Goal: Information Seeking & Learning: Learn about a topic

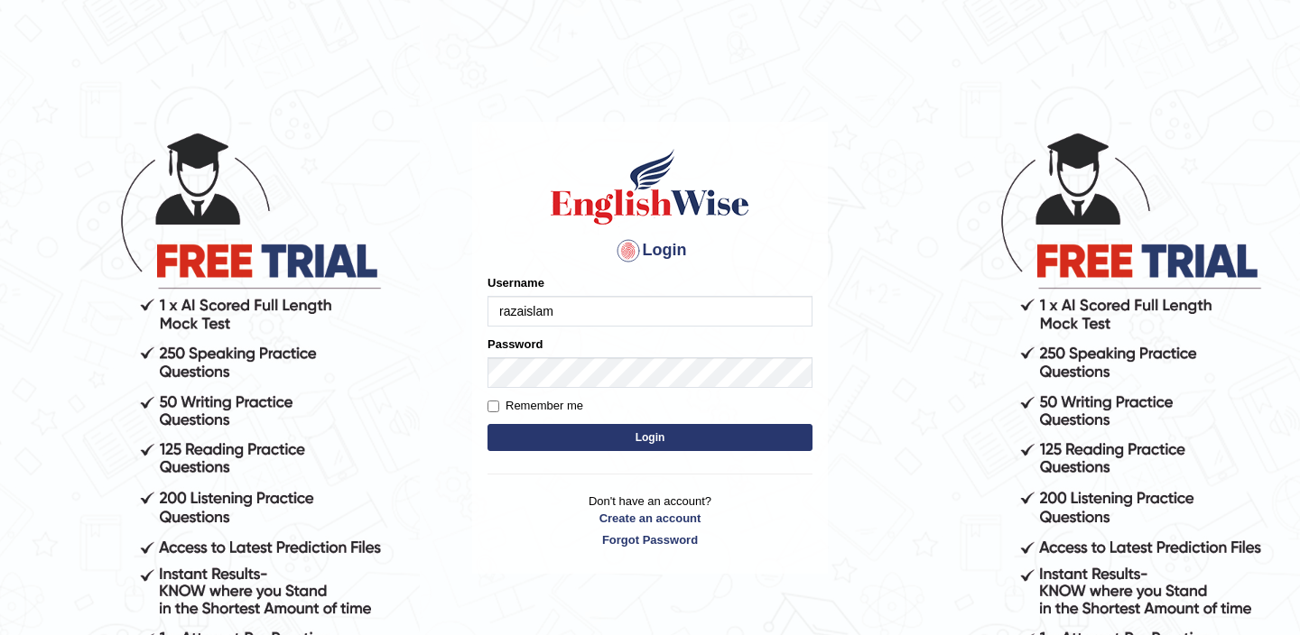
type input "razaislam"
click at [491, 410] on input "Remember me" at bounding box center [493, 407] width 12 height 12
checkbox input "true"
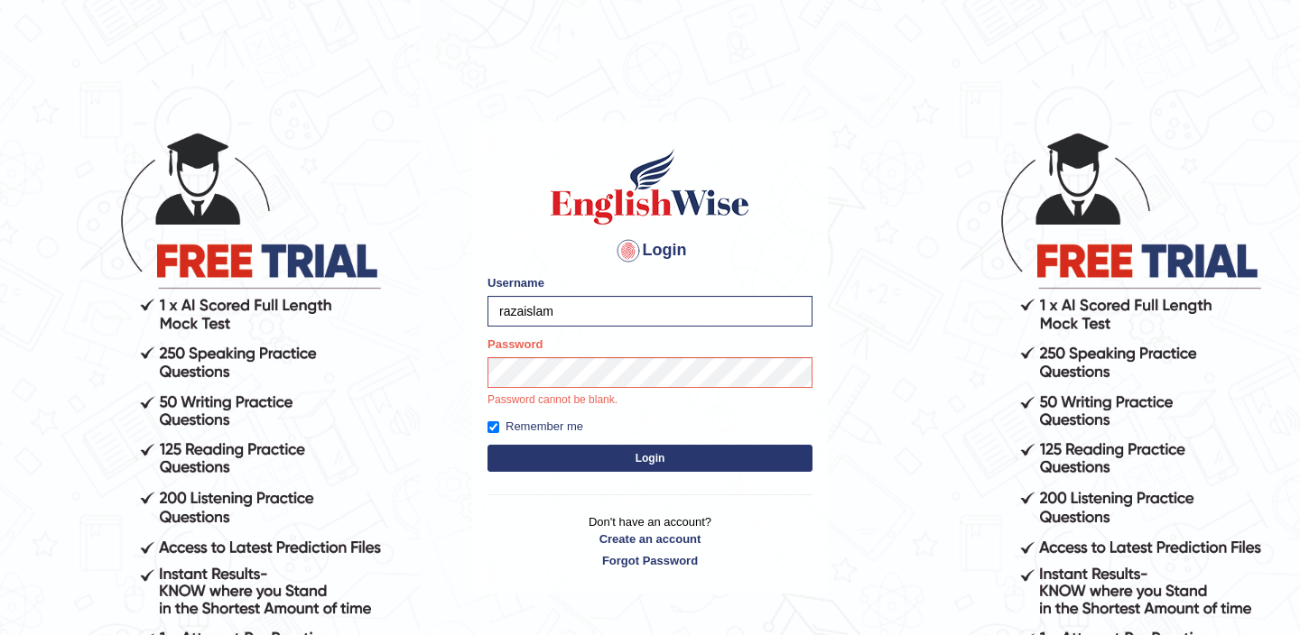
click at [520, 461] on button "Login" at bounding box center [649, 458] width 325 height 27
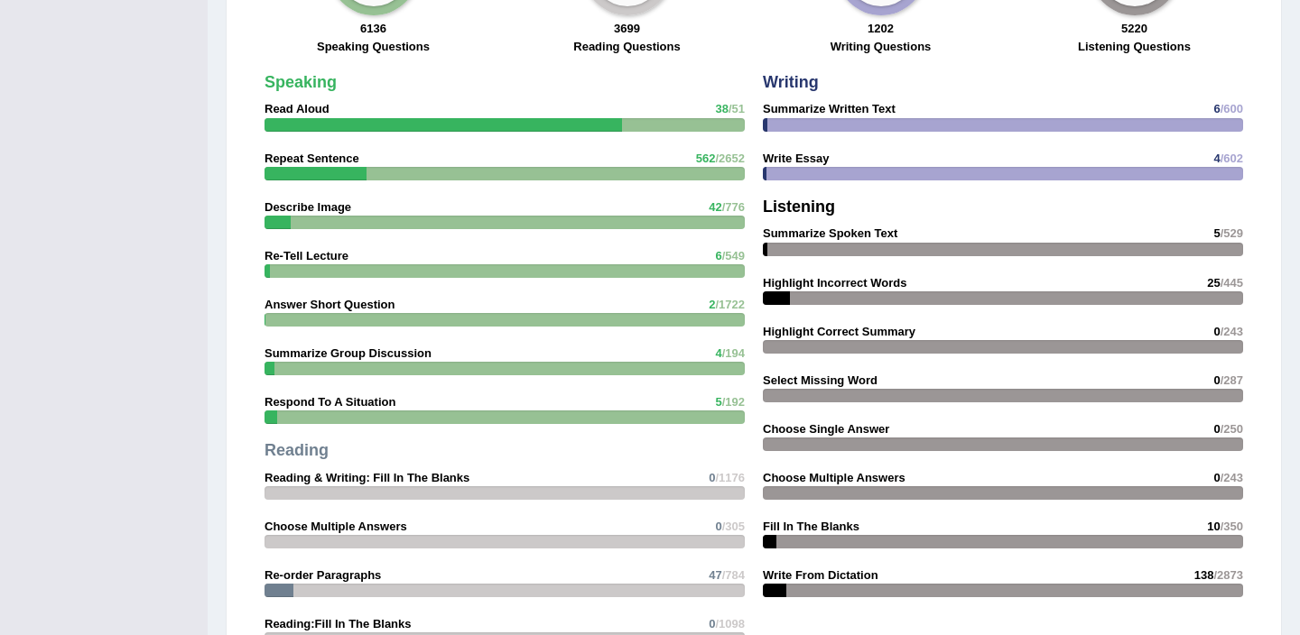
scroll to position [1407, 0]
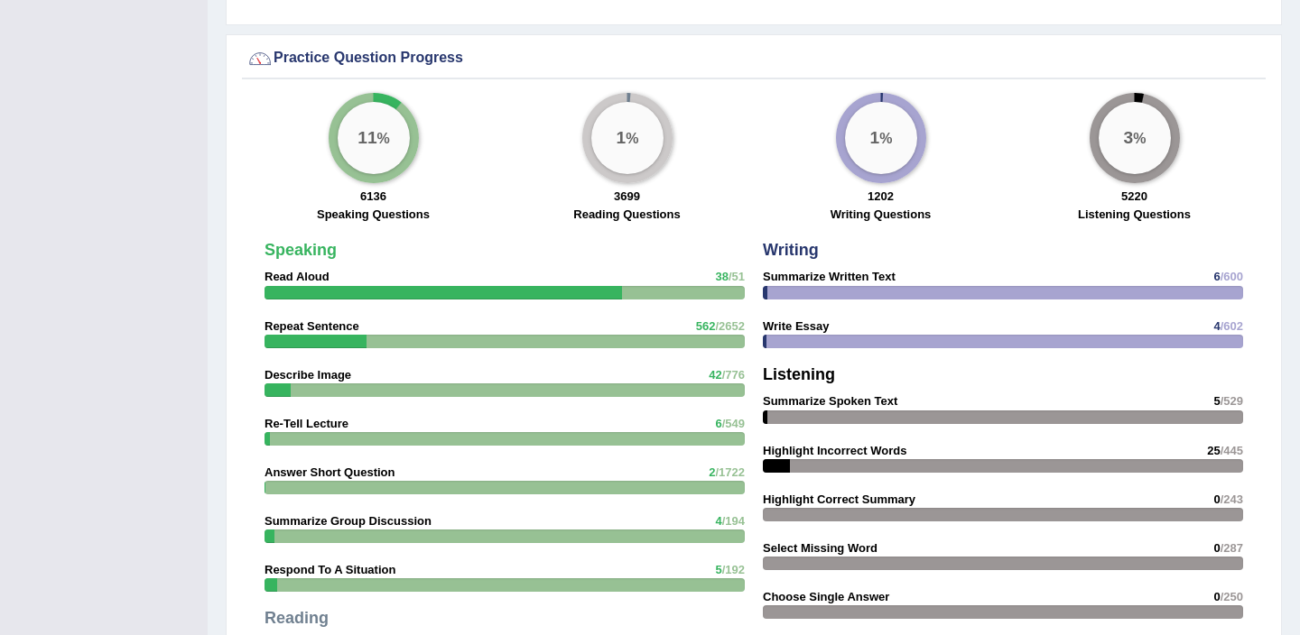
click at [357, 133] on big "11" at bounding box center [366, 138] width 19 height 20
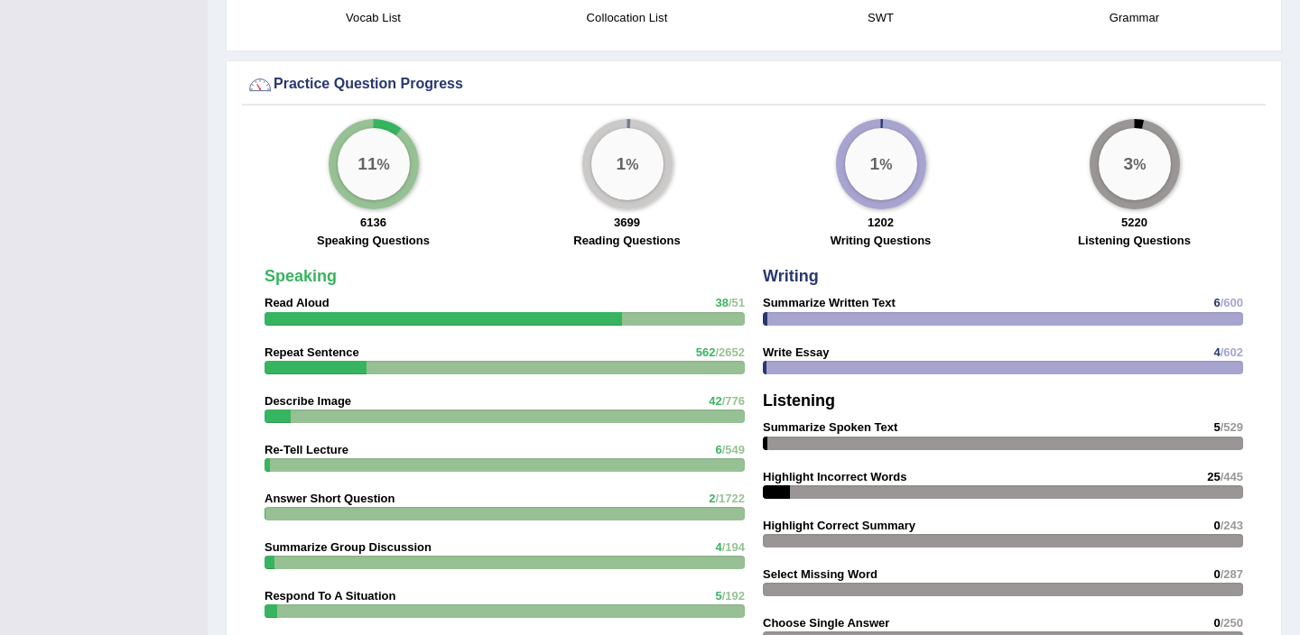
scroll to position [1378, 0]
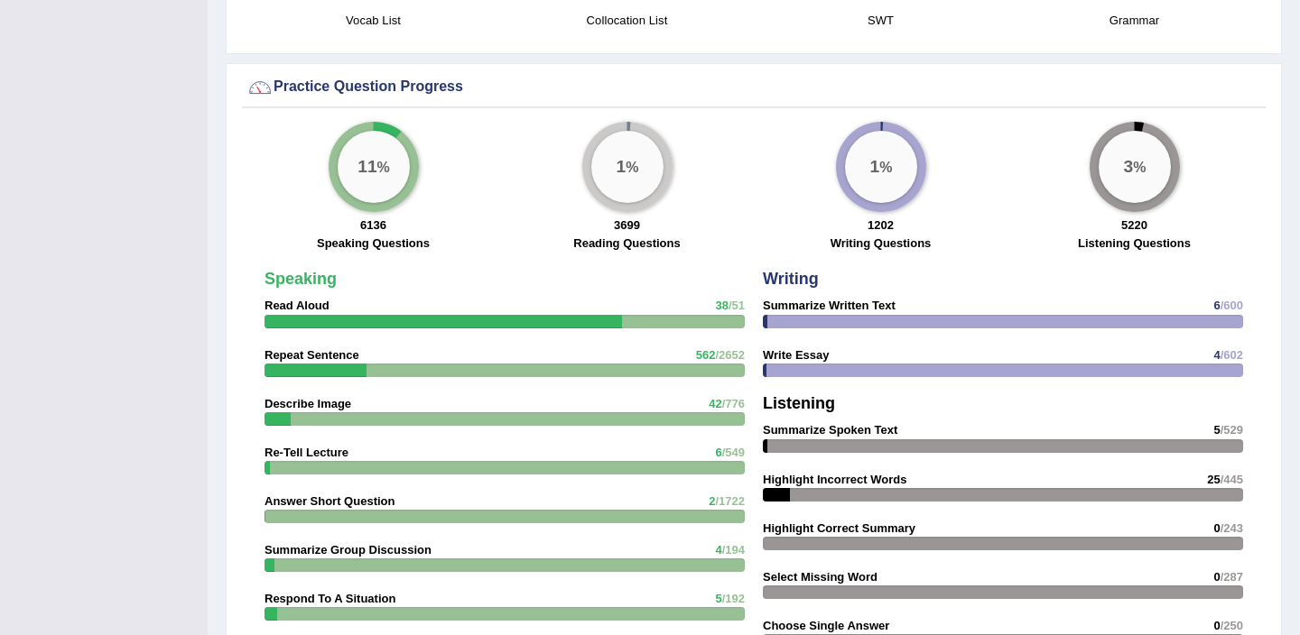
click at [363, 153] on div "11 %" at bounding box center [374, 167] width 72 height 72
click at [324, 274] on strong "Speaking" at bounding box center [300, 279] width 72 height 18
click at [313, 308] on strong "Read Aloud" at bounding box center [296, 306] width 65 height 14
click at [318, 323] on div at bounding box center [442, 322] width 357 height 14
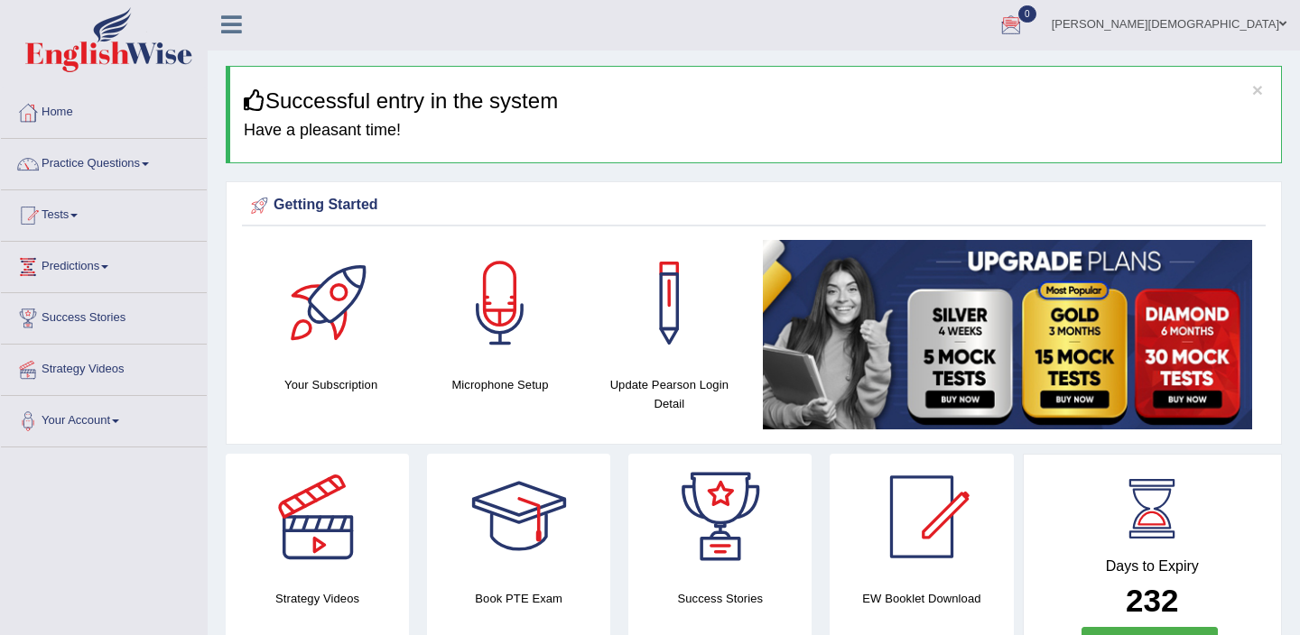
scroll to position [8, 0]
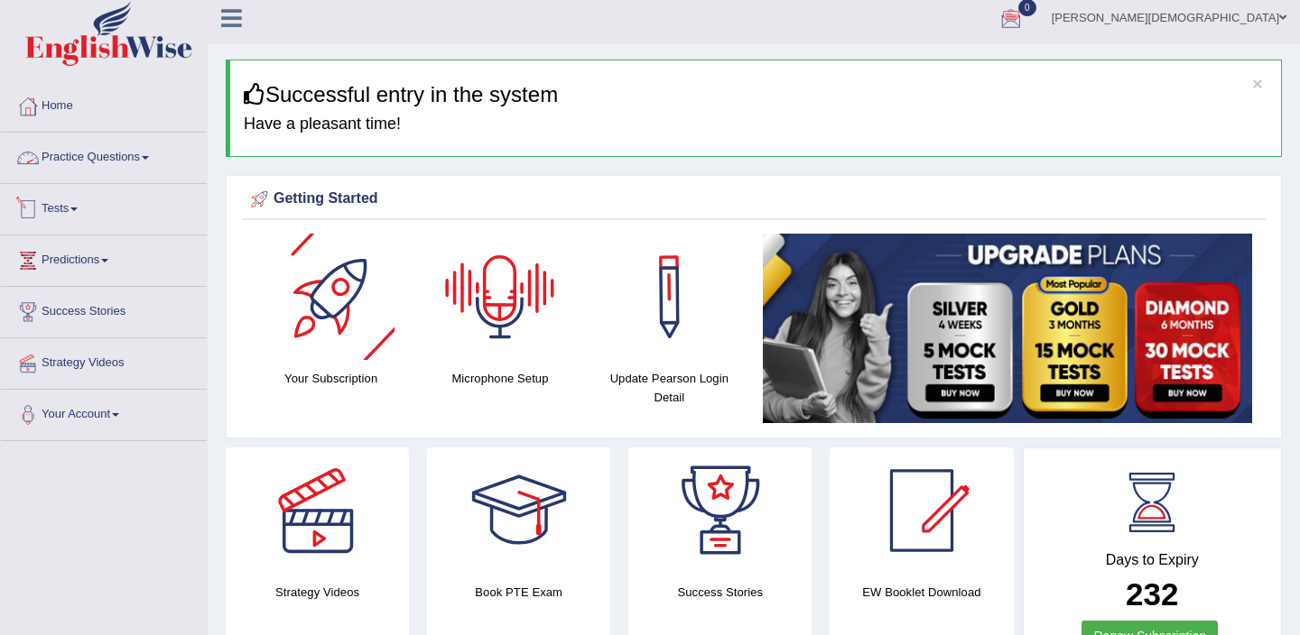
click at [130, 165] on link "Practice Questions" at bounding box center [104, 155] width 206 height 45
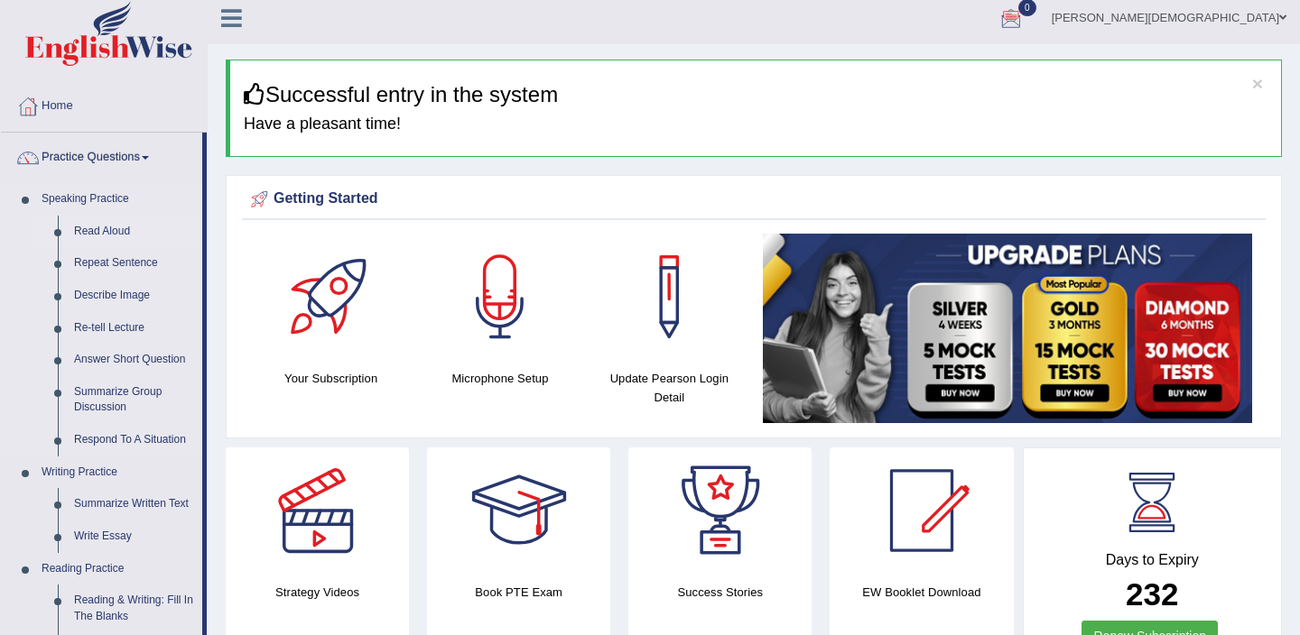
click at [110, 231] on link "Read Aloud" at bounding box center [134, 232] width 136 height 32
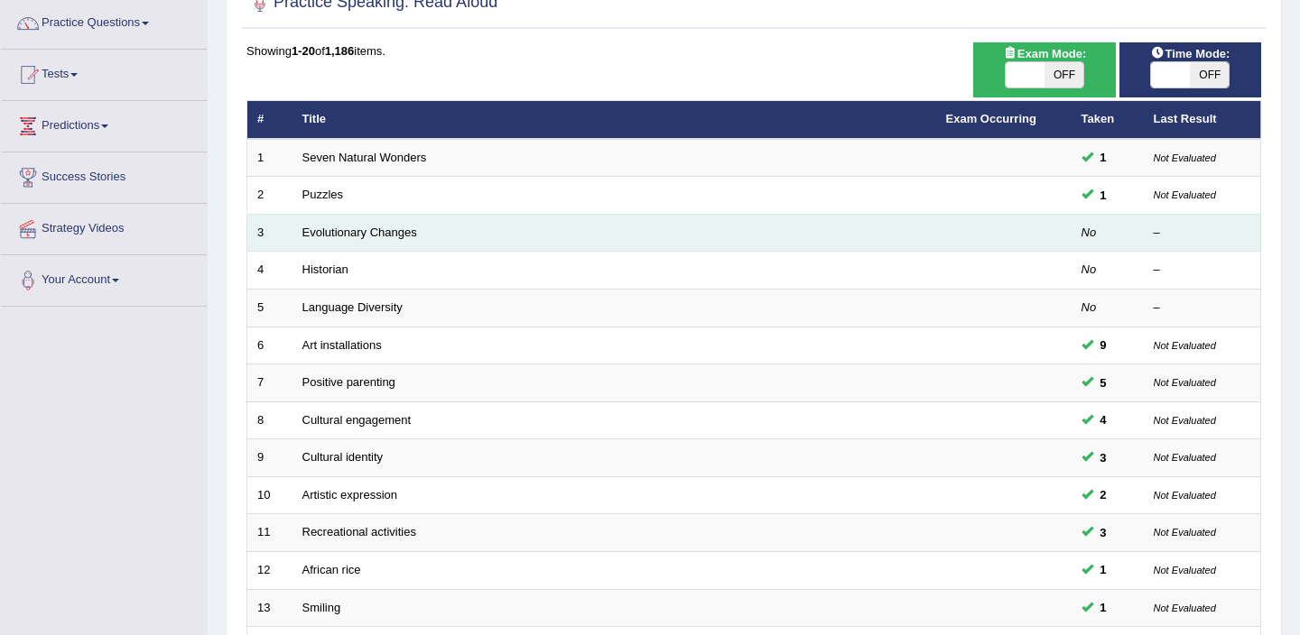
scroll to position [145, 0]
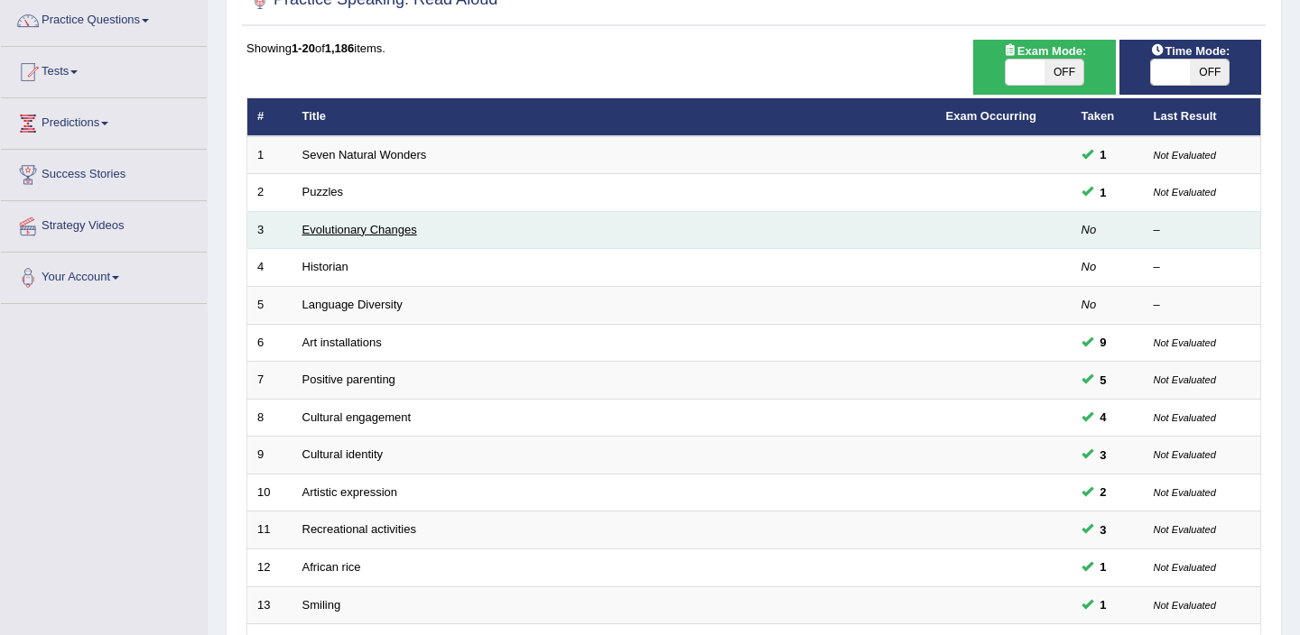
click at [360, 232] on link "Evolutionary Changes" at bounding box center [359, 230] width 115 height 14
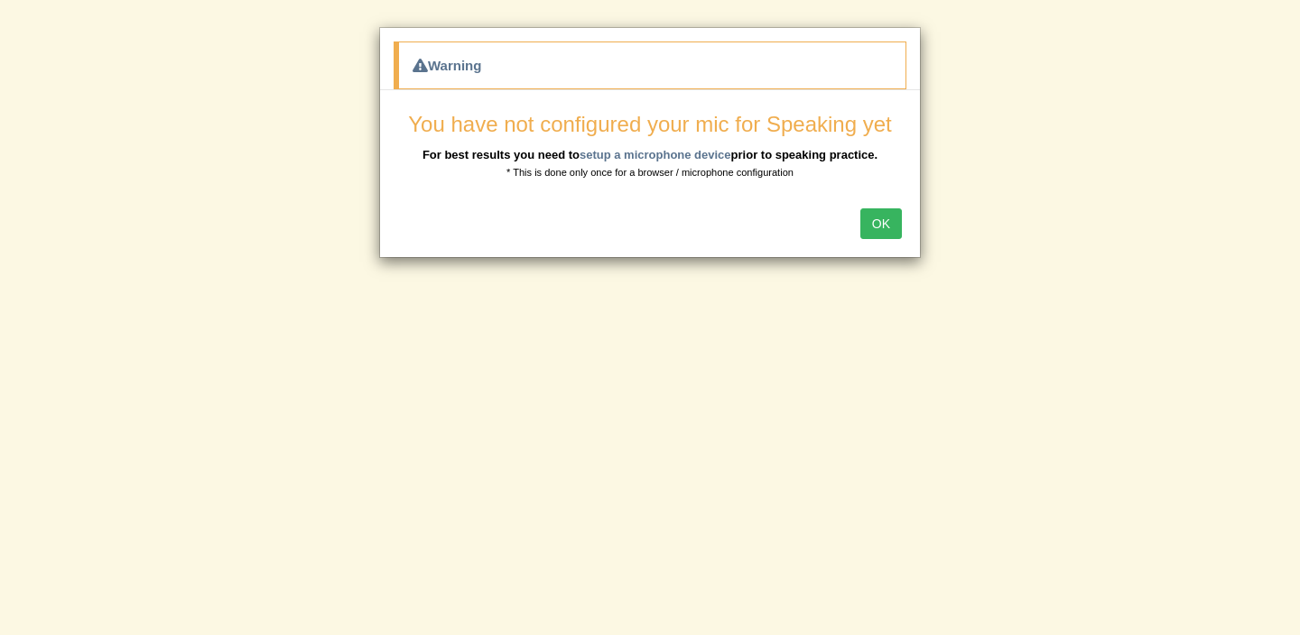
click at [883, 230] on button "OK" at bounding box center [881, 224] width 42 height 31
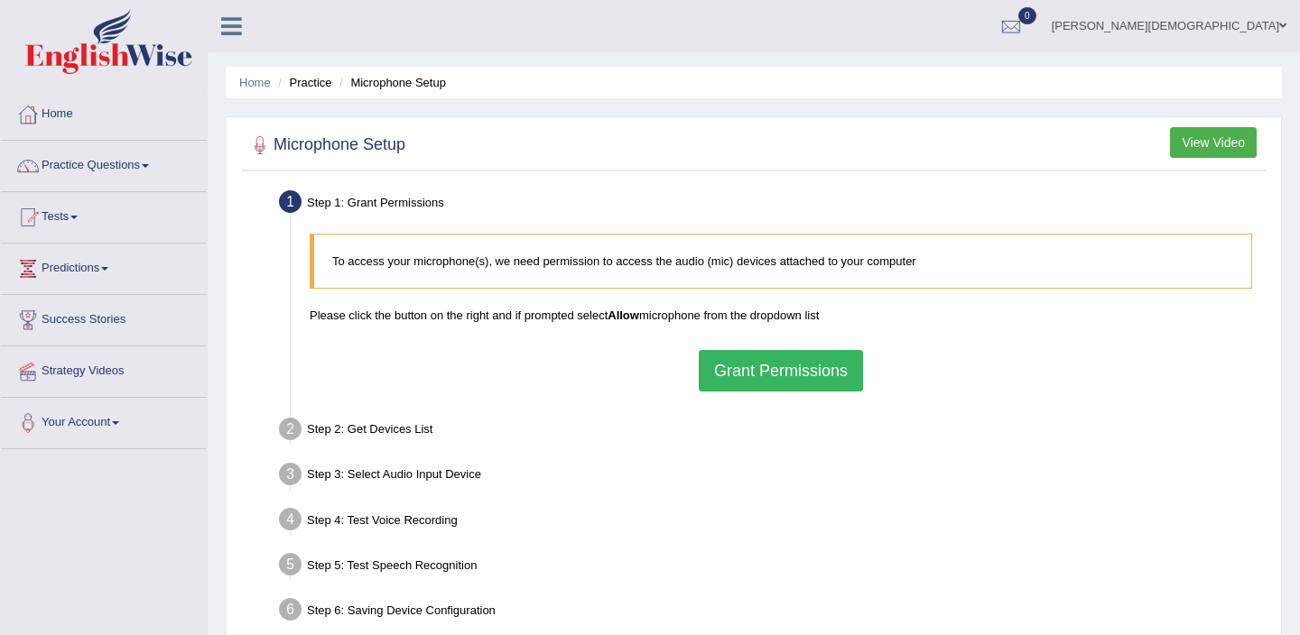
click at [815, 385] on button "Grant Permissions" at bounding box center [781, 371] width 164 height 42
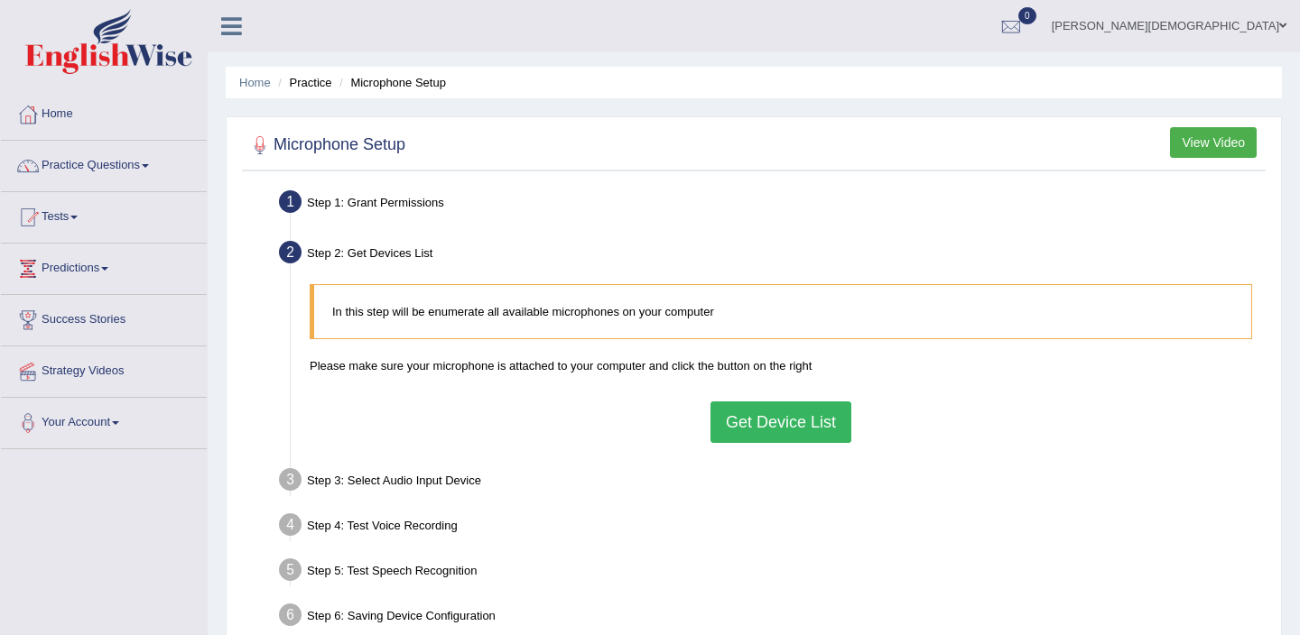
click at [812, 429] on button "Get Device List" at bounding box center [780, 423] width 141 height 42
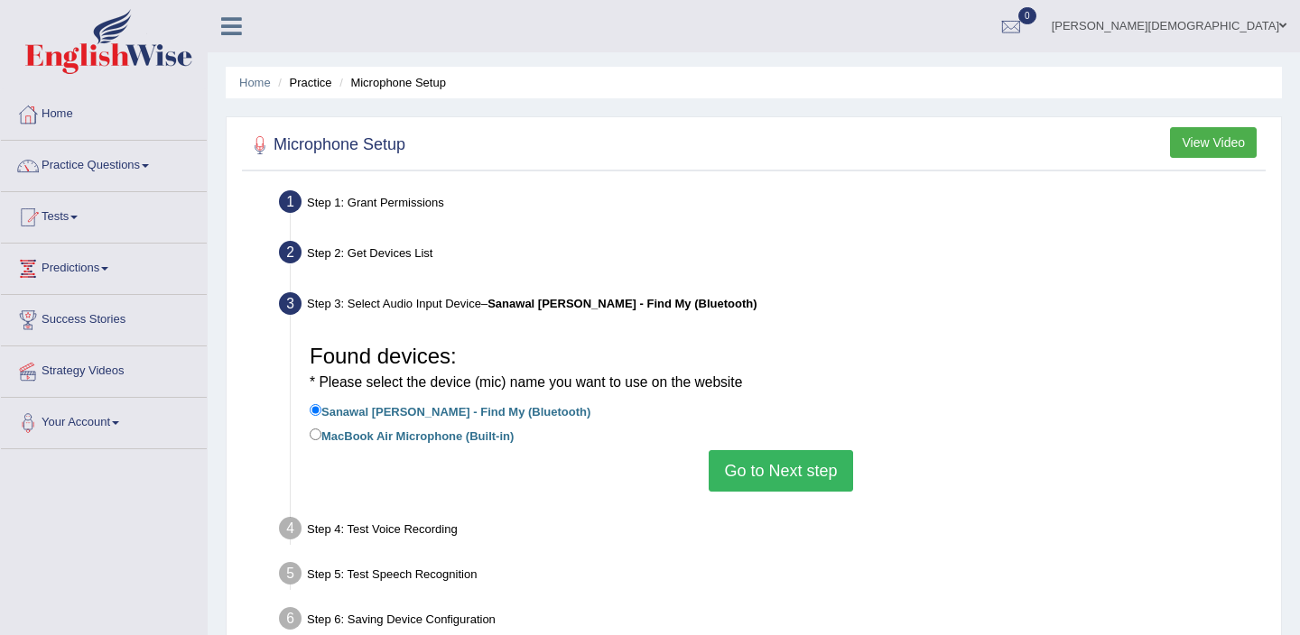
click at [769, 464] on button "Go to Next step" at bounding box center [781, 471] width 144 height 42
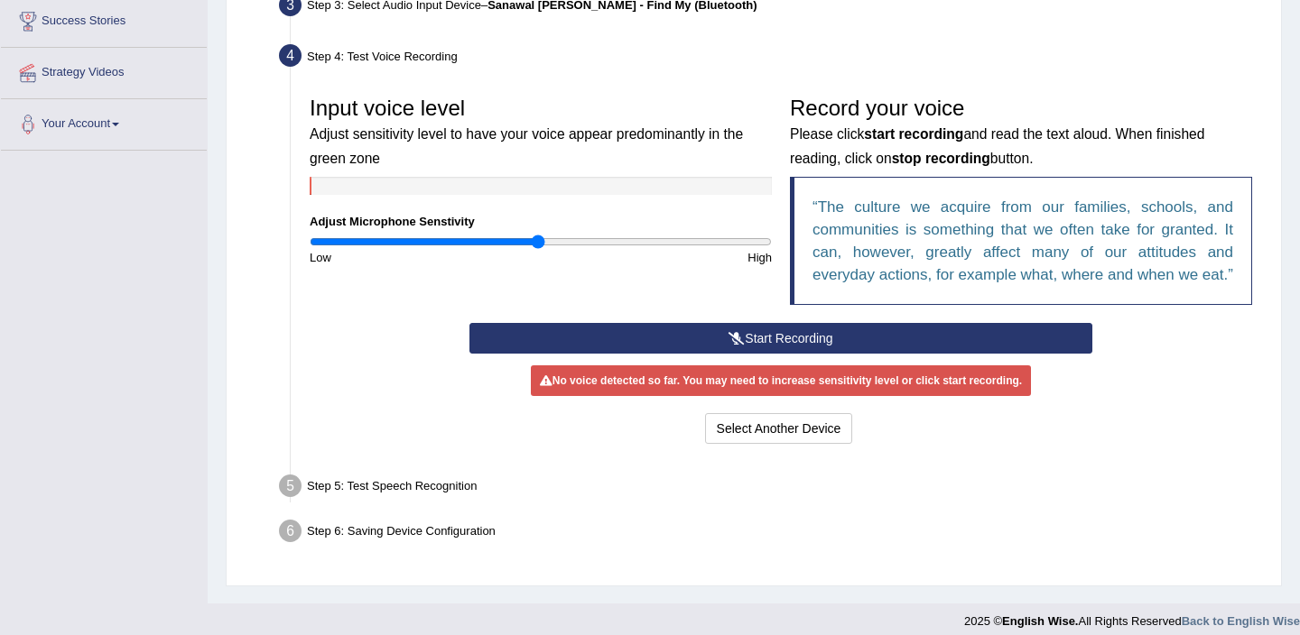
scroll to position [296, 0]
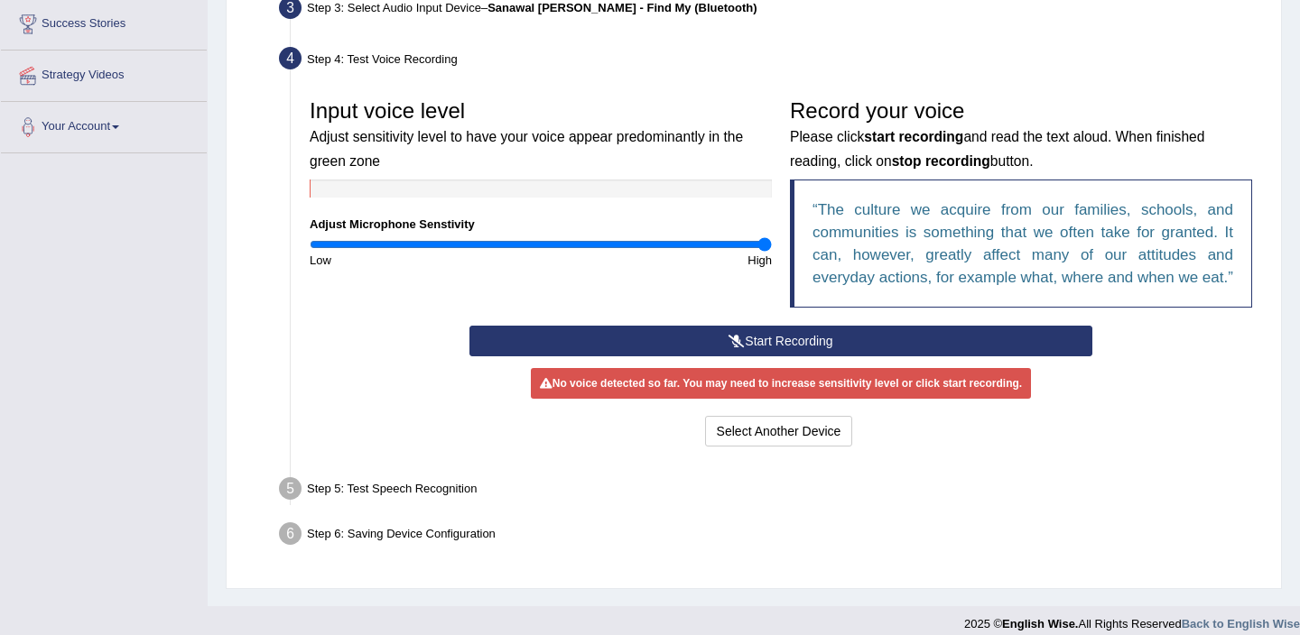
drag, startPoint x: 543, startPoint y: 248, endPoint x: 826, endPoint y: 254, distance: 283.5
click at [772, 252] on input "range" at bounding box center [541, 244] width 462 height 14
click at [337, 253] on div "Low" at bounding box center [421, 260] width 240 height 17
click at [337, 245] on input "range" at bounding box center [541, 244] width 462 height 14
drag, startPoint x: 337, startPoint y: 245, endPoint x: 601, endPoint y: 274, distance: 266.1
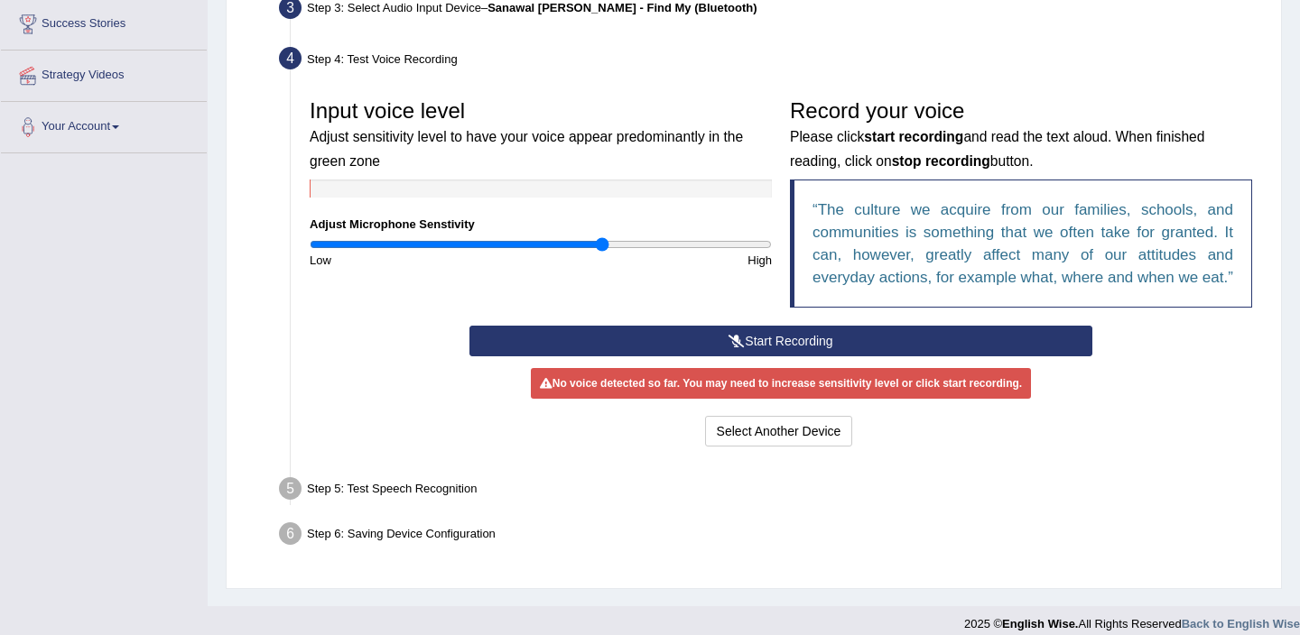
click at [601, 252] on input "range" at bounding box center [541, 244] width 462 height 14
click at [569, 245] on input "range" at bounding box center [541, 244] width 462 height 14
click at [777, 357] on button "Start Recording" at bounding box center [780, 341] width 622 height 31
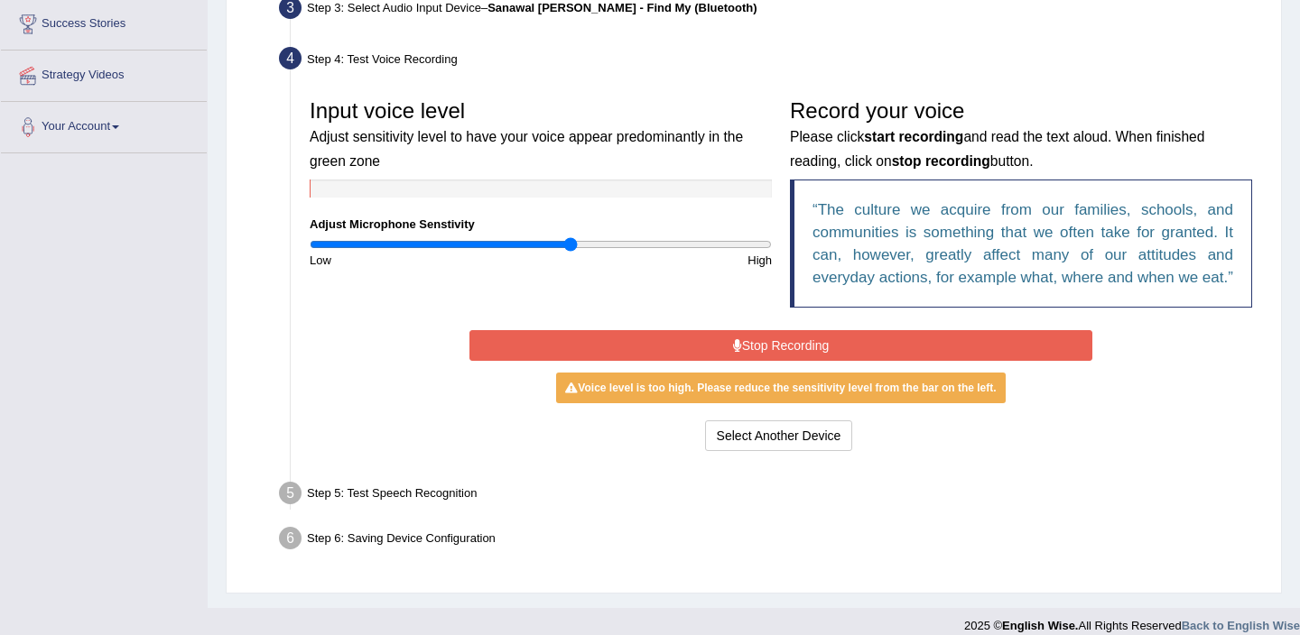
click at [784, 361] on button "Stop Recording" at bounding box center [780, 345] width 622 height 31
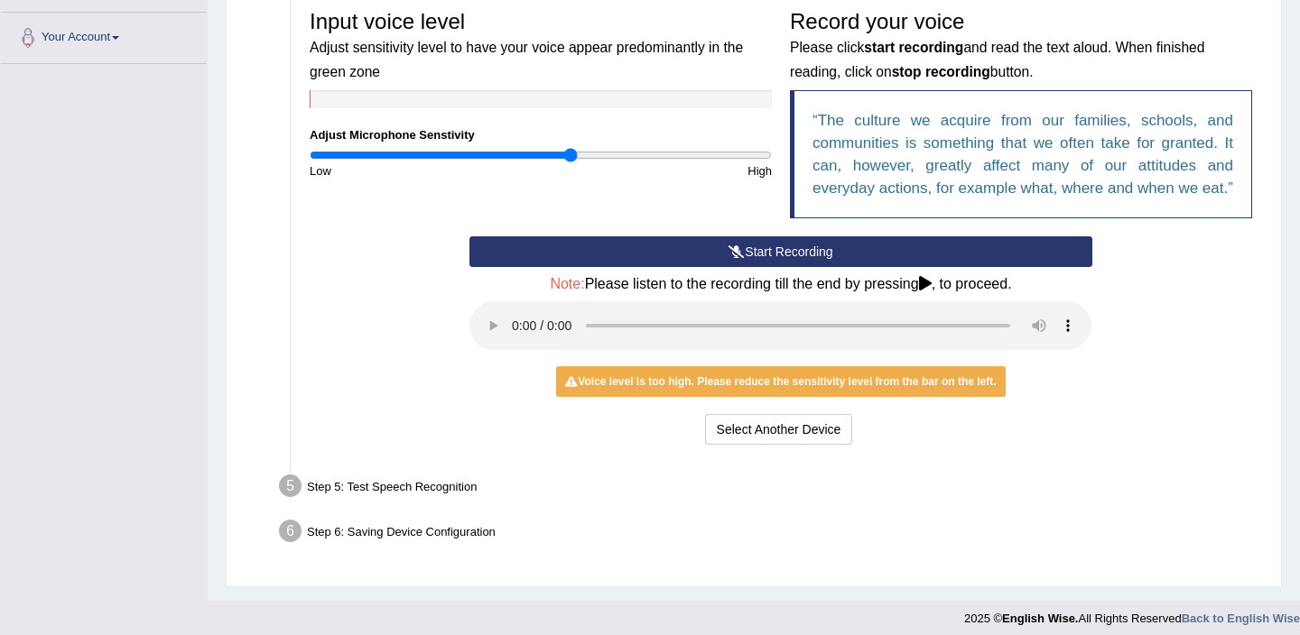
scroll to position [386, 0]
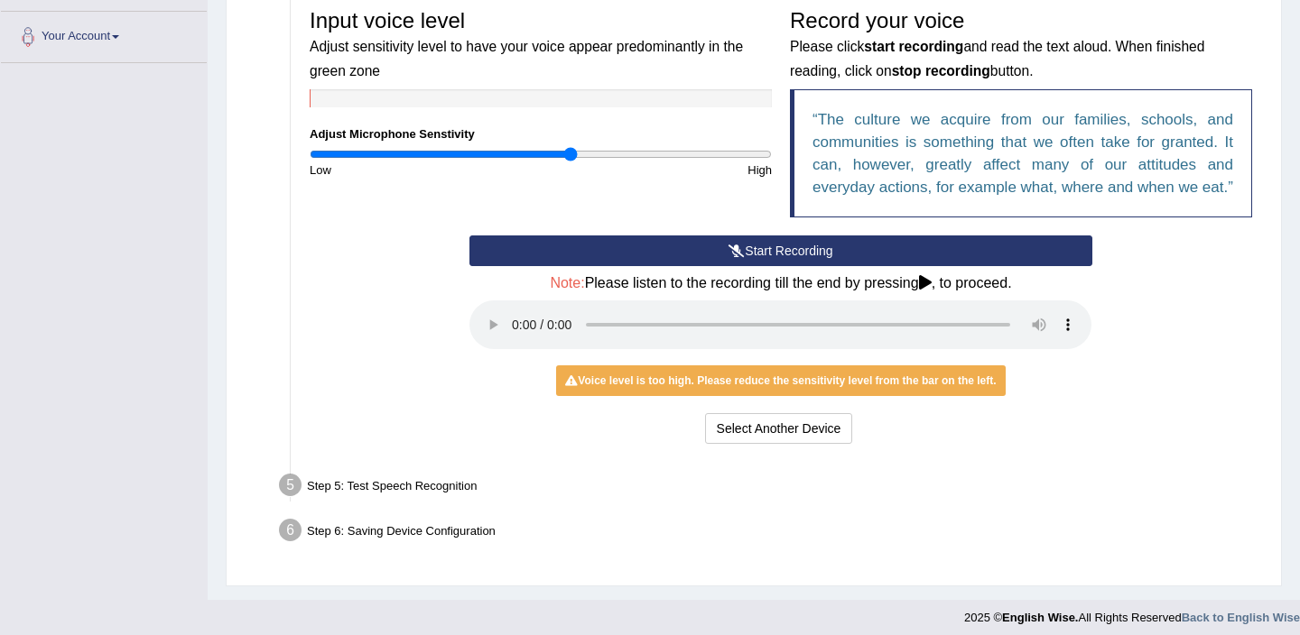
click at [417, 507] on div "Step 5: Test Speech Recognition" at bounding box center [772, 488] width 1002 height 40
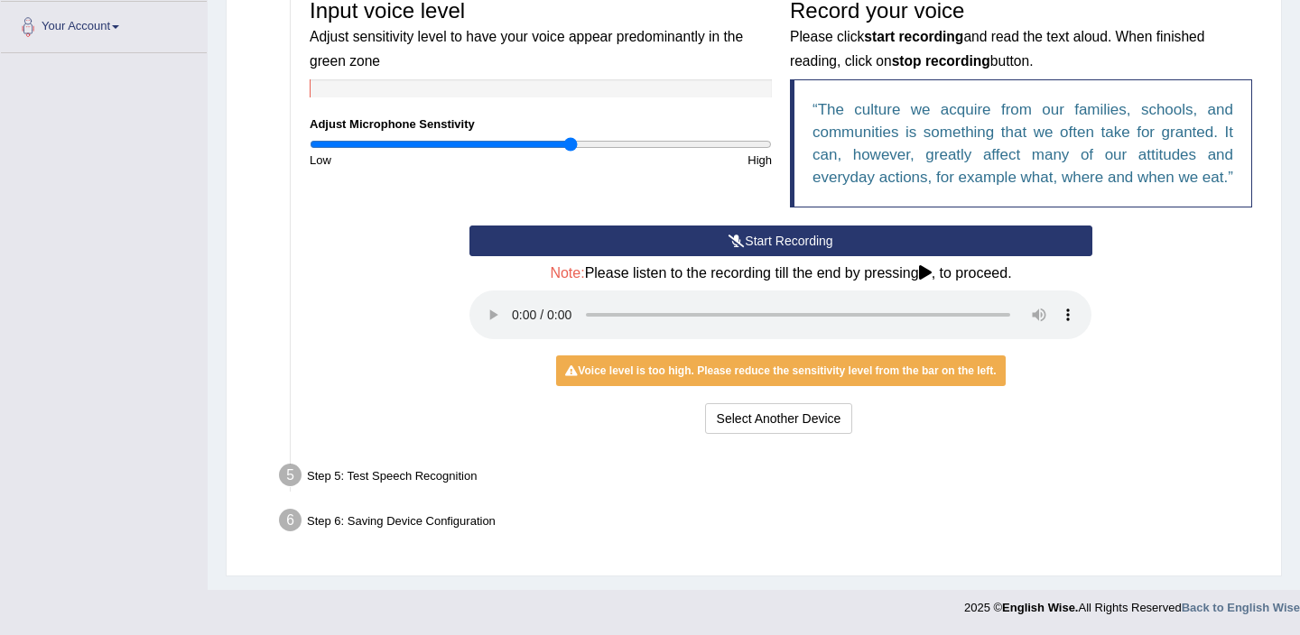
scroll to position [411, 0]
click at [890, 368] on div "Voice level is too high. Please reduce the sensitivity level from the bar on th…" at bounding box center [780, 371] width 449 height 31
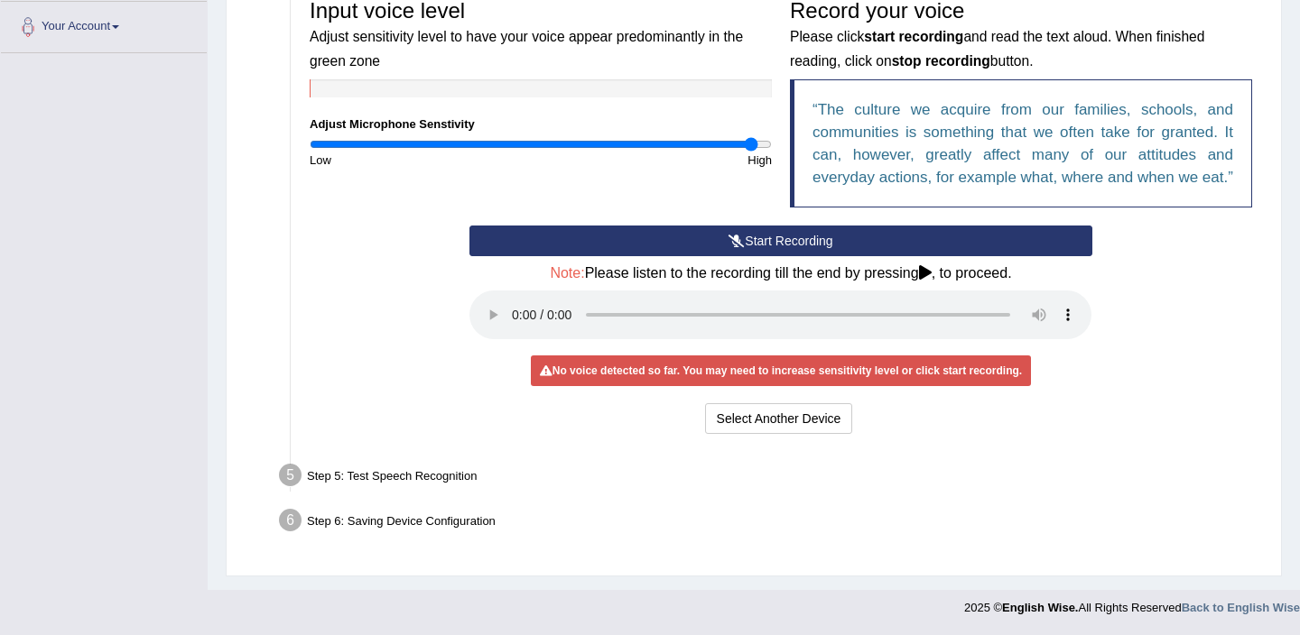
drag, startPoint x: 562, startPoint y: 134, endPoint x: 752, endPoint y: 132, distance: 189.6
click at [752, 137] on input "range" at bounding box center [541, 144] width 462 height 14
click at [769, 254] on button "Start Recording" at bounding box center [780, 241] width 622 height 31
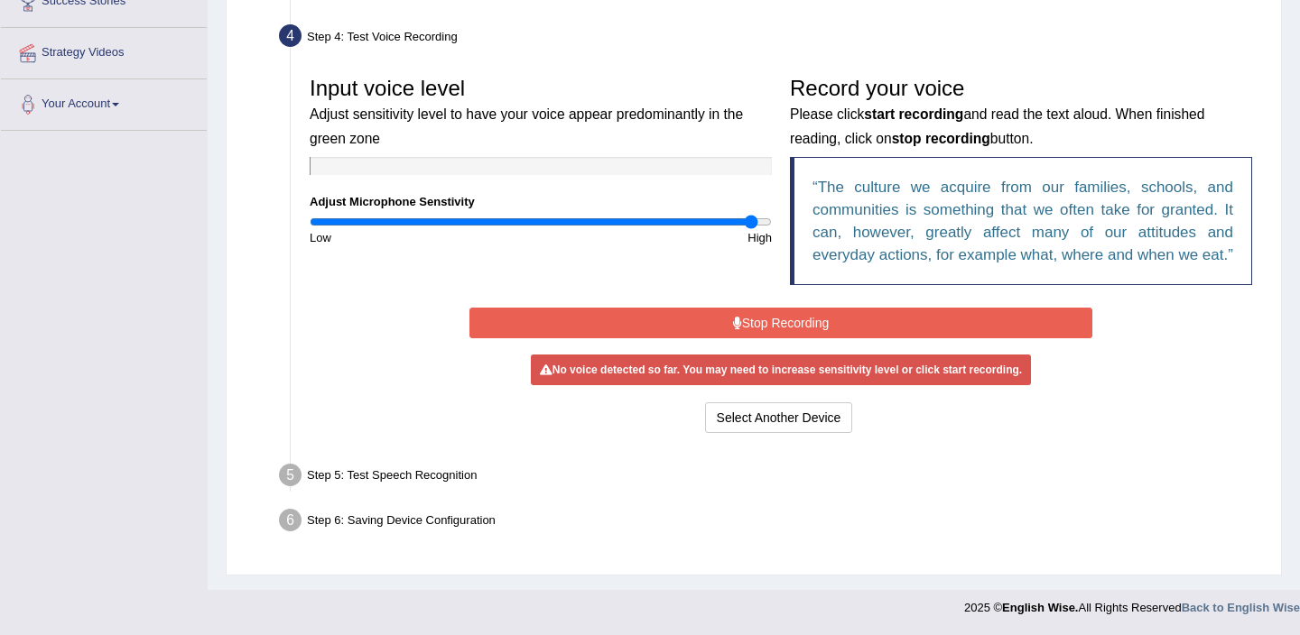
scroll to position [336, 0]
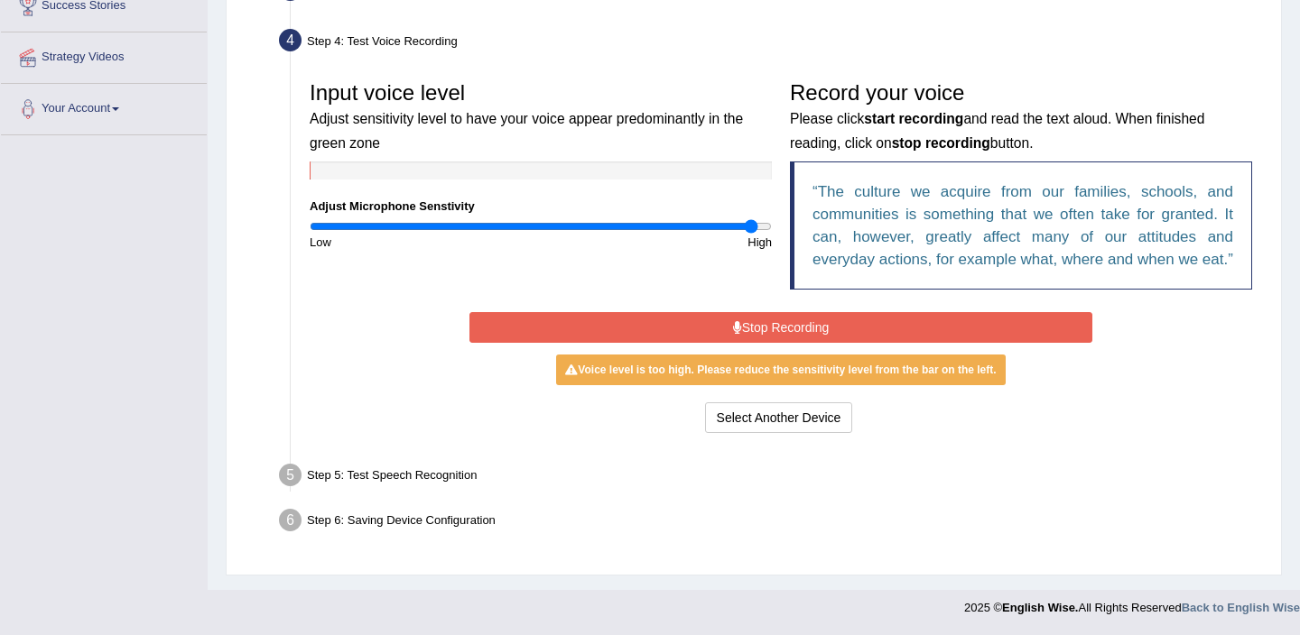
click at [682, 334] on button "Stop Recording" at bounding box center [780, 327] width 622 height 31
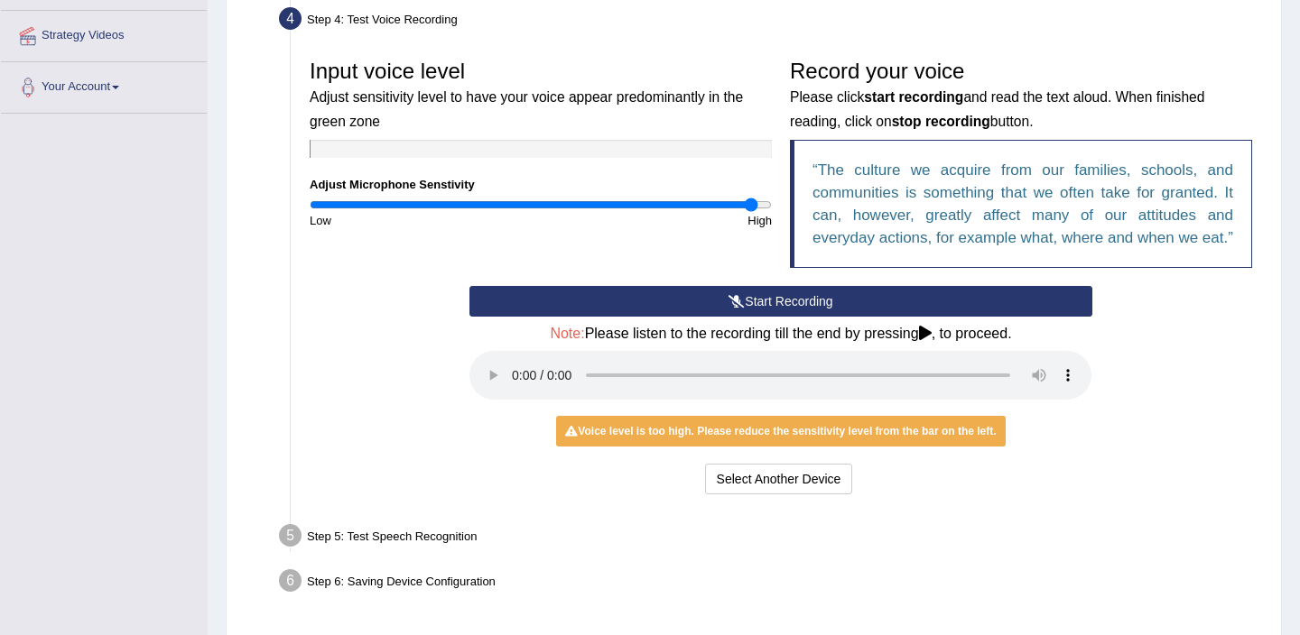
click at [682, 317] on button "Start Recording" at bounding box center [780, 301] width 622 height 31
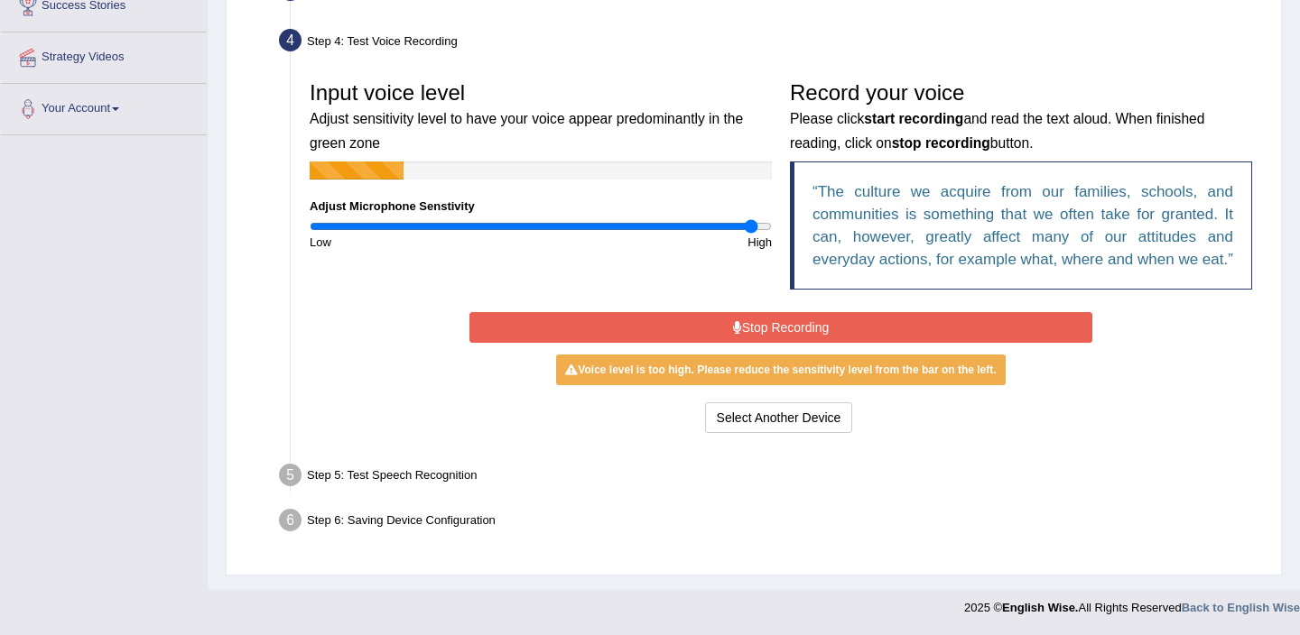
click at [682, 335] on button "Stop Recording" at bounding box center [780, 327] width 622 height 31
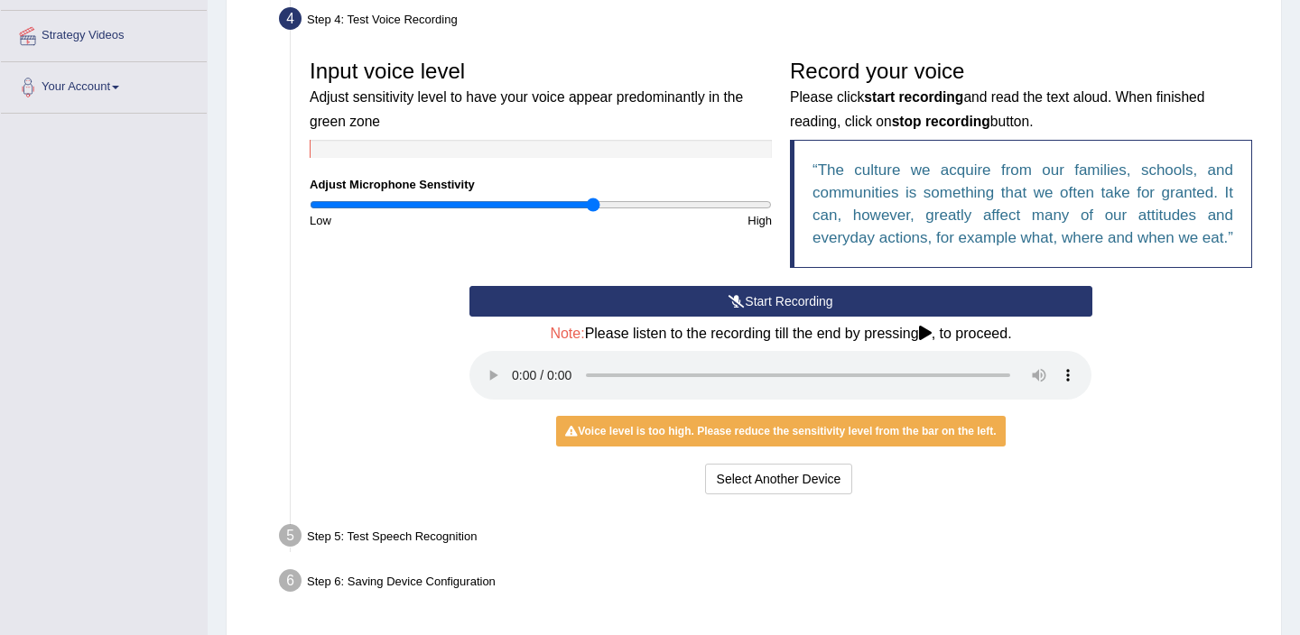
click at [593, 204] on input "range" at bounding box center [541, 205] width 462 height 14
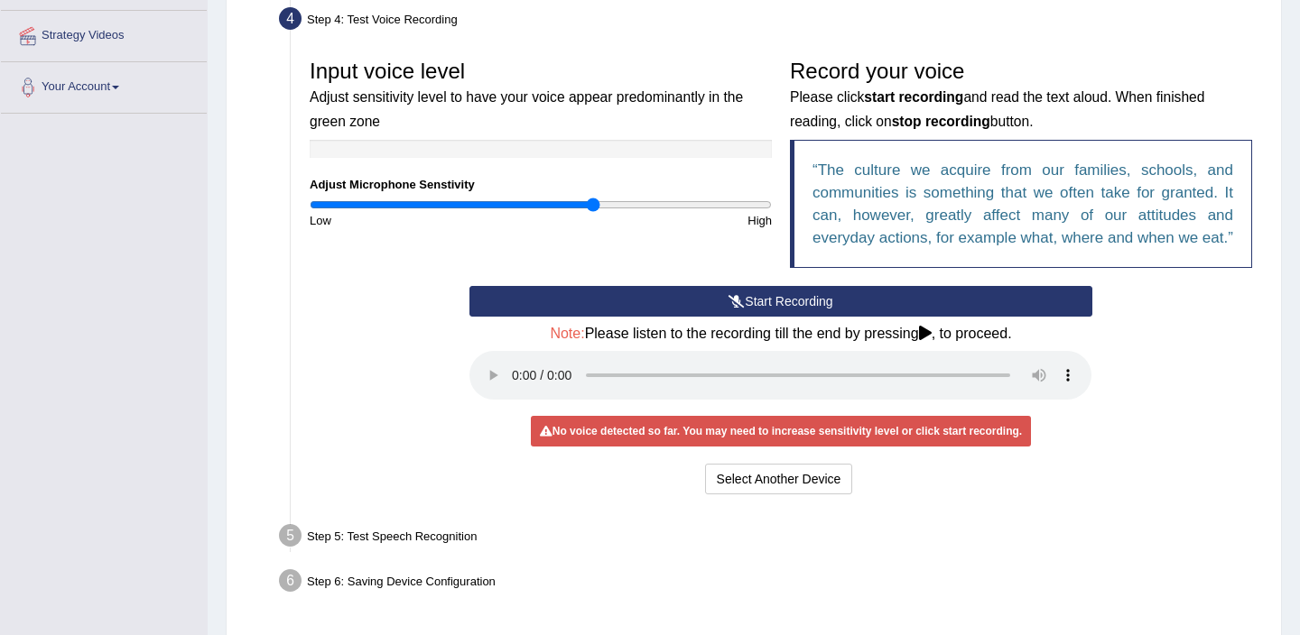
click at [647, 317] on button "Start Recording" at bounding box center [780, 301] width 622 height 31
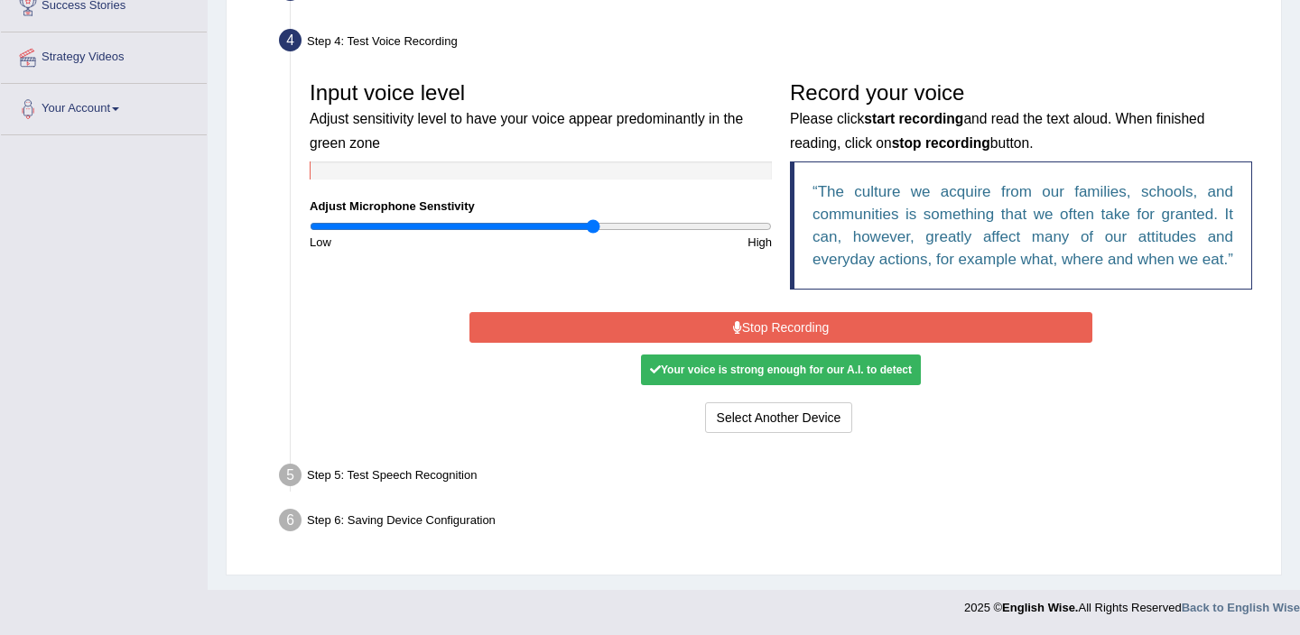
click at [676, 335] on button "Stop Recording" at bounding box center [780, 327] width 622 height 31
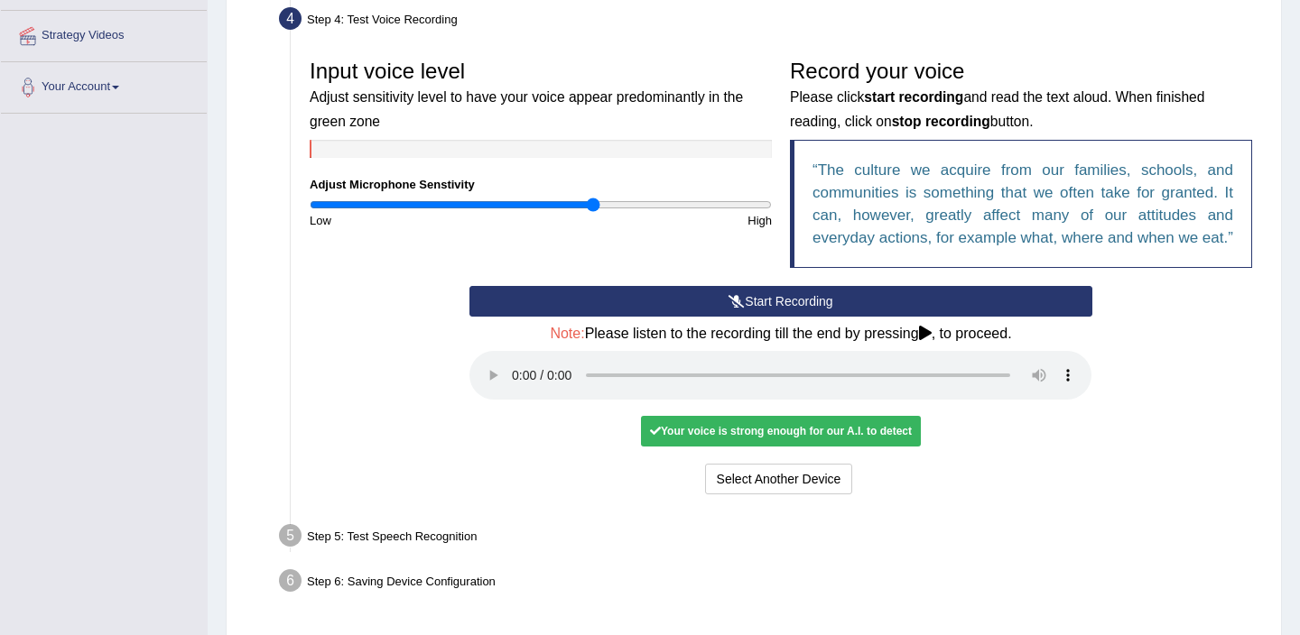
click at [800, 447] on div "Your voice is strong enough for our A.I. to detect" at bounding box center [781, 431] width 280 height 31
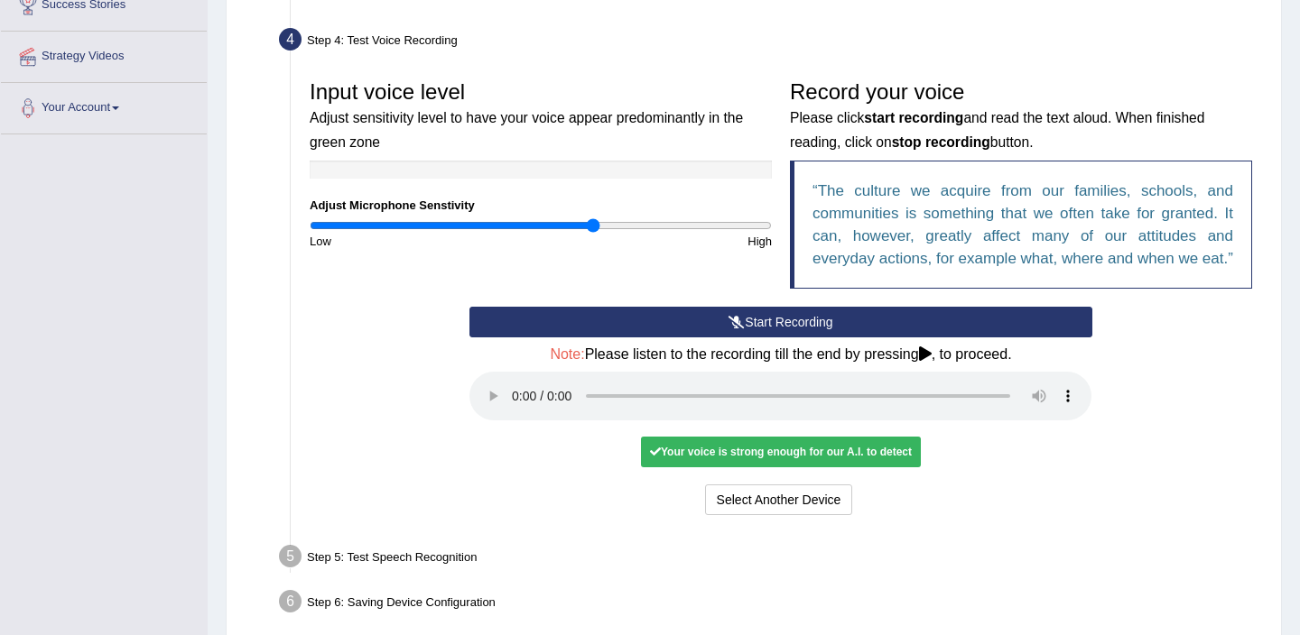
scroll to position [324, 0]
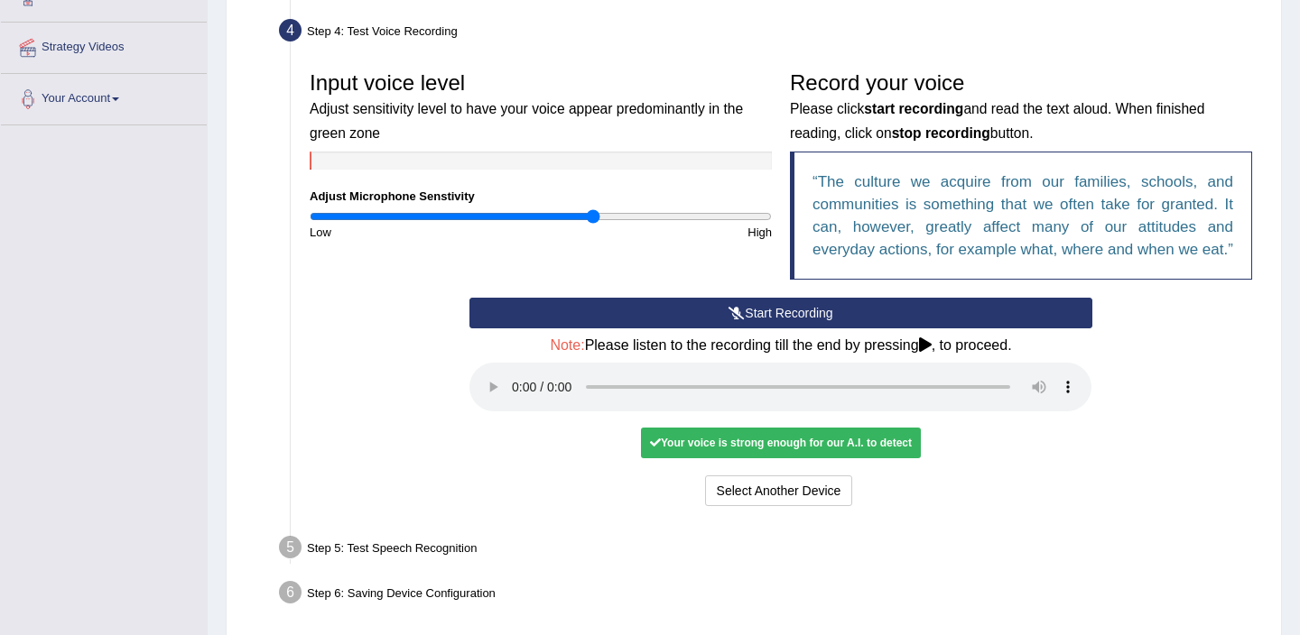
click at [778, 329] on button "Start Recording" at bounding box center [780, 313] width 622 height 31
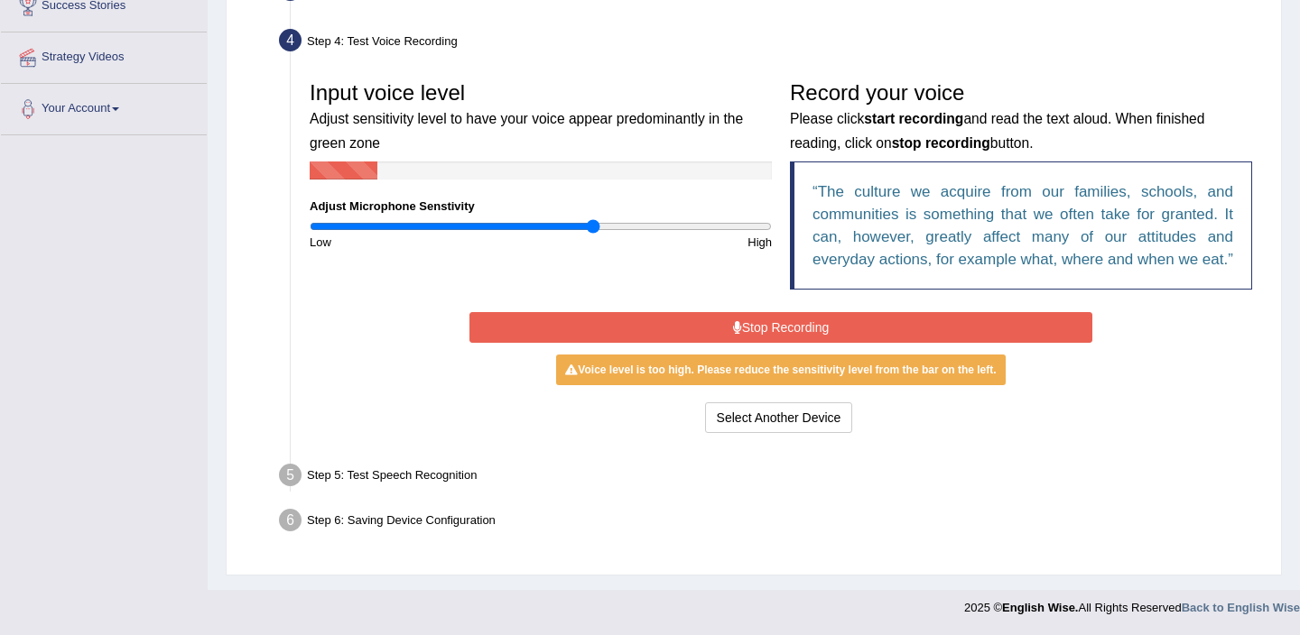
click at [778, 343] on button "Stop Recording" at bounding box center [780, 327] width 622 height 31
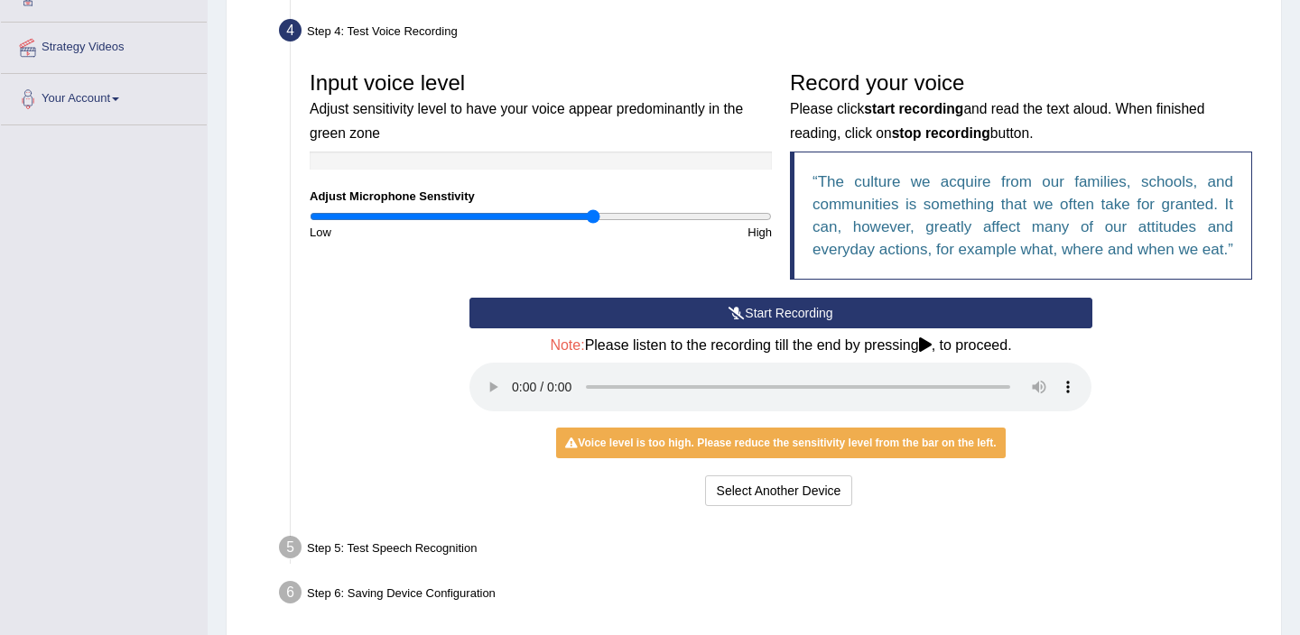
click at [1141, 390] on div "Start Recording Stop Recording Note: Please listen to the recording till the en…" at bounding box center [781, 404] width 960 height 213
type input "1"
click at [539, 214] on input "range" at bounding box center [541, 216] width 462 height 14
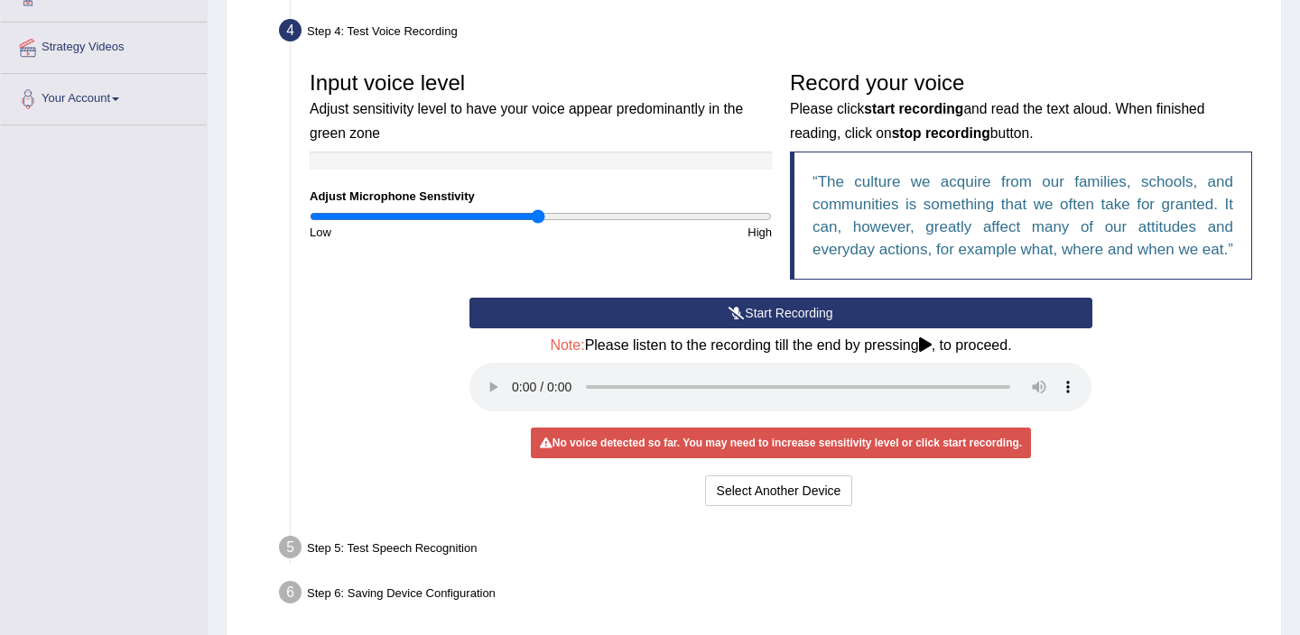
click at [824, 329] on button "Start Recording" at bounding box center [780, 313] width 622 height 31
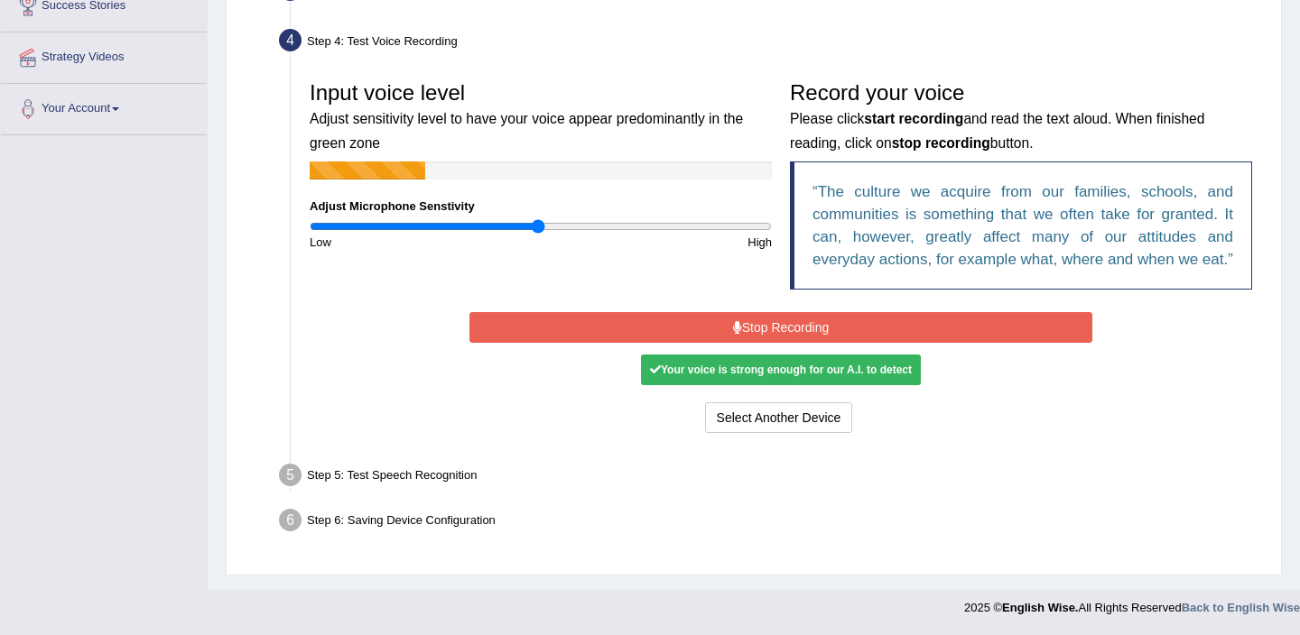
click at [824, 336] on button "Stop Recording" at bounding box center [780, 327] width 622 height 31
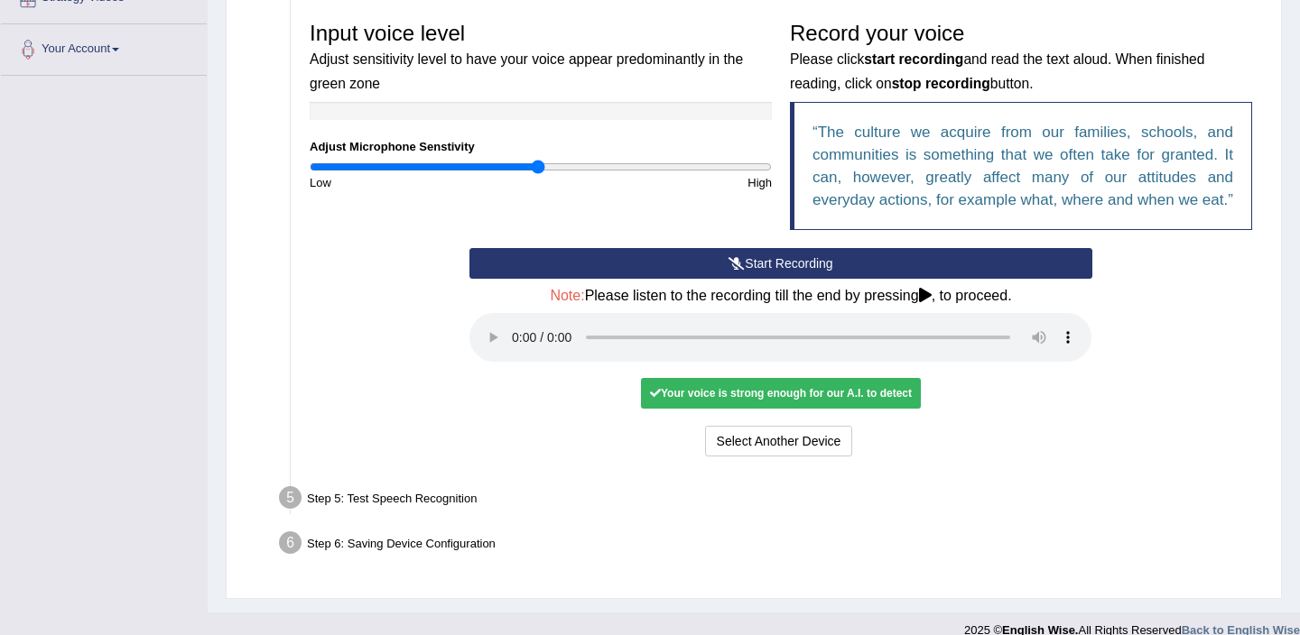
scroll to position [375, 0]
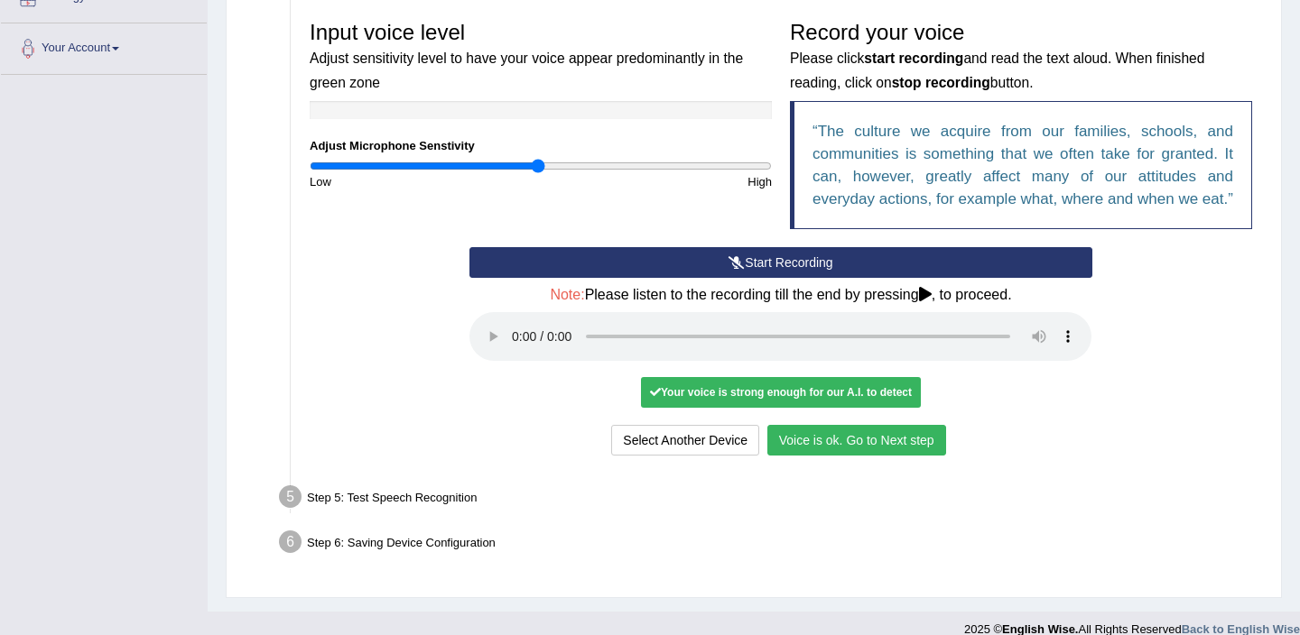
click at [817, 456] on button "Voice is ok. Go to Next step" at bounding box center [856, 440] width 179 height 31
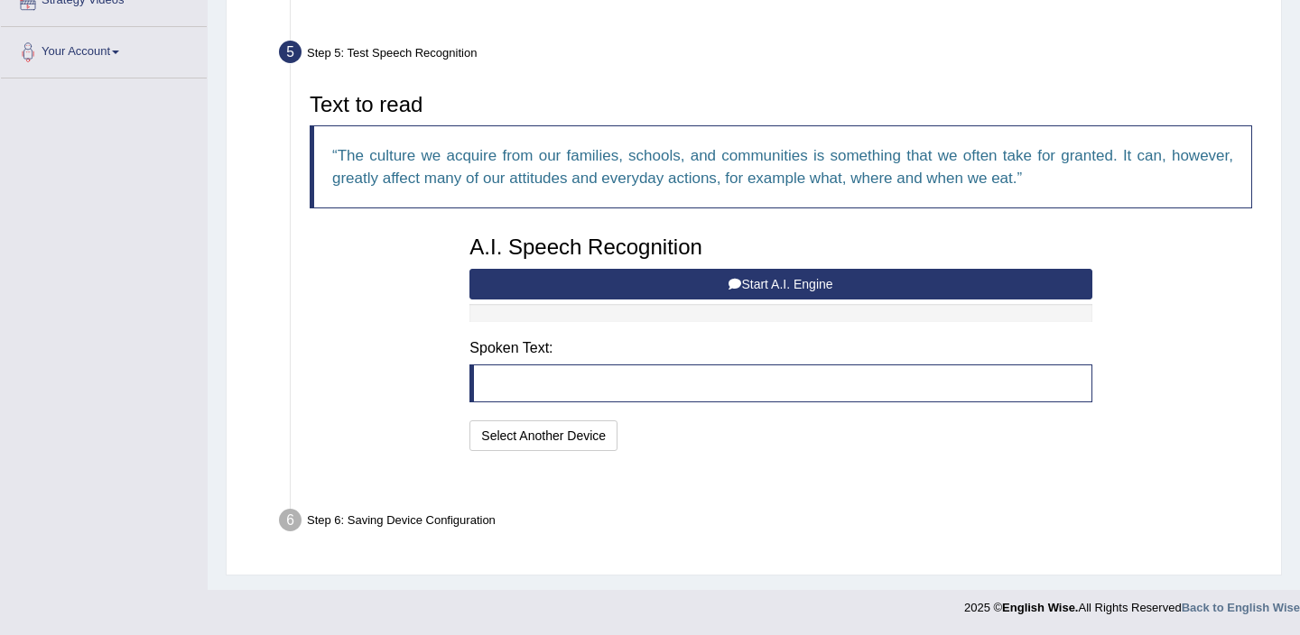
scroll to position [326, 0]
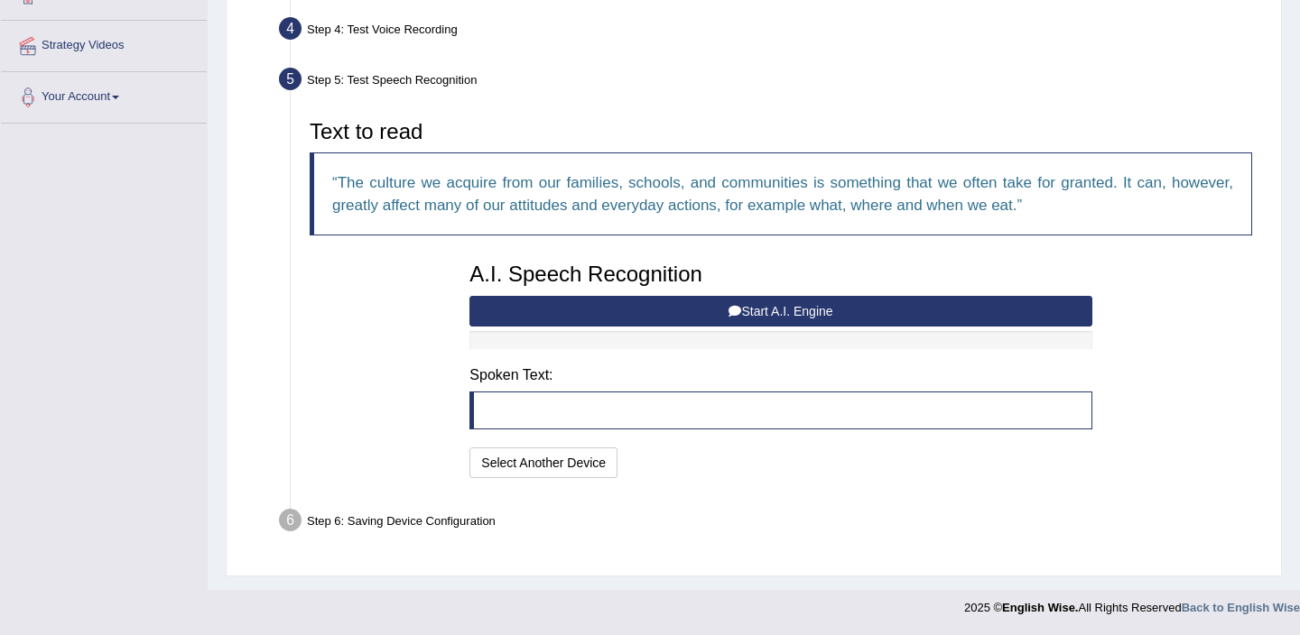
click at [644, 316] on button "Start A.I. Engine" at bounding box center [780, 311] width 622 height 31
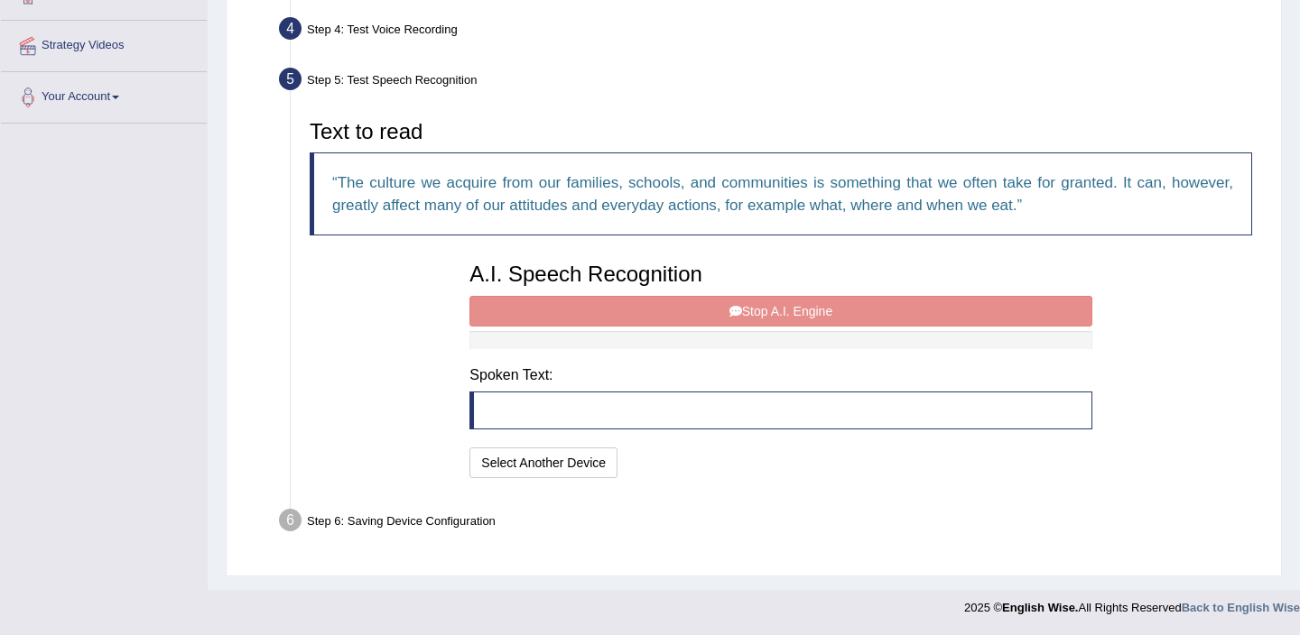
click at [644, 316] on div "A.I. Speech Recognition Start A.I. Engine Stop A.I. Engine Note: Please listen …" at bounding box center [780, 368] width 640 height 229
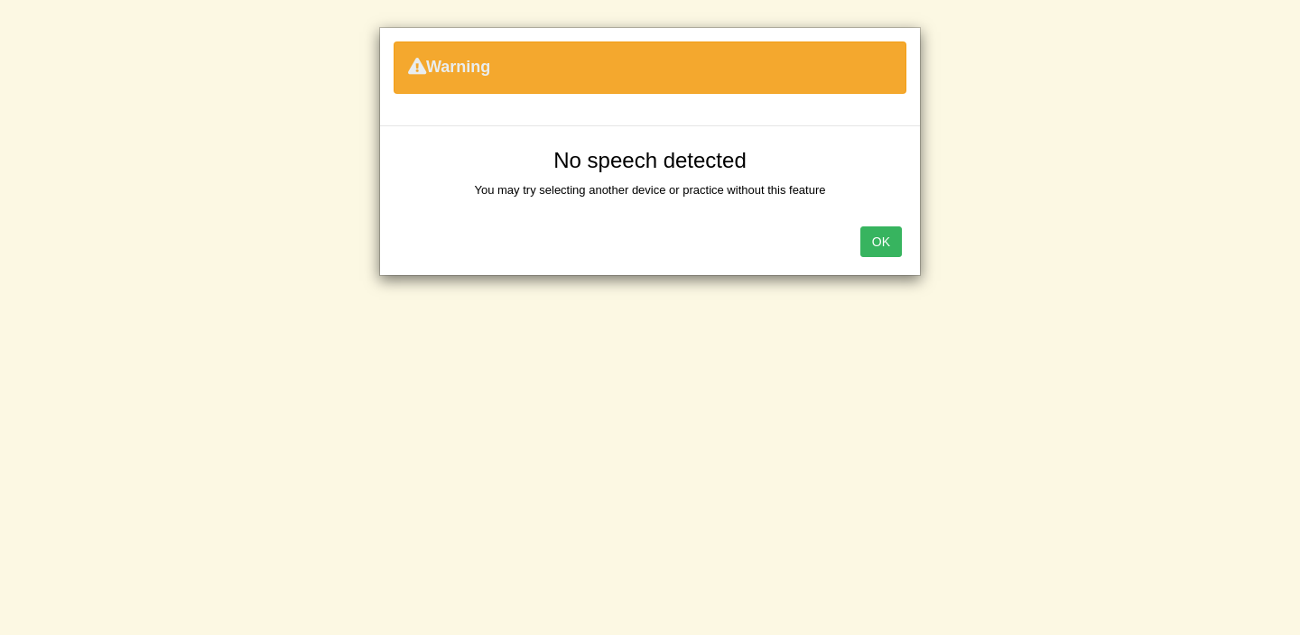
click at [875, 249] on button "OK" at bounding box center [881, 242] width 42 height 31
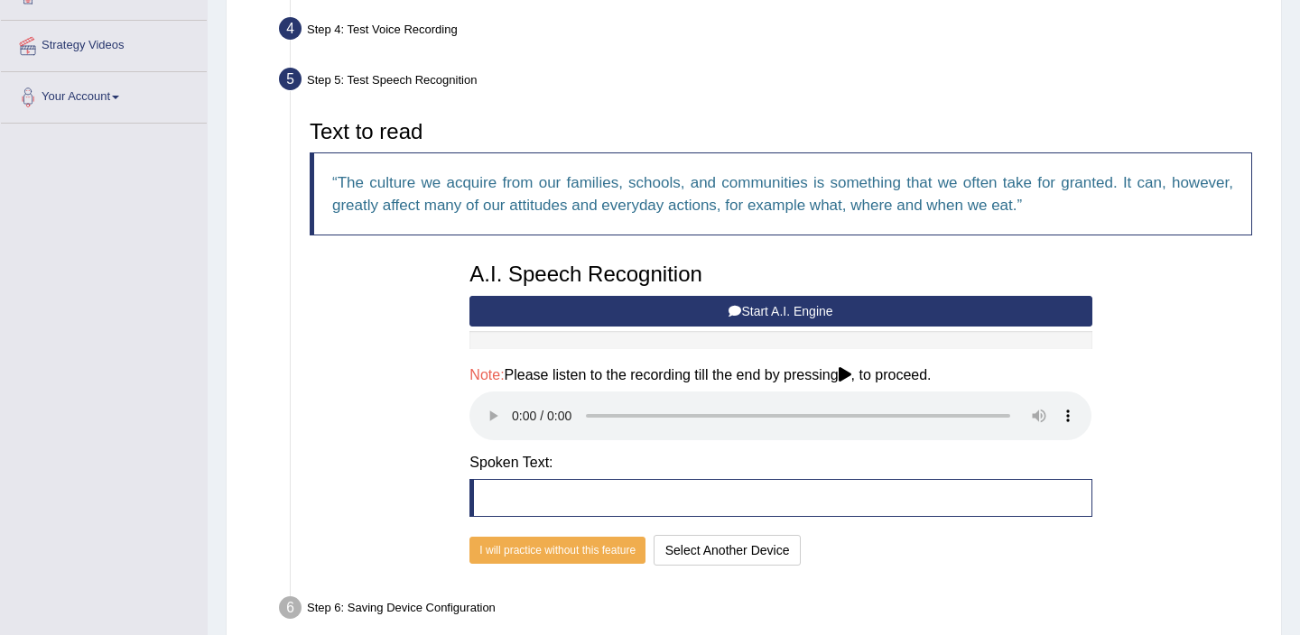
click at [678, 309] on button "Start A.I. Engine" at bounding box center [780, 311] width 622 height 31
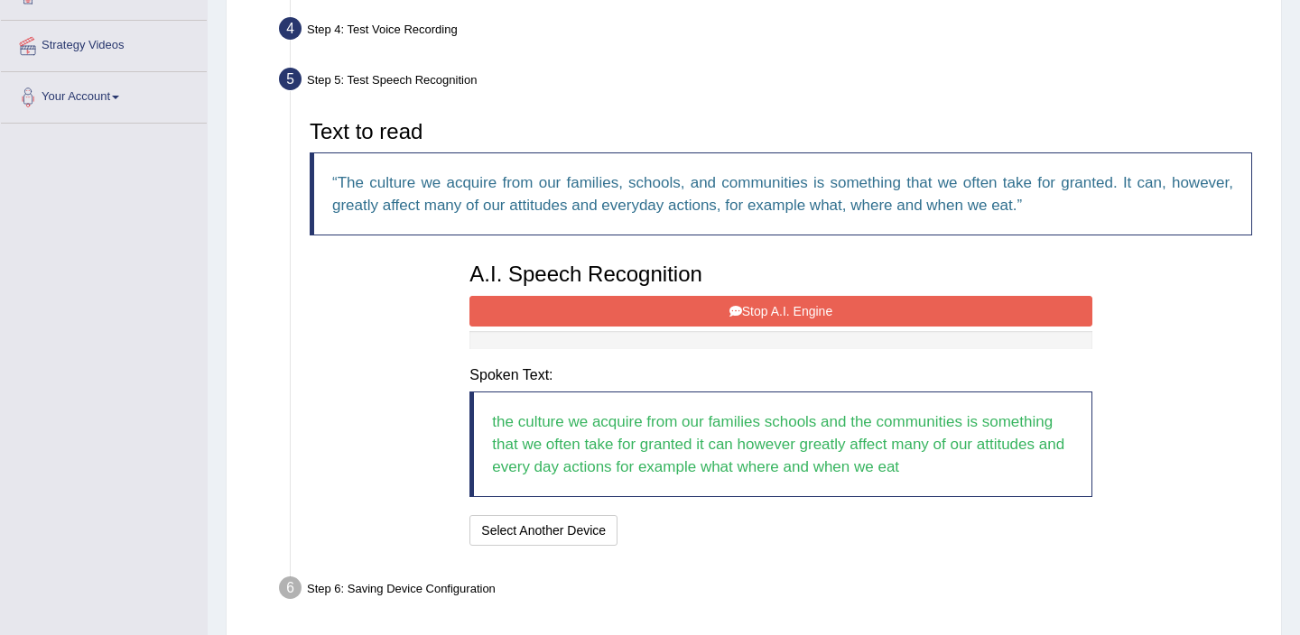
click at [692, 310] on button "Stop A.I. Engine" at bounding box center [780, 311] width 622 height 31
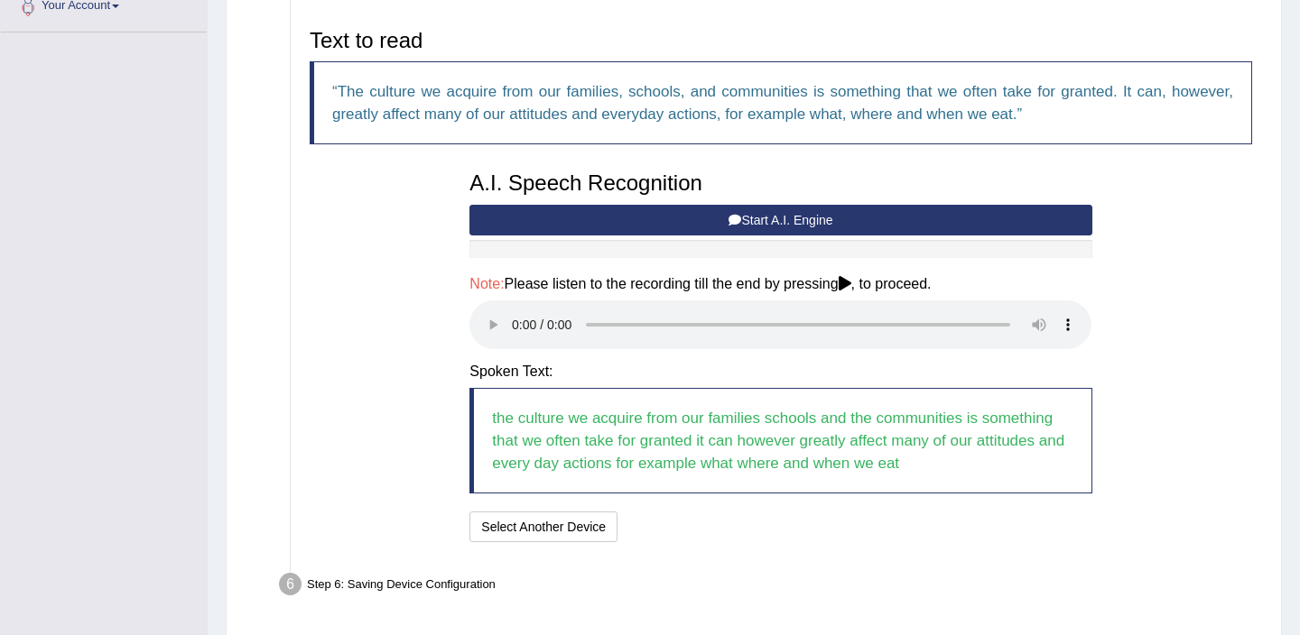
scroll to position [447, 0]
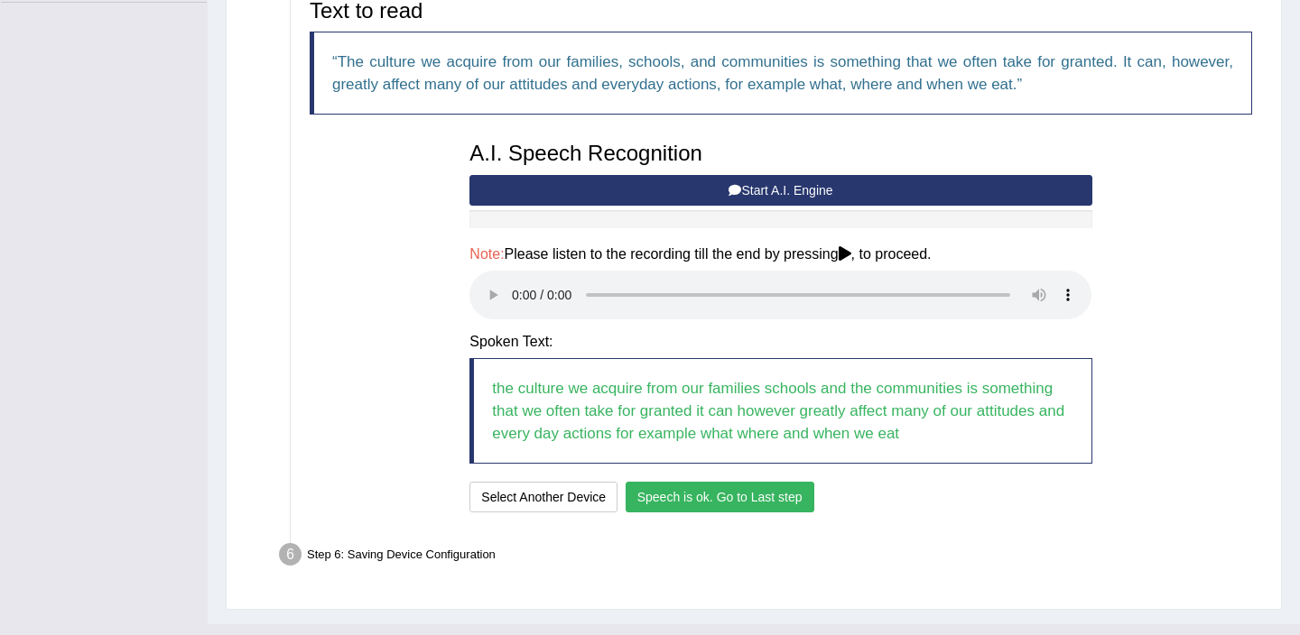
click at [759, 498] on button "Speech is ok. Go to Last step" at bounding box center [720, 497] width 189 height 31
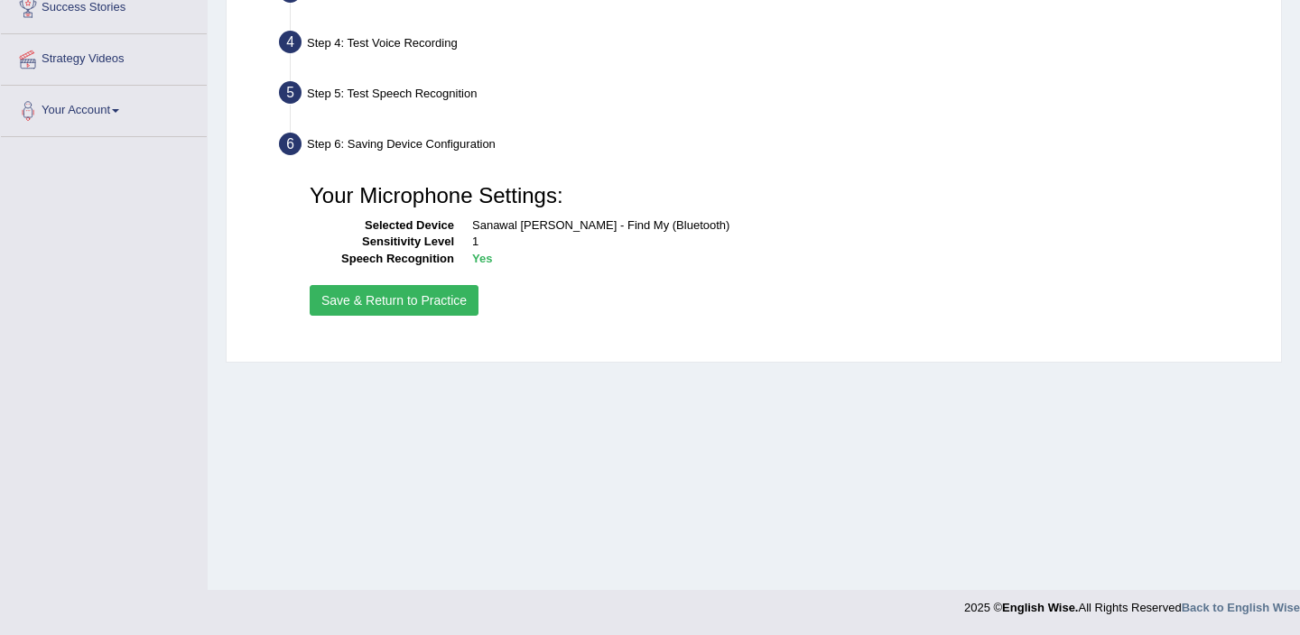
click at [433, 293] on button "Save & Return to Practice" at bounding box center [394, 300] width 169 height 31
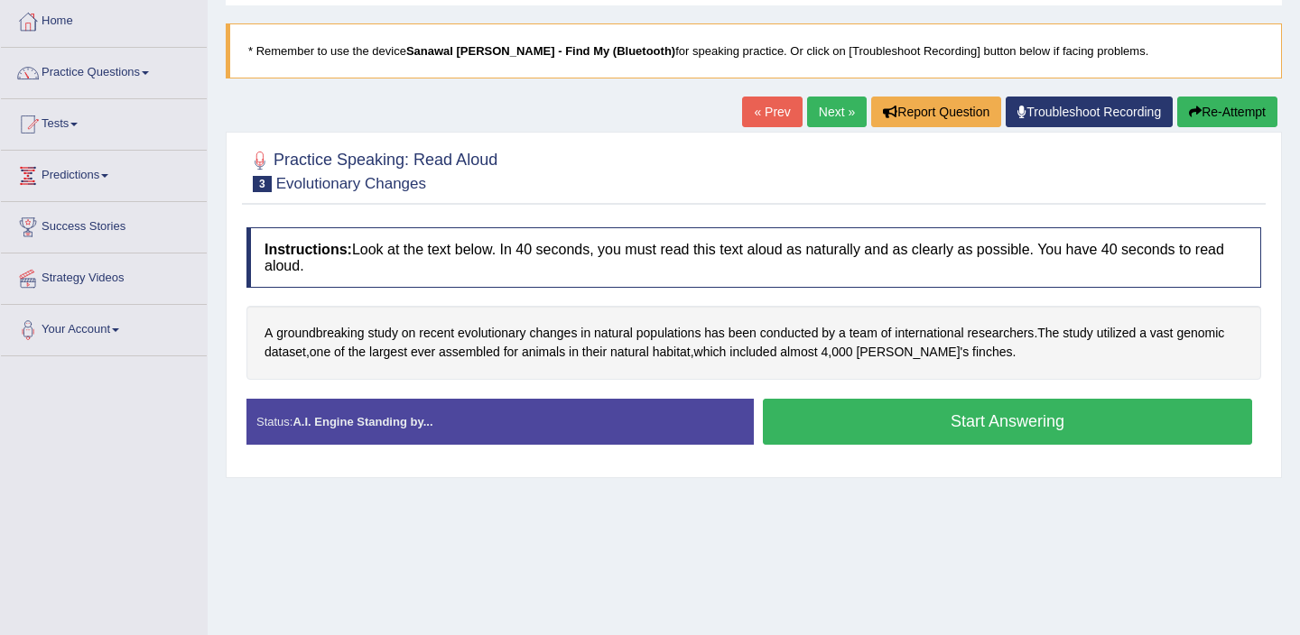
scroll to position [101, 0]
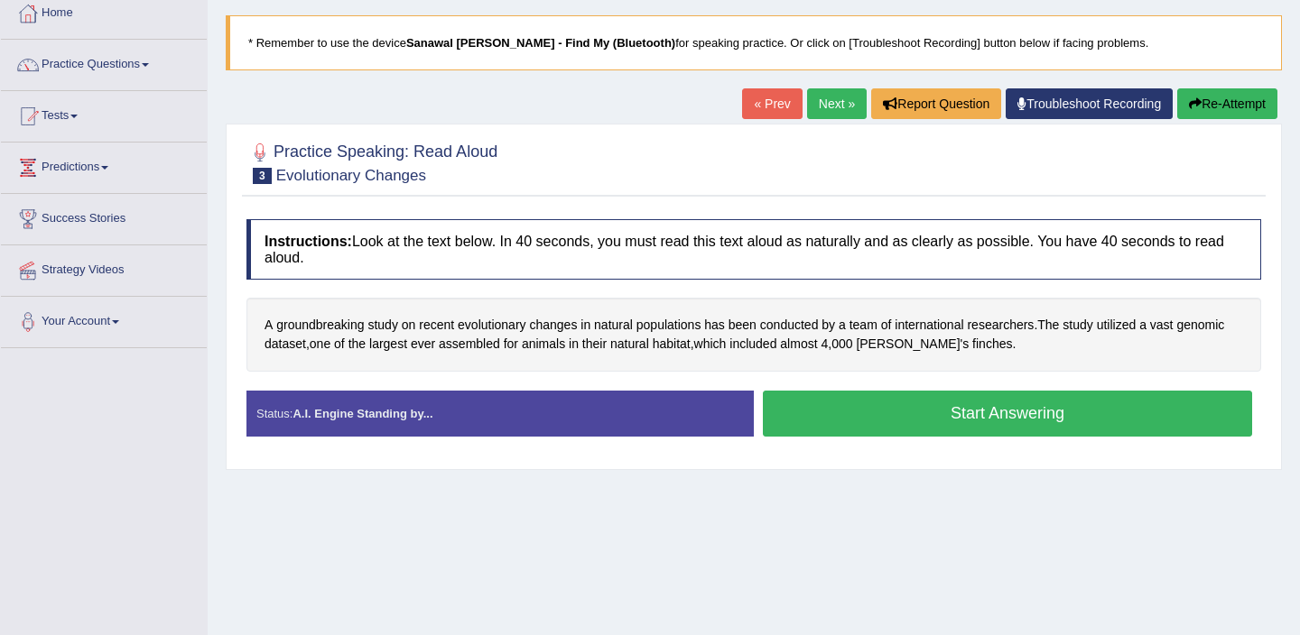
click at [842, 425] on button "Start Answering" at bounding box center [1007, 414] width 489 height 46
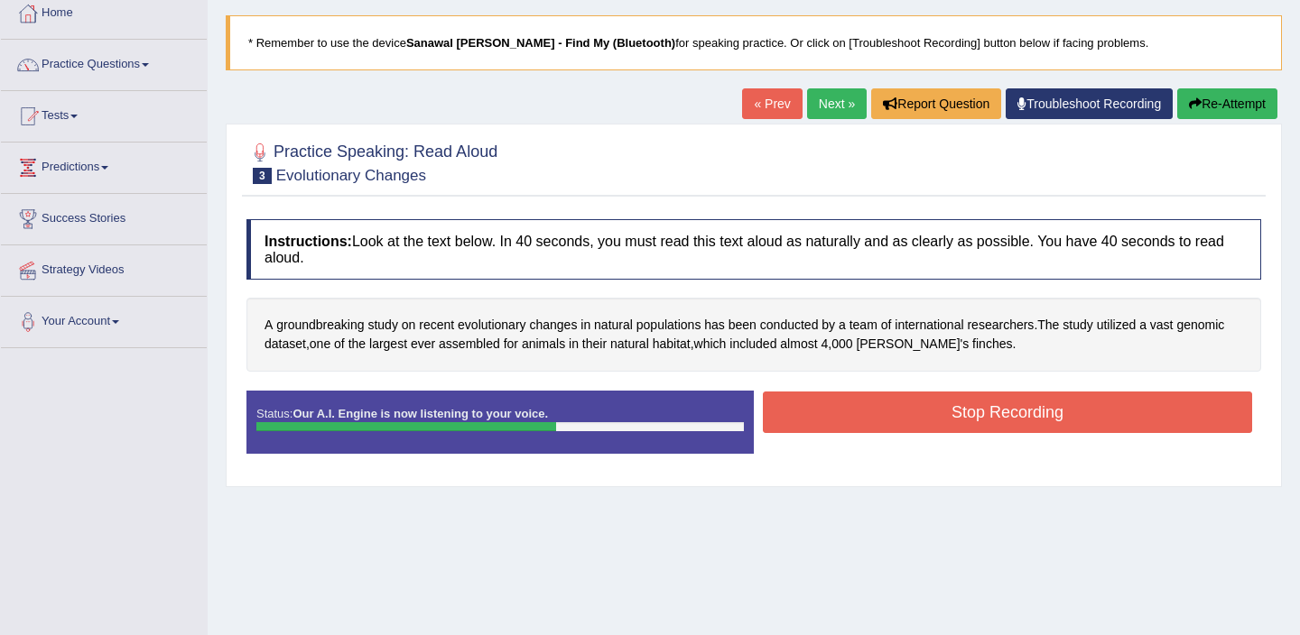
click at [842, 425] on button "Stop Recording" at bounding box center [1007, 413] width 489 height 42
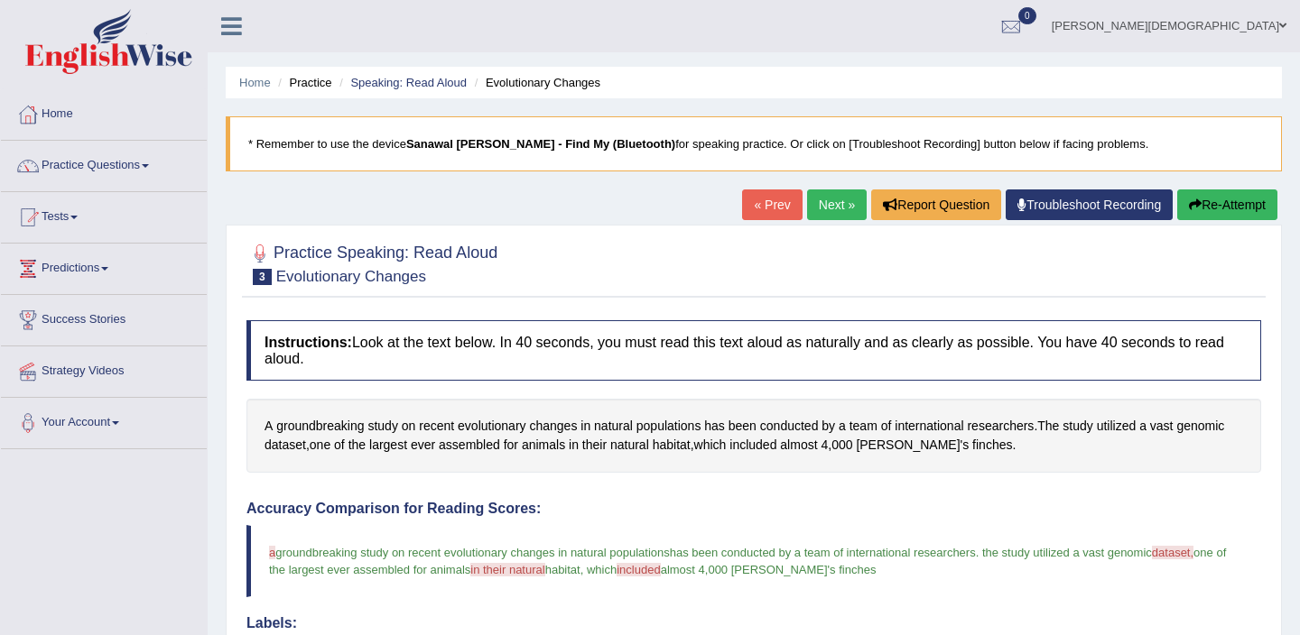
scroll to position [11, 0]
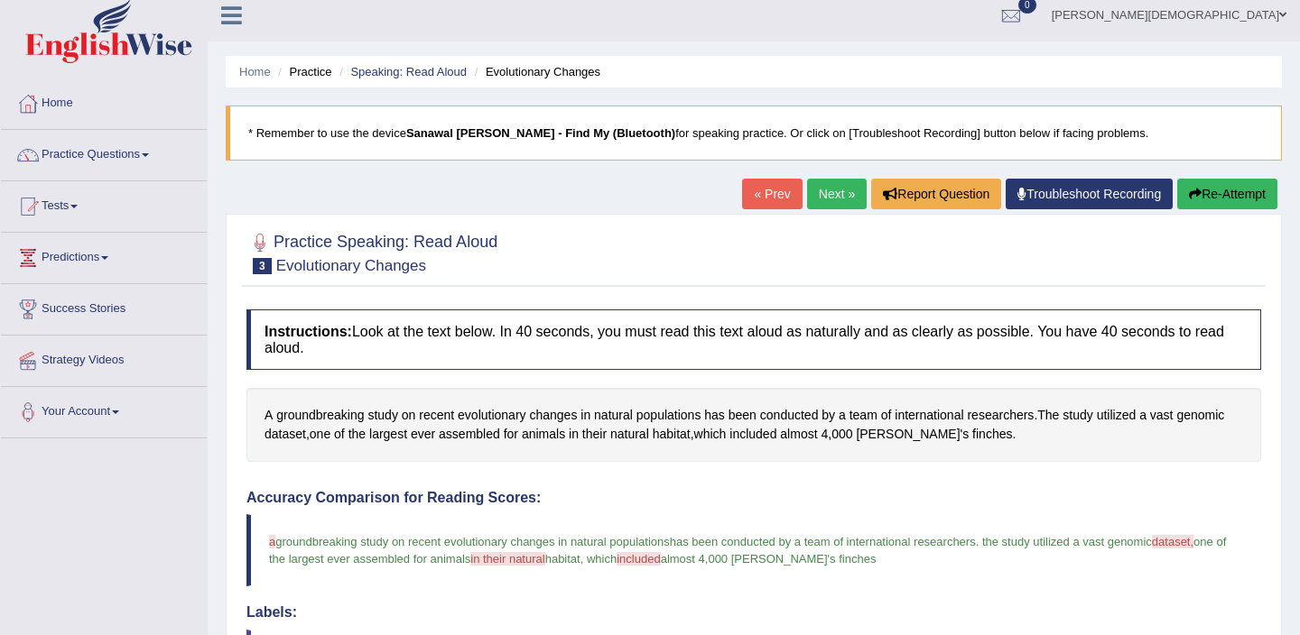
click at [840, 192] on link "Next »" at bounding box center [837, 194] width 60 height 31
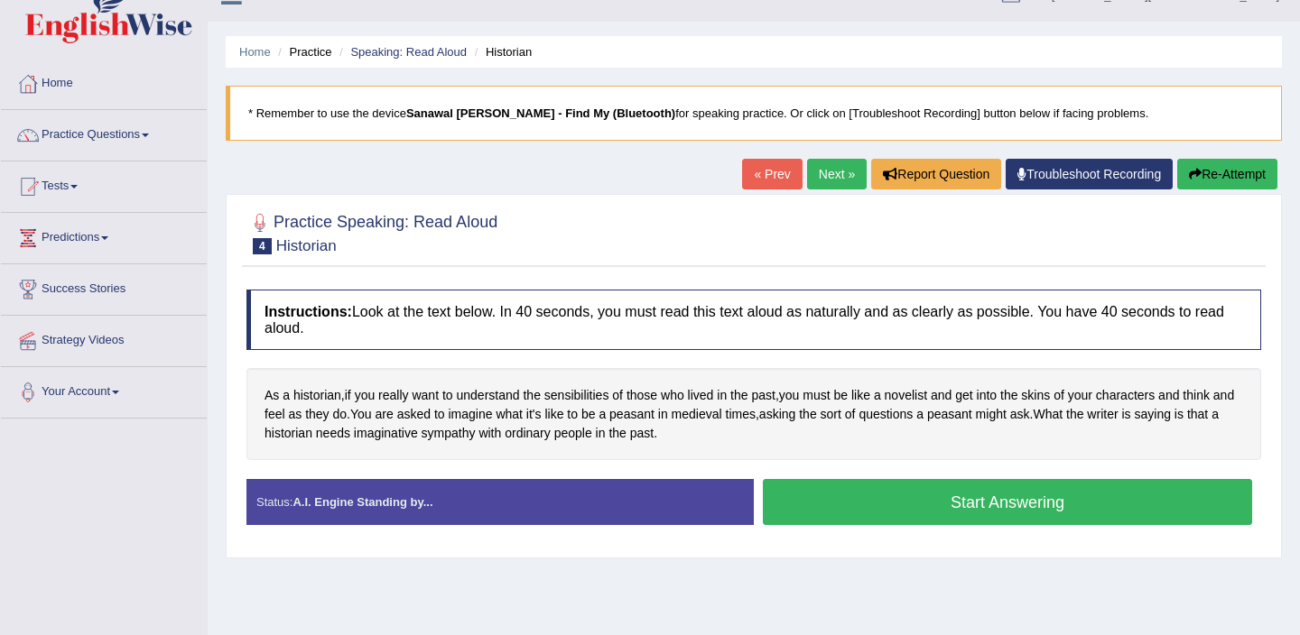
scroll to position [30, 0]
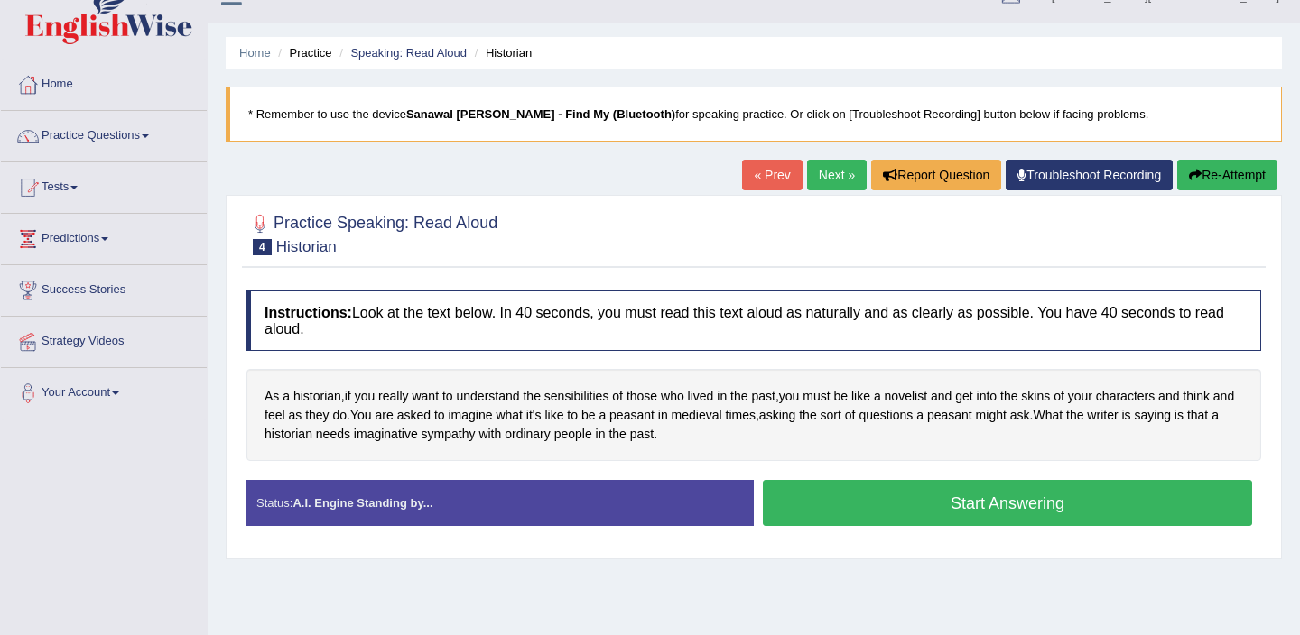
click at [963, 511] on button "Start Answering" at bounding box center [1007, 503] width 489 height 46
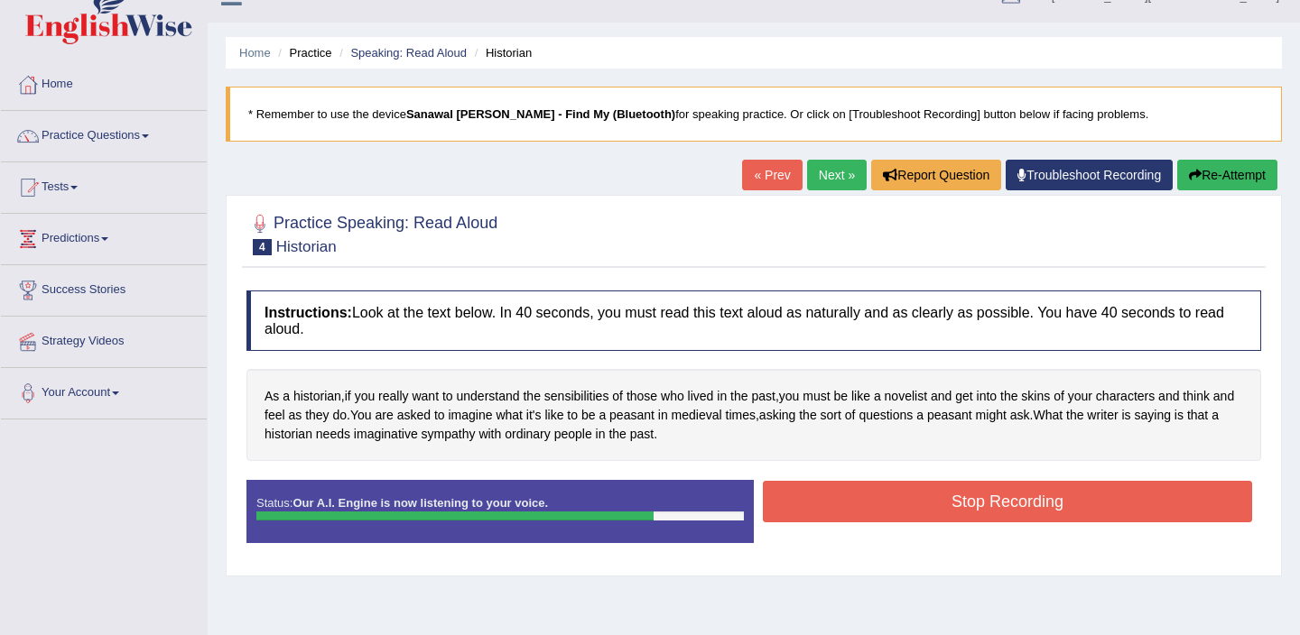
click at [963, 511] on button "Stop Recording" at bounding box center [1007, 502] width 489 height 42
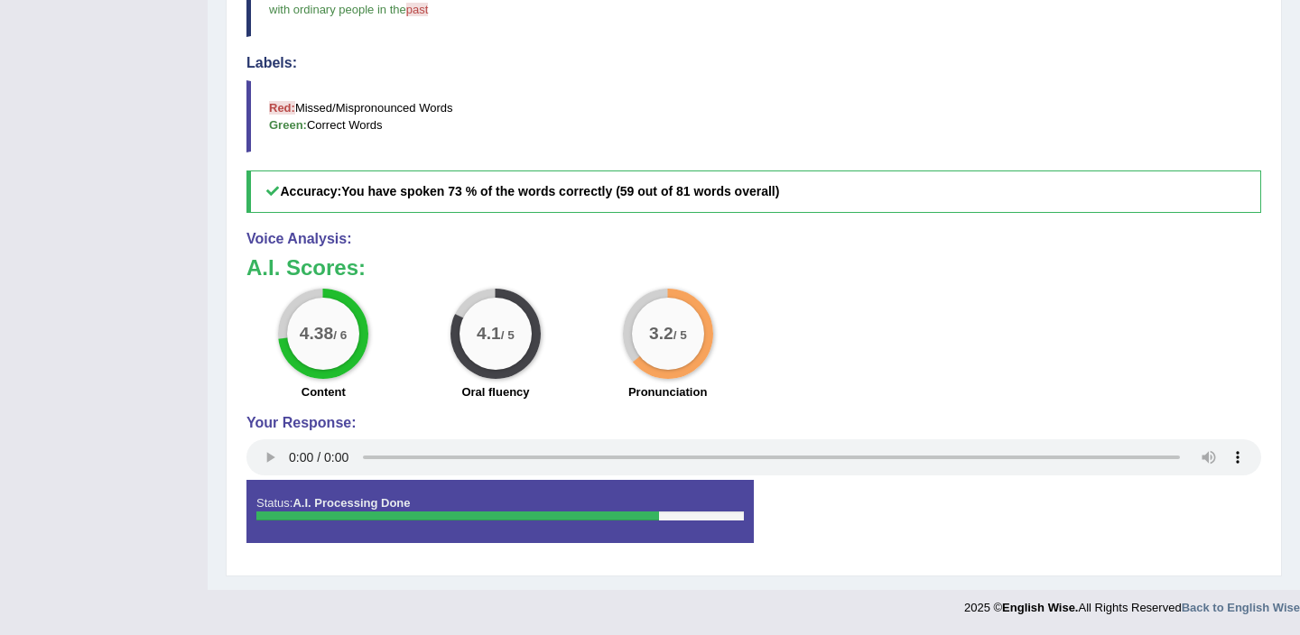
scroll to position [0, 0]
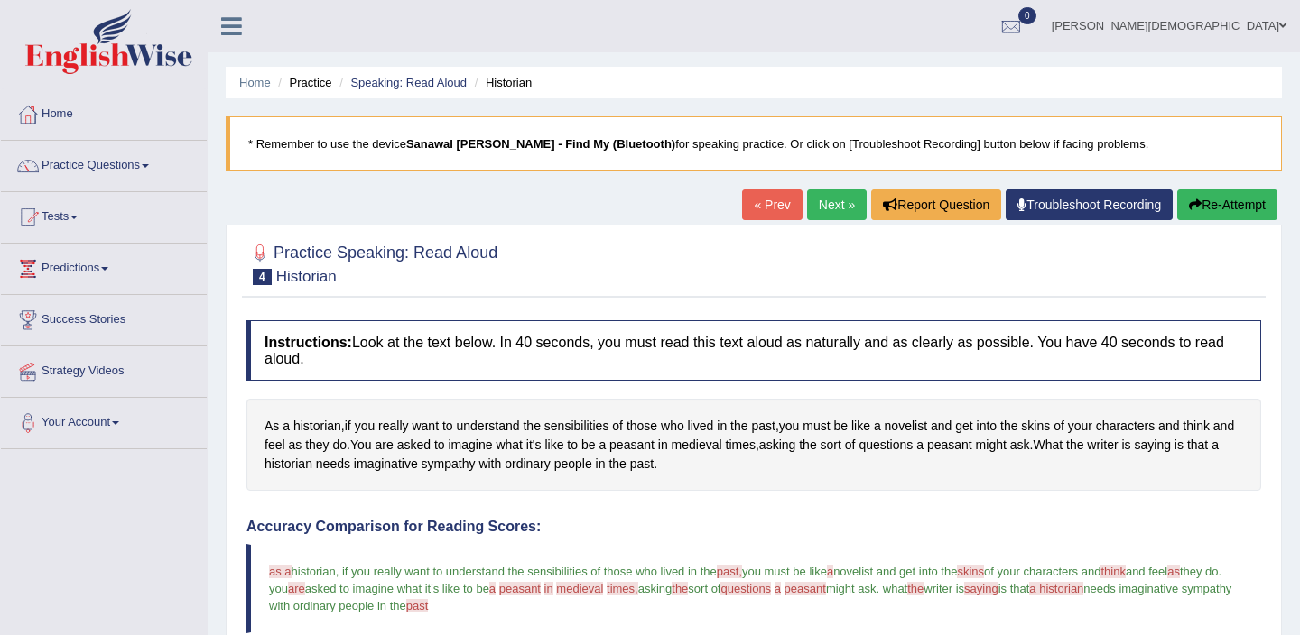
click at [835, 205] on link "Next »" at bounding box center [837, 205] width 60 height 31
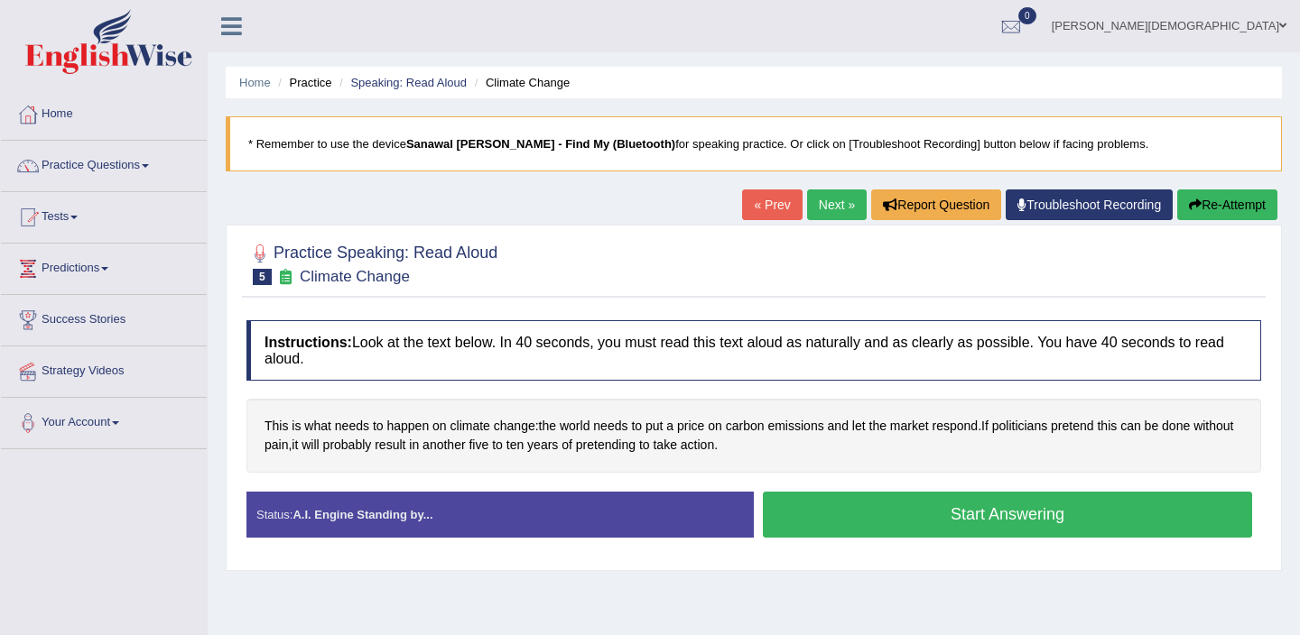
click at [859, 527] on button "Start Answering" at bounding box center [1007, 515] width 489 height 46
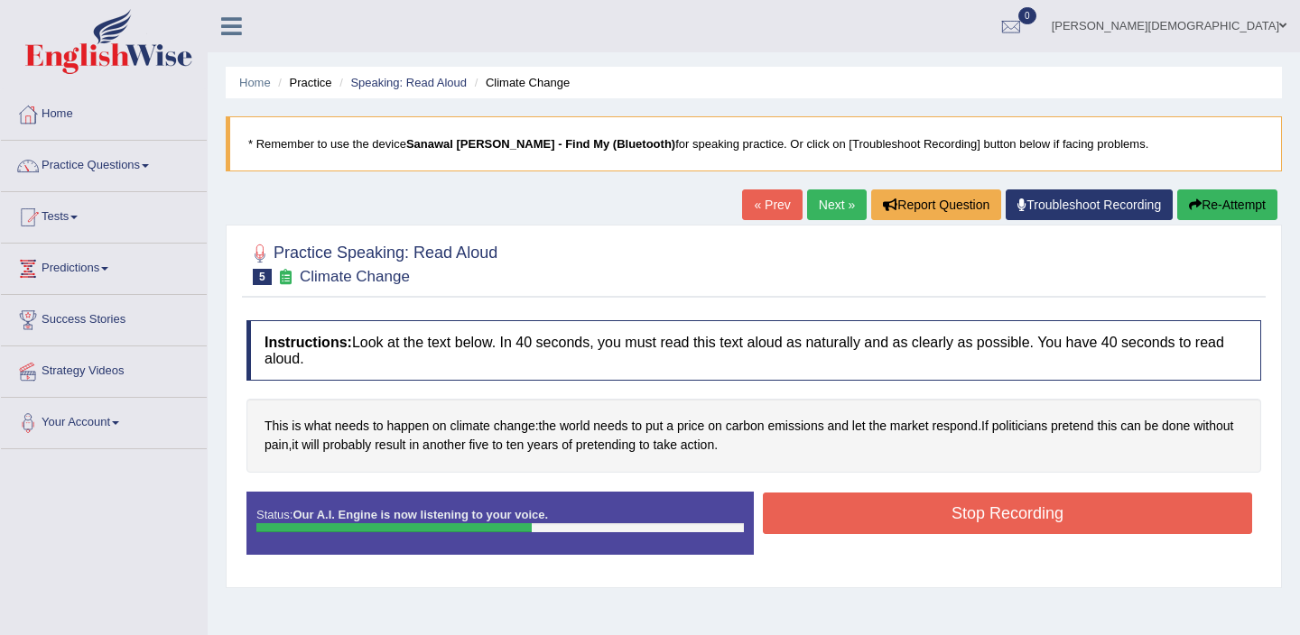
click at [859, 527] on button "Stop Recording" at bounding box center [1007, 514] width 489 height 42
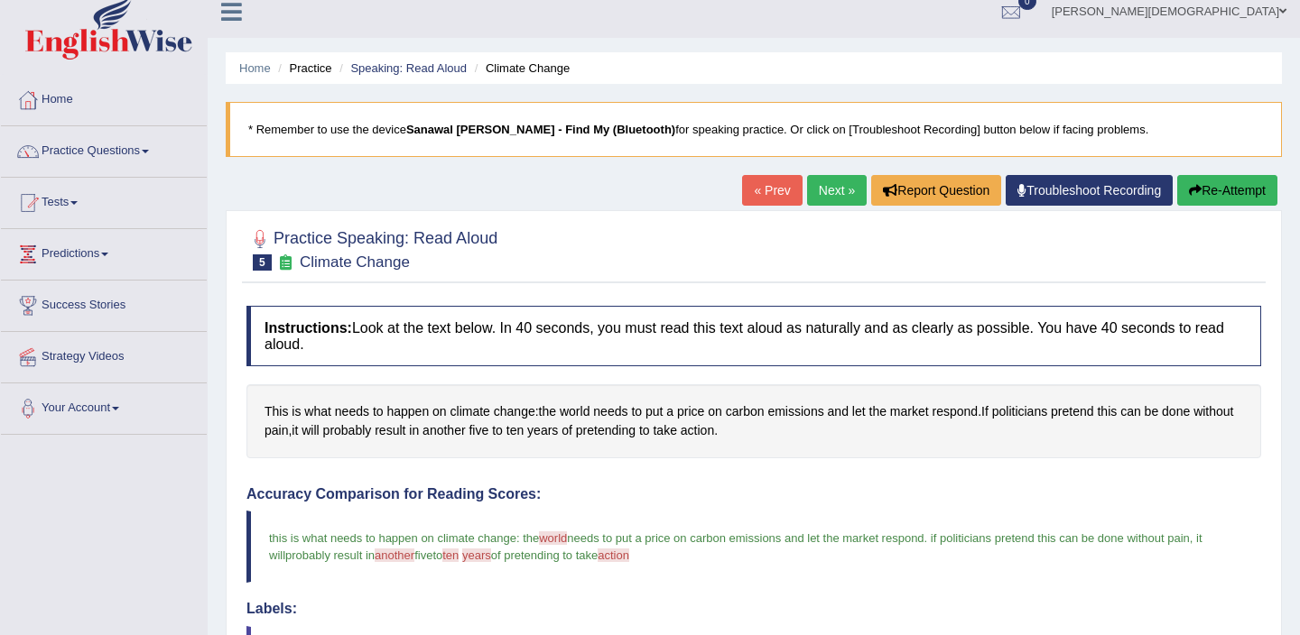
scroll to position [9, 0]
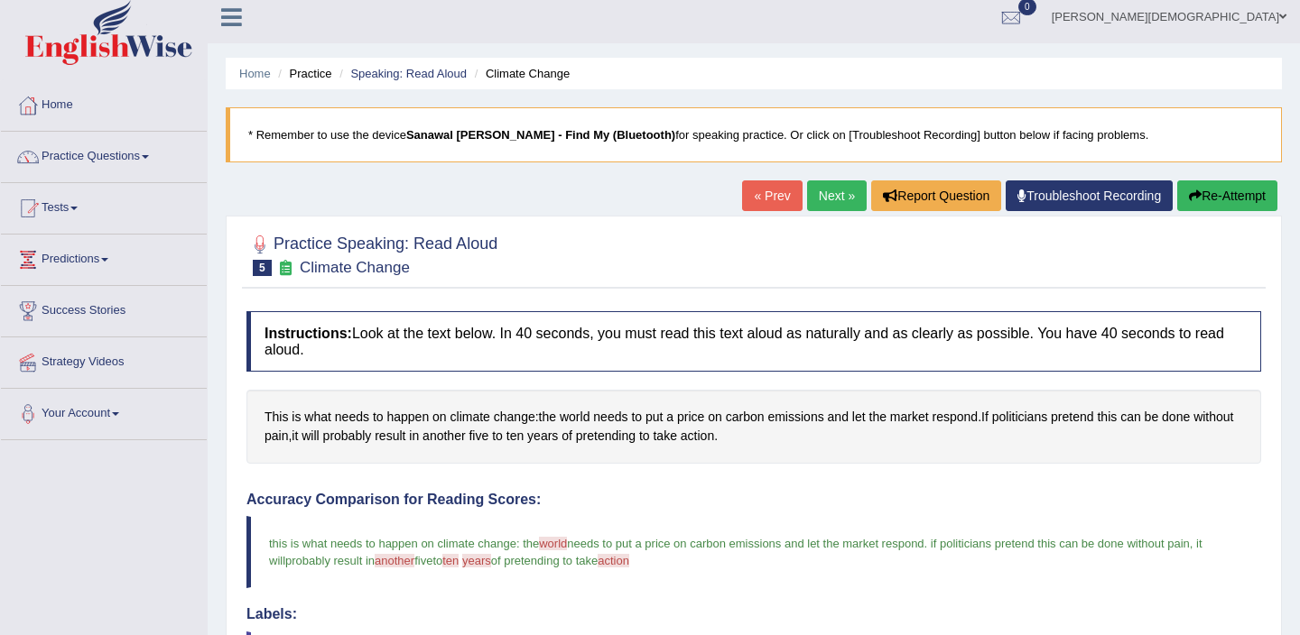
click at [822, 194] on link "Next »" at bounding box center [837, 196] width 60 height 31
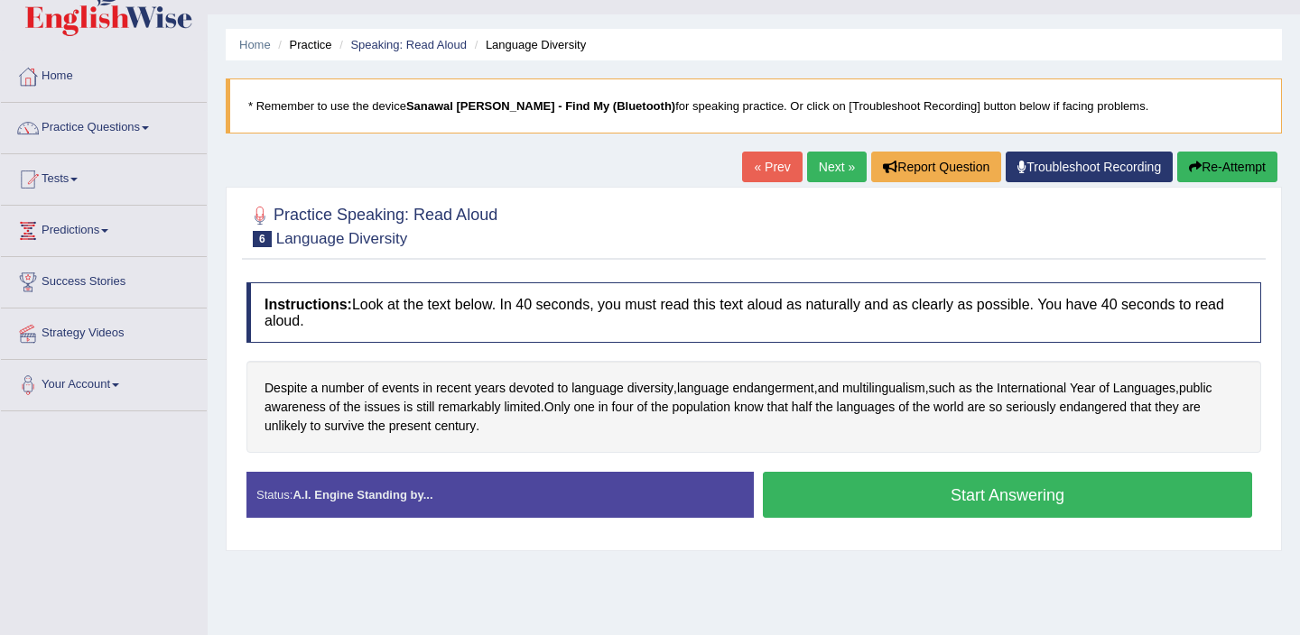
scroll to position [44, 0]
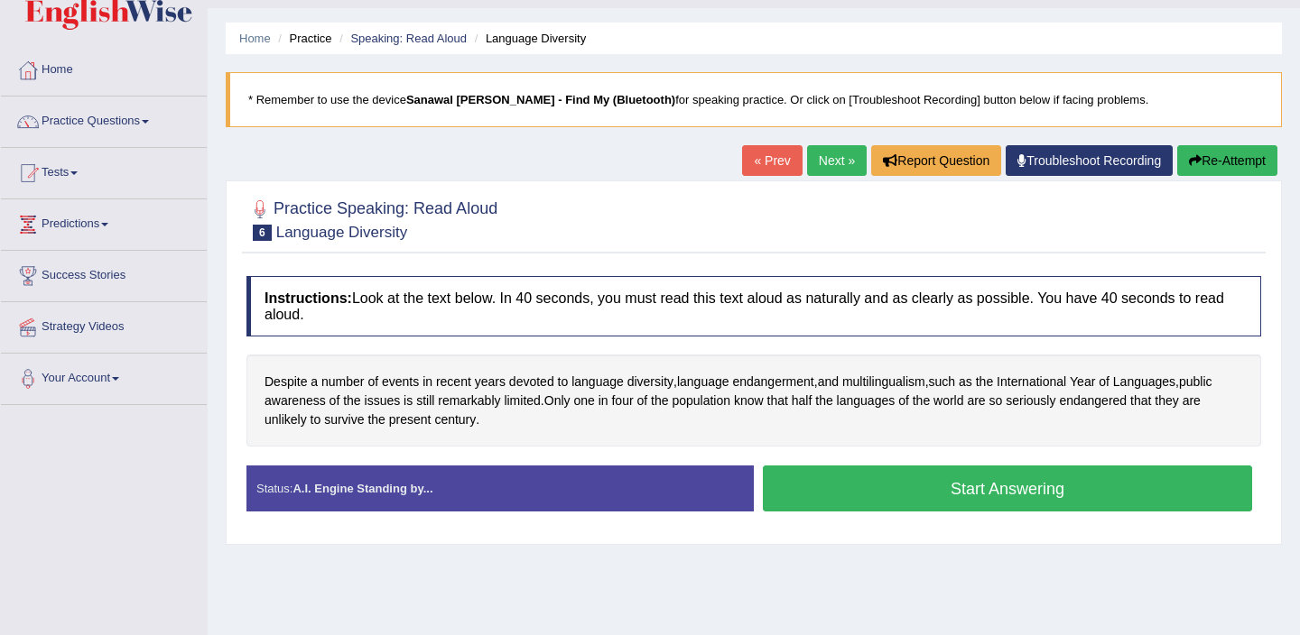
click at [975, 483] on button "Start Answering" at bounding box center [1007, 489] width 489 height 46
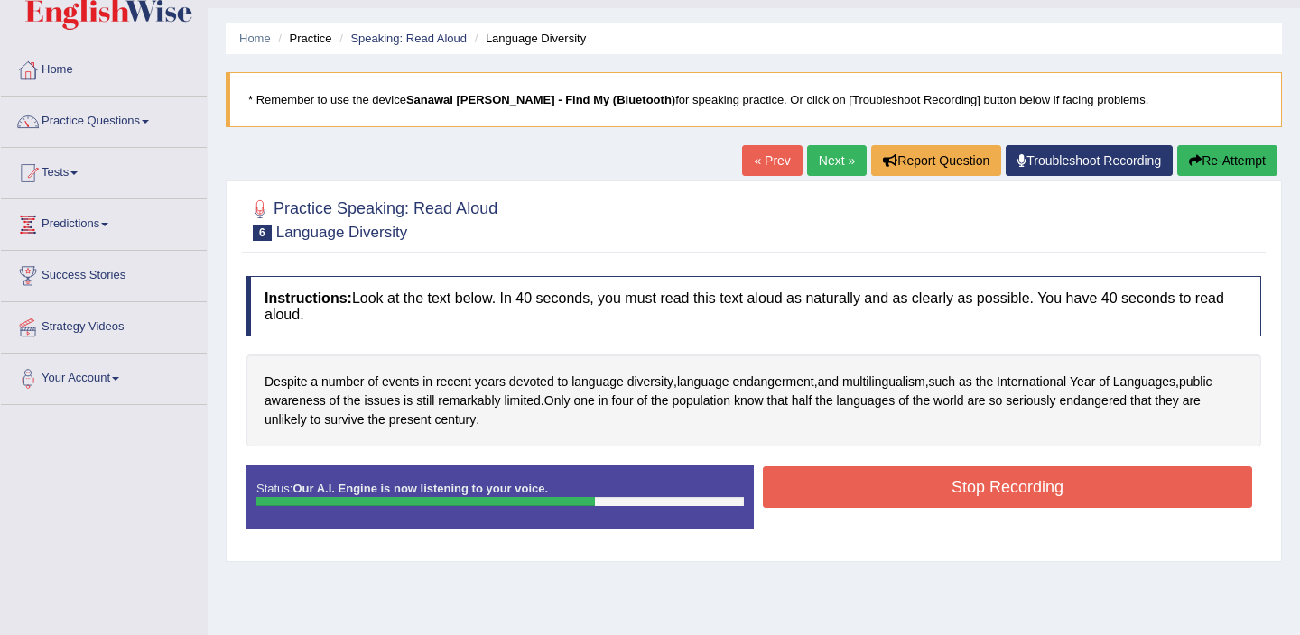
click at [975, 483] on button "Stop Recording" at bounding box center [1007, 488] width 489 height 42
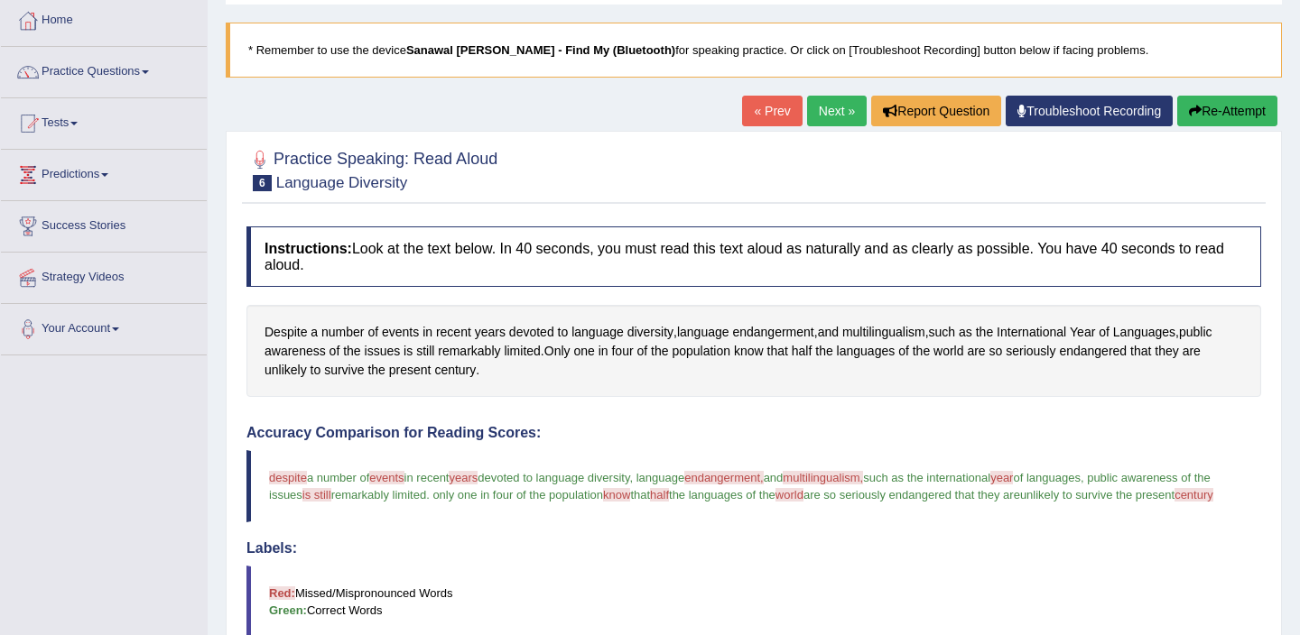
scroll to position [86, 0]
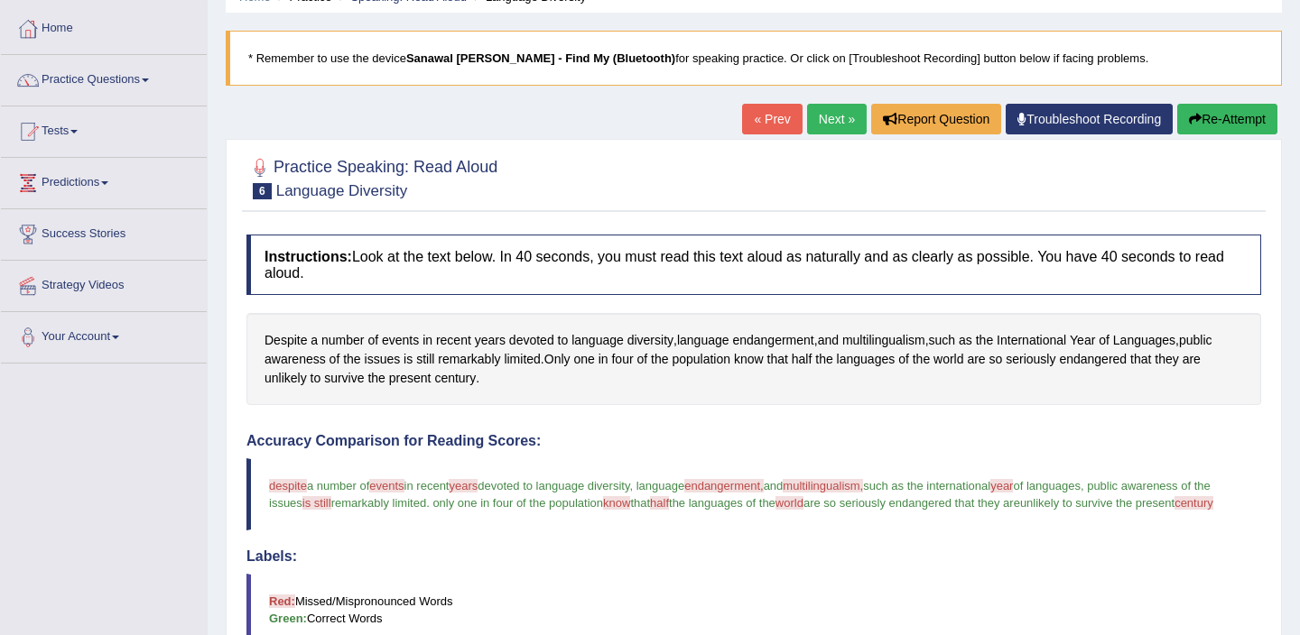
click at [1215, 115] on button "Re-Attempt" at bounding box center [1227, 119] width 100 height 31
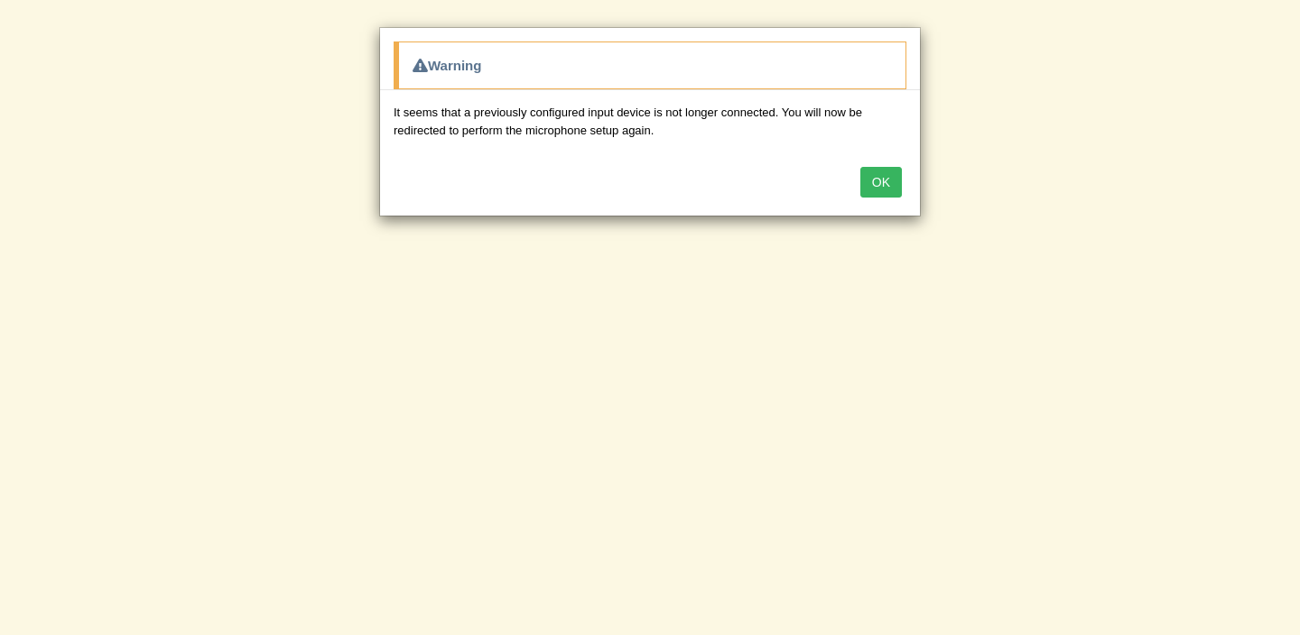
click at [875, 182] on button "OK" at bounding box center [881, 182] width 42 height 31
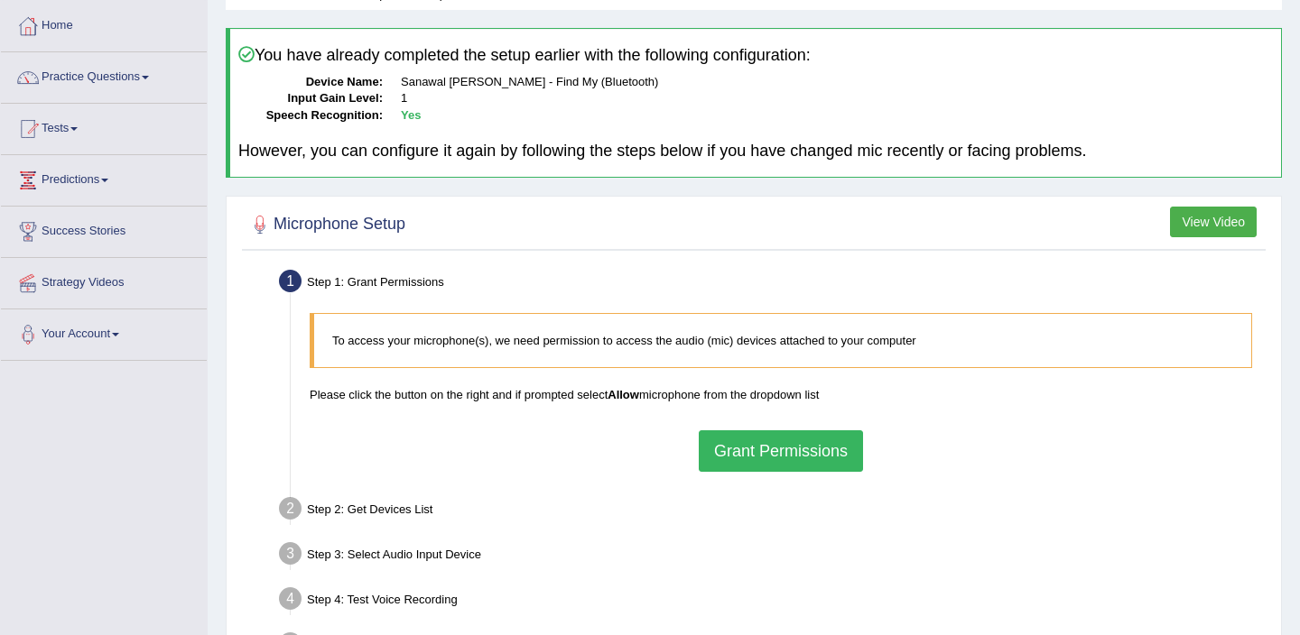
scroll to position [74, 0]
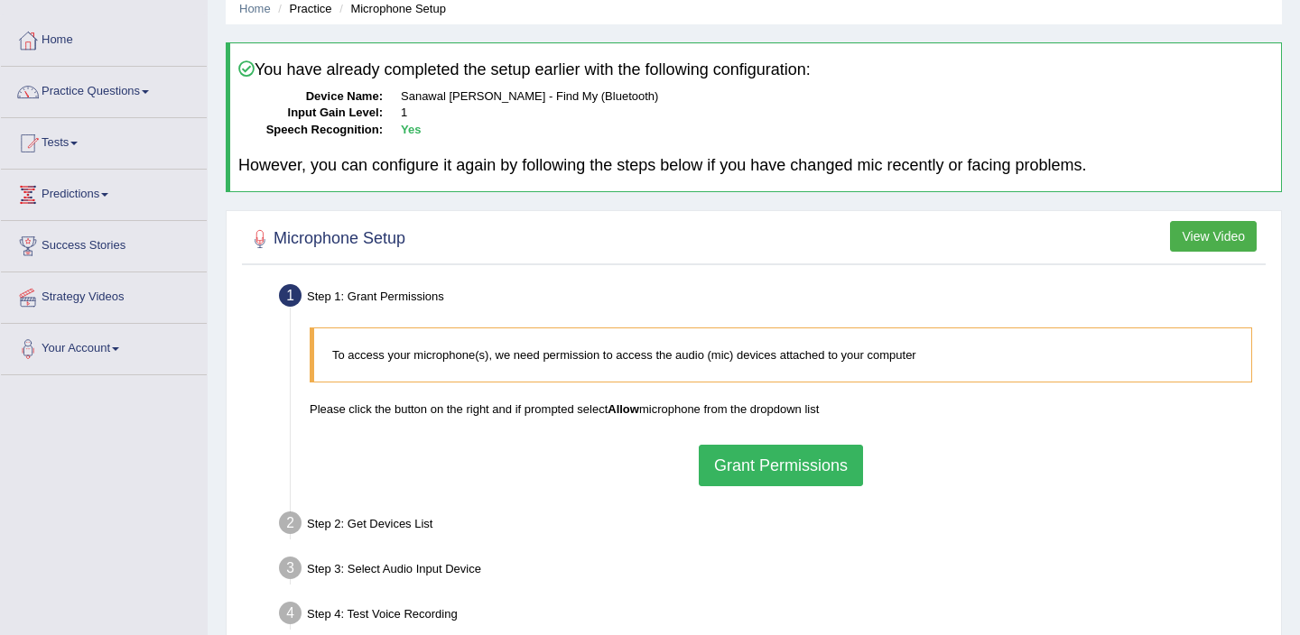
click at [811, 459] on button "Grant Permissions" at bounding box center [781, 466] width 164 height 42
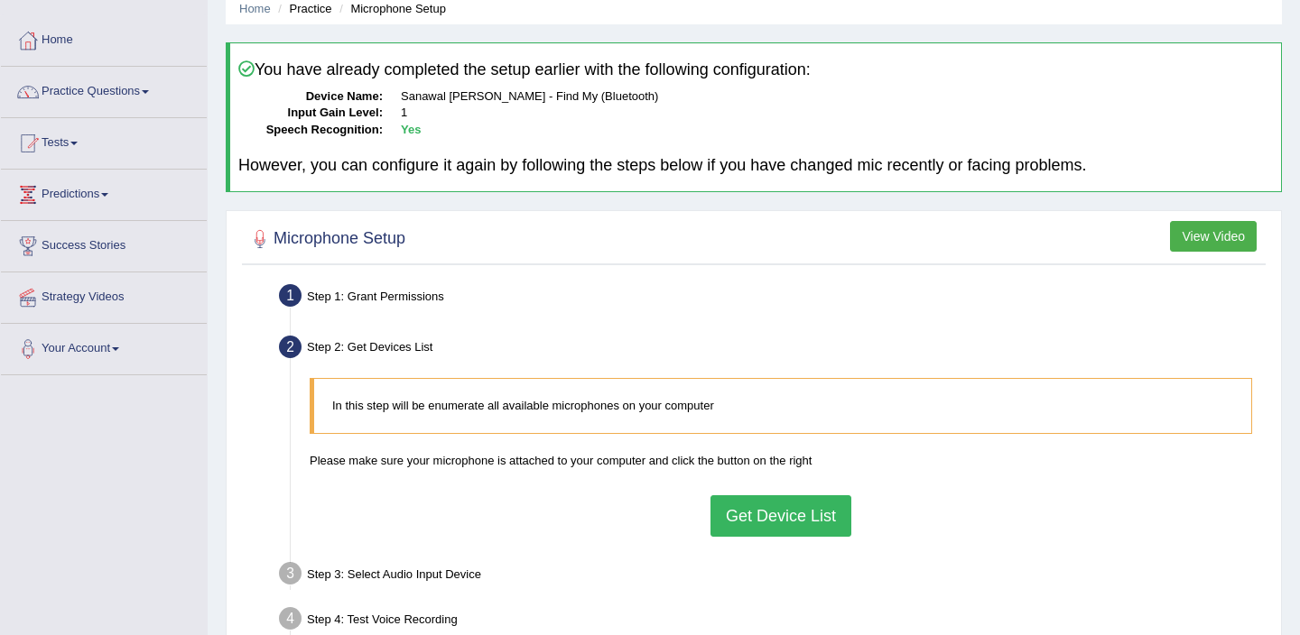
click at [758, 521] on button "Get Device List" at bounding box center [780, 517] width 141 height 42
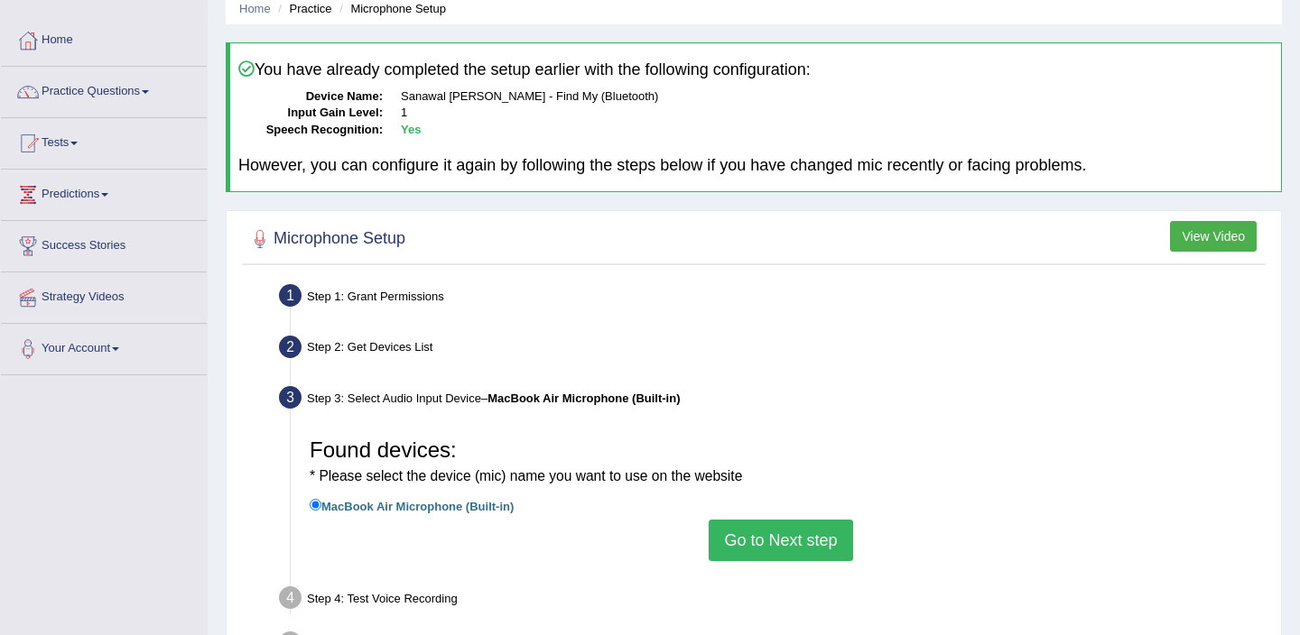
click at [754, 543] on button "Go to Next step" at bounding box center [781, 541] width 144 height 42
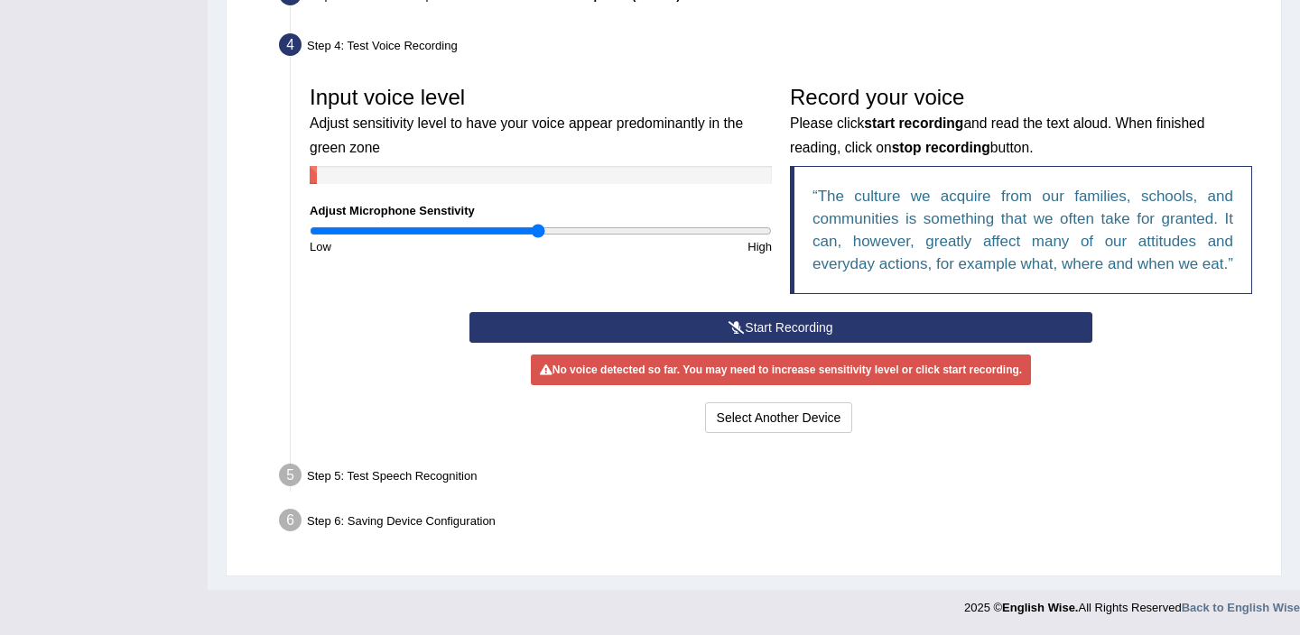
scroll to position [467, 0]
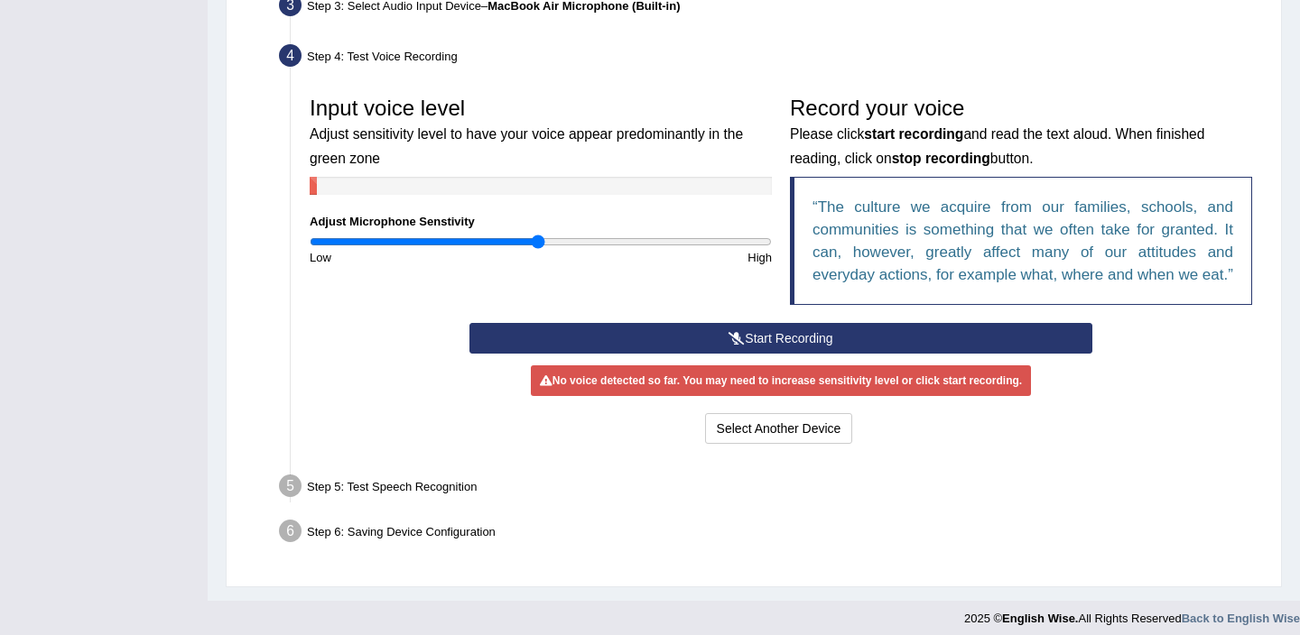
click at [776, 354] on button "Start Recording" at bounding box center [780, 338] width 622 height 31
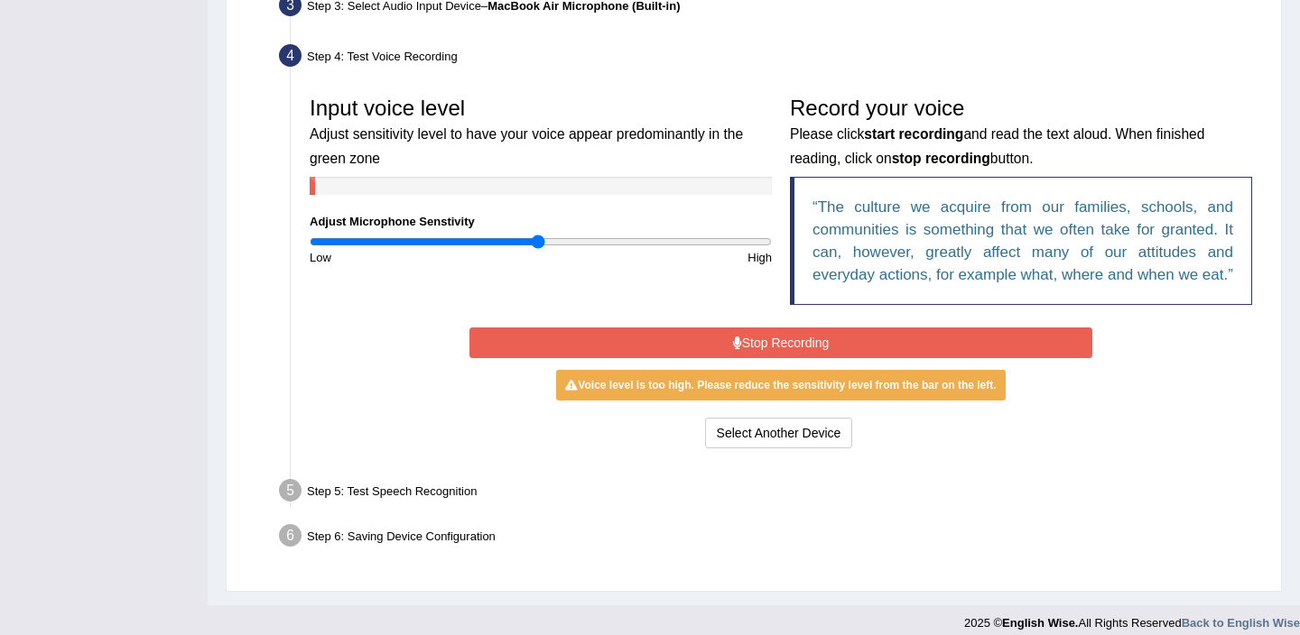
click at [751, 358] on button "Stop Recording" at bounding box center [780, 343] width 622 height 31
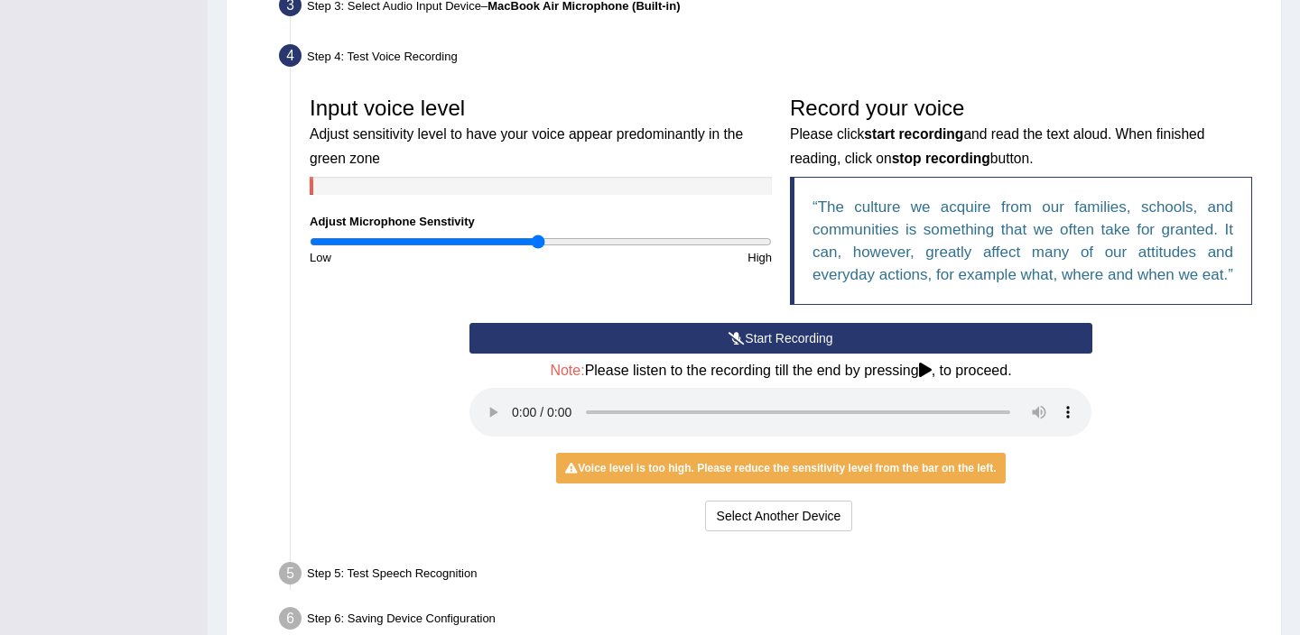
click at [788, 484] on div "Voice level is too high. Please reduce the sensitivity level from the bar on th…" at bounding box center [780, 468] width 449 height 31
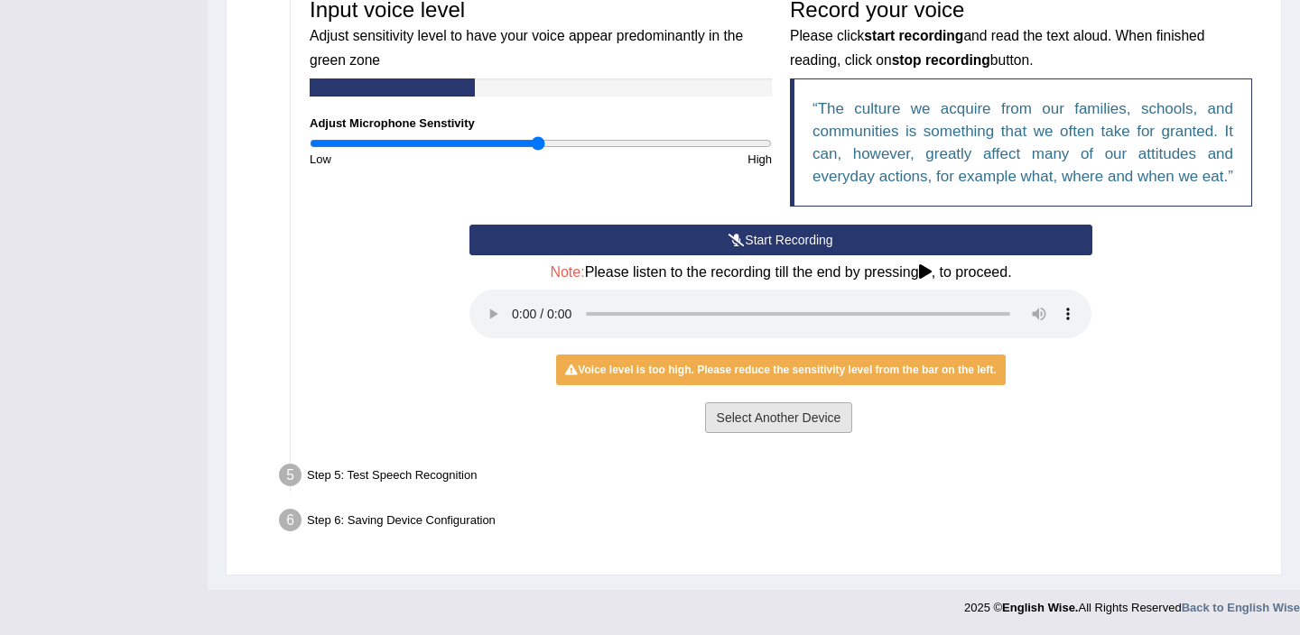
click at [779, 417] on button "Select Another Device" at bounding box center [779, 418] width 148 height 31
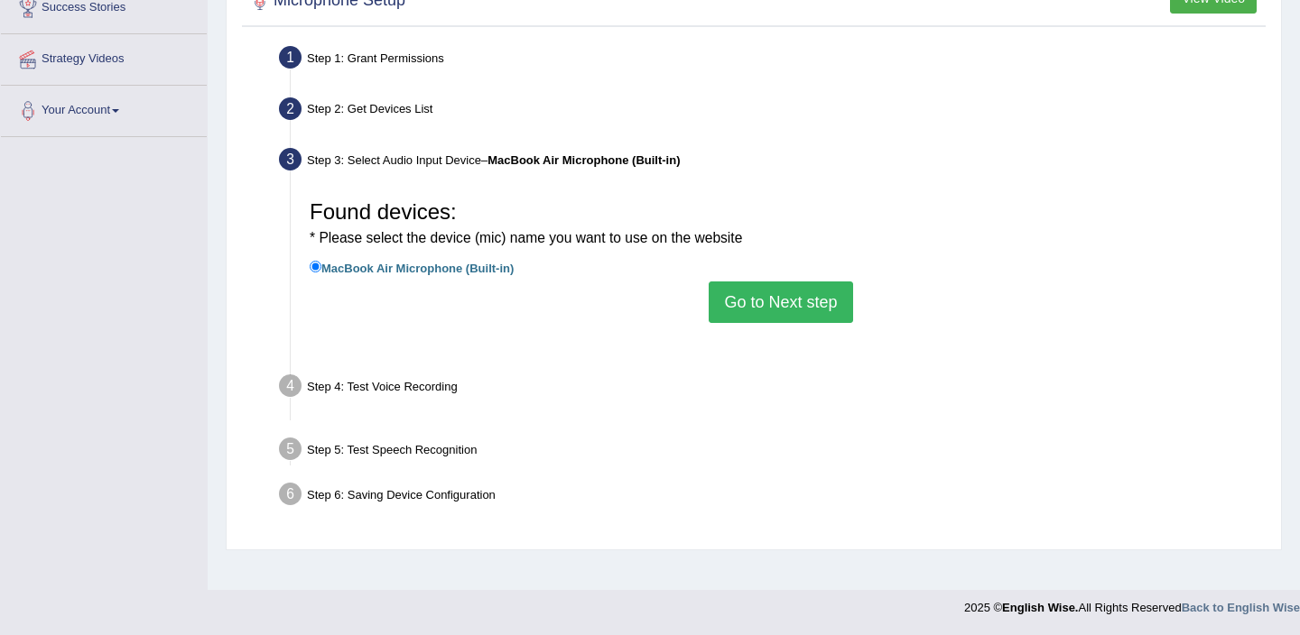
scroll to position [312, 0]
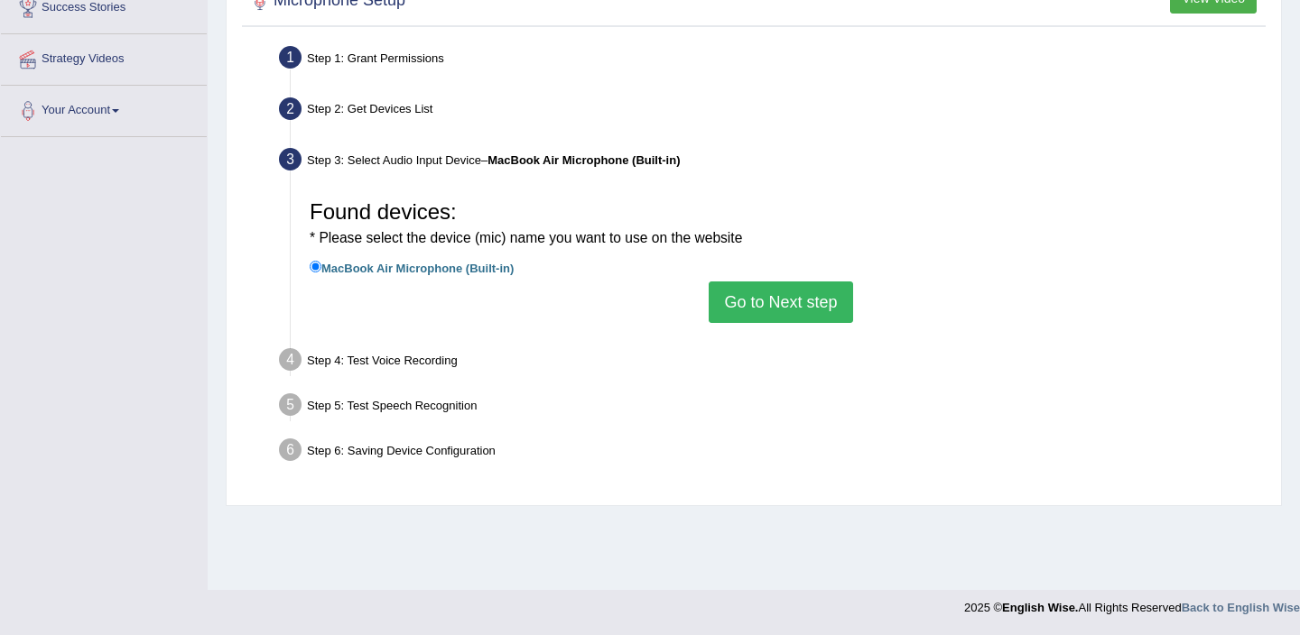
click at [797, 309] on button "Go to Next step" at bounding box center [781, 303] width 144 height 42
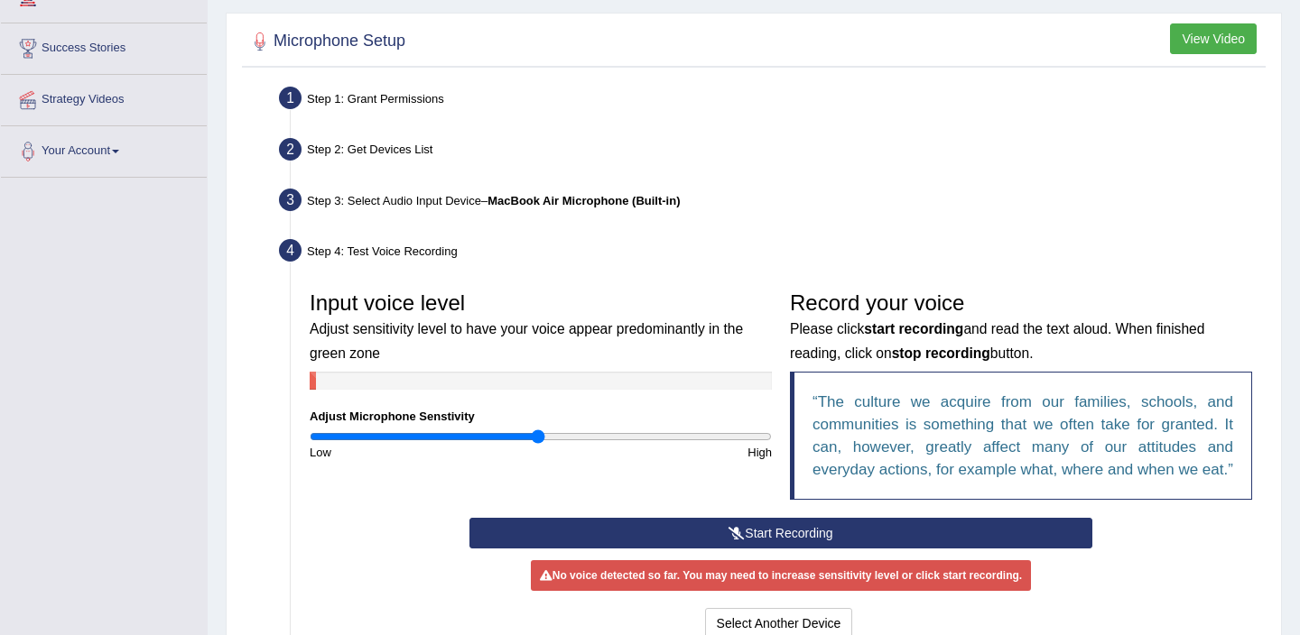
scroll to position [499, 0]
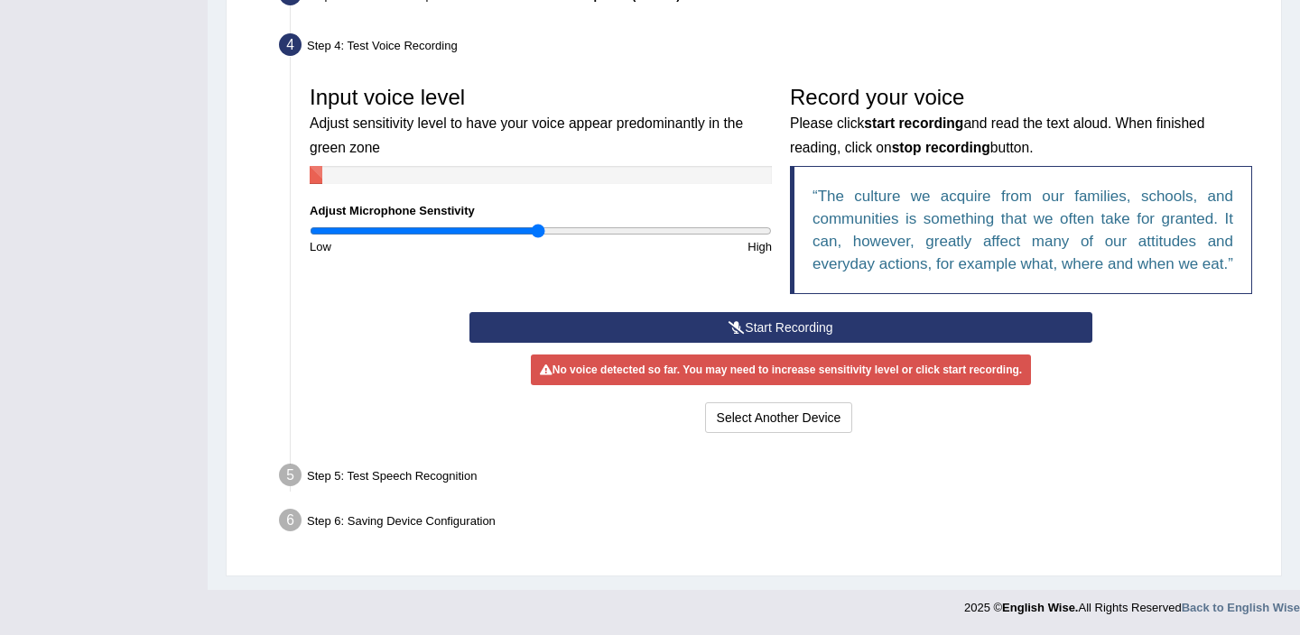
click at [755, 326] on button "Start Recording" at bounding box center [780, 327] width 622 height 31
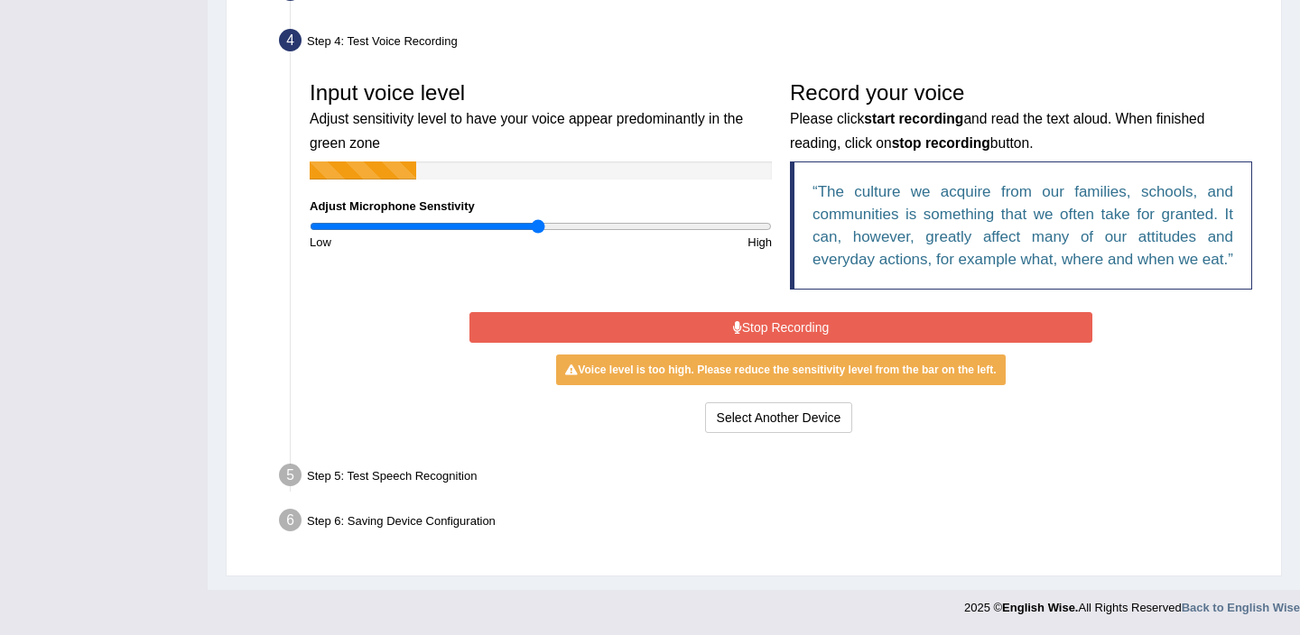
click at [755, 326] on button "Stop Recording" at bounding box center [780, 327] width 622 height 31
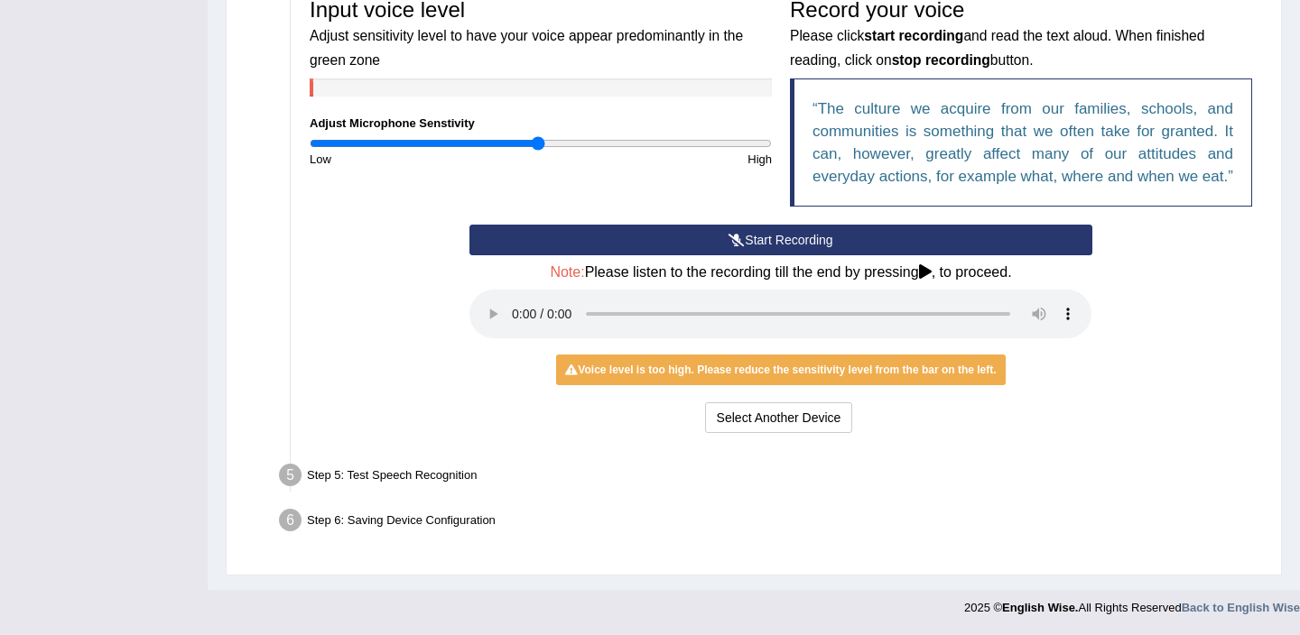
scroll to position [586, 0]
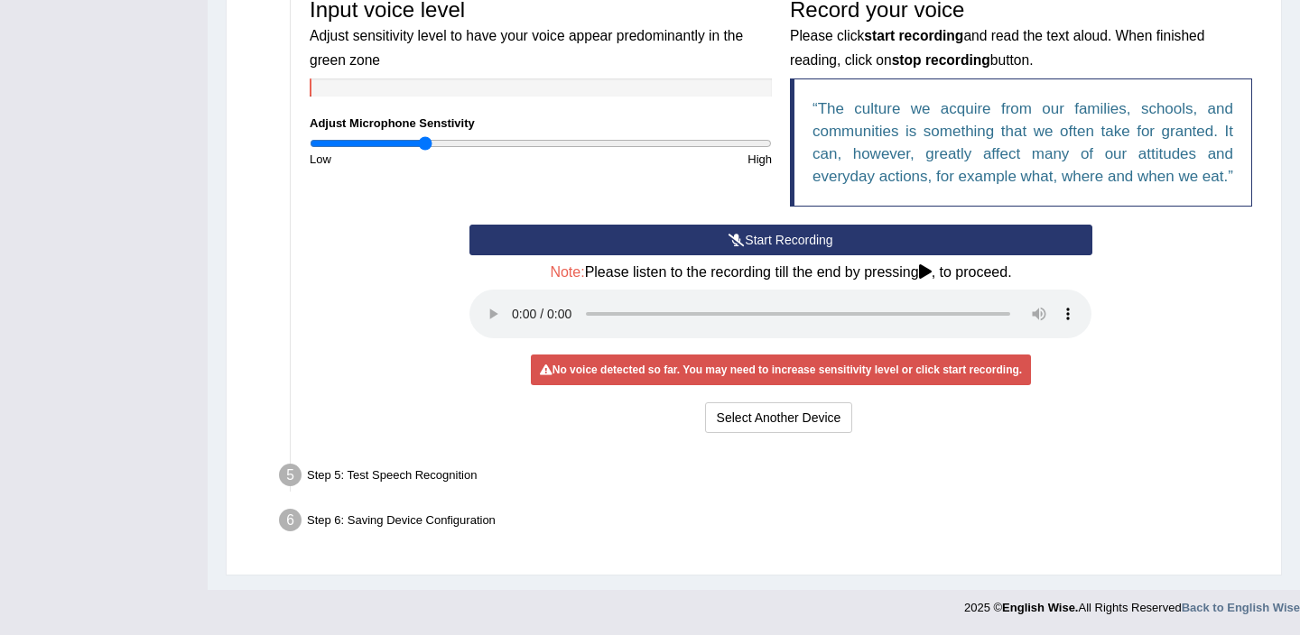
drag, startPoint x: 533, startPoint y: 121, endPoint x: 425, endPoint y: 149, distance: 111.9
type input "0.5"
click at [424, 149] on input "range" at bounding box center [541, 143] width 462 height 14
click at [366, 478] on div "Step 5: Test Speech Recognition" at bounding box center [772, 479] width 1002 height 40
click at [363, 521] on div "Step 6: Saving Device Configuration" at bounding box center [772, 524] width 1002 height 40
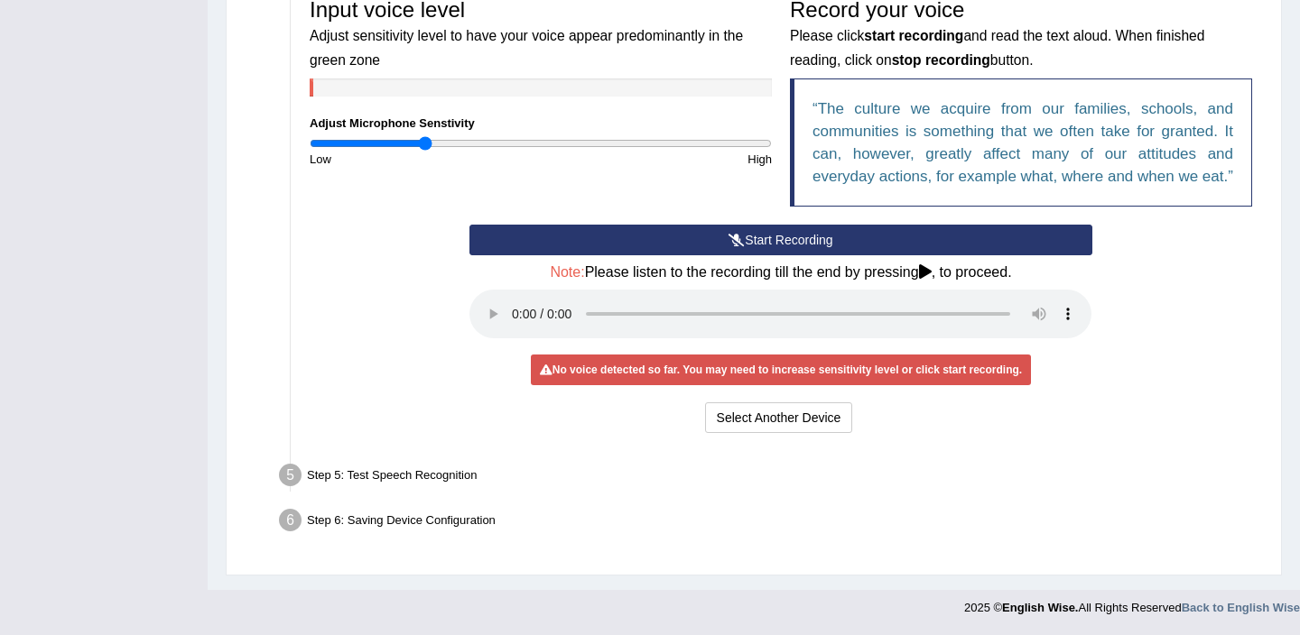
click at [872, 250] on button "Start Recording" at bounding box center [780, 240] width 622 height 31
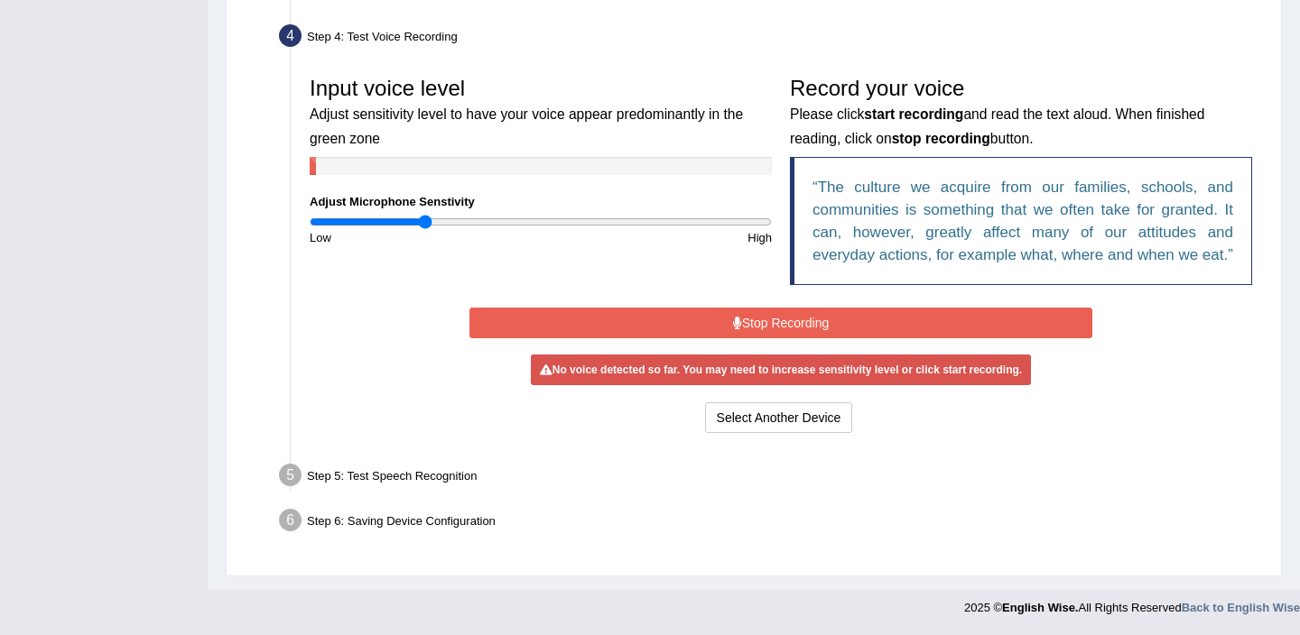
scroll to position [504, 0]
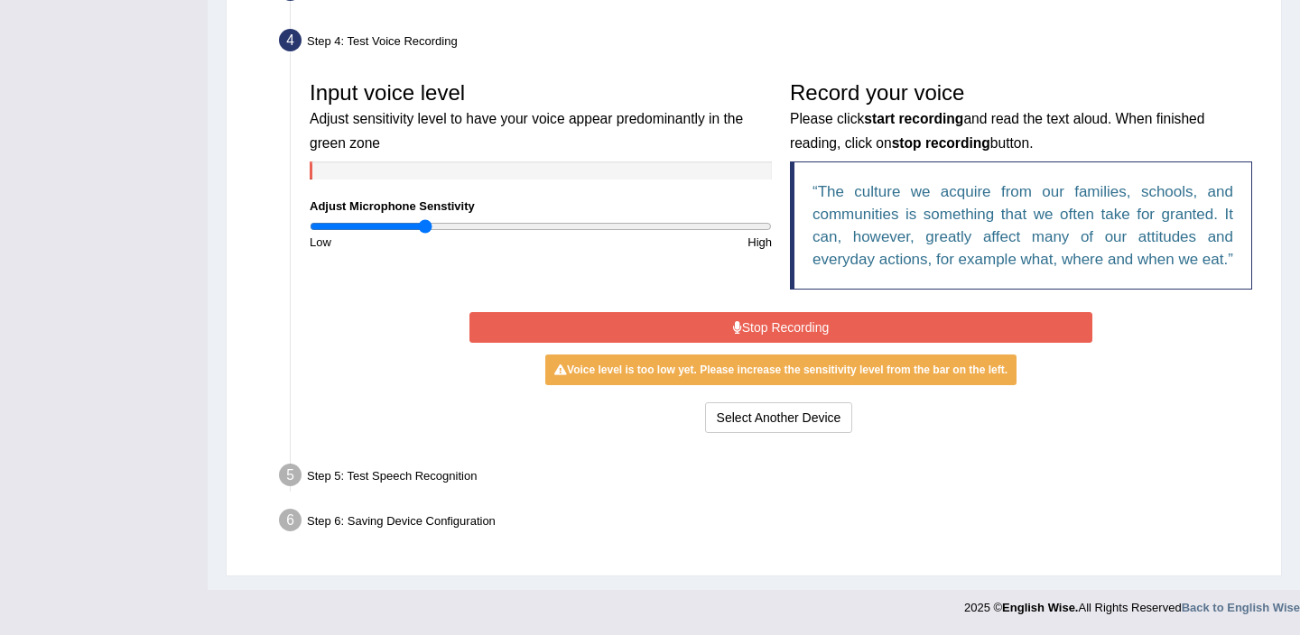
click at [848, 335] on button "Stop Recording" at bounding box center [780, 327] width 622 height 31
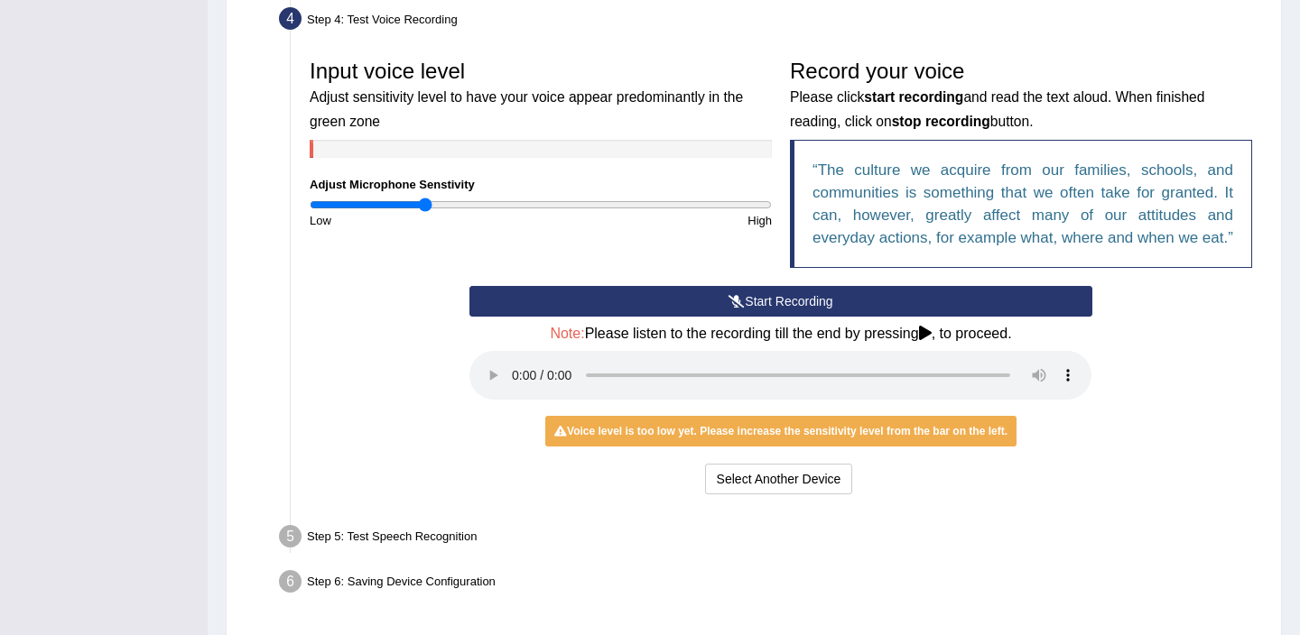
click at [932, 340] on icon at bounding box center [925, 333] width 13 height 14
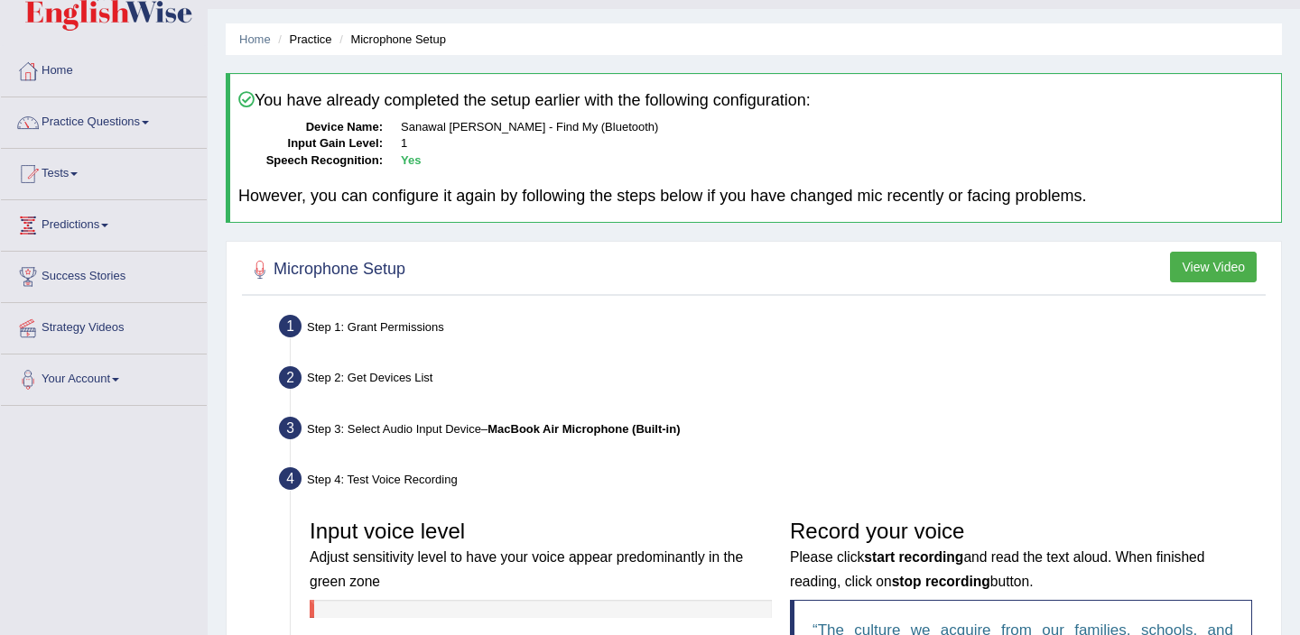
scroll to position [42, 0]
click at [91, 130] on link "Practice Questions" at bounding box center [104, 120] width 206 height 45
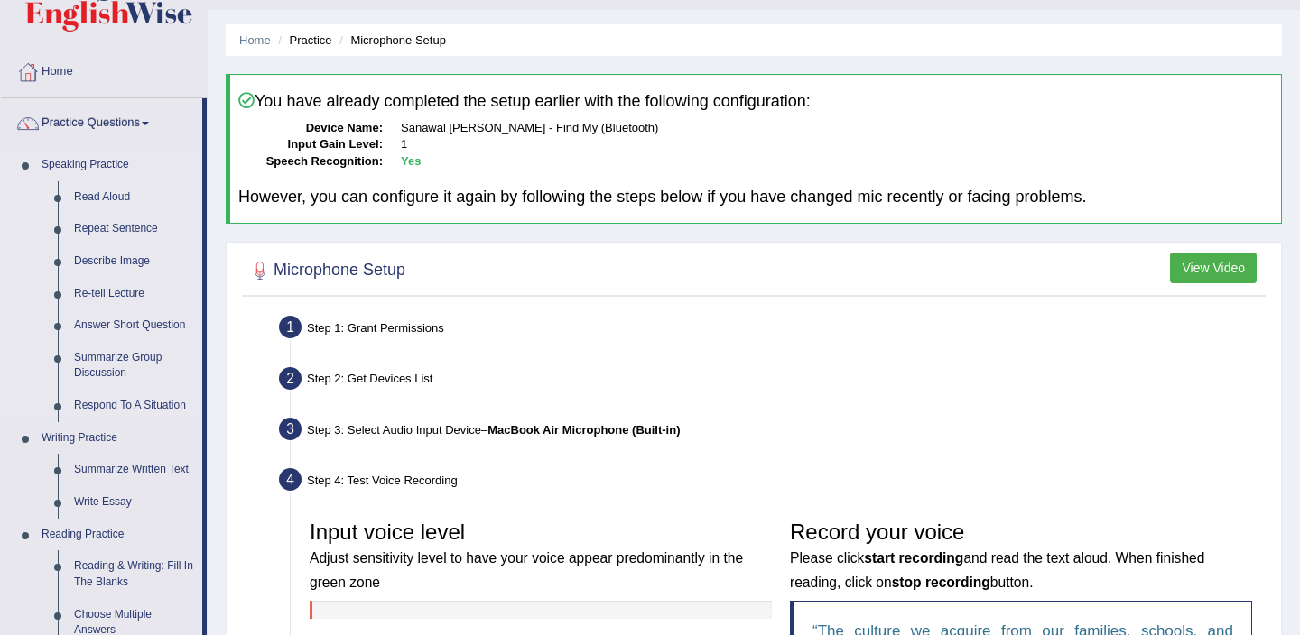
click at [93, 198] on link "Read Aloud" at bounding box center [134, 197] width 136 height 32
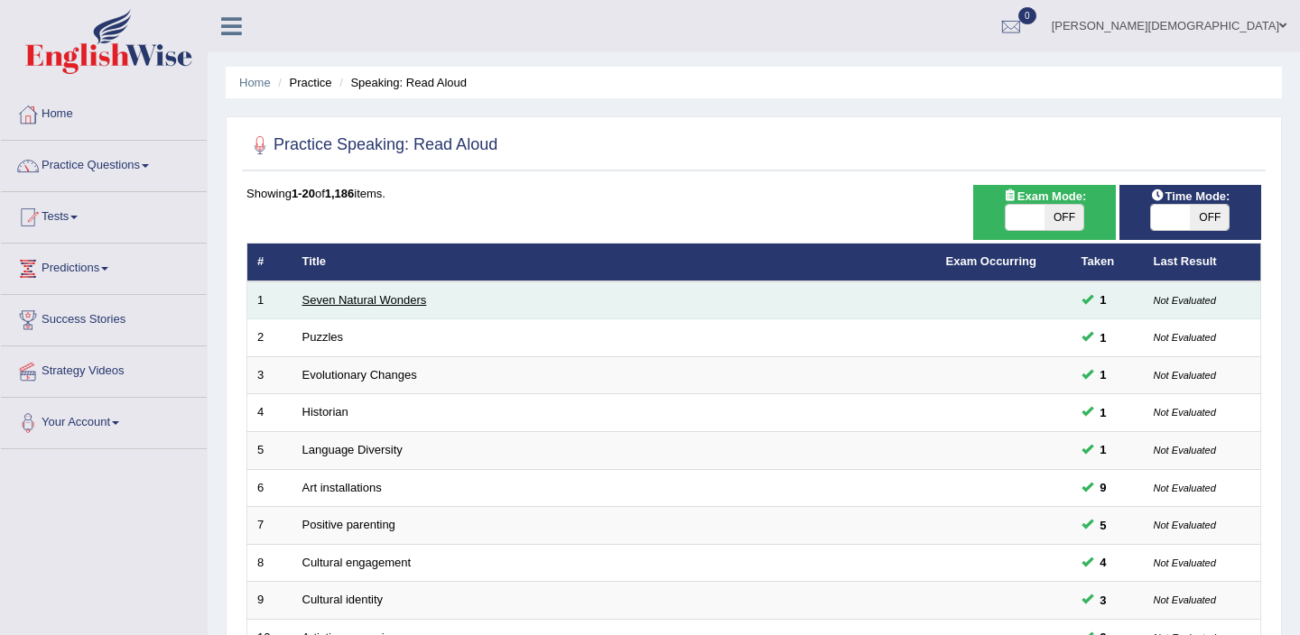
click at [393, 301] on link "Seven Natural Wonders" at bounding box center [364, 300] width 125 height 14
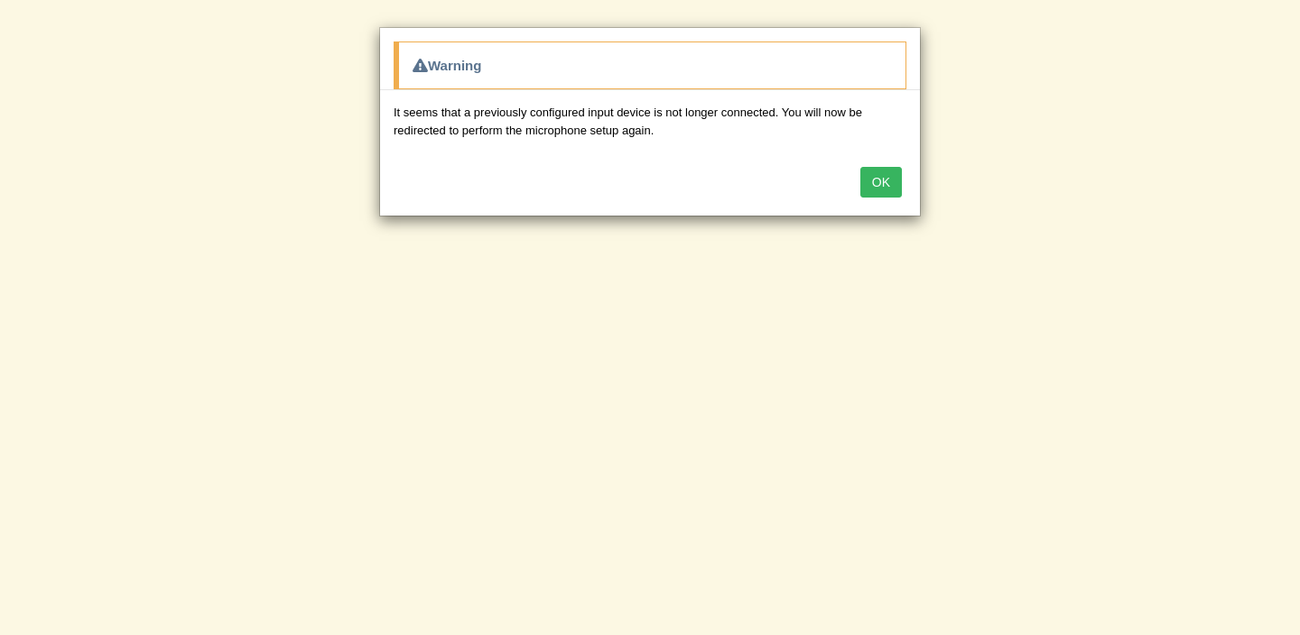
click at [886, 184] on button "OK" at bounding box center [881, 182] width 42 height 31
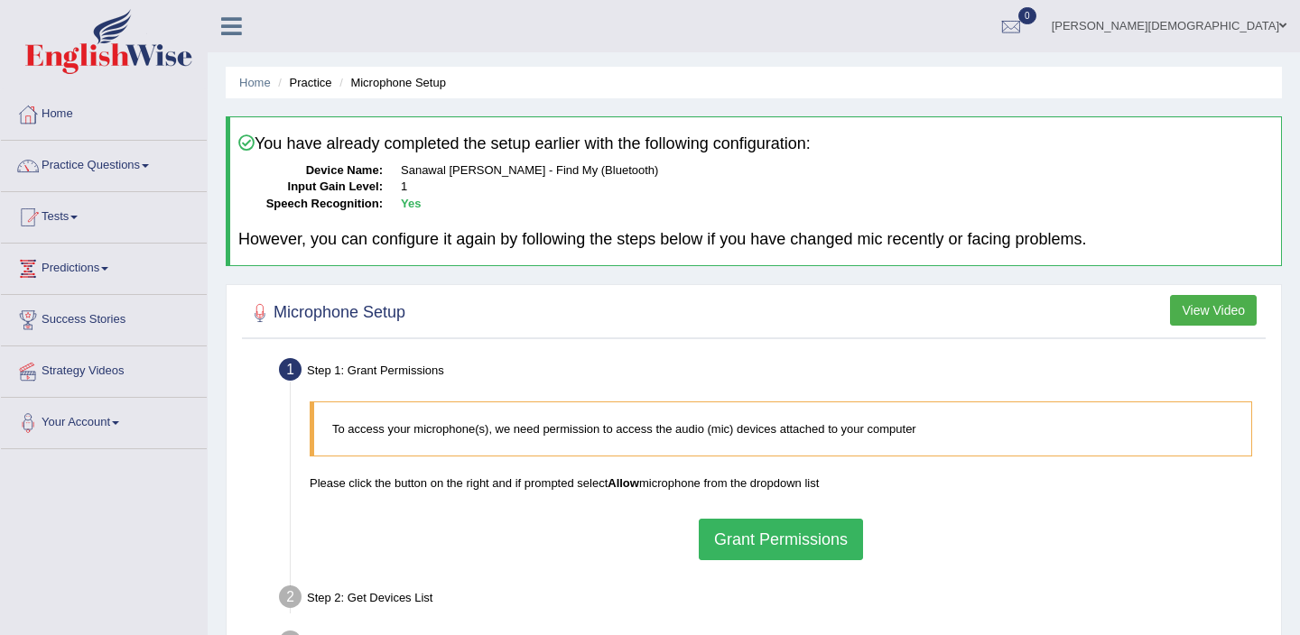
click at [386, 84] on li "Microphone Setup" at bounding box center [390, 82] width 111 height 17
click at [256, 85] on link "Home" at bounding box center [255, 83] width 32 height 14
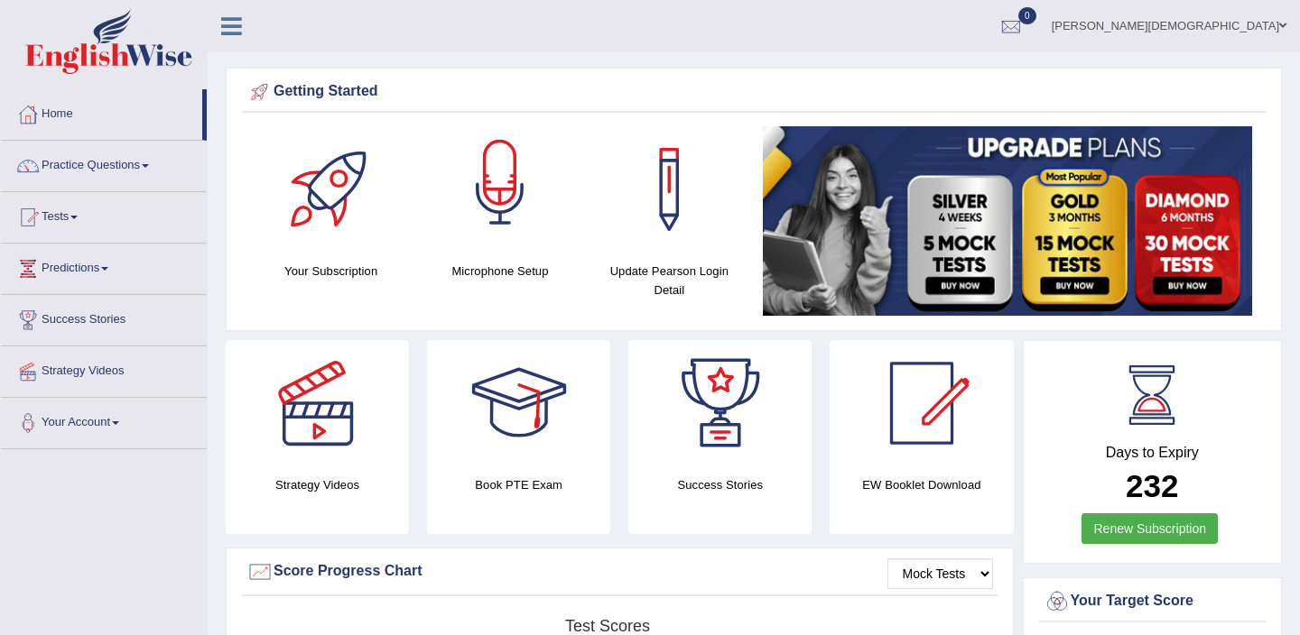
click at [491, 209] on div at bounding box center [500, 189] width 126 height 126
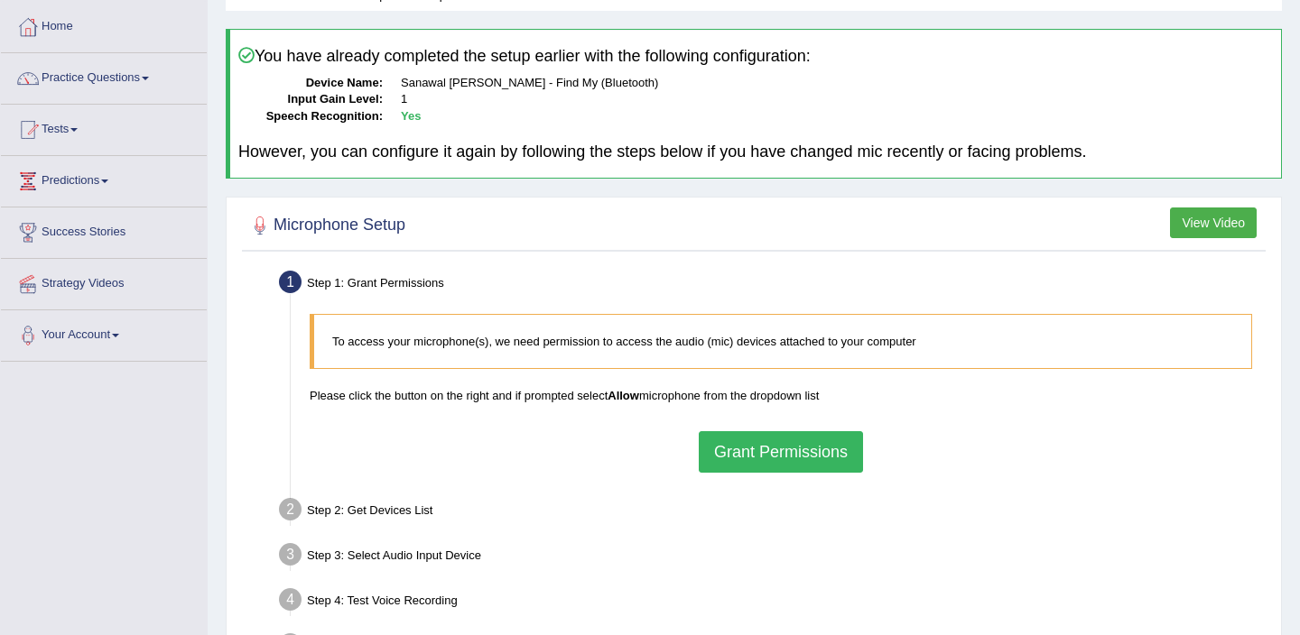
scroll to position [85, 0]
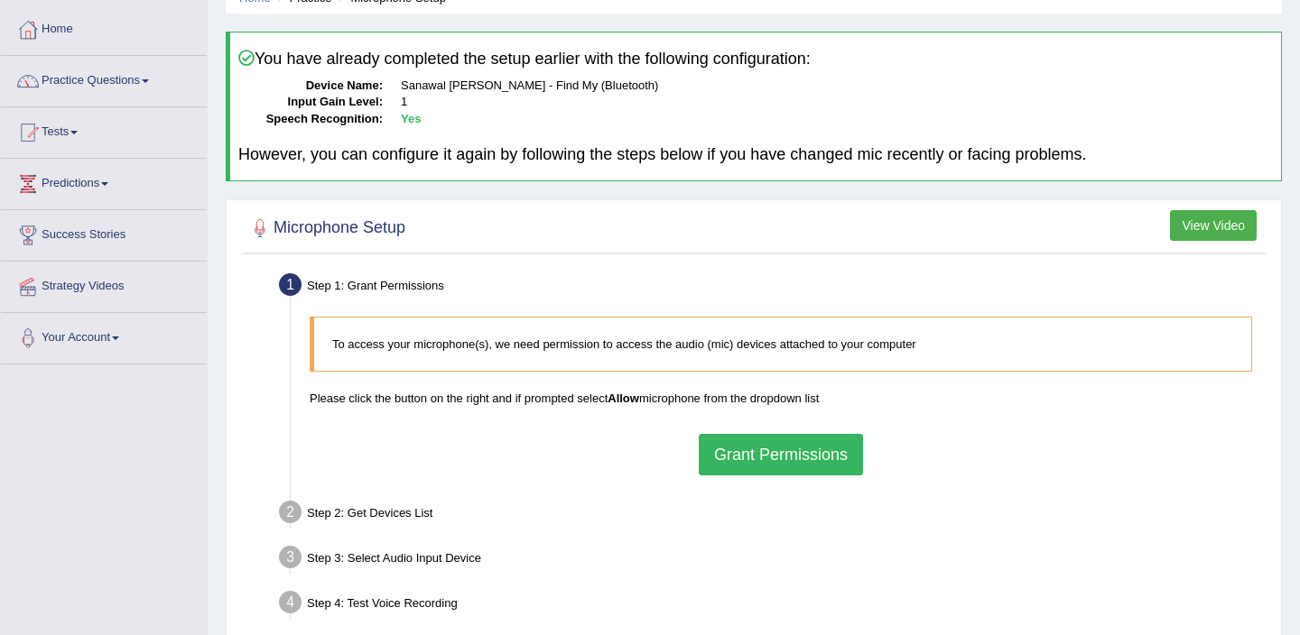
click at [802, 455] on button "Grant Permissions" at bounding box center [781, 455] width 164 height 42
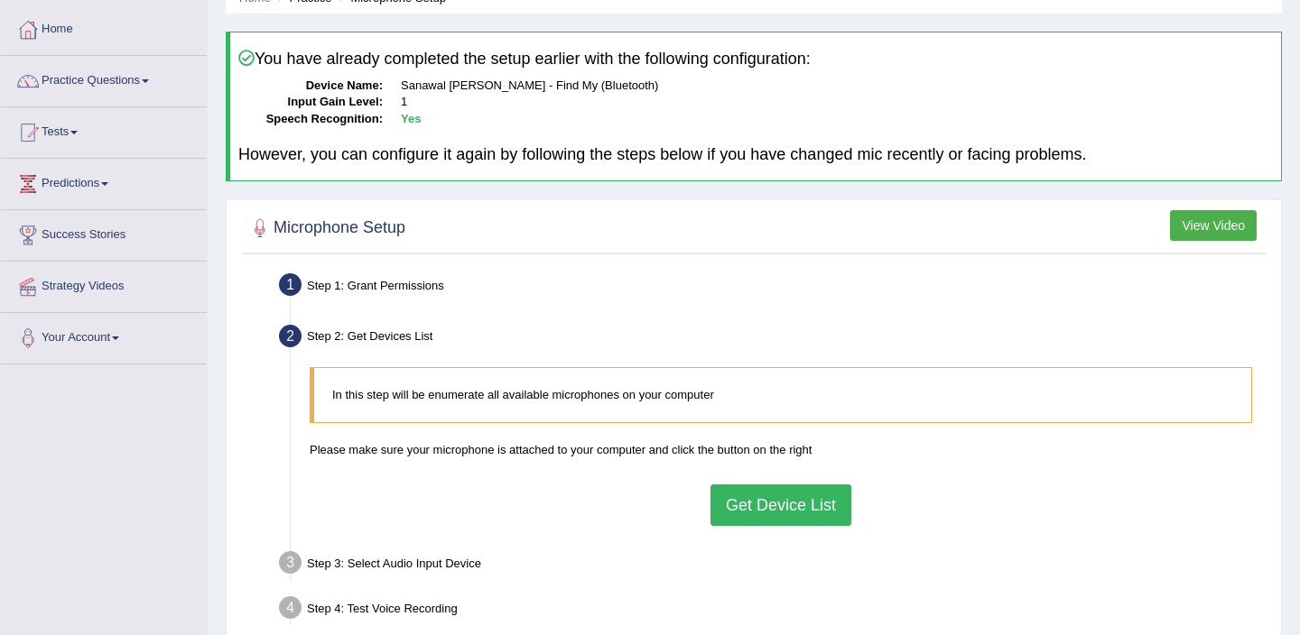
click at [765, 514] on button "Get Device List" at bounding box center [780, 506] width 141 height 42
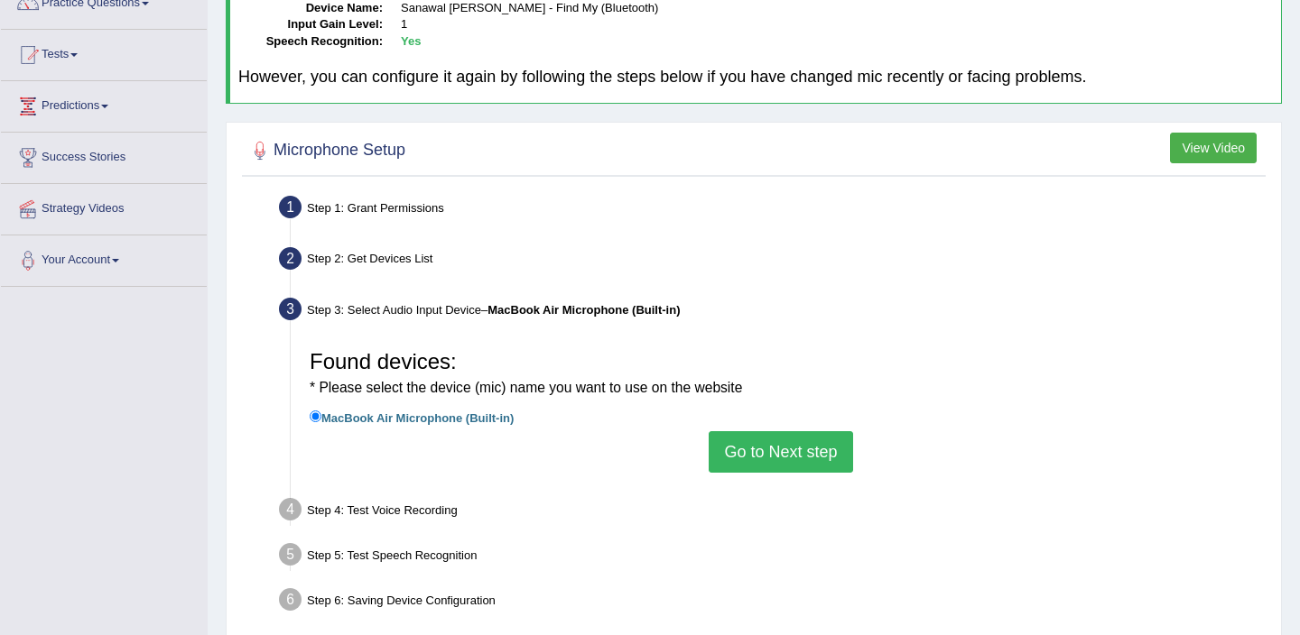
scroll to position [166, 0]
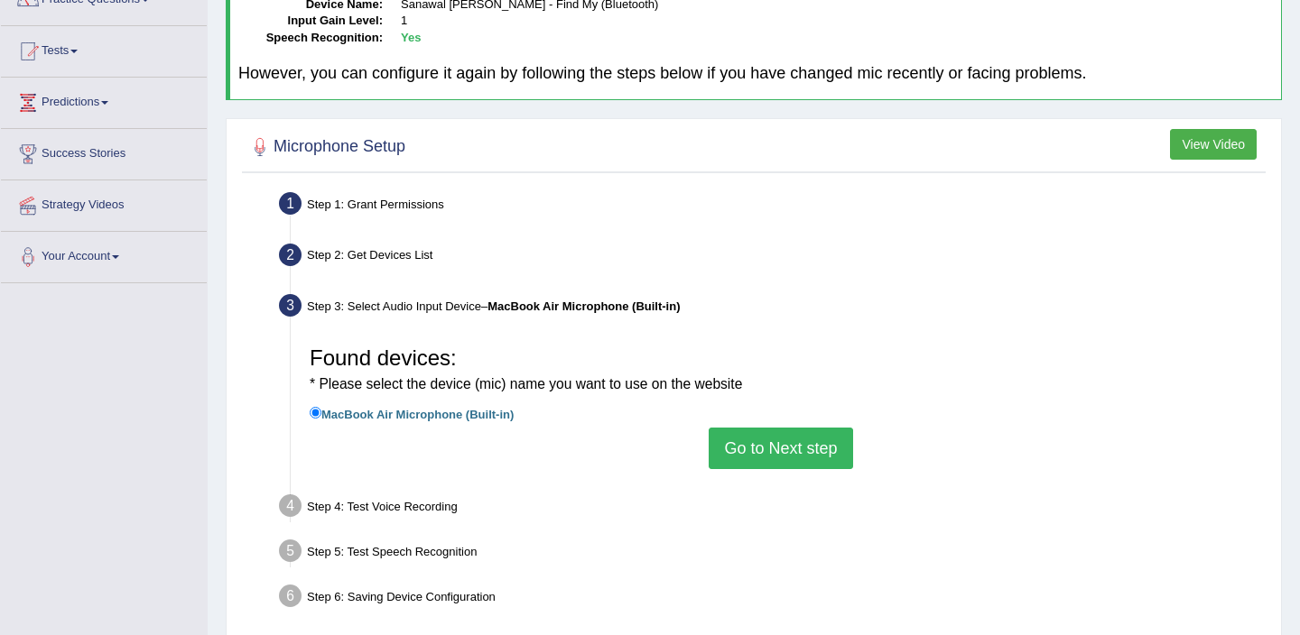
click at [794, 446] on button "Go to Next step" at bounding box center [781, 449] width 144 height 42
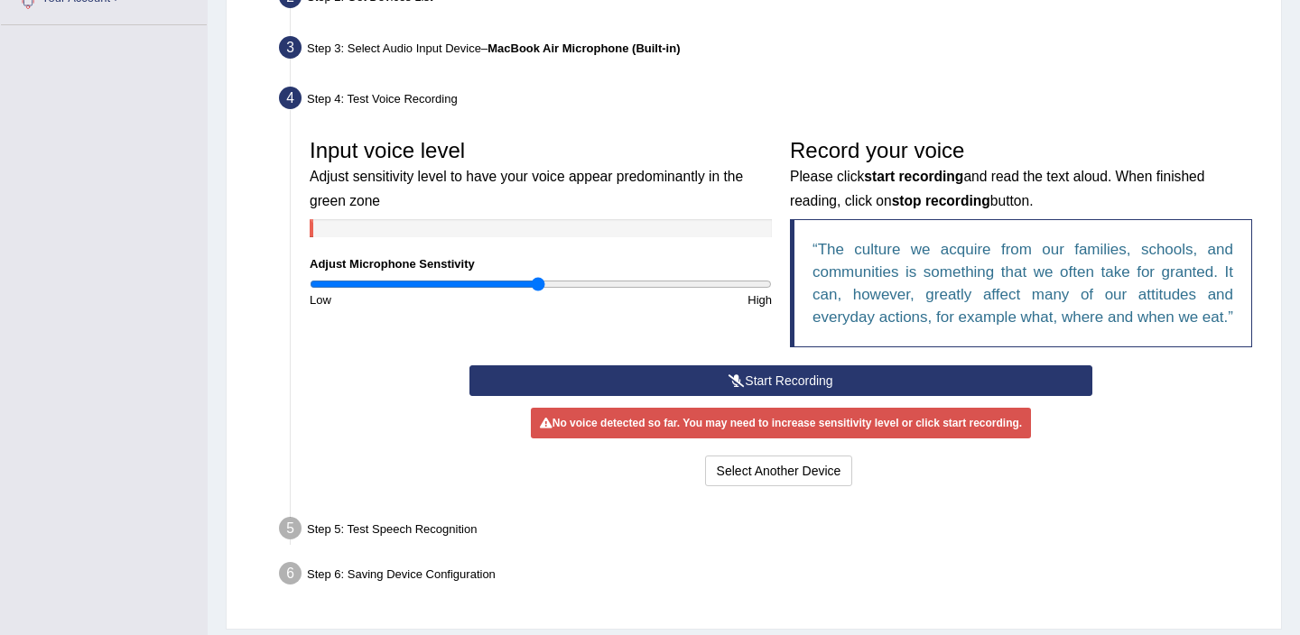
scroll to position [499, 0]
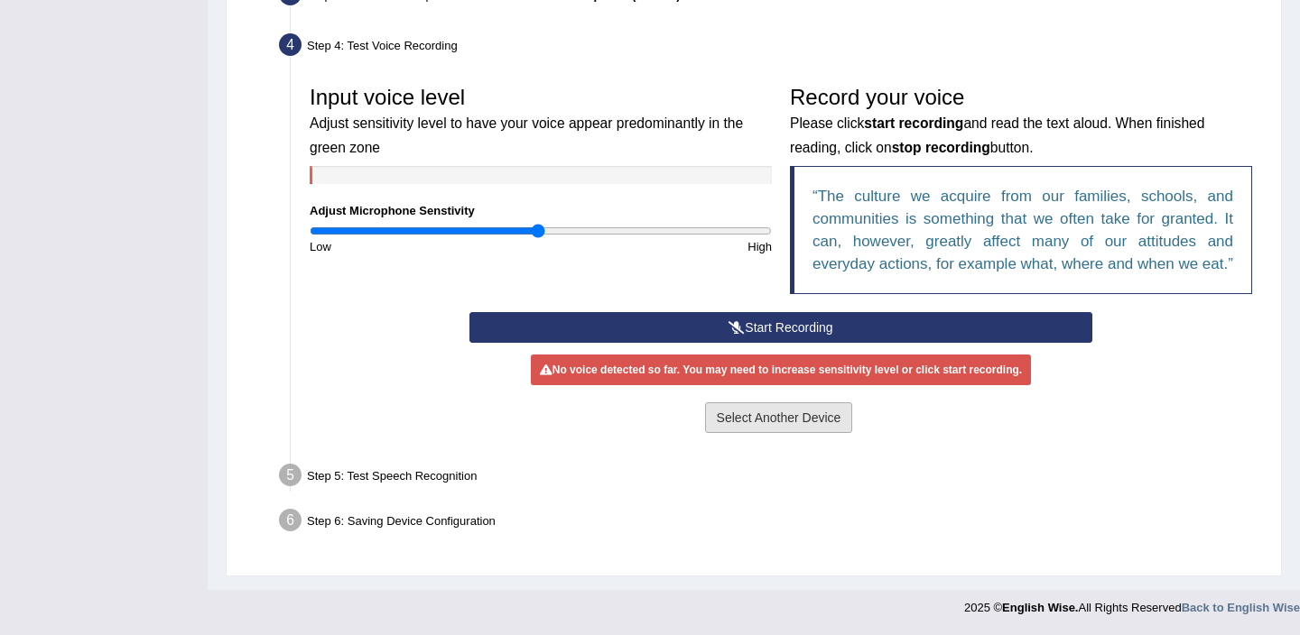
click at [774, 420] on button "Select Another Device" at bounding box center [779, 418] width 148 height 31
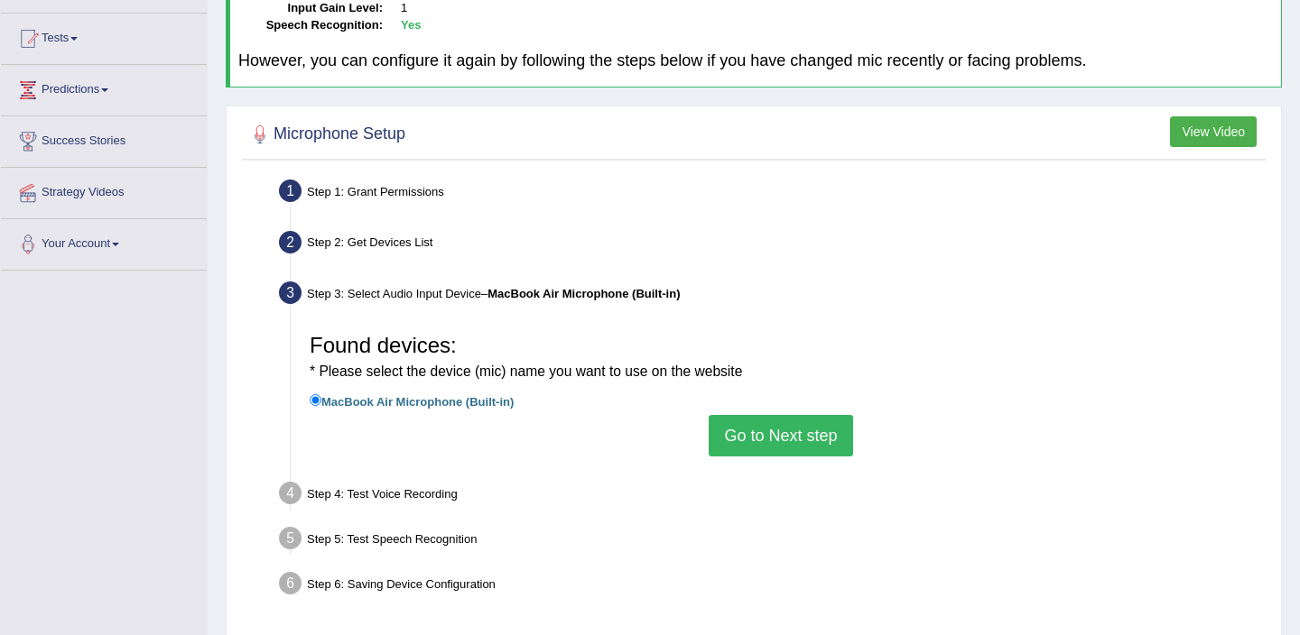
scroll to position [177, 0]
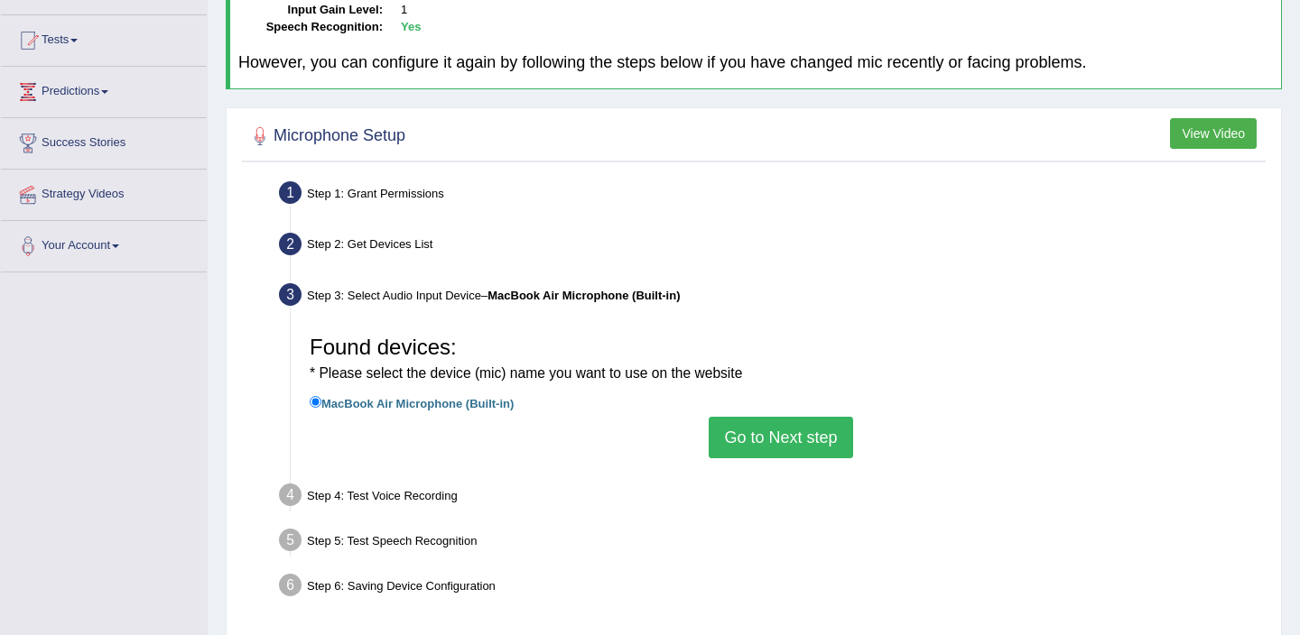
click at [365, 190] on div "Step 1: Grant Permissions" at bounding box center [772, 196] width 1002 height 40
click at [376, 239] on div "Step 2: Get Devices List" at bounding box center [772, 247] width 1002 height 40
click at [564, 289] on b "MacBook Air Microphone (Built-in)" at bounding box center [583, 296] width 192 height 14
click at [317, 399] on input "MacBook Air Microphone (Built-in)" at bounding box center [316, 402] width 12 height 12
click at [397, 398] on label "MacBook Air Microphone (Built-in)" at bounding box center [412, 403] width 204 height 20
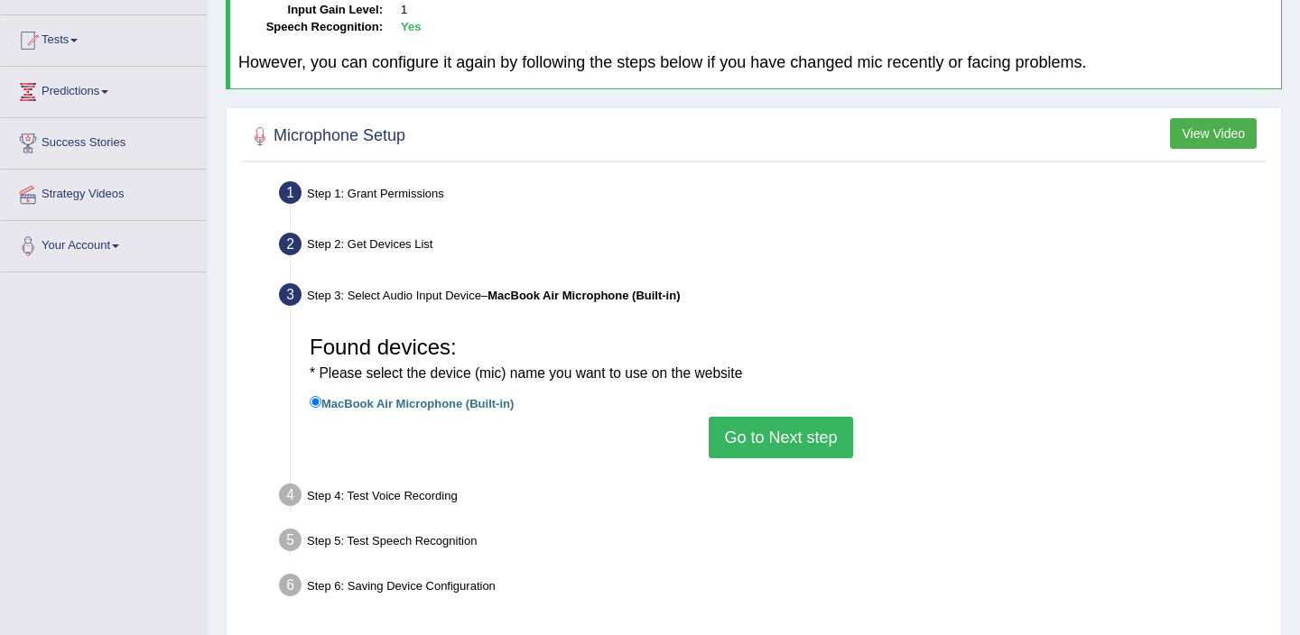
click at [321, 398] on input "MacBook Air Microphone (Built-in)" at bounding box center [316, 402] width 12 height 12
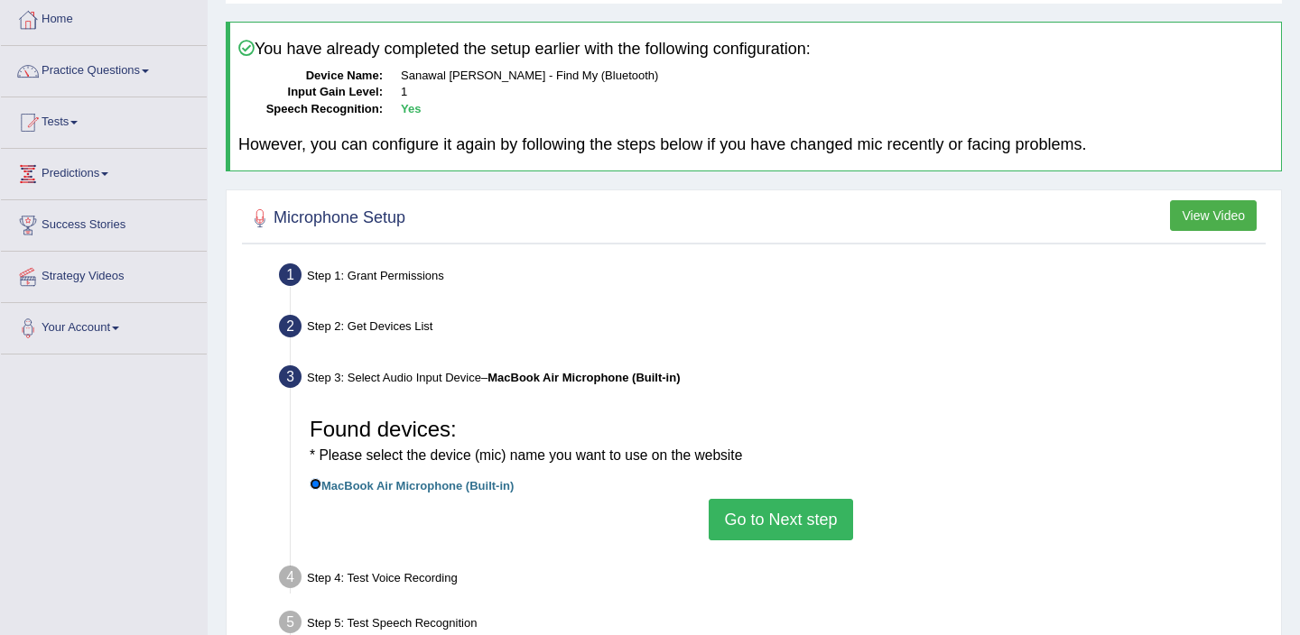
scroll to position [312, 0]
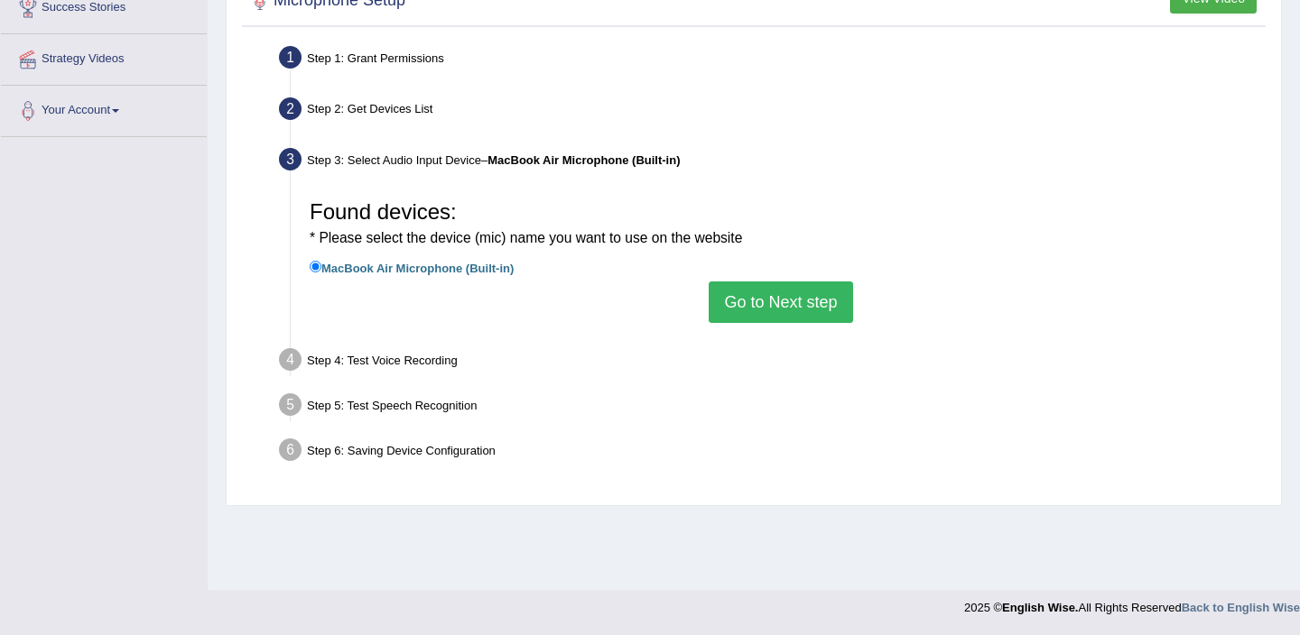
click at [290, 361] on li "Step 4: Test Voice Recording Input voice level Adjust sensitivity level to have…" at bounding box center [772, 363] width 978 height 40
click at [315, 264] on input "MacBook Air Microphone (Built-in)" at bounding box center [316, 267] width 12 height 12
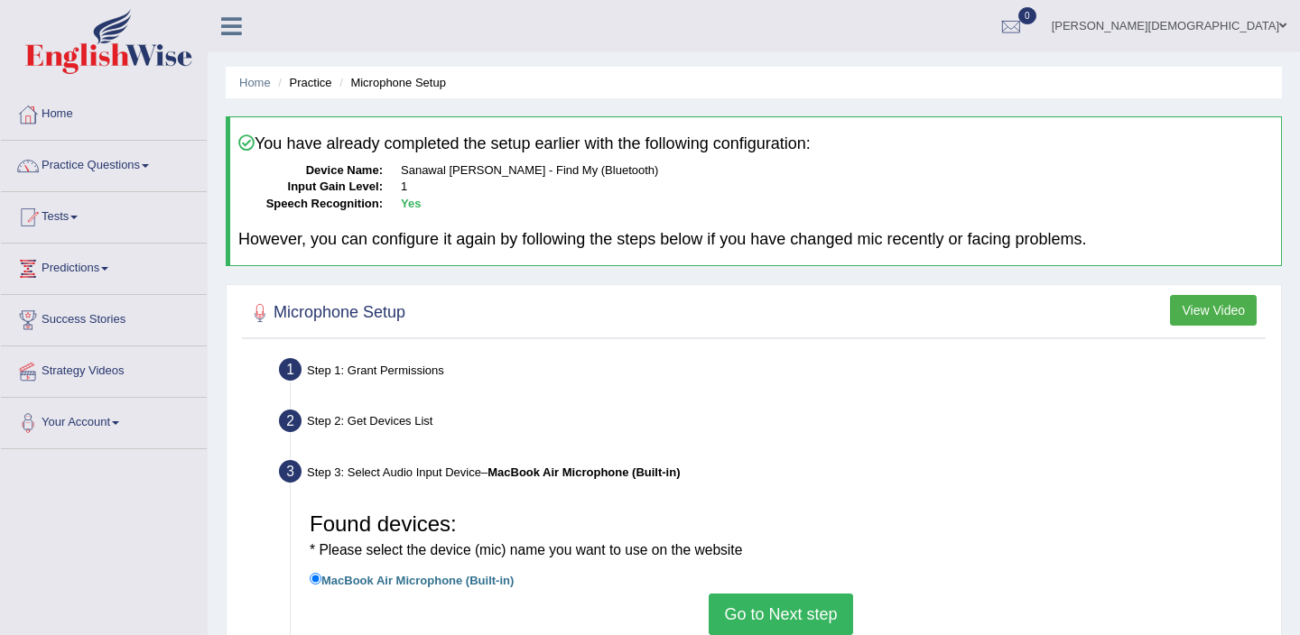
click at [231, 23] on icon at bounding box center [231, 25] width 21 height 23
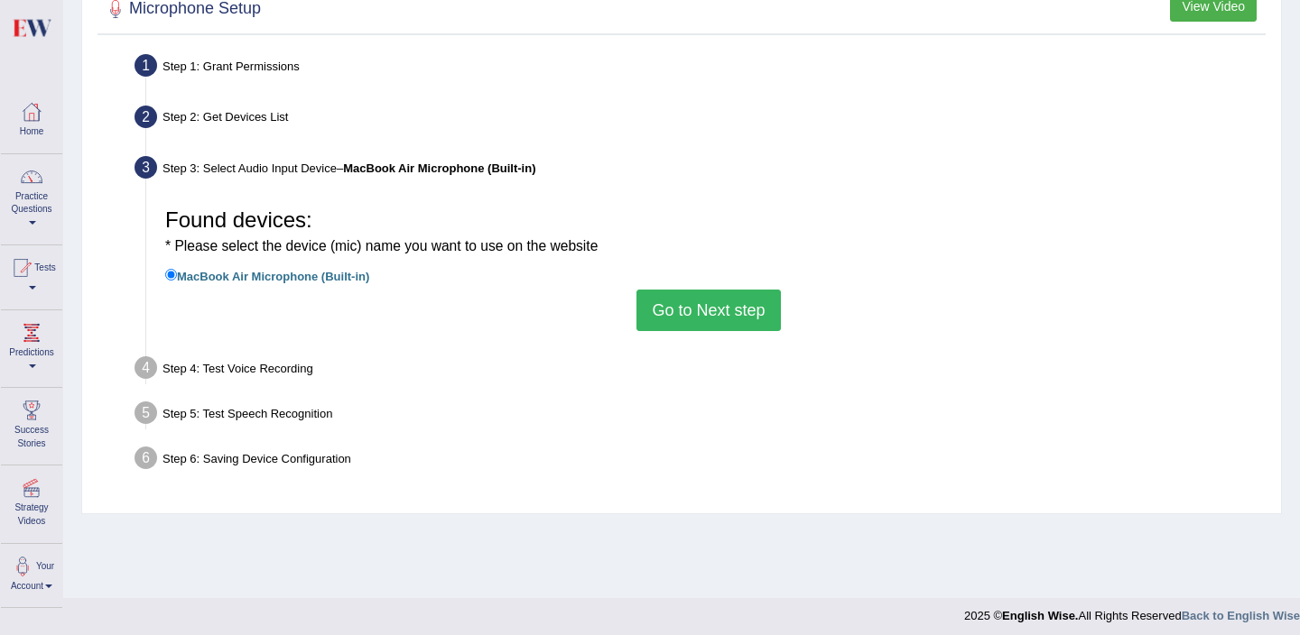
scroll to position [312, 0]
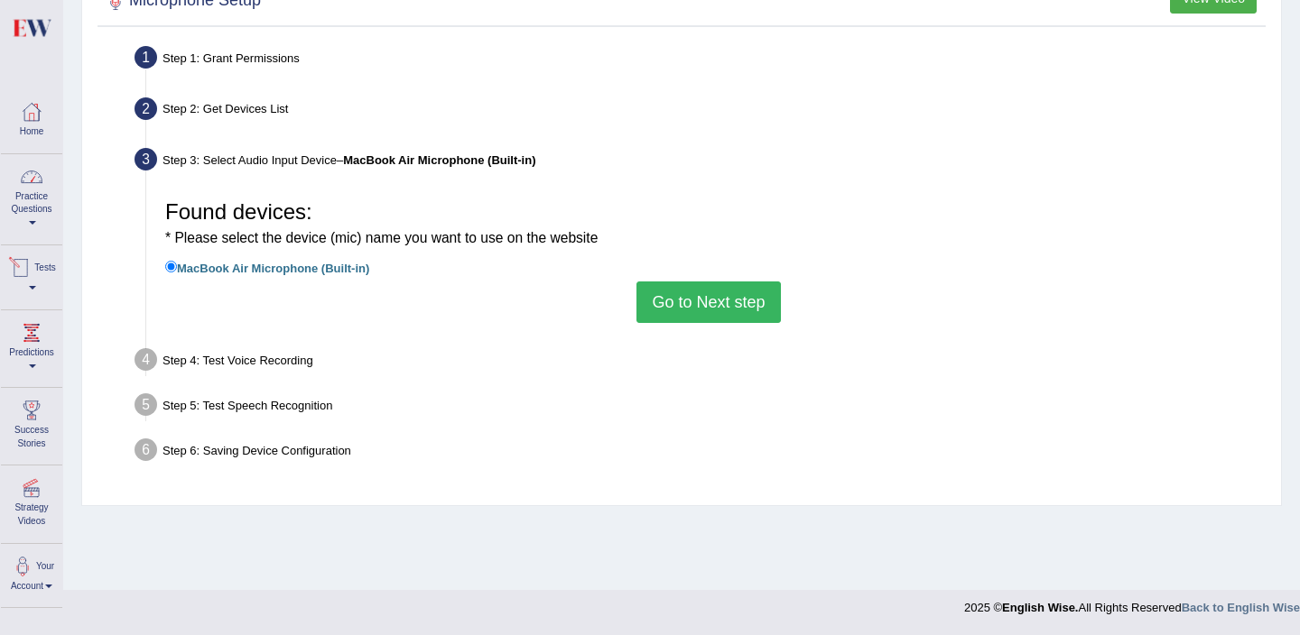
click at [30, 199] on link "Practice Questions" at bounding box center [31, 196] width 61 height 85
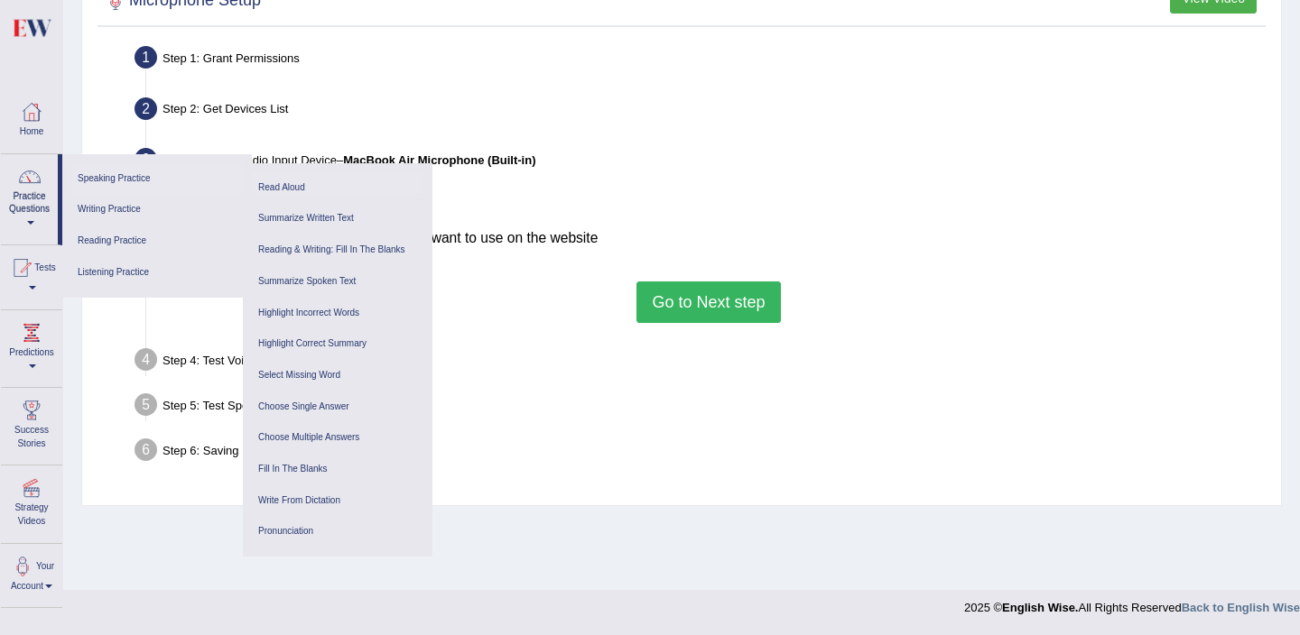
click at [288, 190] on link "Read Aloud" at bounding box center [338, 188] width 172 height 32
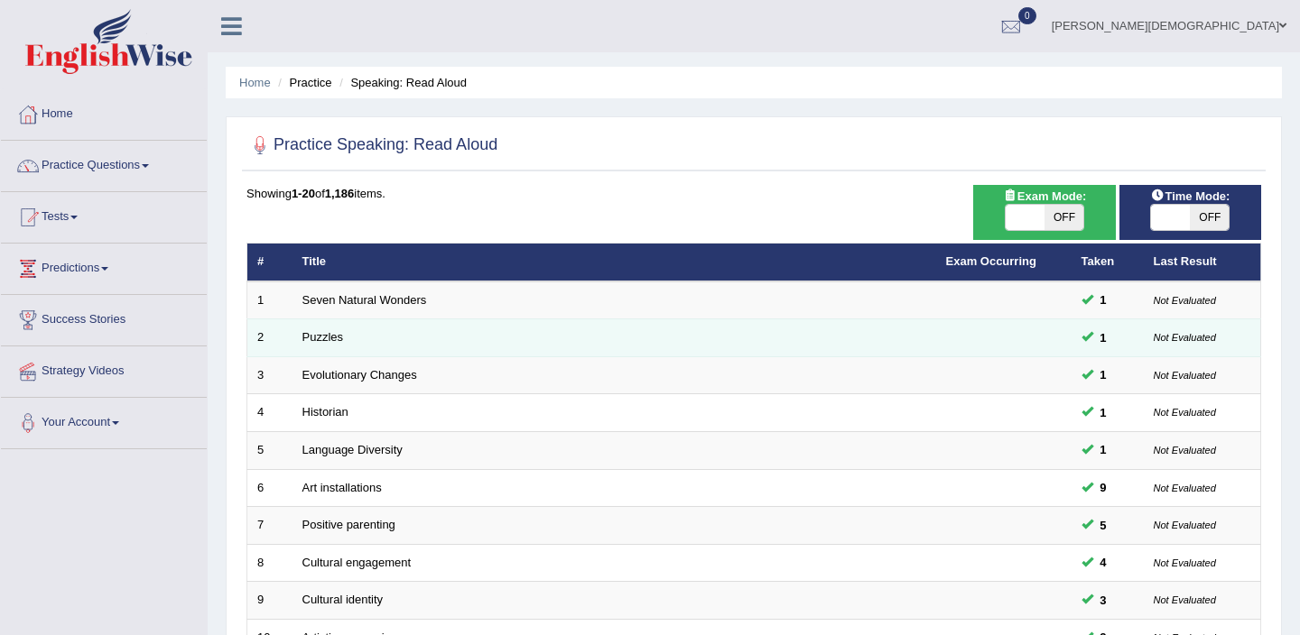
click at [501, 337] on td "Puzzles" at bounding box center [614, 339] width 644 height 38
click at [318, 337] on link "Puzzles" at bounding box center [323, 337] width 42 height 14
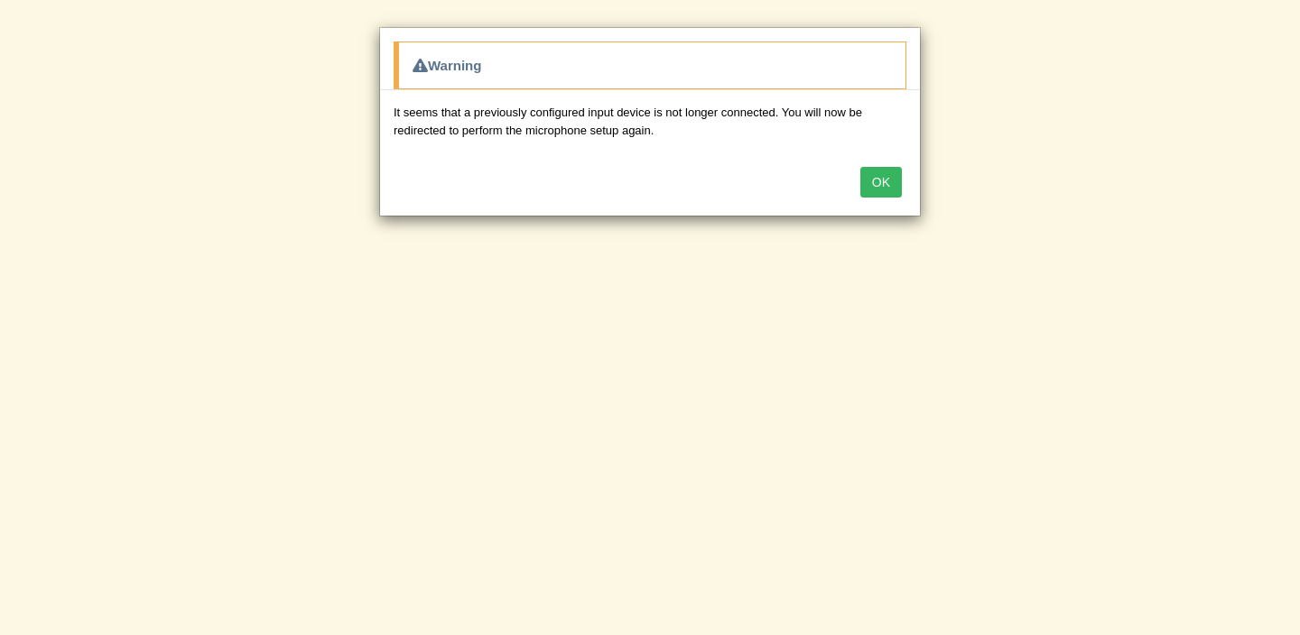
click at [879, 181] on button "OK" at bounding box center [881, 182] width 42 height 31
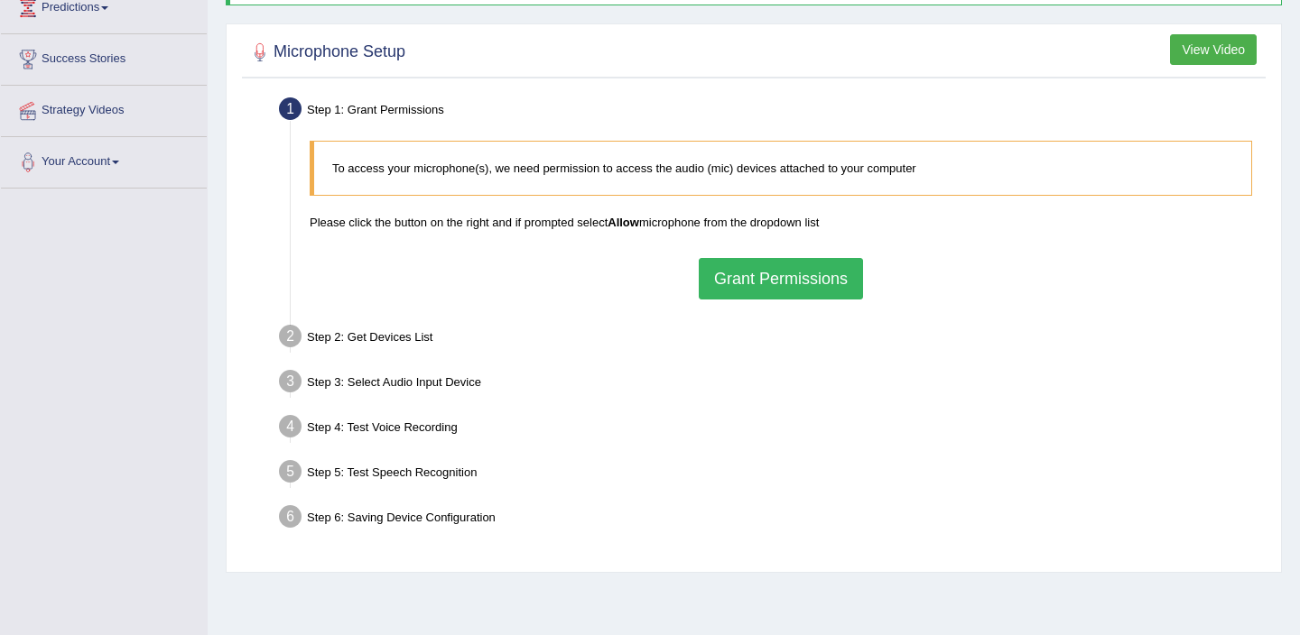
scroll to position [312, 0]
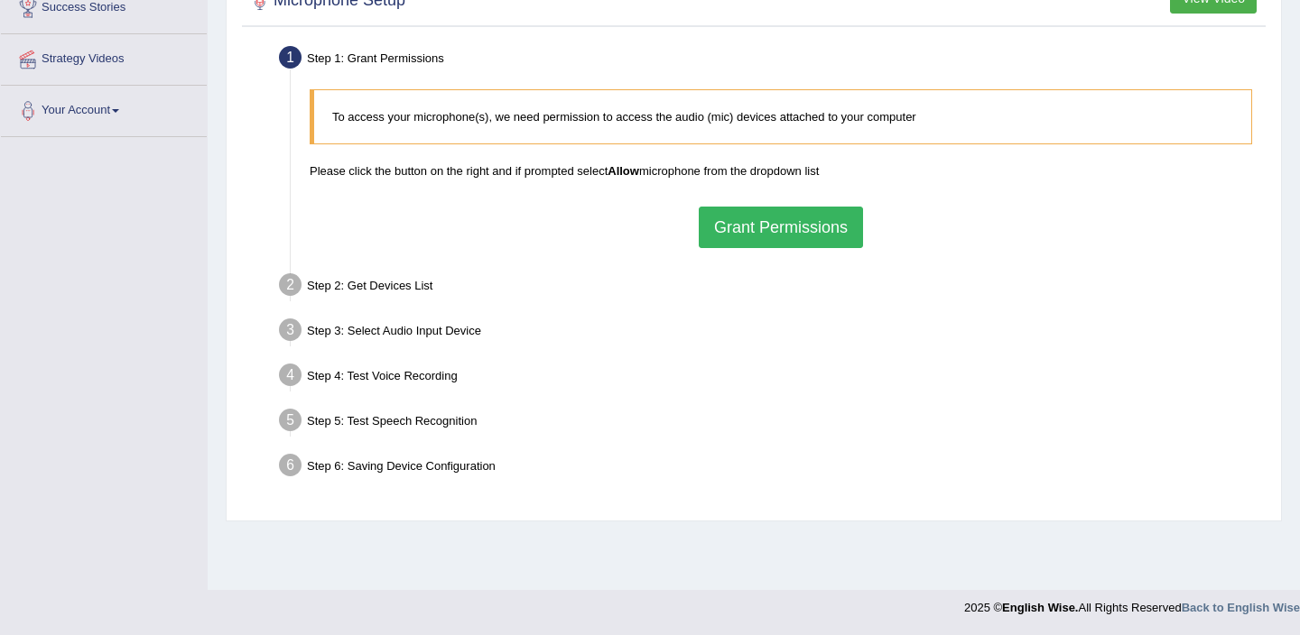
click at [792, 219] on button "Grant Permissions" at bounding box center [781, 228] width 164 height 42
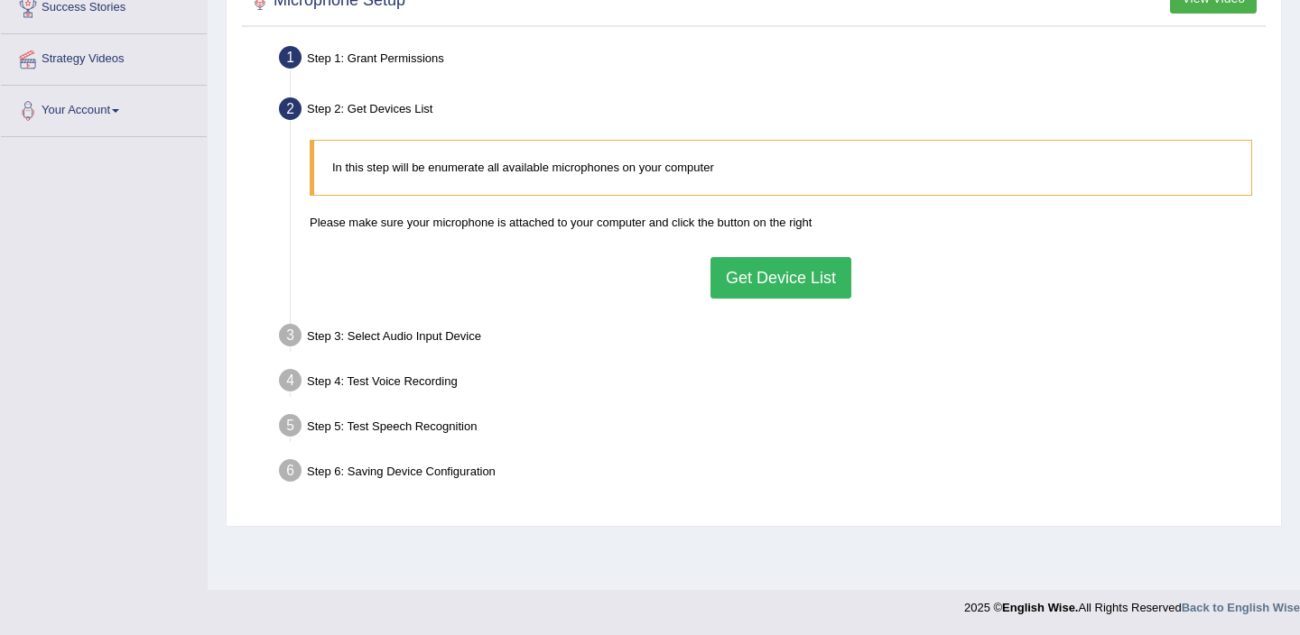
click at [780, 276] on button "Get Device List" at bounding box center [780, 278] width 141 height 42
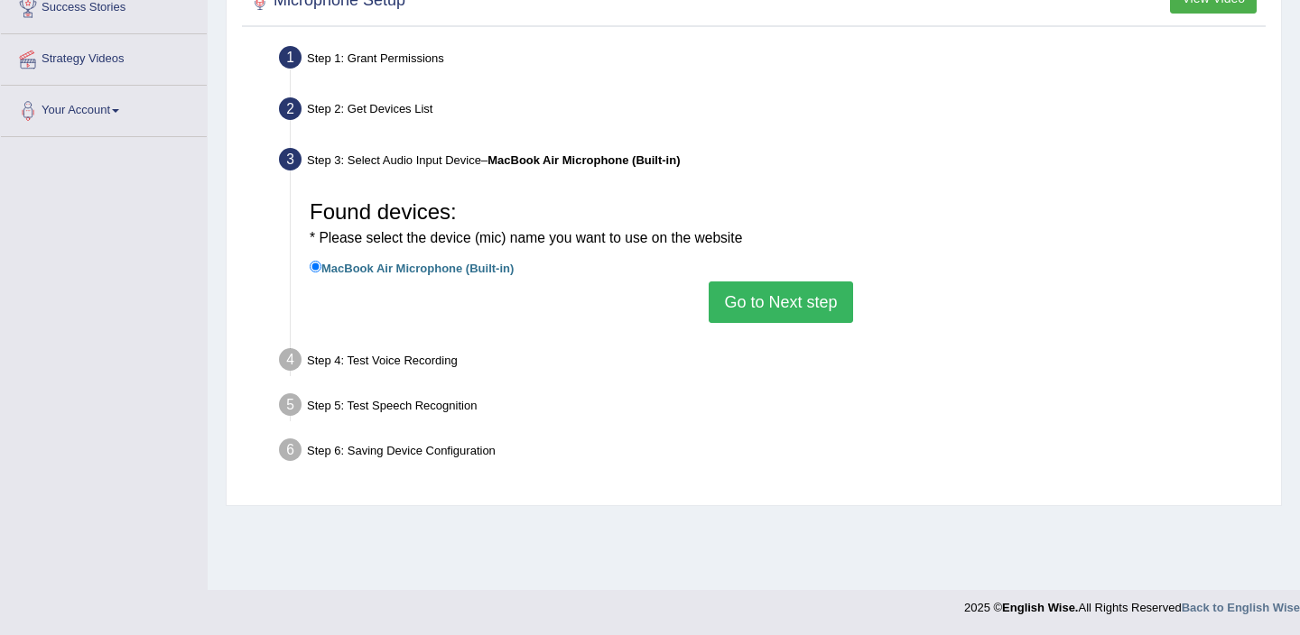
click at [771, 307] on button "Go to Next step" at bounding box center [781, 303] width 144 height 42
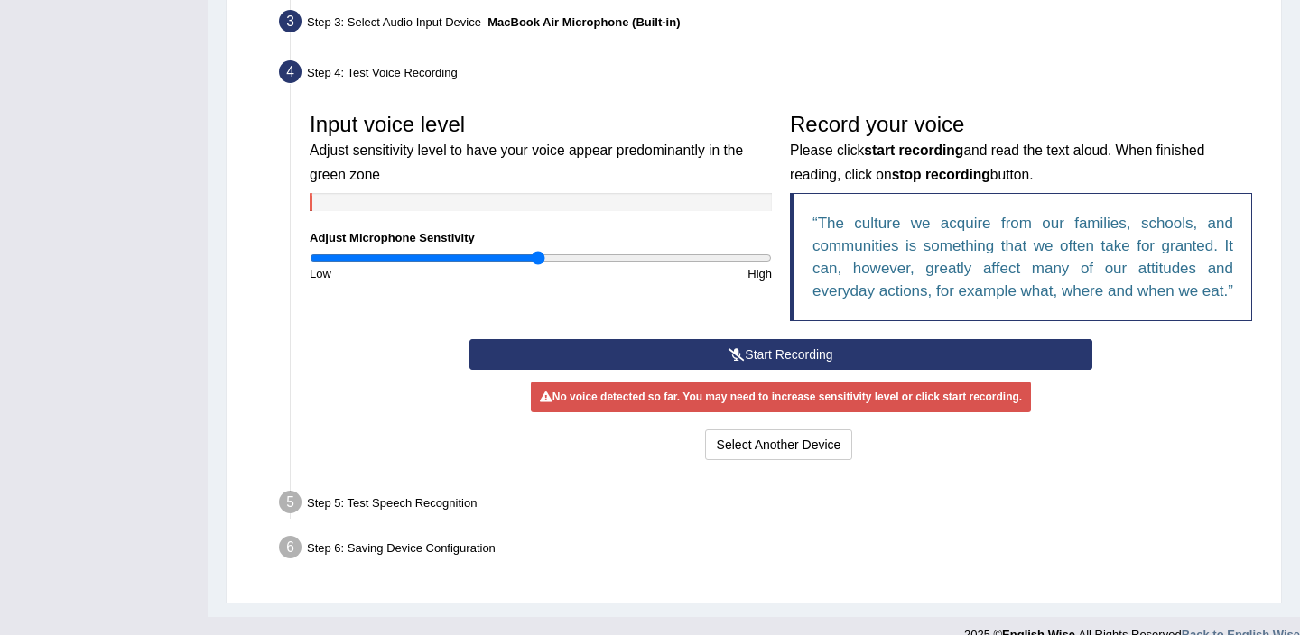
scroll to position [469, 0]
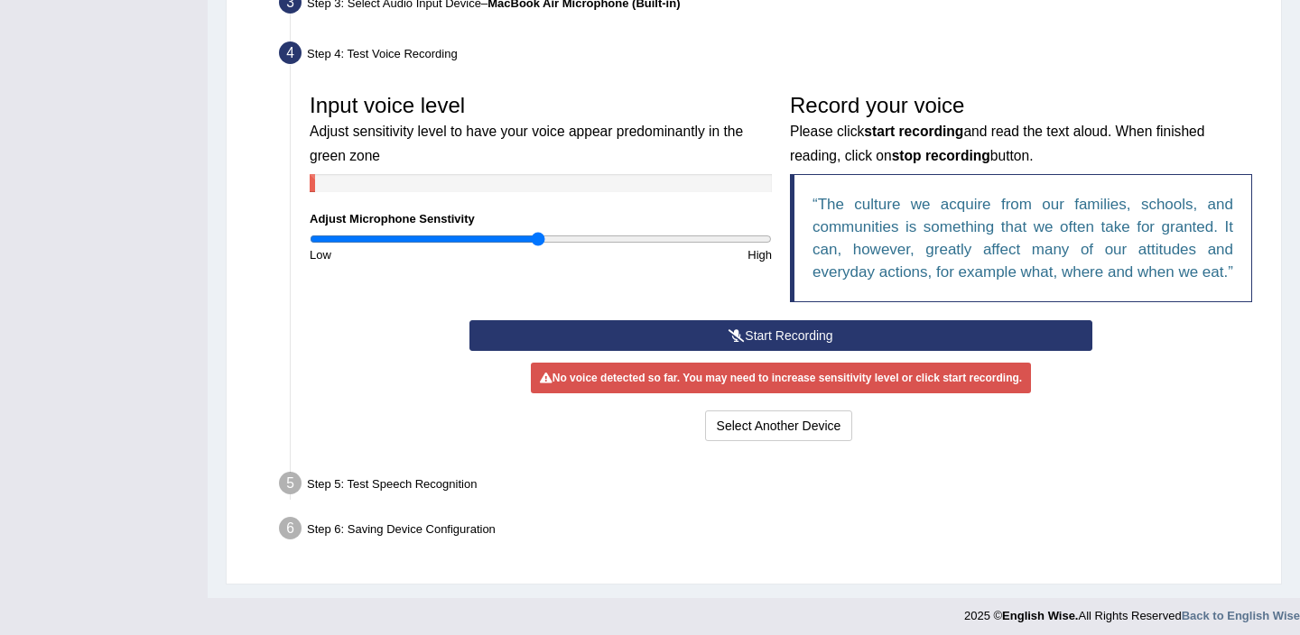
click at [797, 351] on button "Start Recording" at bounding box center [780, 335] width 622 height 31
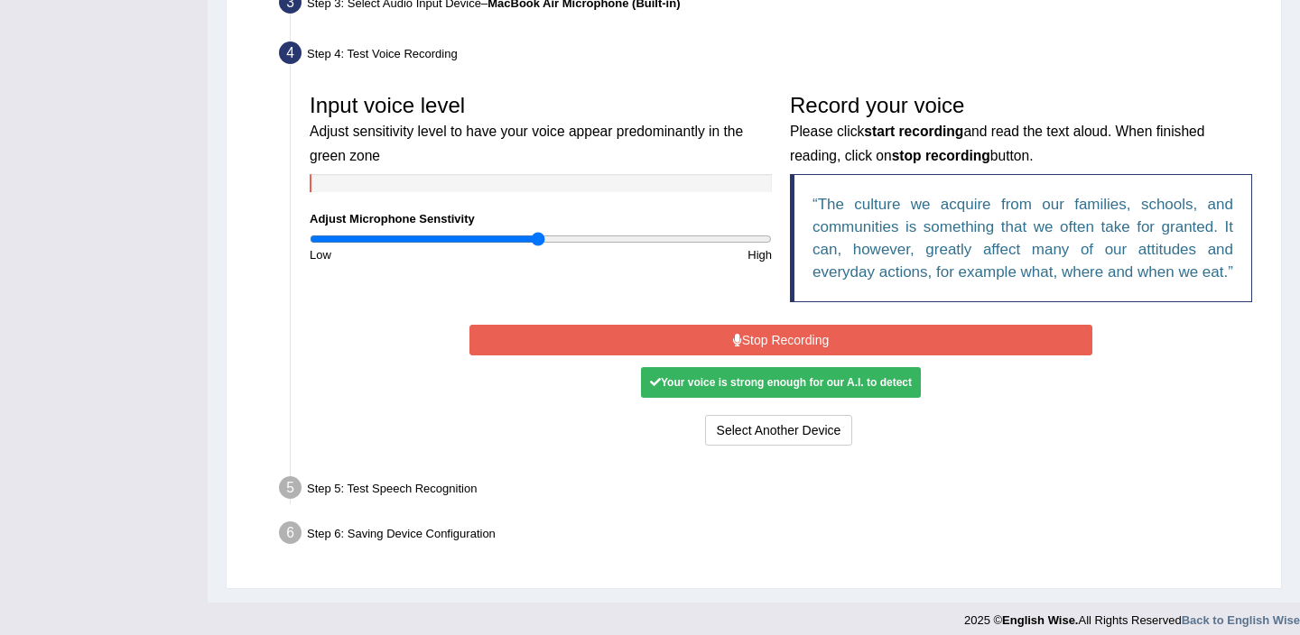
click at [797, 354] on button "Stop Recording" at bounding box center [780, 340] width 622 height 31
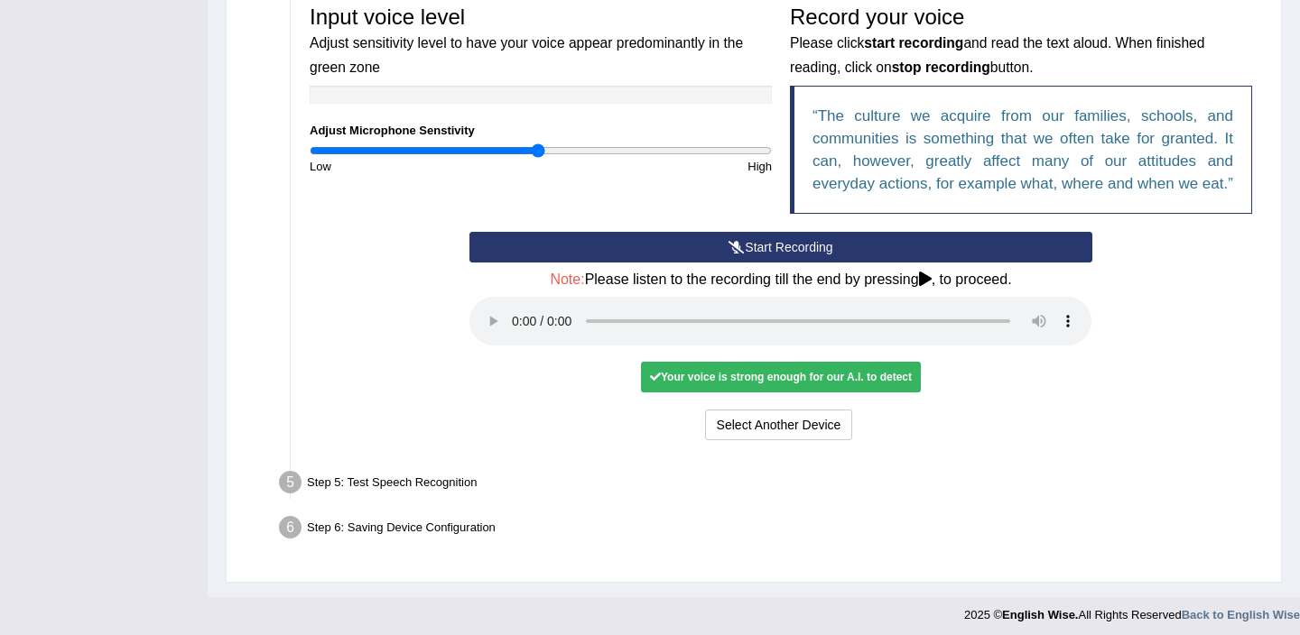
scroll to position [586, 0]
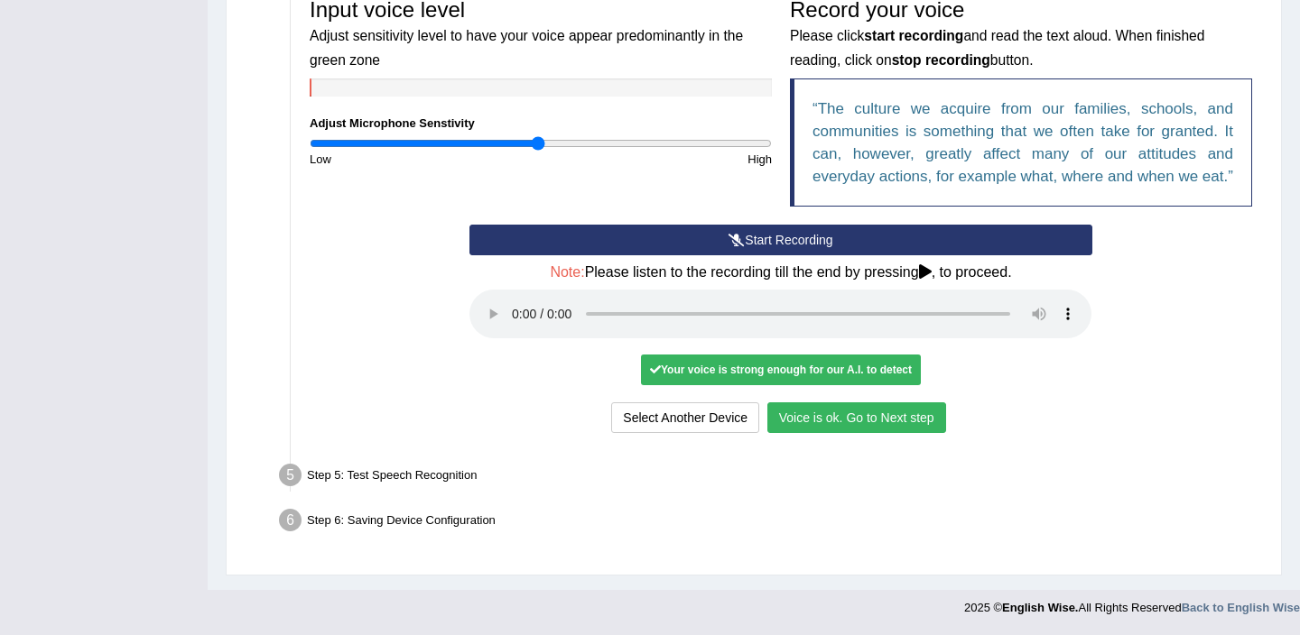
click at [872, 420] on button "Voice is ok. Go to Next step" at bounding box center [856, 418] width 179 height 31
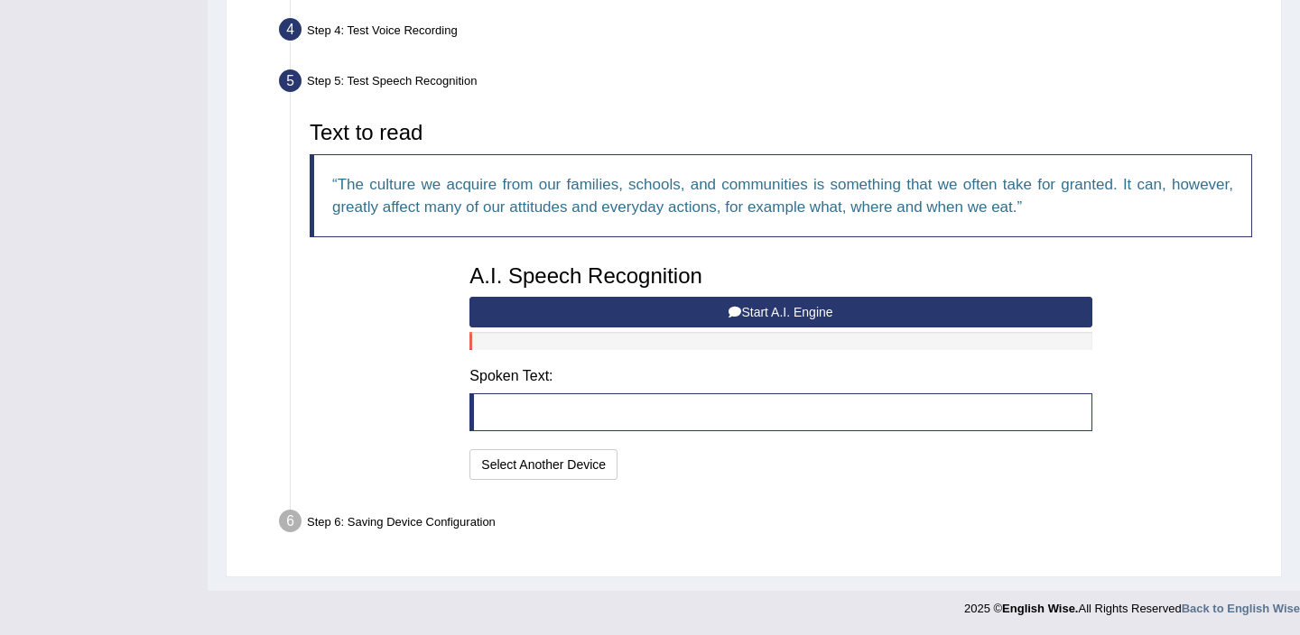
scroll to position [493, 0]
click at [743, 313] on button "Start A.I. Engine" at bounding box center [780, 312] width 622 height 31
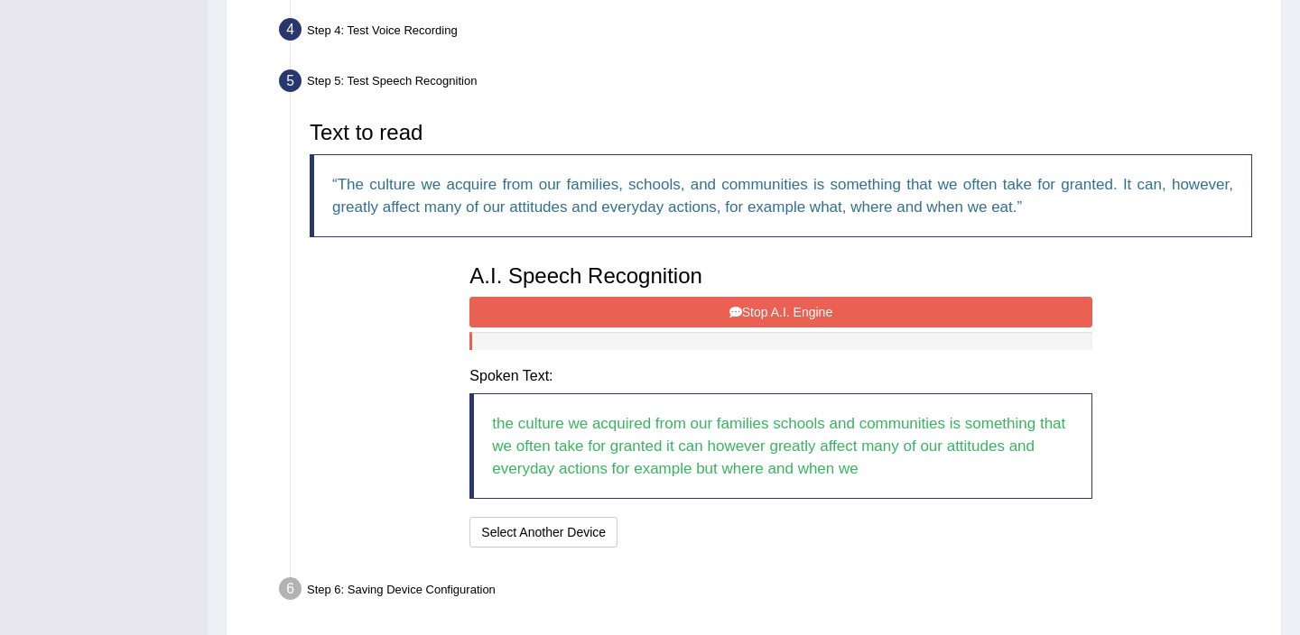
click at [743, 313] on button "Stop A.I. Engine" at bounding box center [780, 312] width 622 height 31
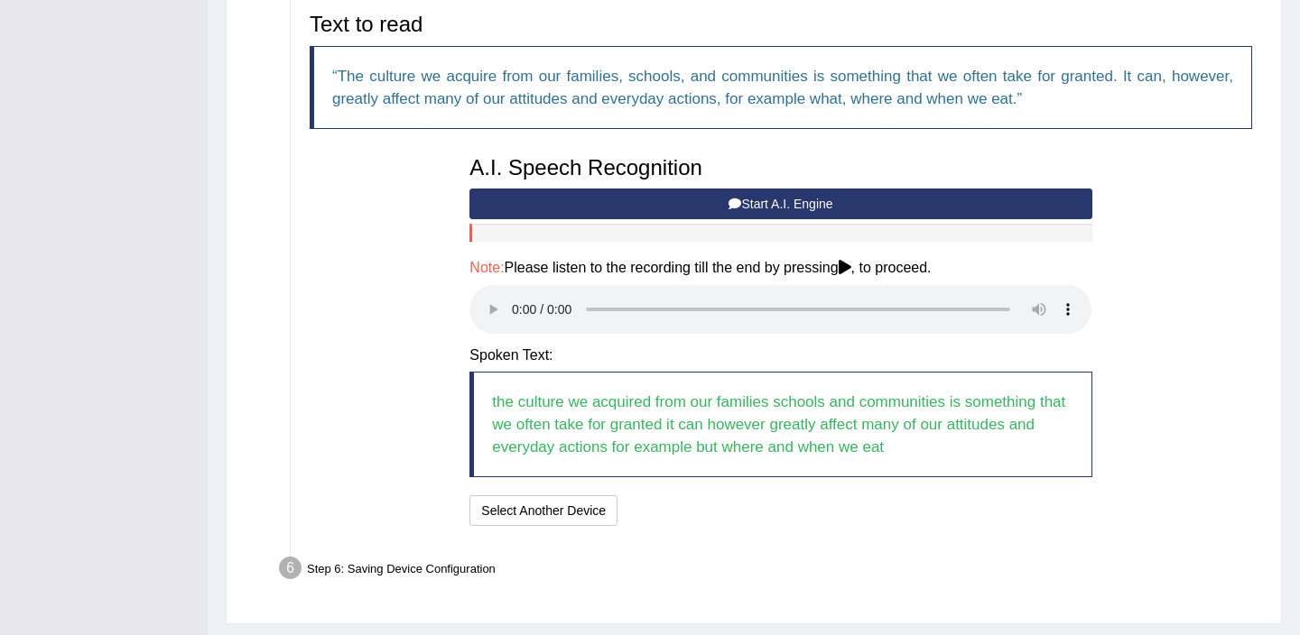
scroll to position [648, 0]
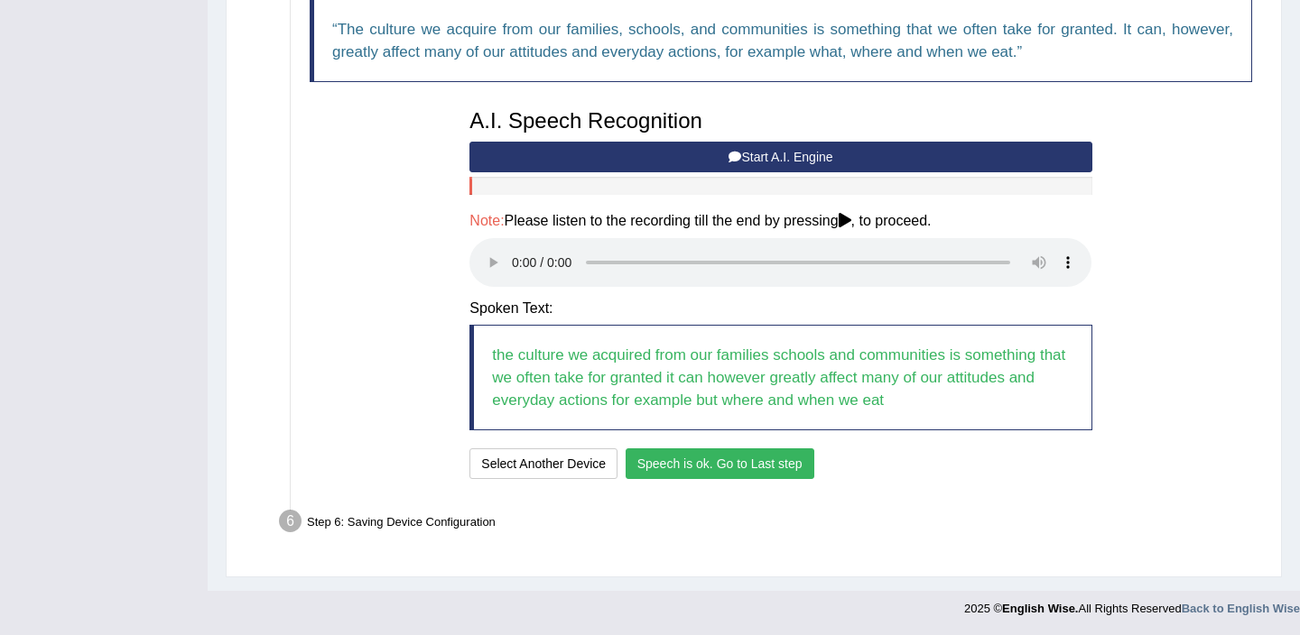
click at [737, 463] on button "Speech is ok. Go to Last step" at bounding box center [720, 464] width 189 height 31
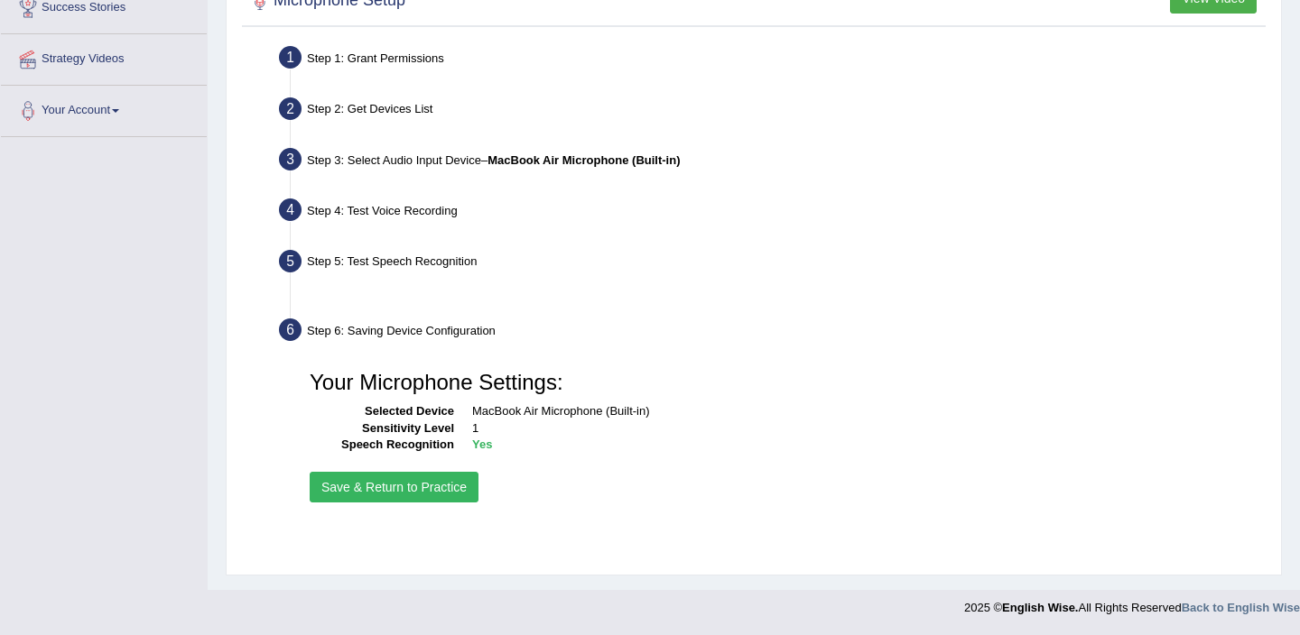
scroll to position [312, 0]
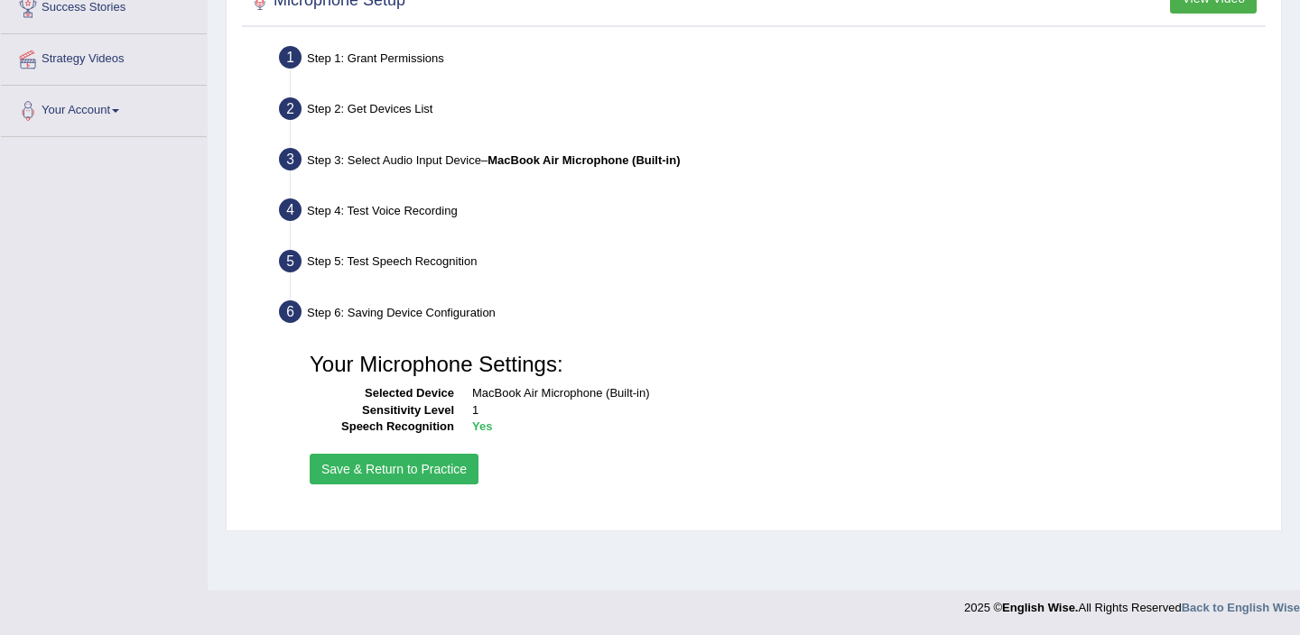
click at [384, 468] on button "Save & Return to Practice" at bounding box center [394, 469] width 169 height 31
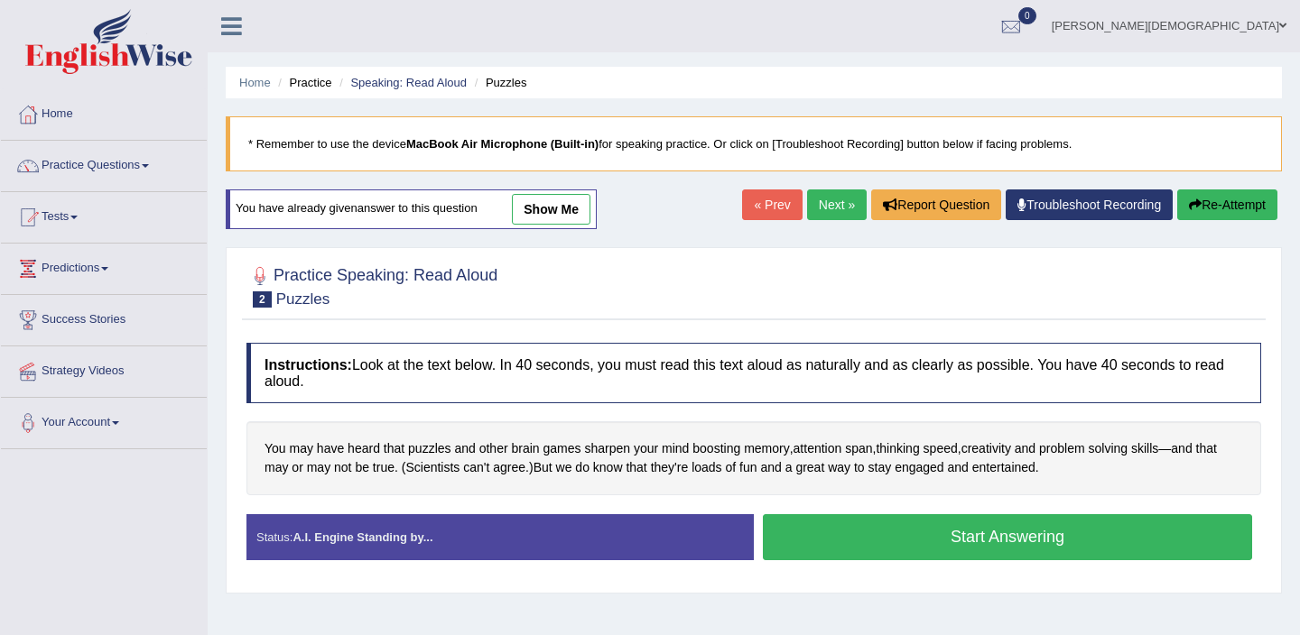
click at [952, 541] on button "Start Answering" at bounding box center [1007, 538] width 489 height 46
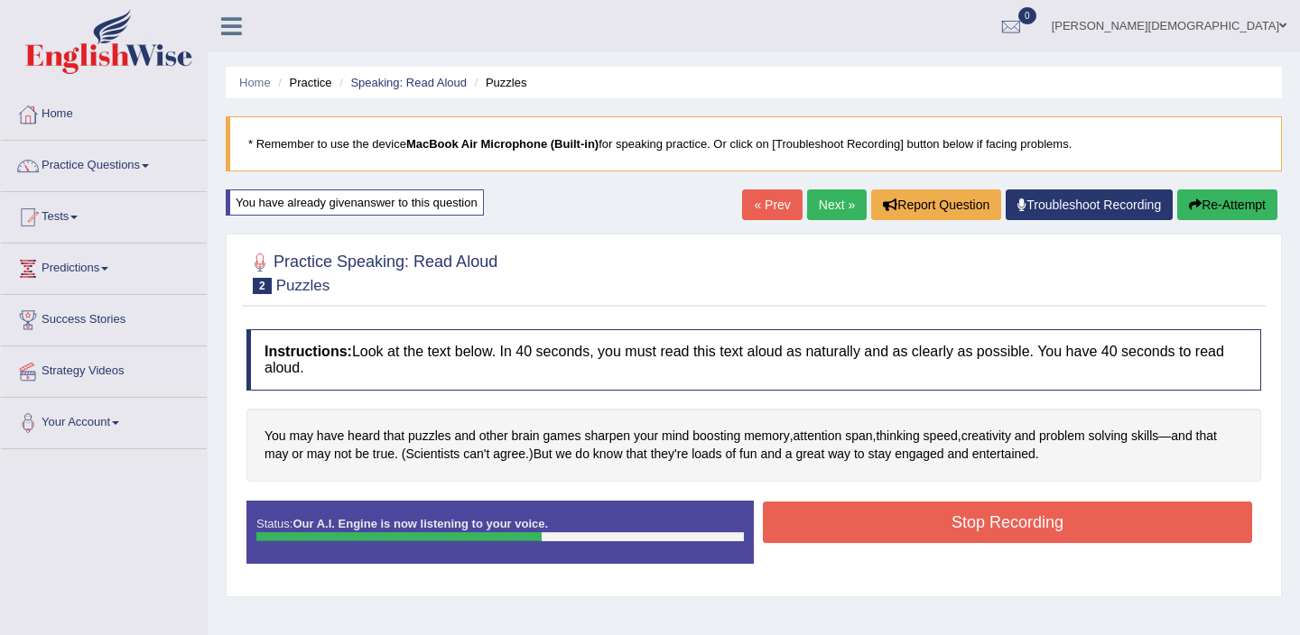
click at [952, 541] on button "Stop Recording" at bounding box center [1007, 523] width 489 height 42
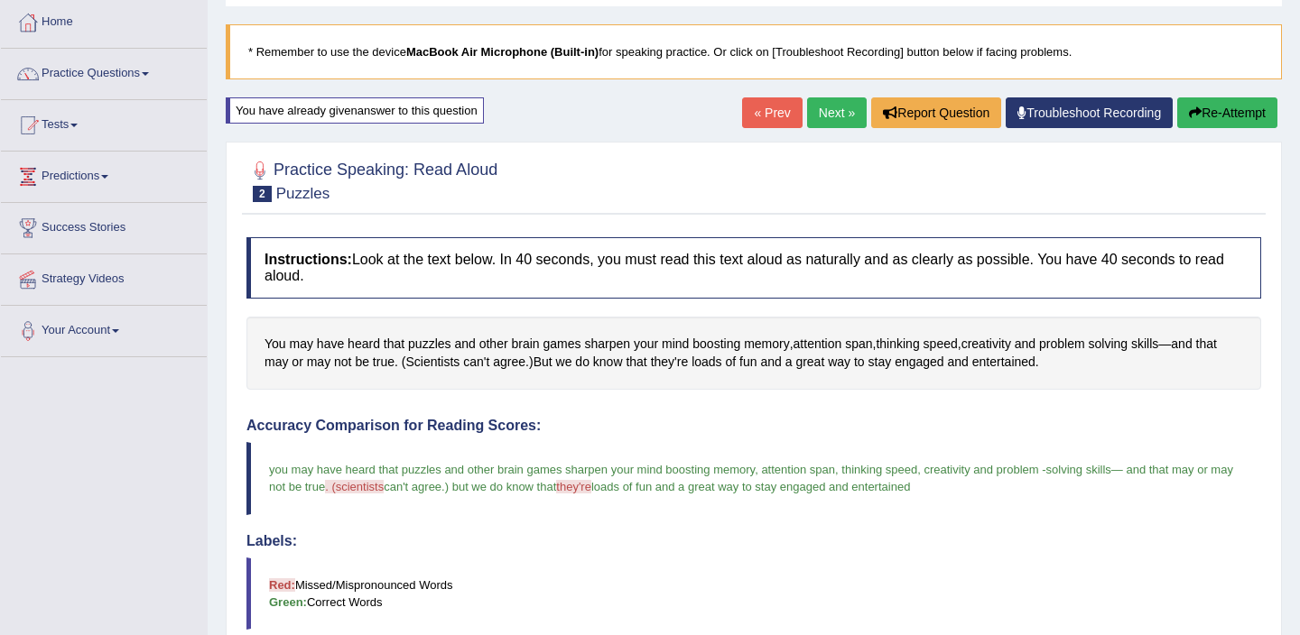
scroll to position [91, 0]
click at [1230, 116] on button "Re-Attempt" at bounding box center [1227, 113] width 100 height 31
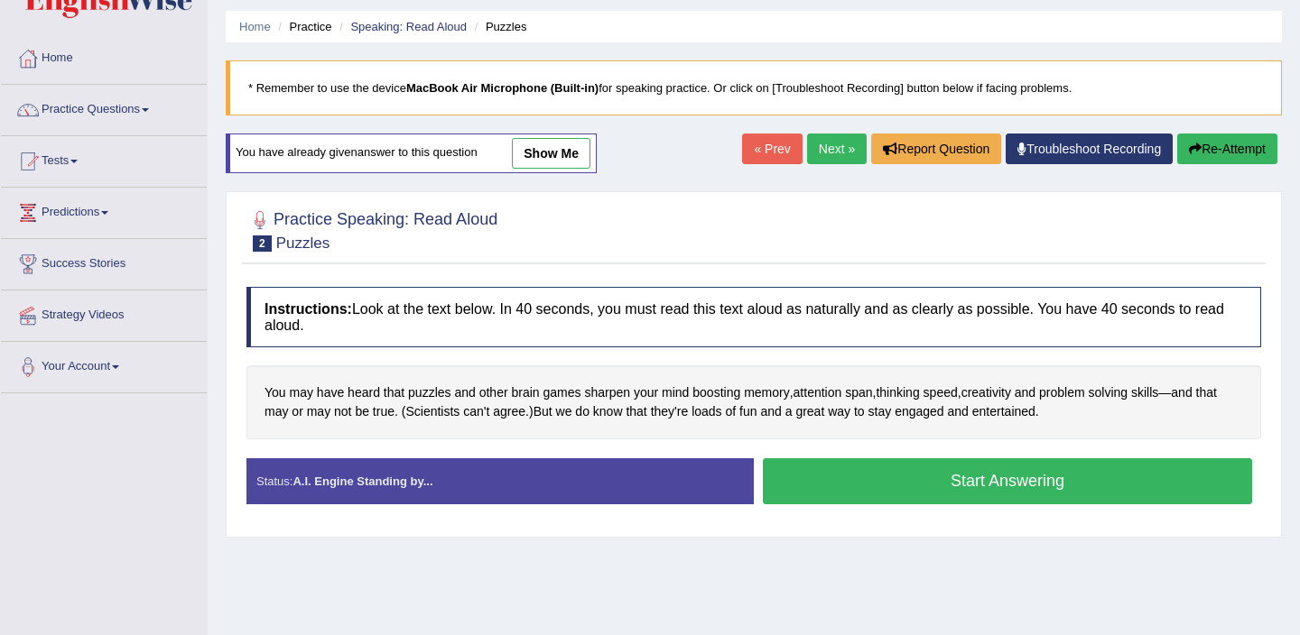
scroll to position [55, 0]
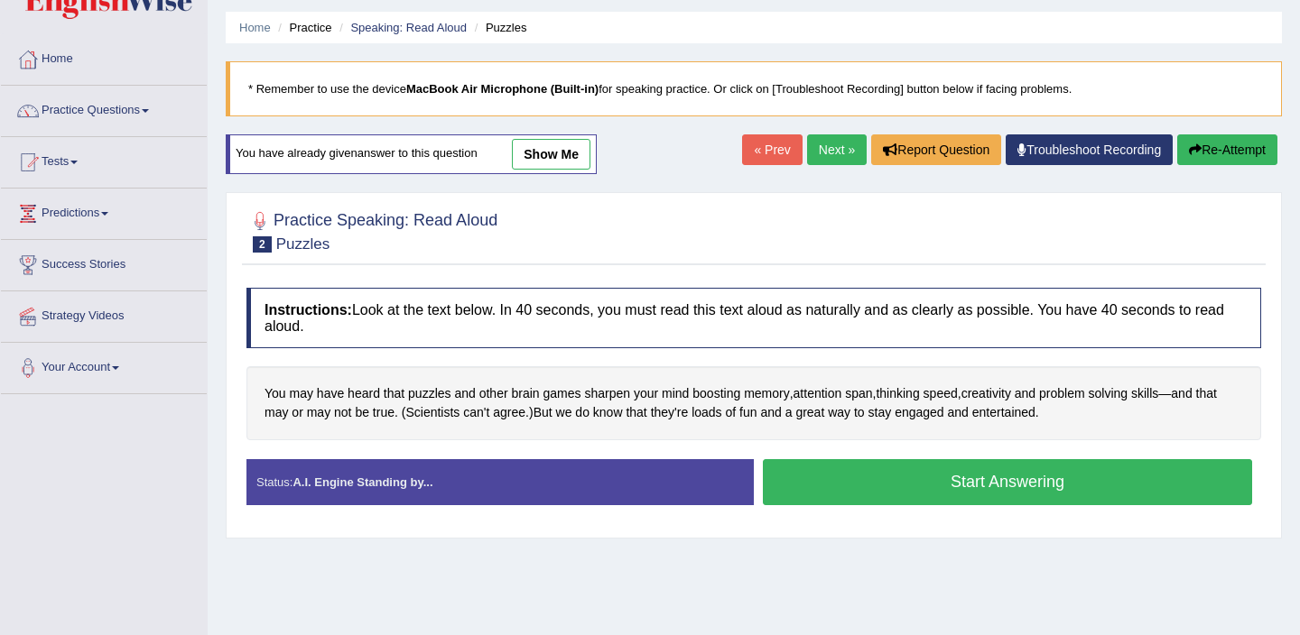
click at [905, 486] on button "Start Answering" at bounding box center [1007, 482] width 489 height 46
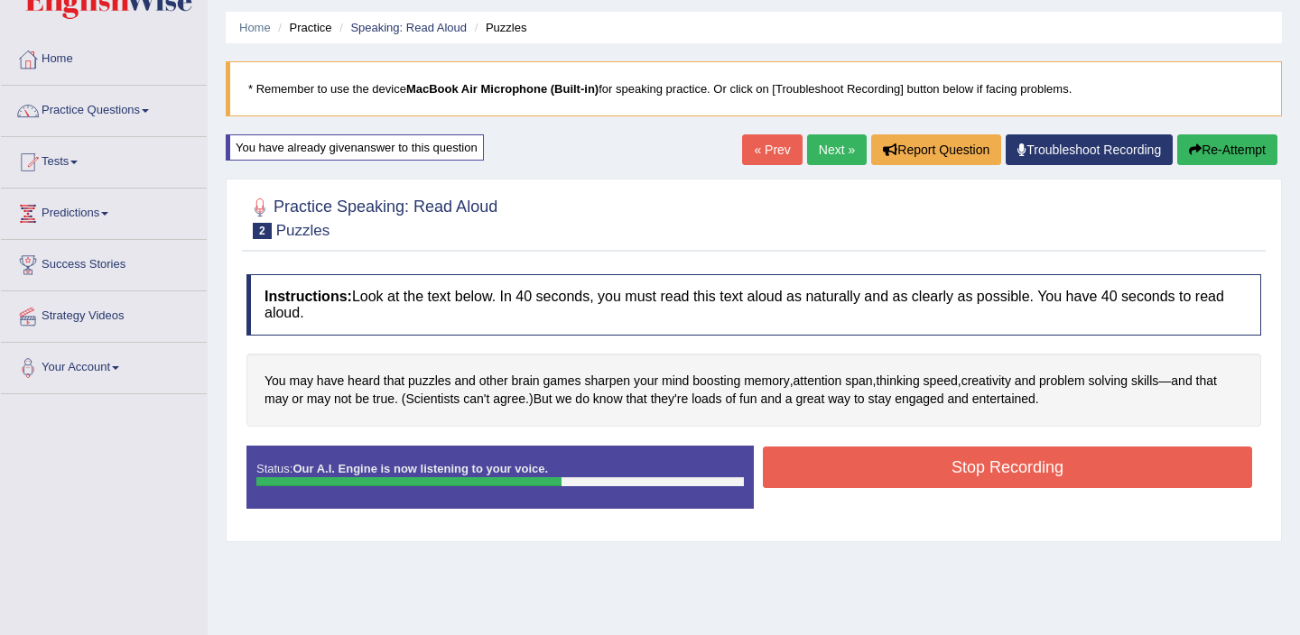
click at [905, 486] on button "Stop Recording" at bounding box center [1007, 468] width 489 height 42
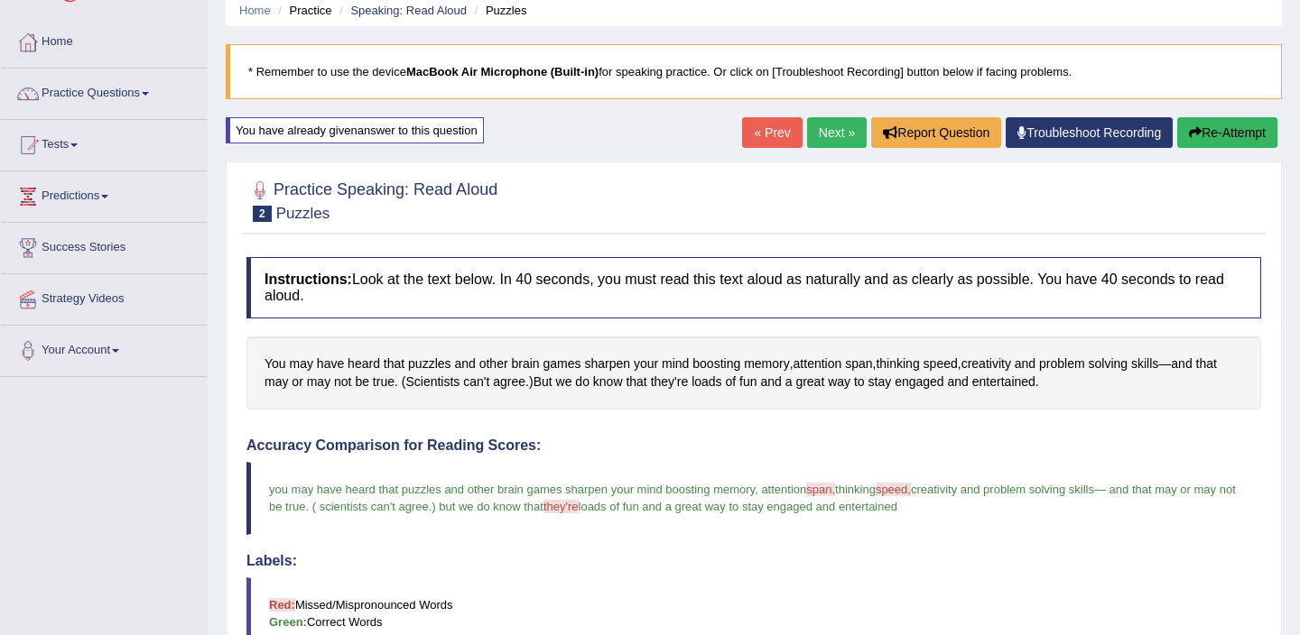
scroll to position [0, 0]
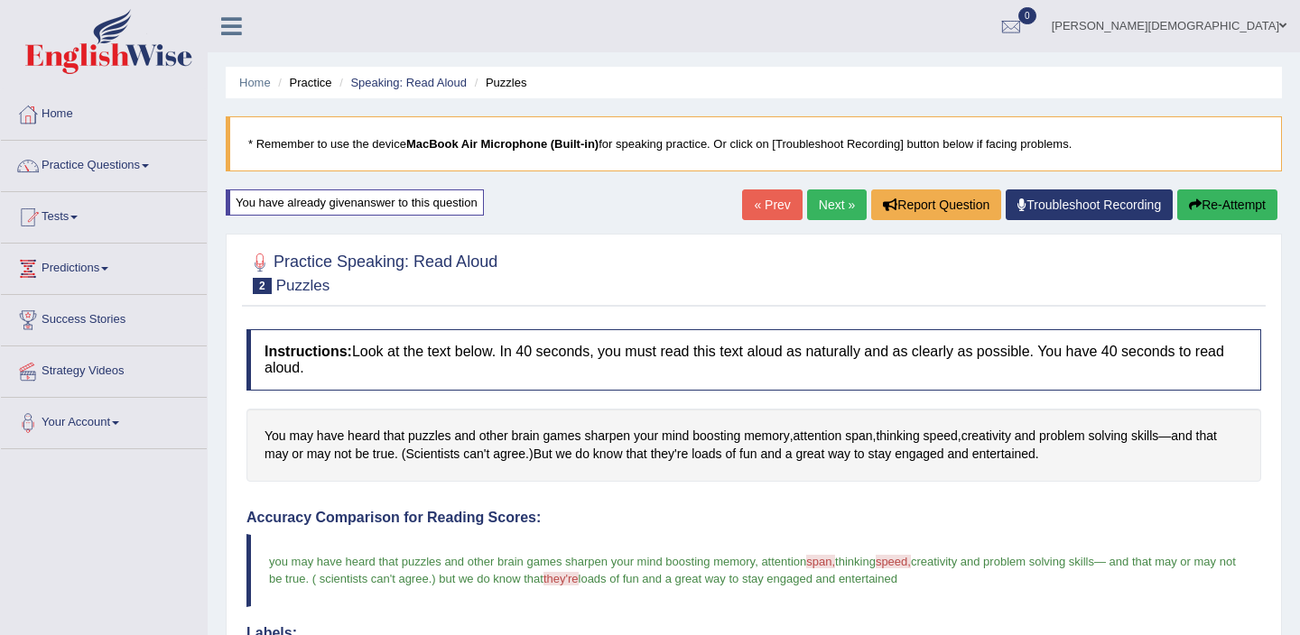
click at [819, 205] on link "Next »" at bounding box center [837, 205] width 60 height 31
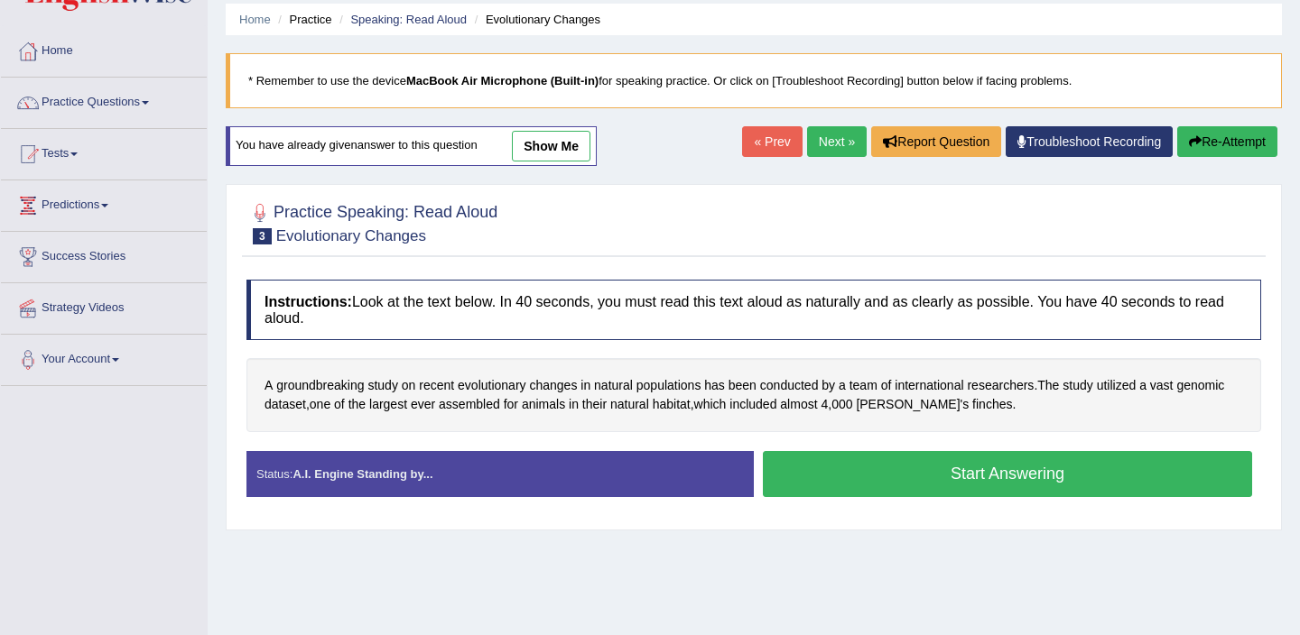
scroll to position [60, 0]
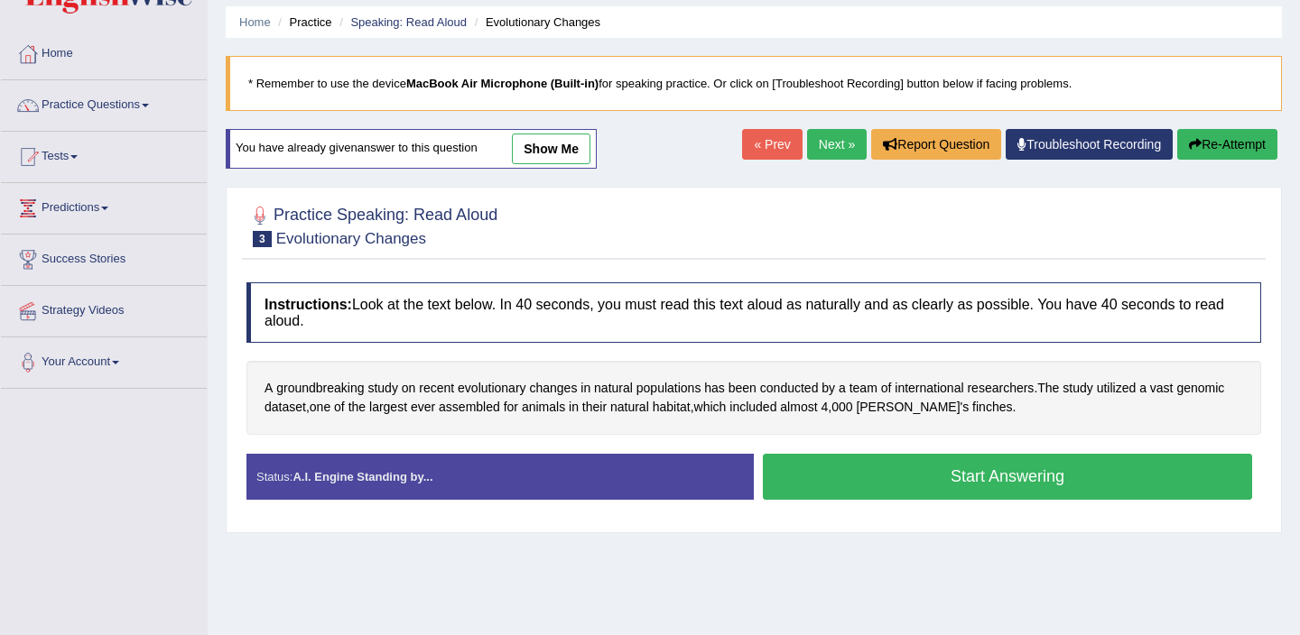
click at [1028, 468] on button "Start Answering" at bounding box center [1007, 477] width 489 height 46
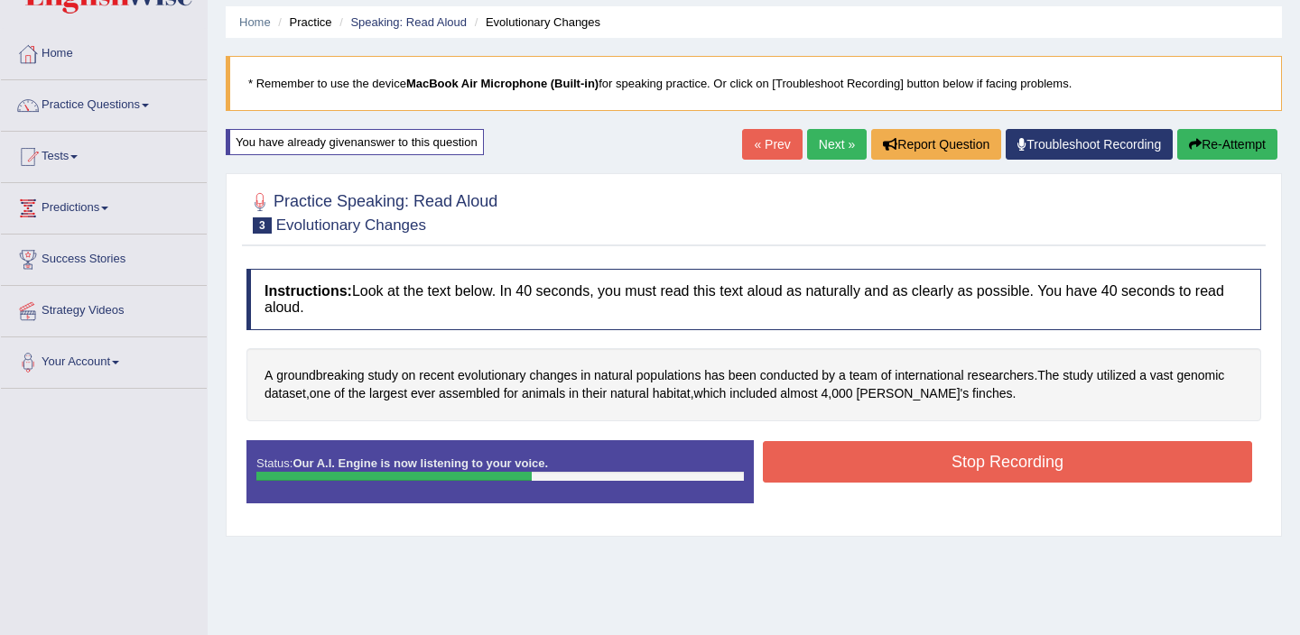
click at [1028, 468] on button "Stop Recording" at bounding box center [1007, 462] width 489 height 42
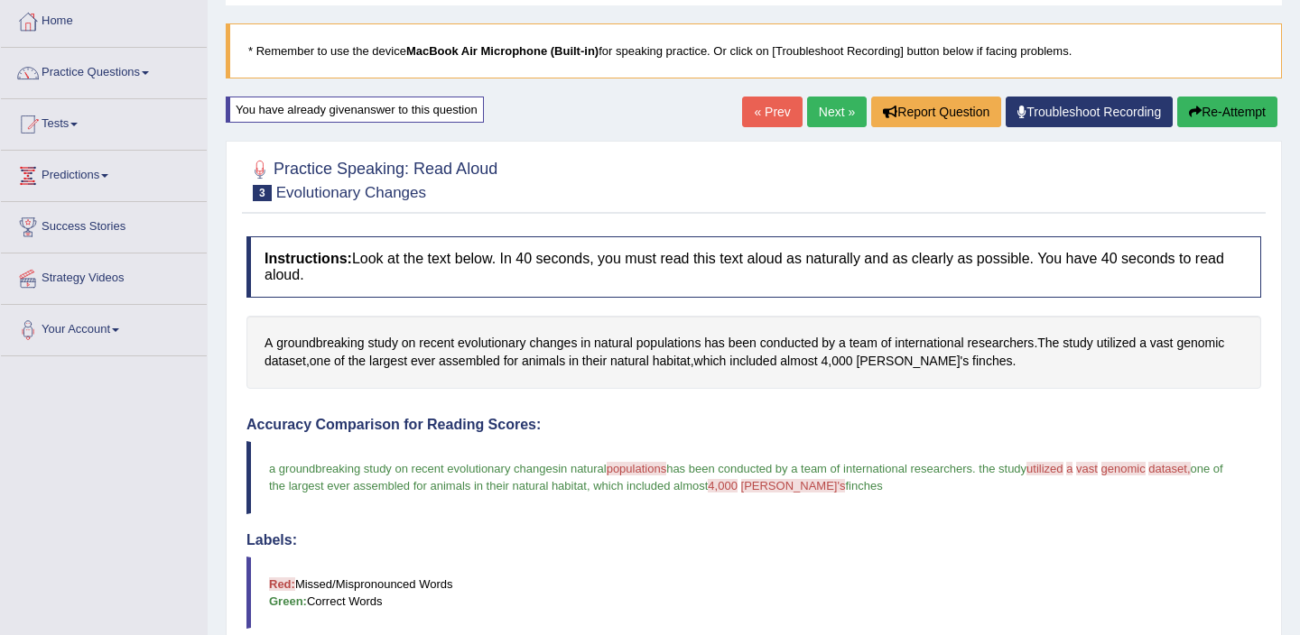
scroll to position [85, 0]
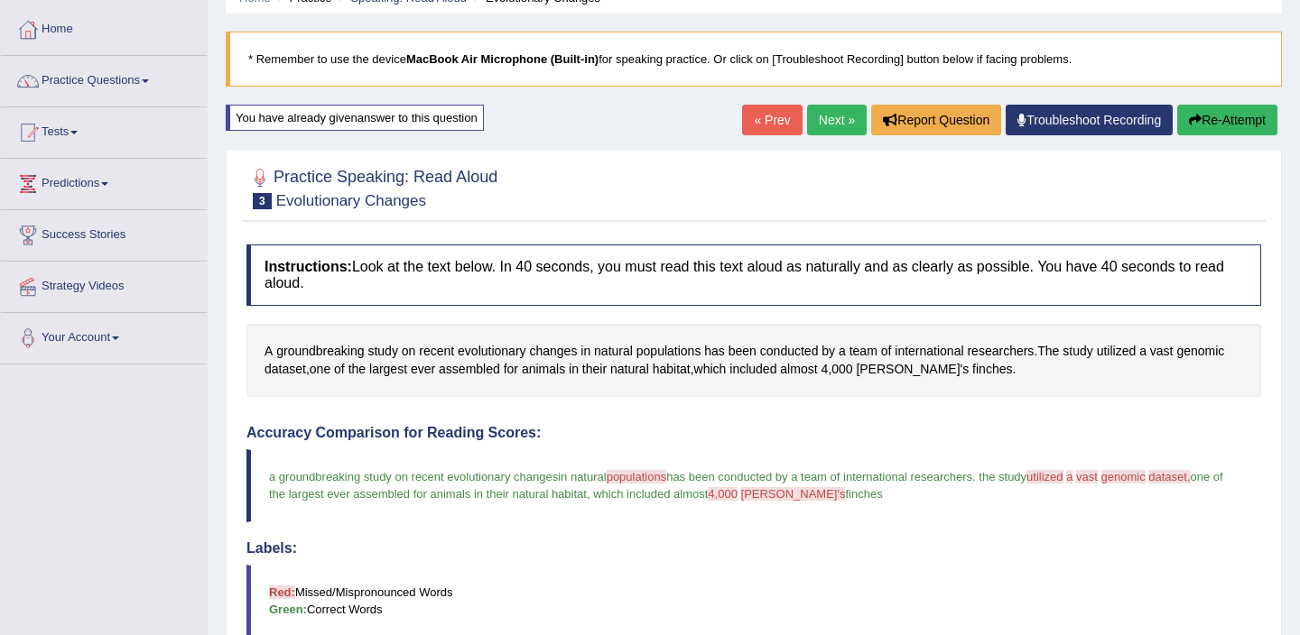
click at [1198, 123] on button "Re-Attempt" at bounding box center [1227, 120] width 100 height 31
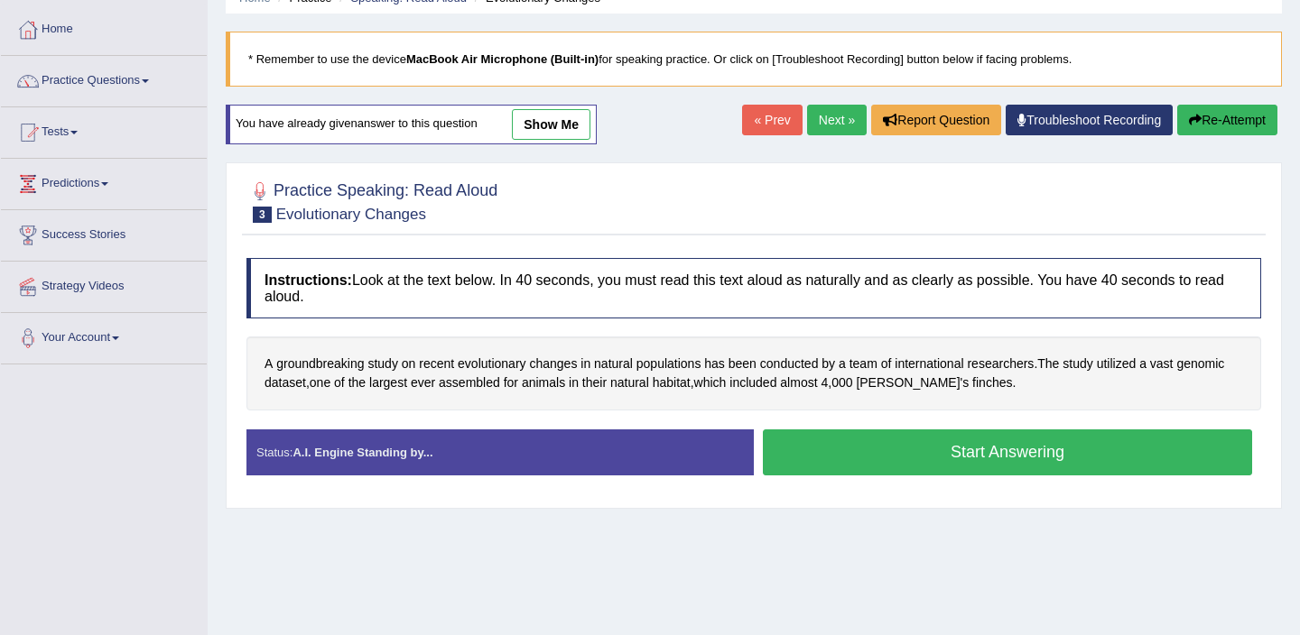
click at [985, 460] on button "Start Answering" at bounding box center [1007, 453] width 489 height 46
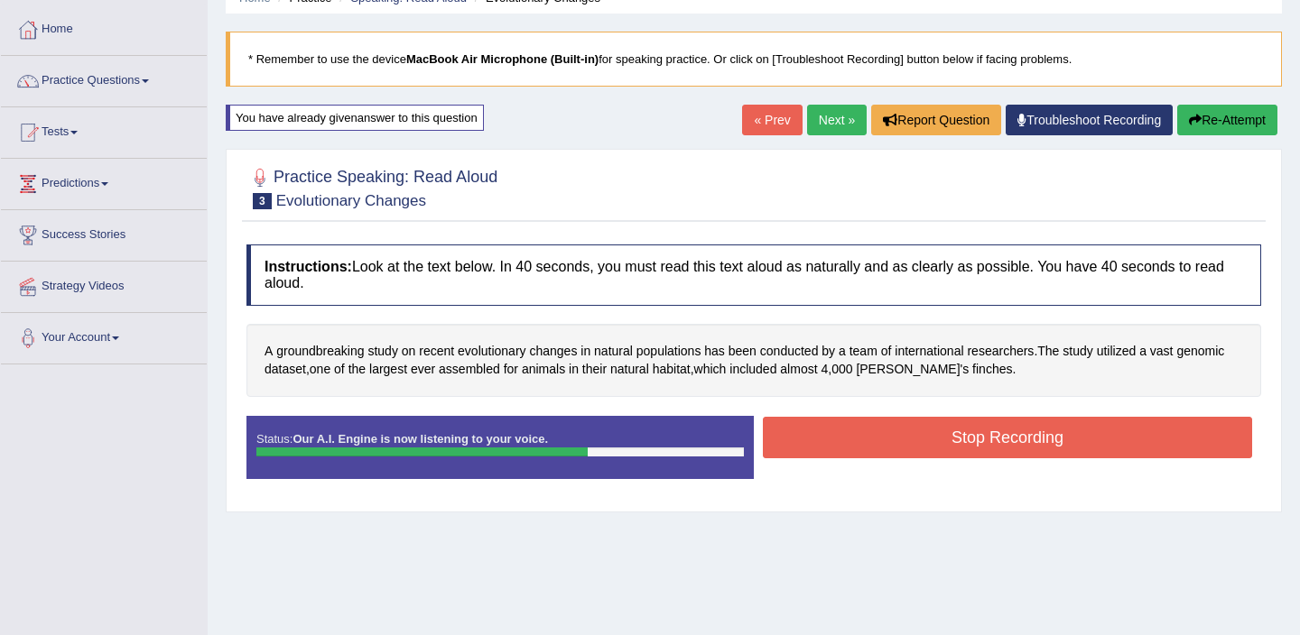
click at [985, 460] on div "Stop Recording" at bounding box center [1007, 440] width 507 height 46
click at [988, 452] on button "Stop Recording" at bounding box center [1007, 438] width 489 height 42
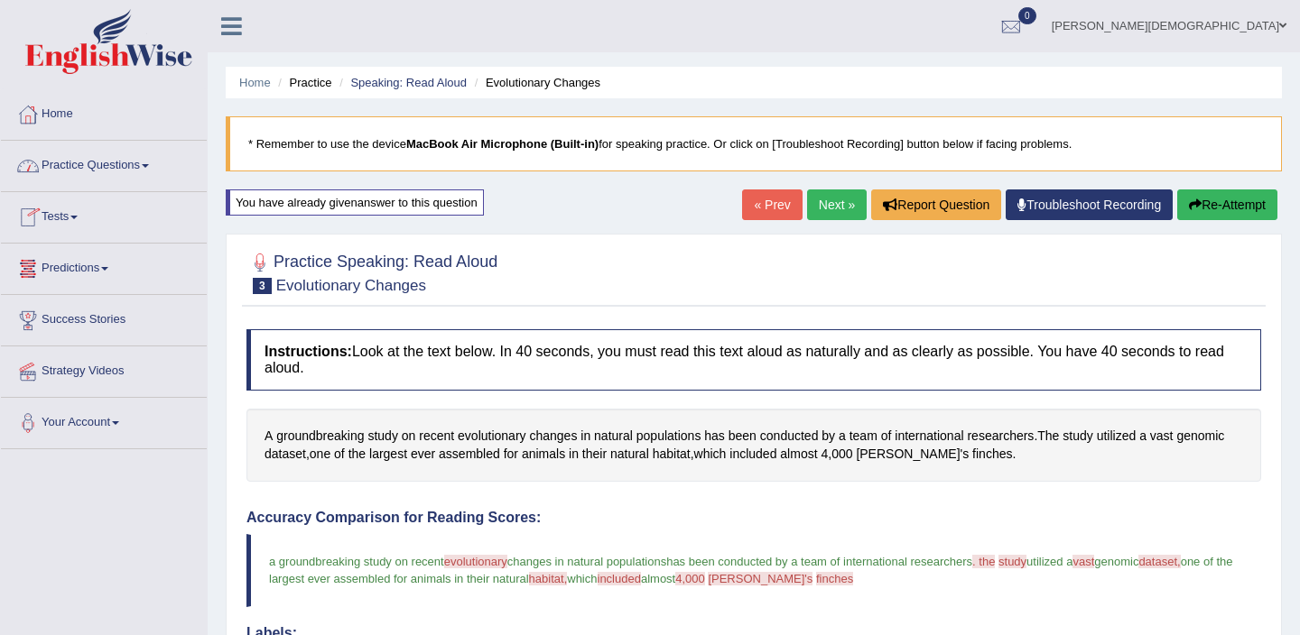
click at [155, 168] on link "Practice Questions" at bounding box center [104, 163] width 206 height 45
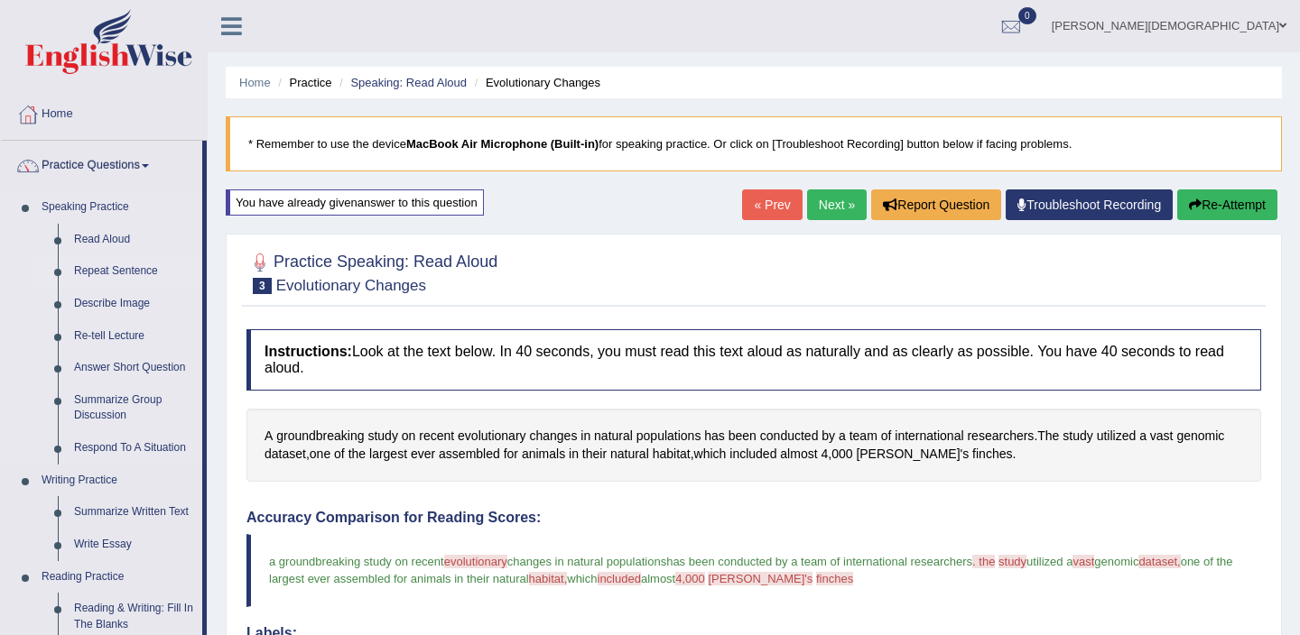
click at [107, 273] on link "Repeat Sentence" at bounding box center [134, 271] width 136 height 32
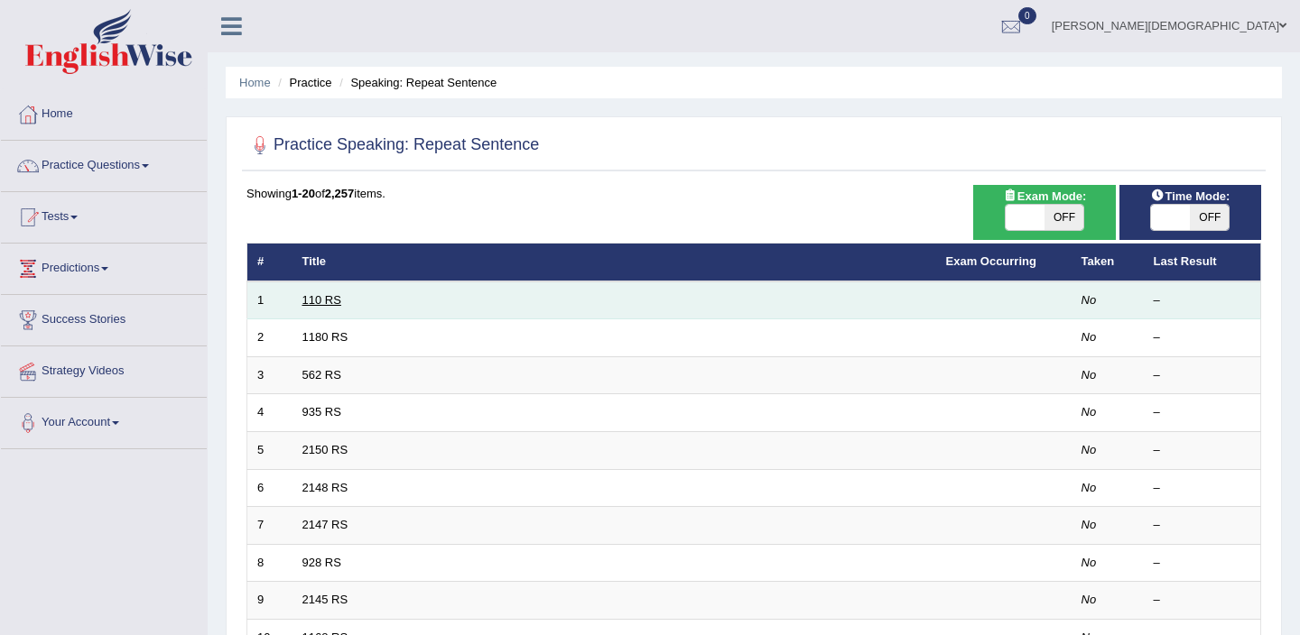
click at [332, 299] on link "110 RS" at bounding box center [321, 300] width 39 height 14
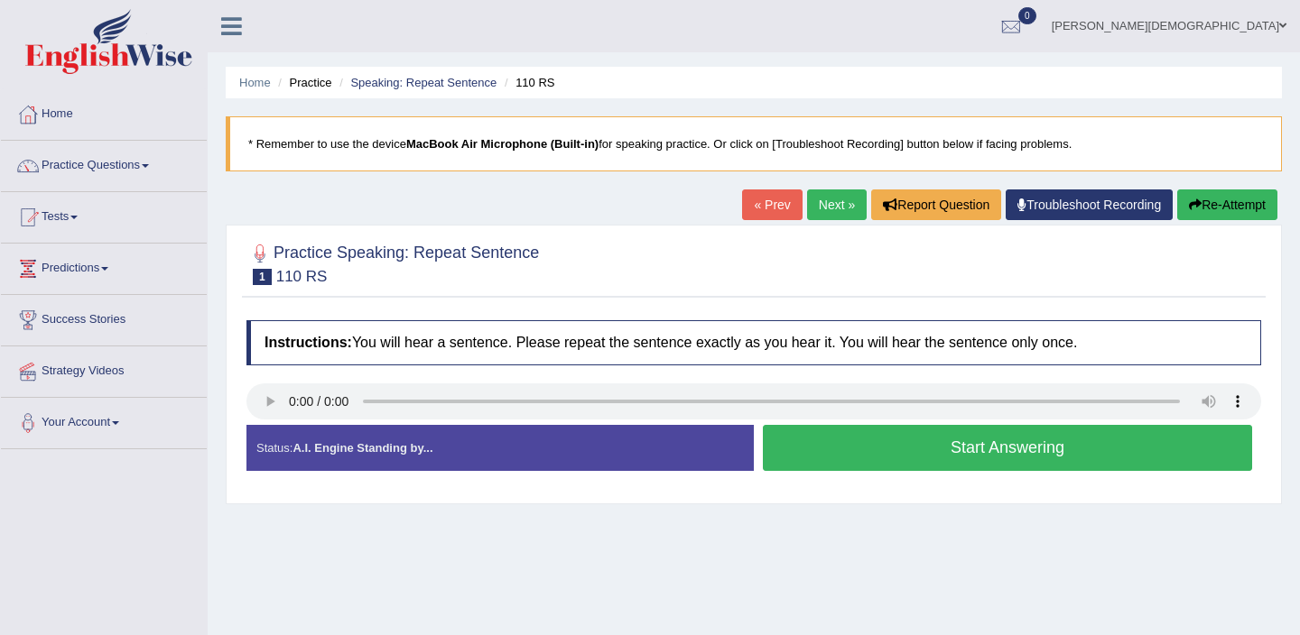
click at [961, 442] on button "Start Answering" at bounding box center [1007, 448] width 489 height 46
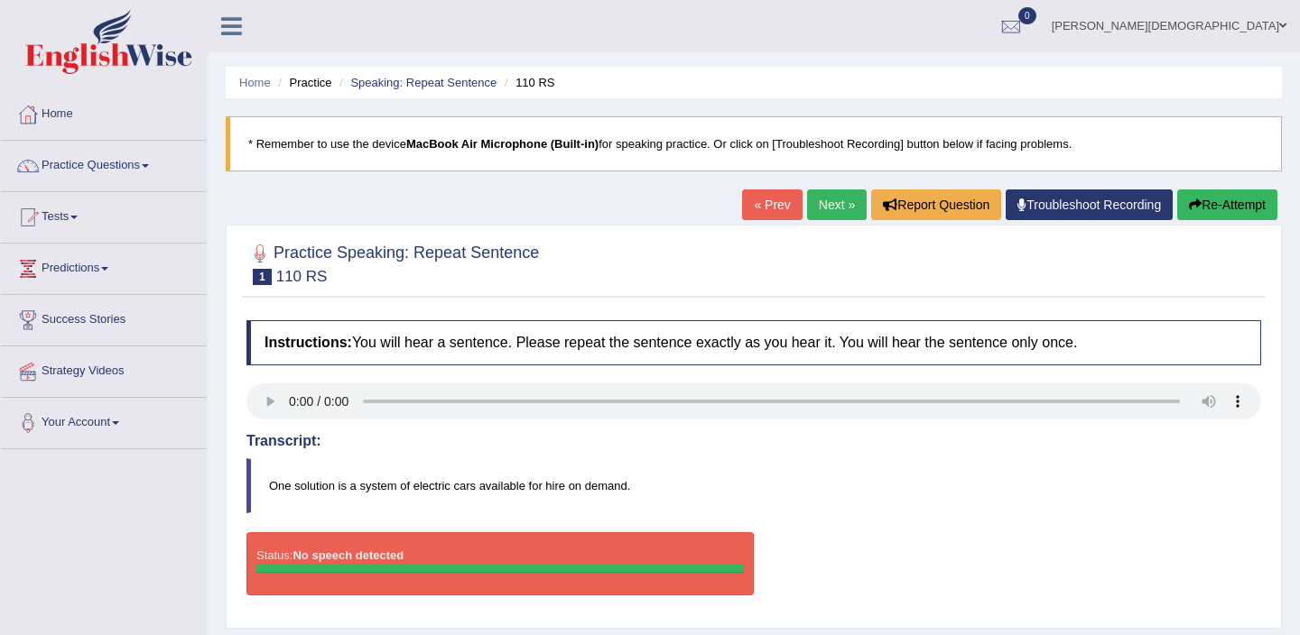
click at [1191, 198] on button "Re-Attempt" at bounding box center [1227, 205] width 100 height 31
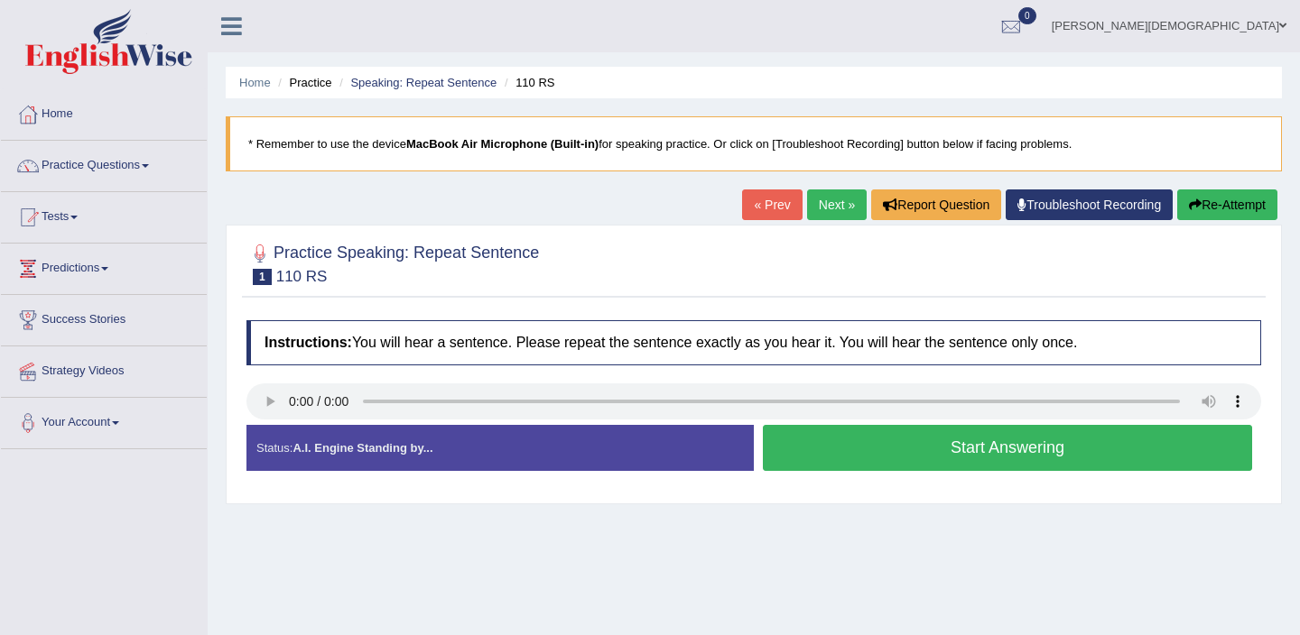
click at [1025, 451] on button "Start Answering" at bounding box center [1007, 448] width 489 height 46
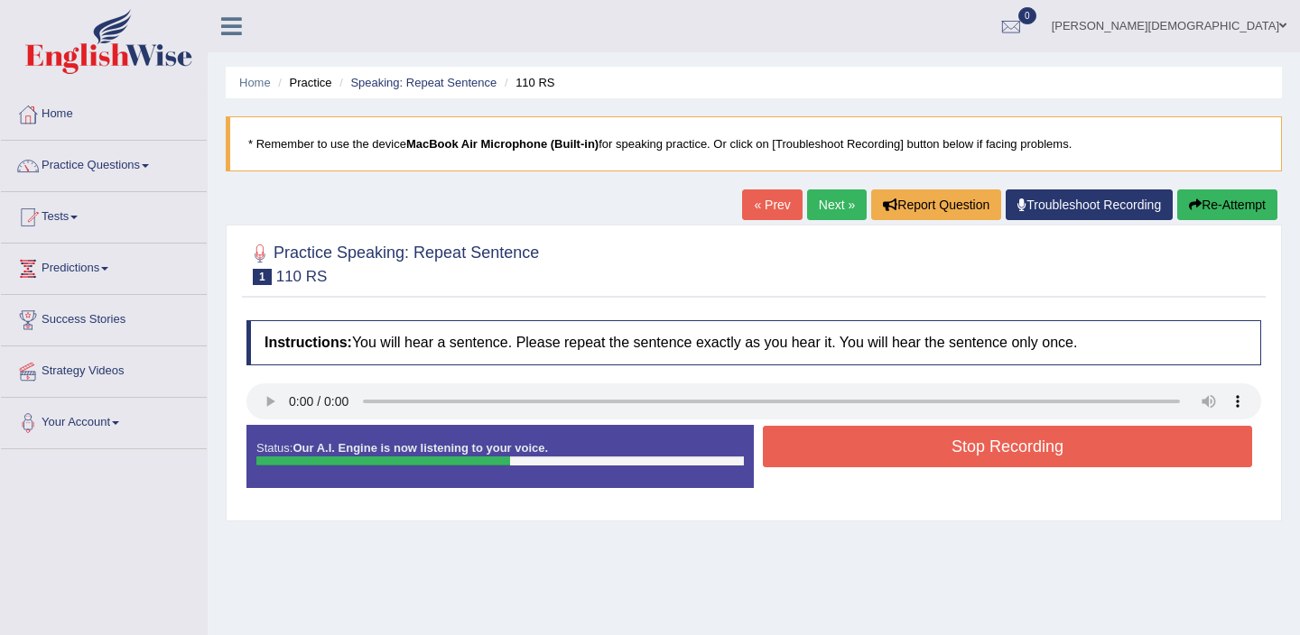
click at [1025, 451] on button "Stop Recording" at bounding box center [1007, 447] width 489 height 42
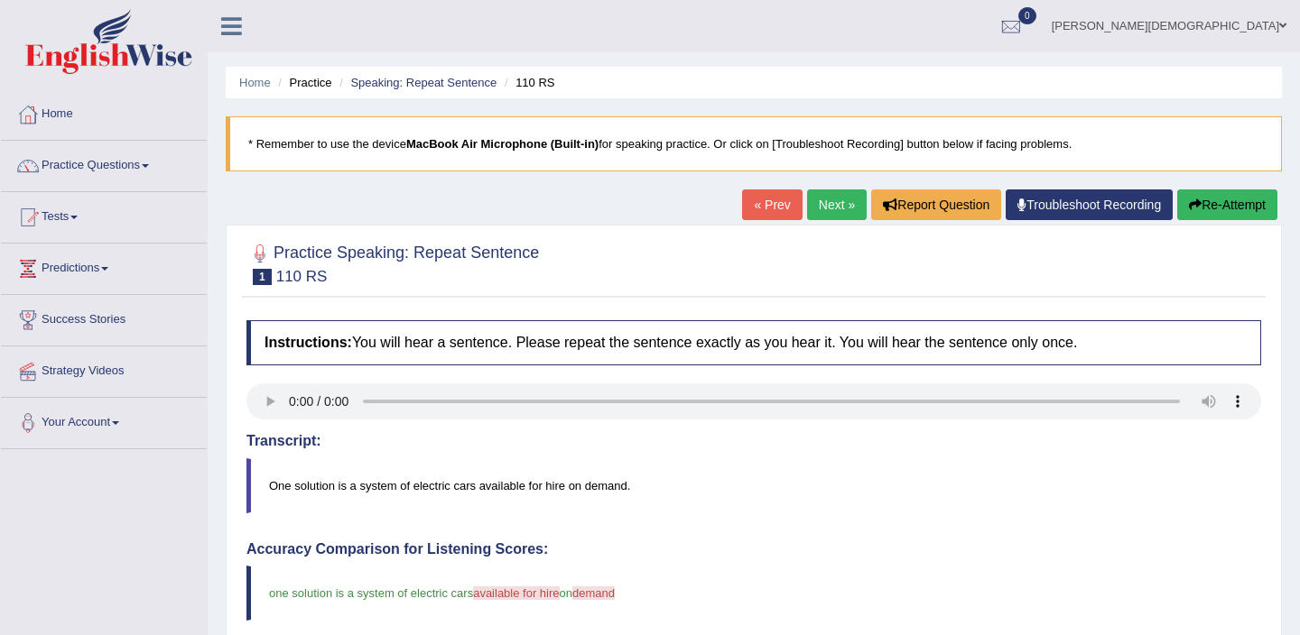
click at [815, 211] on link "Next »" at bounding box center [837, 205] width 60 height 31
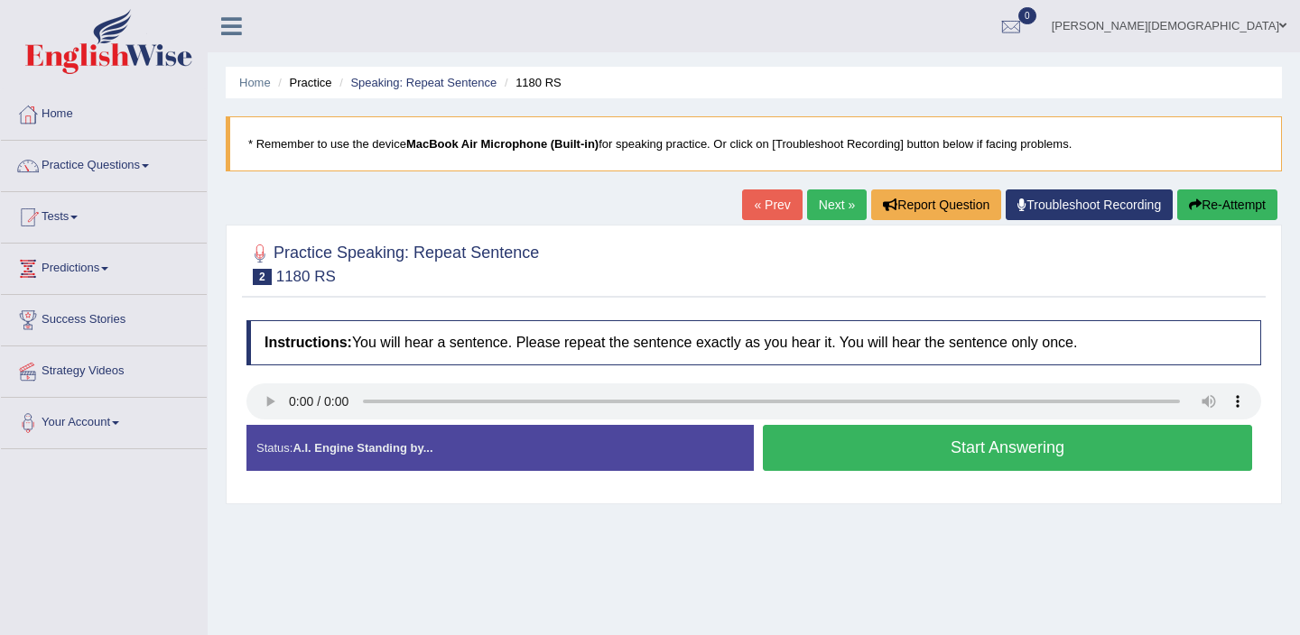
click at [814, 458] on button "Start Answering" at bounding box center [1007, 448] width 489 height 46
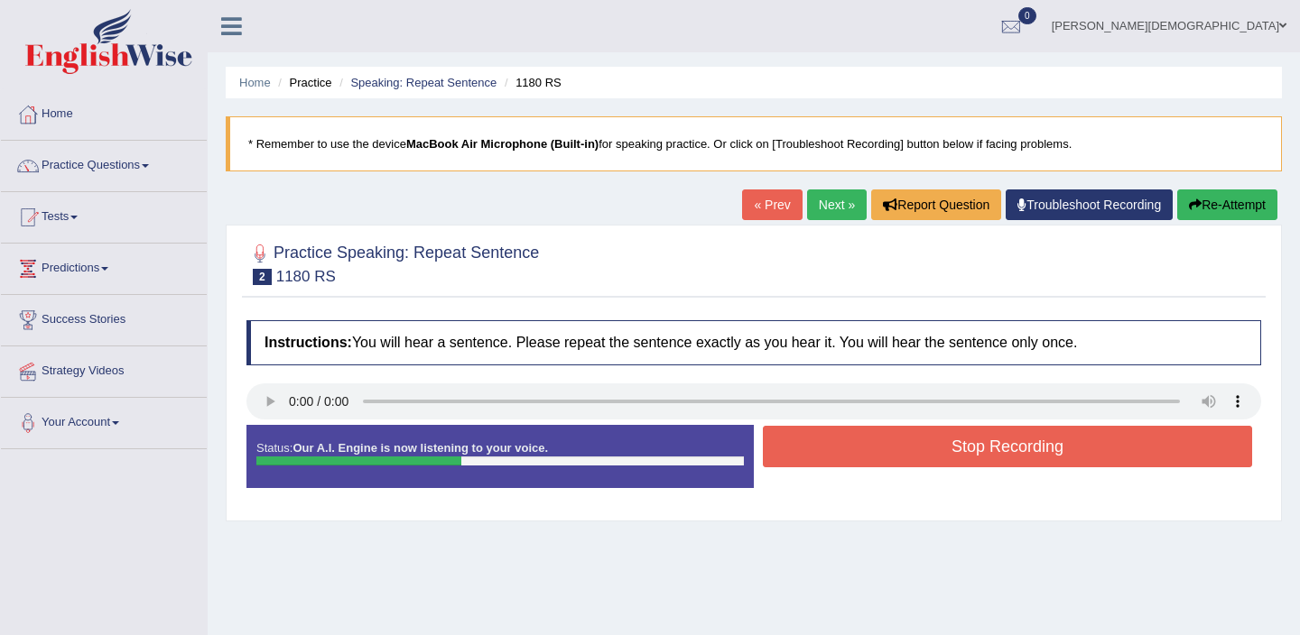
click at [814, 458] on button "Stop Recording" at bounding box center [1007, 447] width 489 height 42
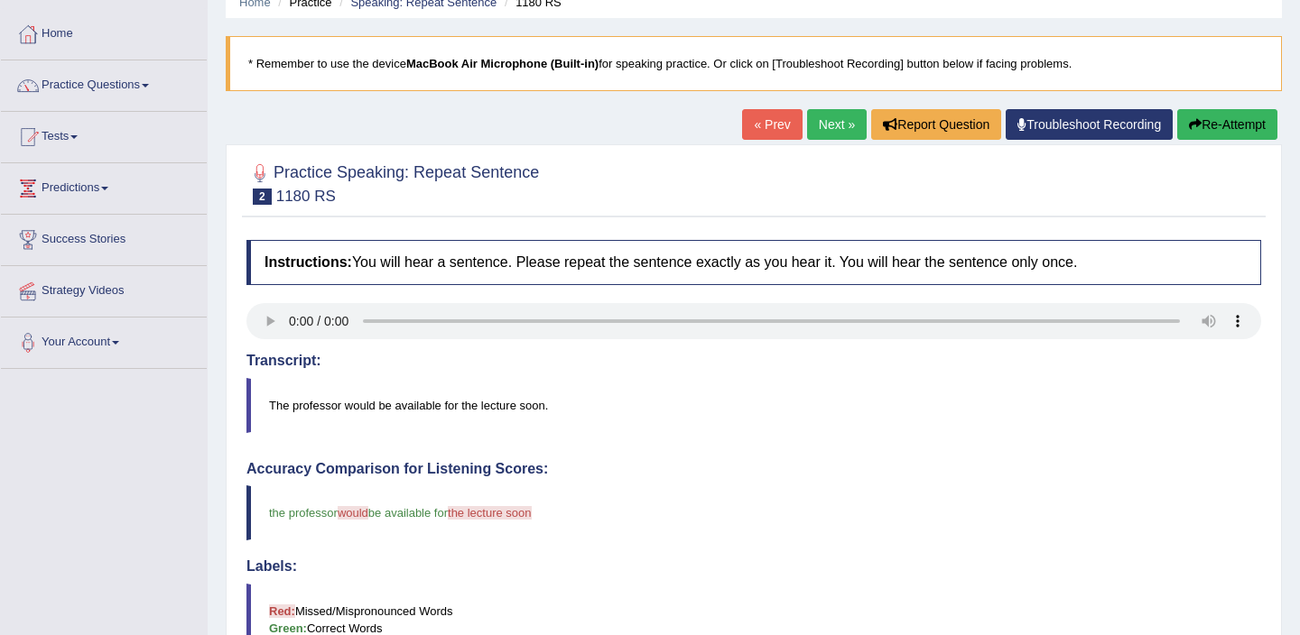
scroll to position [64, 0]
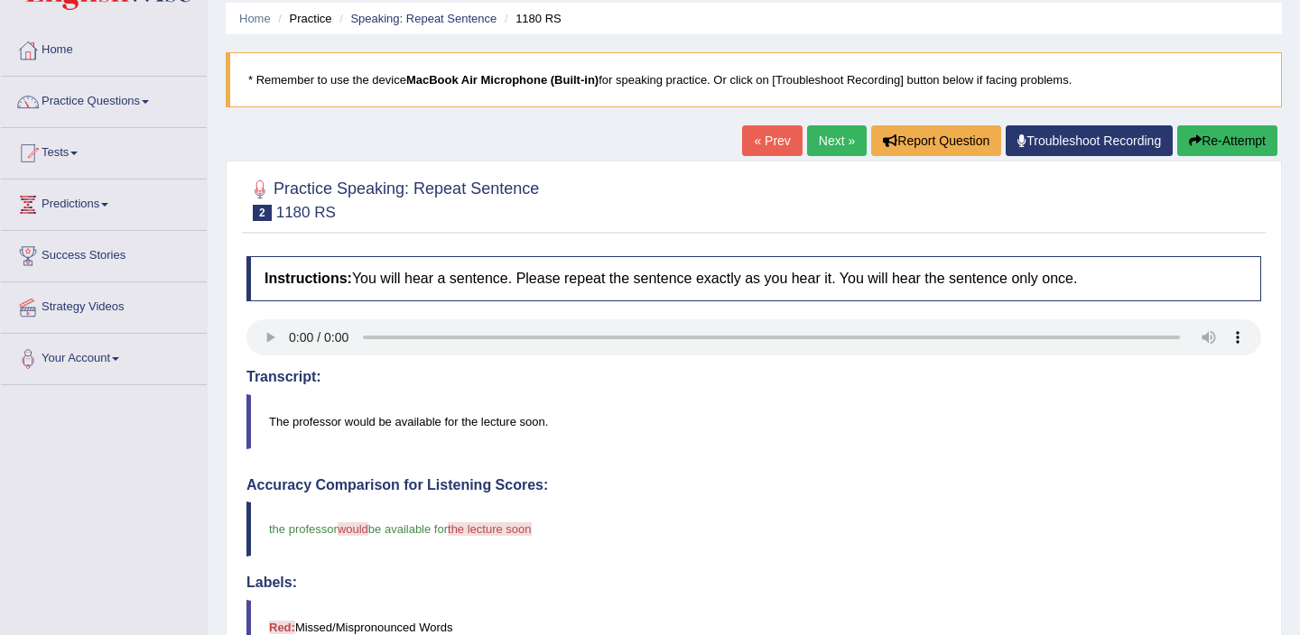
click at [1236, 146] on button "Re-Attempt" at bounding box center [1227, 140] width 100 height 31
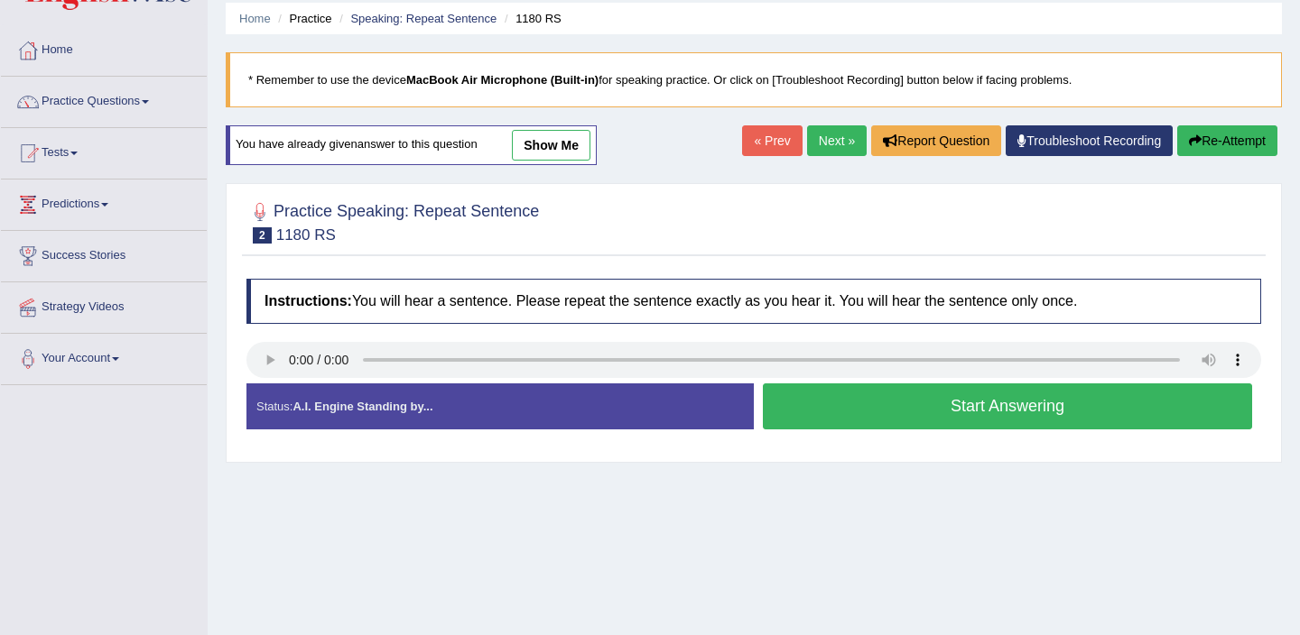
click at [985, 403] on button "Start Answering" at bounding box center [1007, 407] width 489 height 46
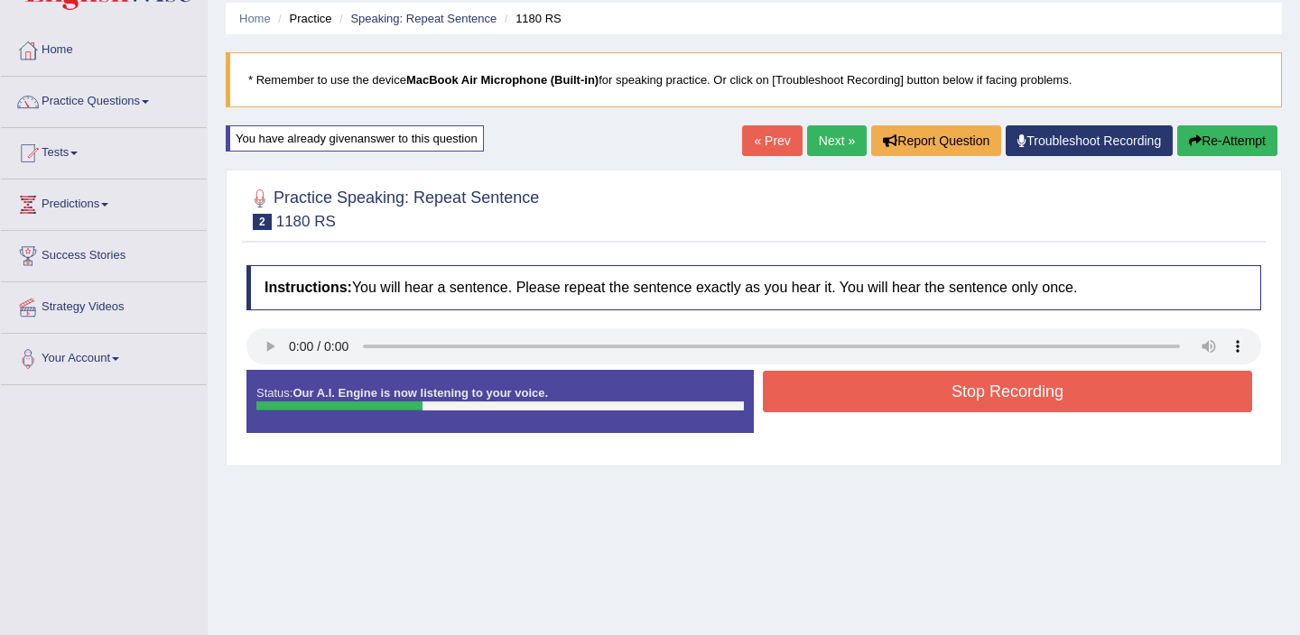
click at [985, 403] on button "Stop Recording" at bounding box center [1007, 392] width 489 height 42
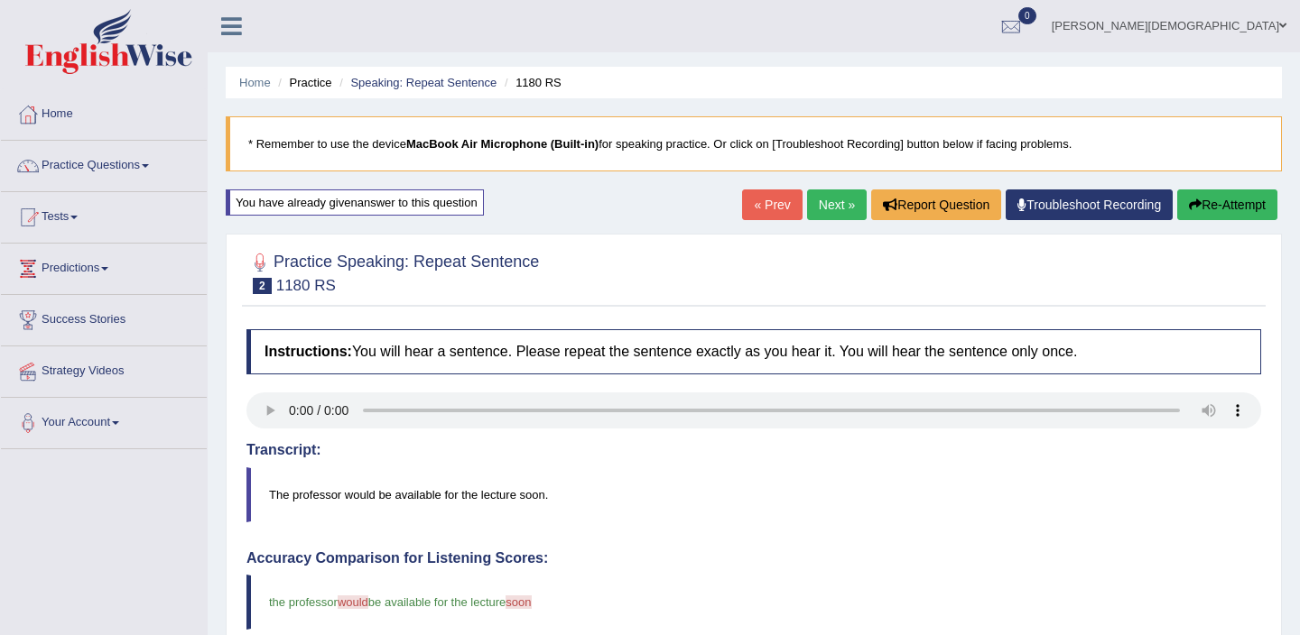
click at [818, 203] on link "Next »" at bounding box center [837, 205] width 60 height 31
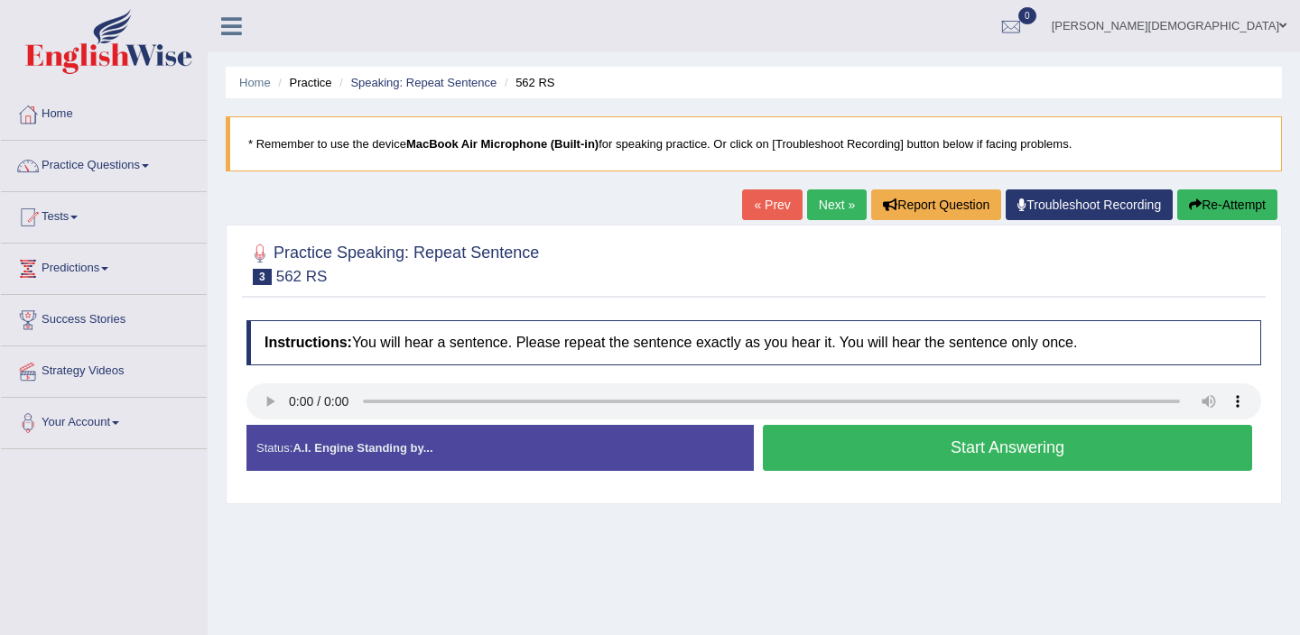
click at [946, 443] on button "Start Answering" at bounding box center [1007, 448] width 489 height 46
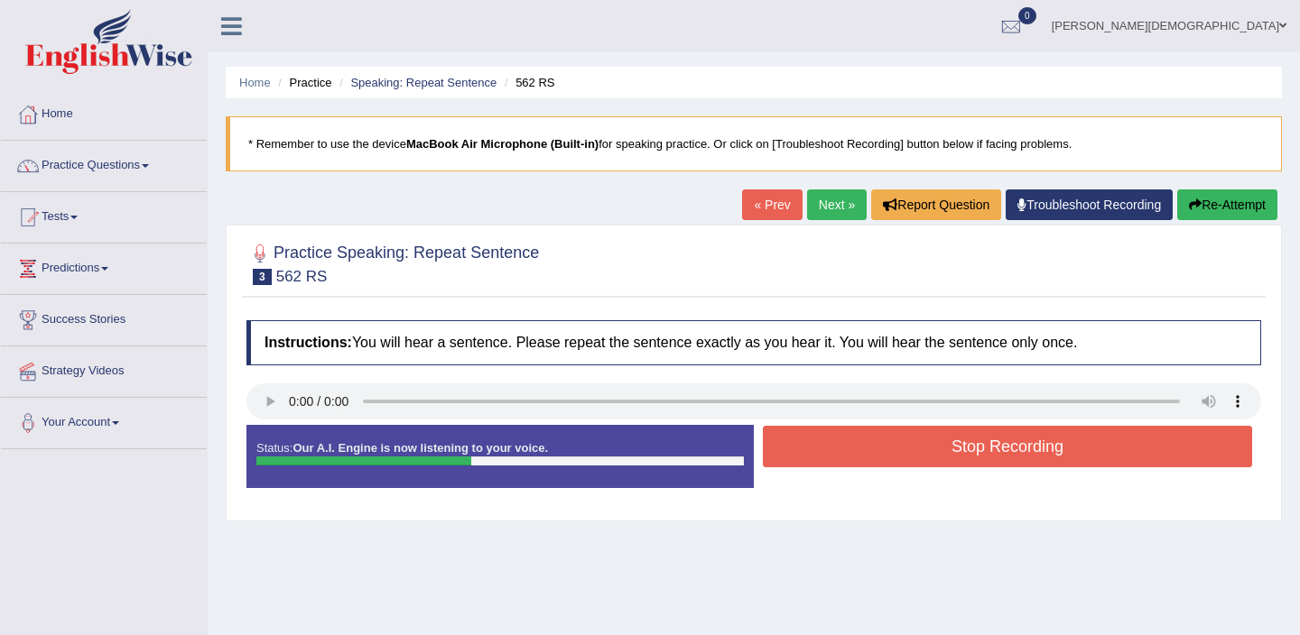
click at [946, 443] on button "Stop Recording" at bounding box center [1007, 447] width 489 height 42
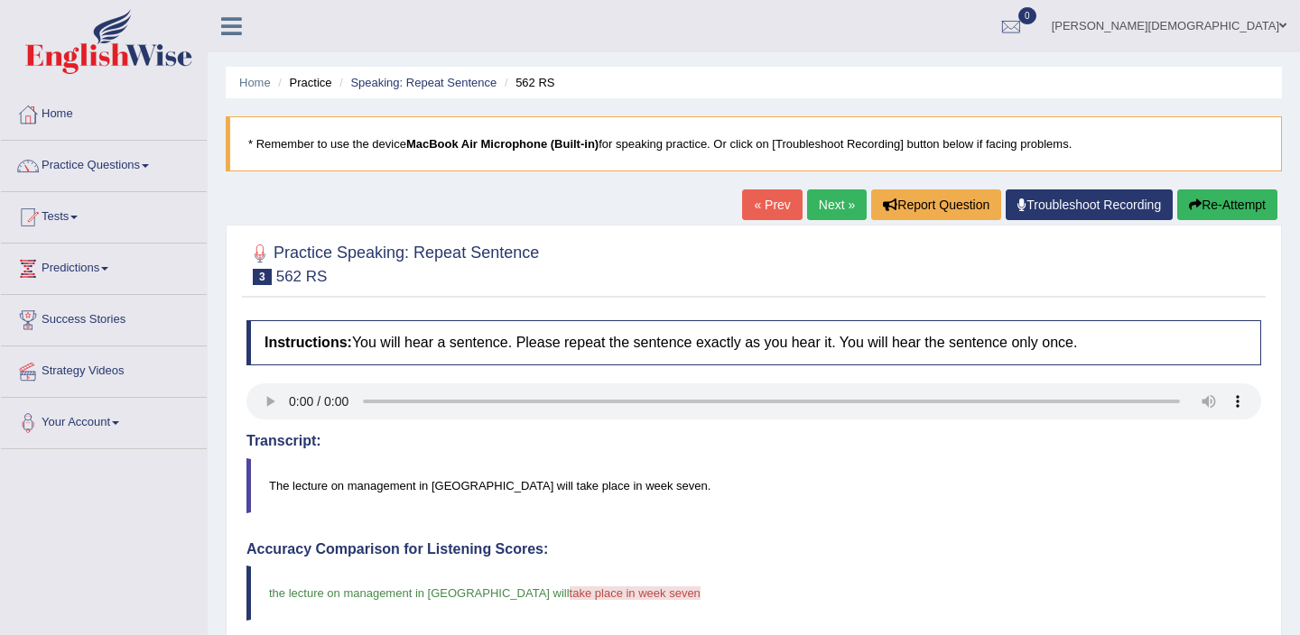
click at [826, 206] on link "Next »" at bounding box center [837, 205] width 60 height 31
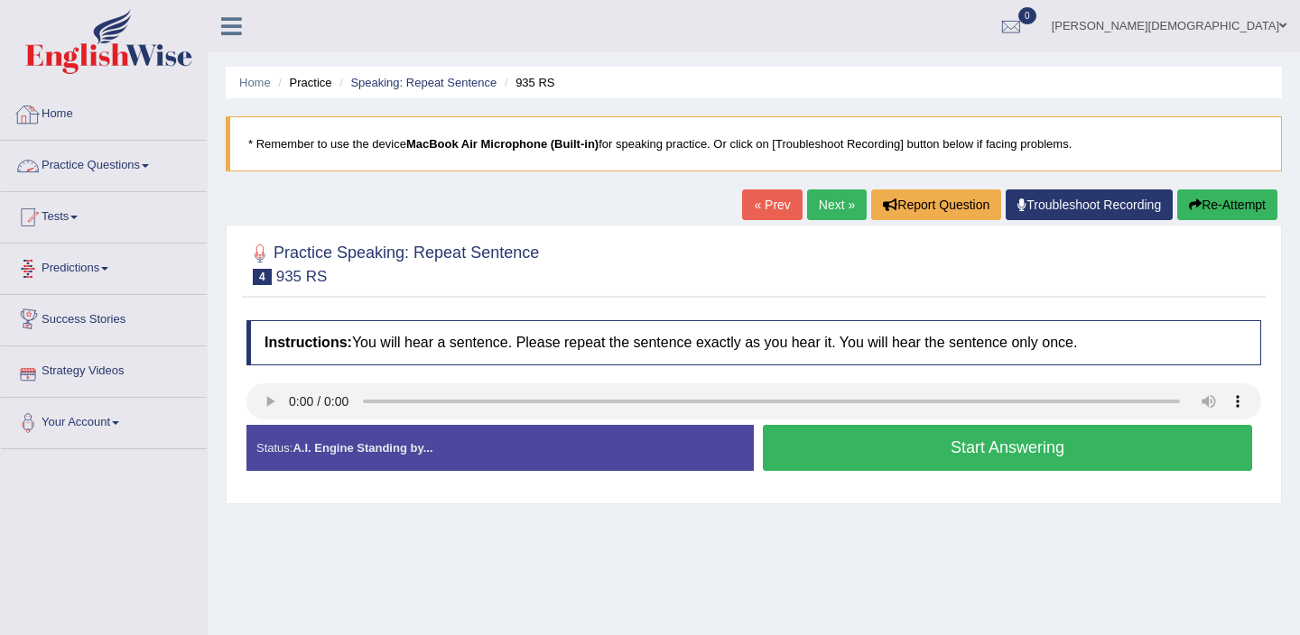
click at [155, 168] on link "Practice Questions" at bounding box center [104, 163] width 206 height 45
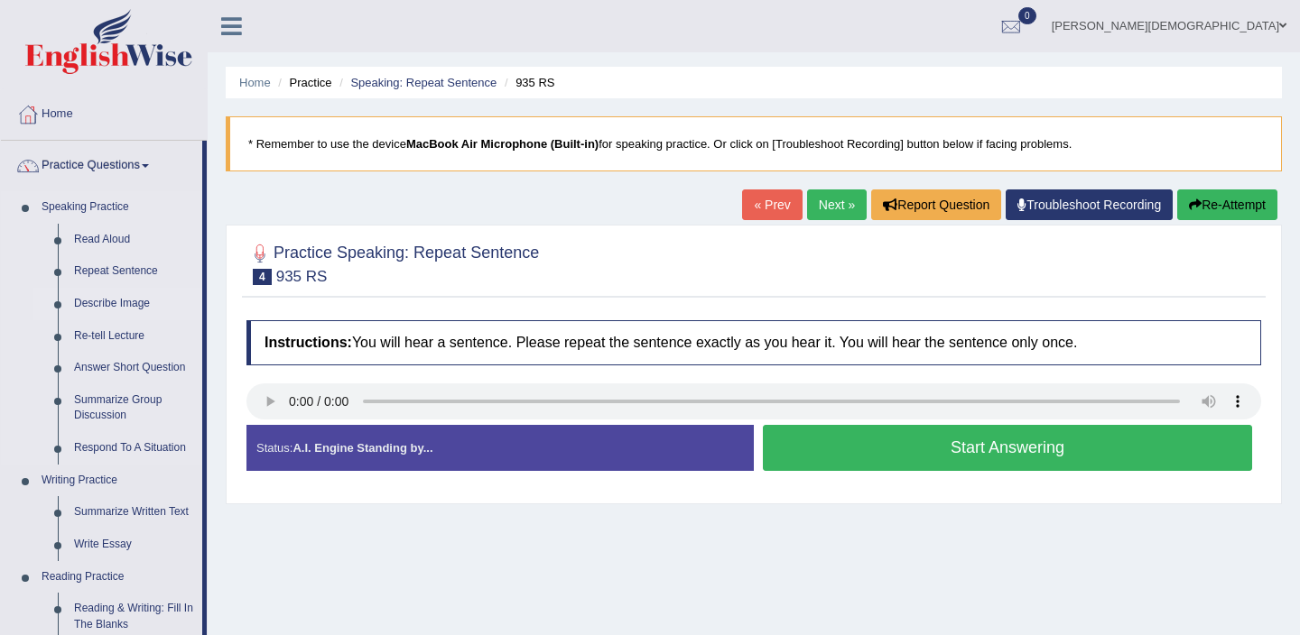
click at [101, 305] on link "Describe Image" at bounding box center [134, 304] width 136 height 32
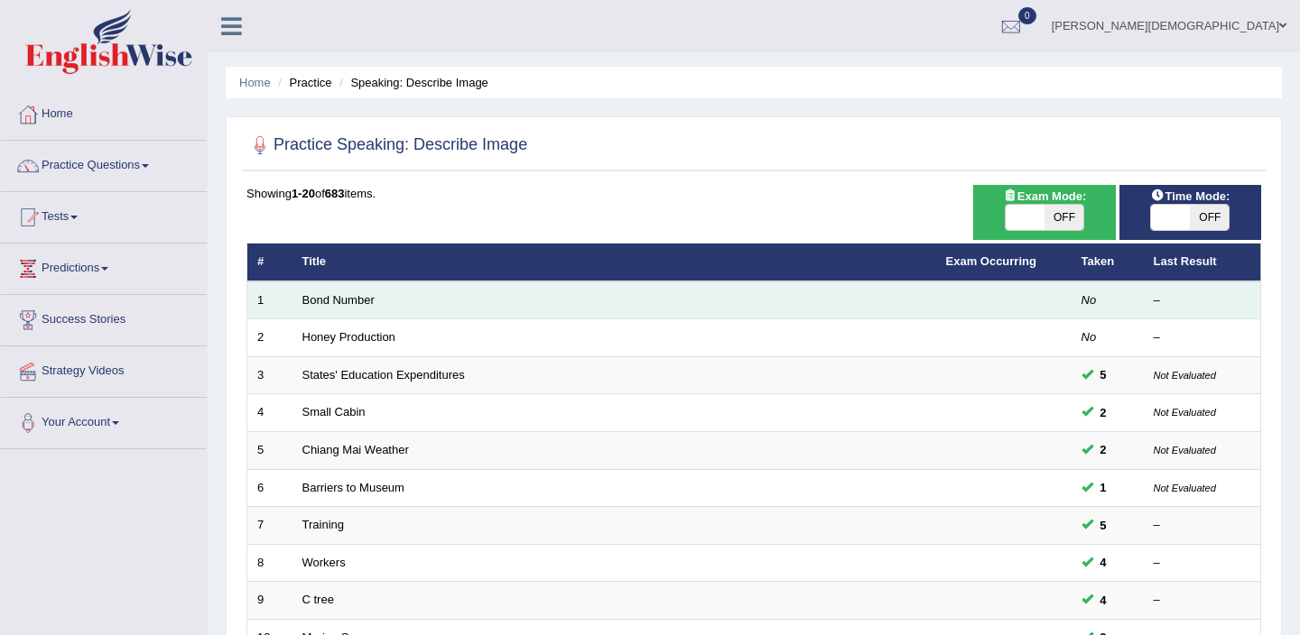
click at [364, 309] on td "Bond Number" at bounding box center [614, 301] width 644 height 38
click at [337, 295] on link "Bond Number" at bounding box center [338, 300] width 72 height 14
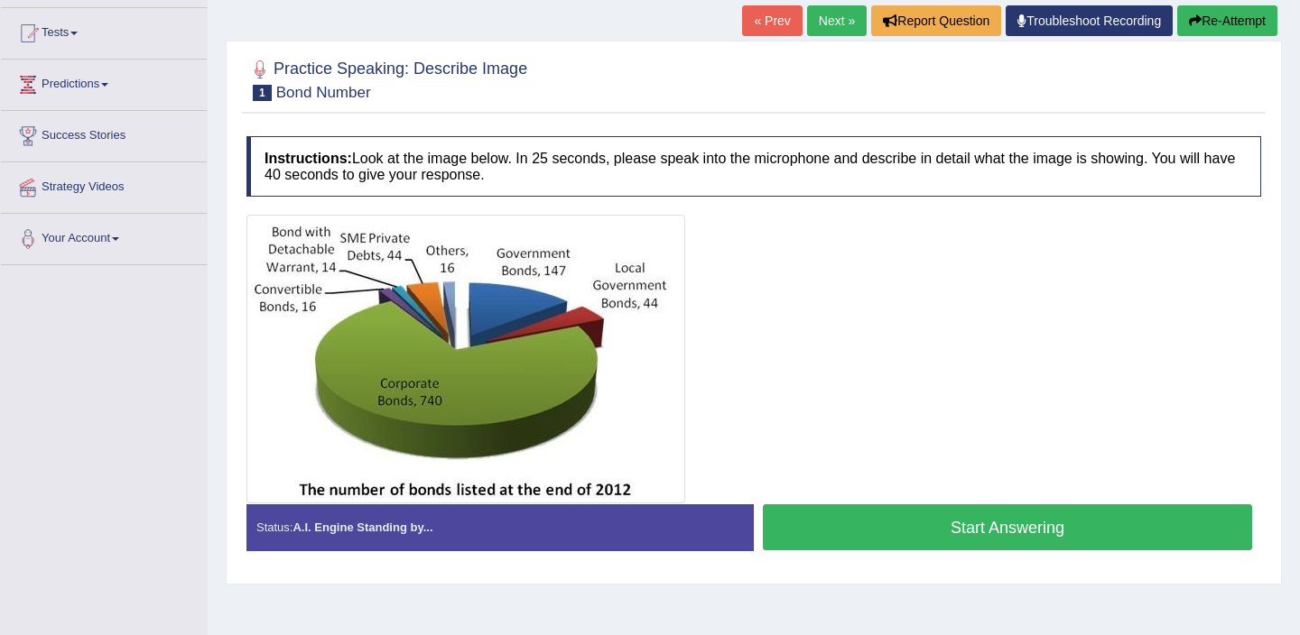
scroll to position [81, 0]
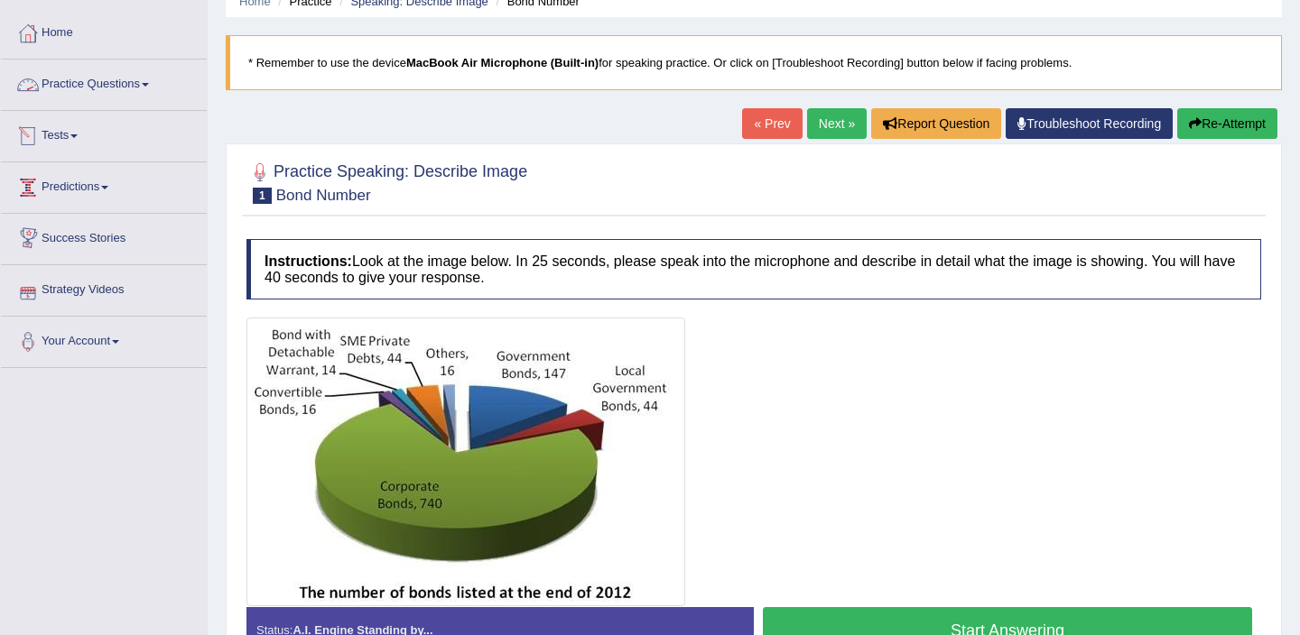
click at [157, 79] on link "Practice Questions" at bounding box center [104, 82] width 206 height 45
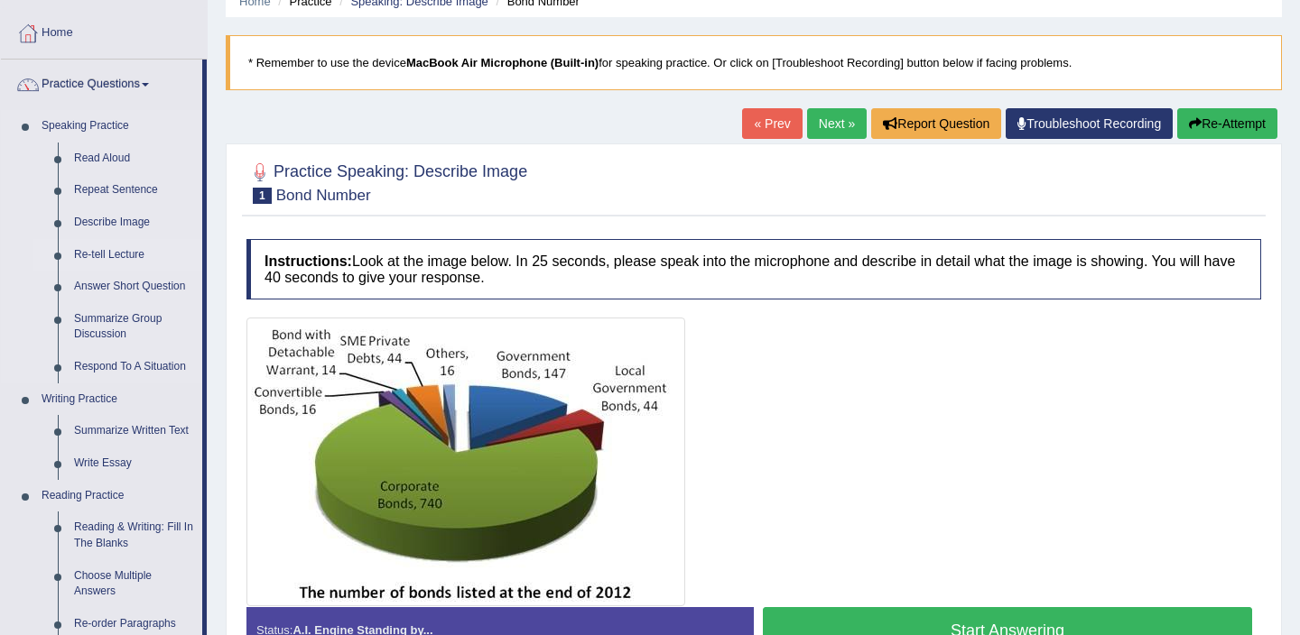
click at [103, 255] on link "Re-tell Lecture" at bounding box center [134, 255] width 136 height 32
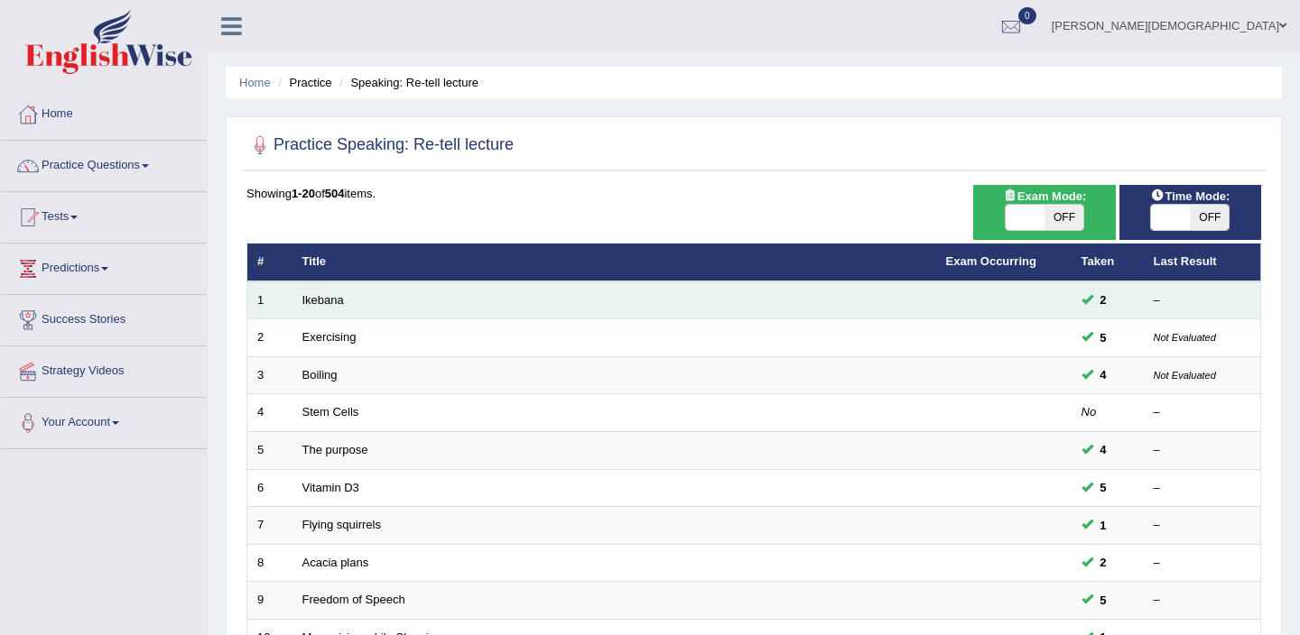
click at [350, 295] on td "Ikebana" at bounding box center [614, 301] width 644 height 38
click at [323, 303] on link "Ikebana" at bounding box center [323, 300] width 42 height 14
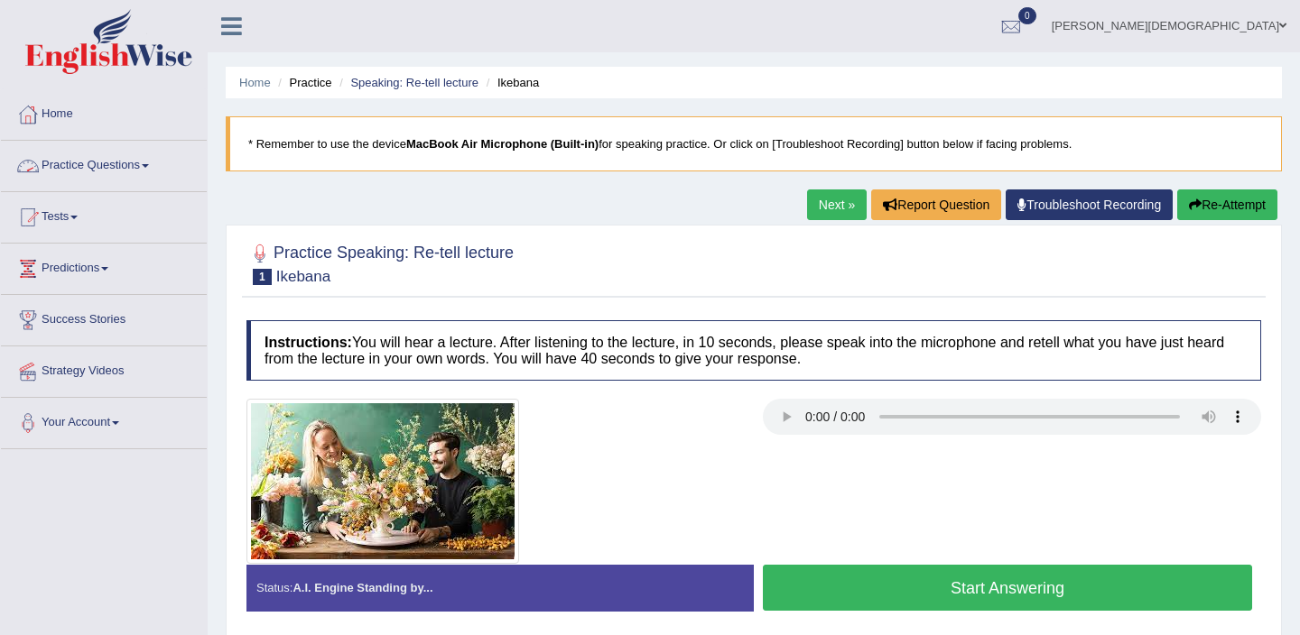
click at [149, 166] on span at bounding box center [145, 166] width 7 height 4
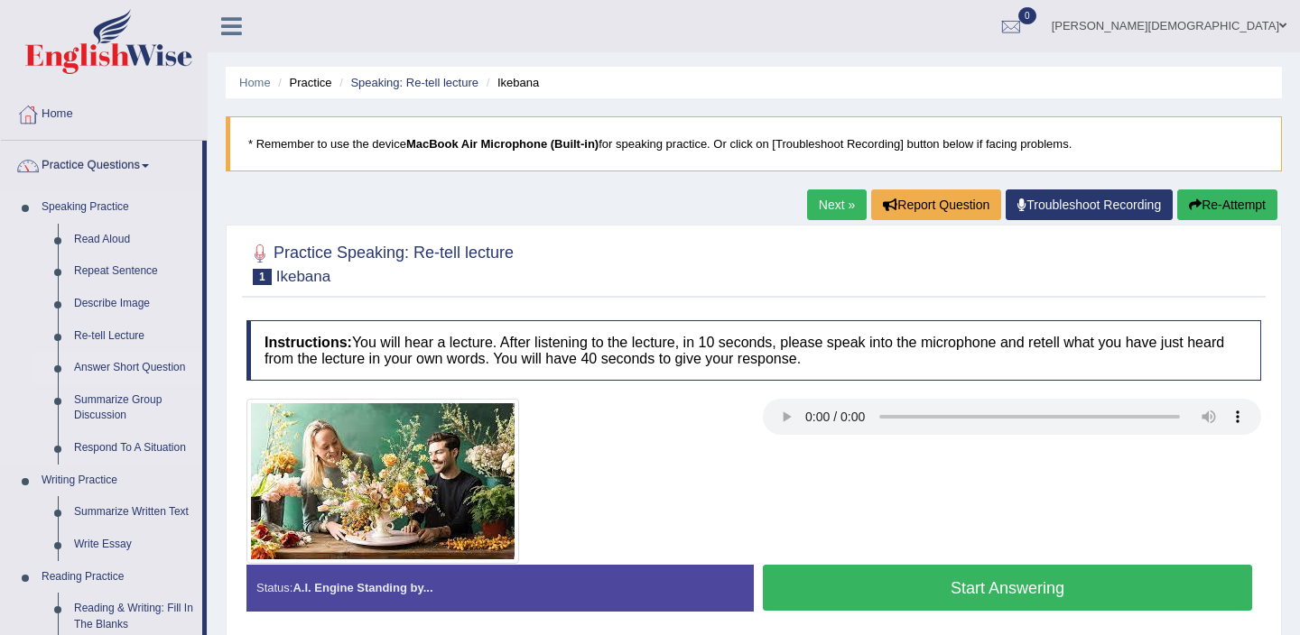
click at [100, 369] on link "Answer Short Question" at bounding box center [134, 368] width 136 height 32
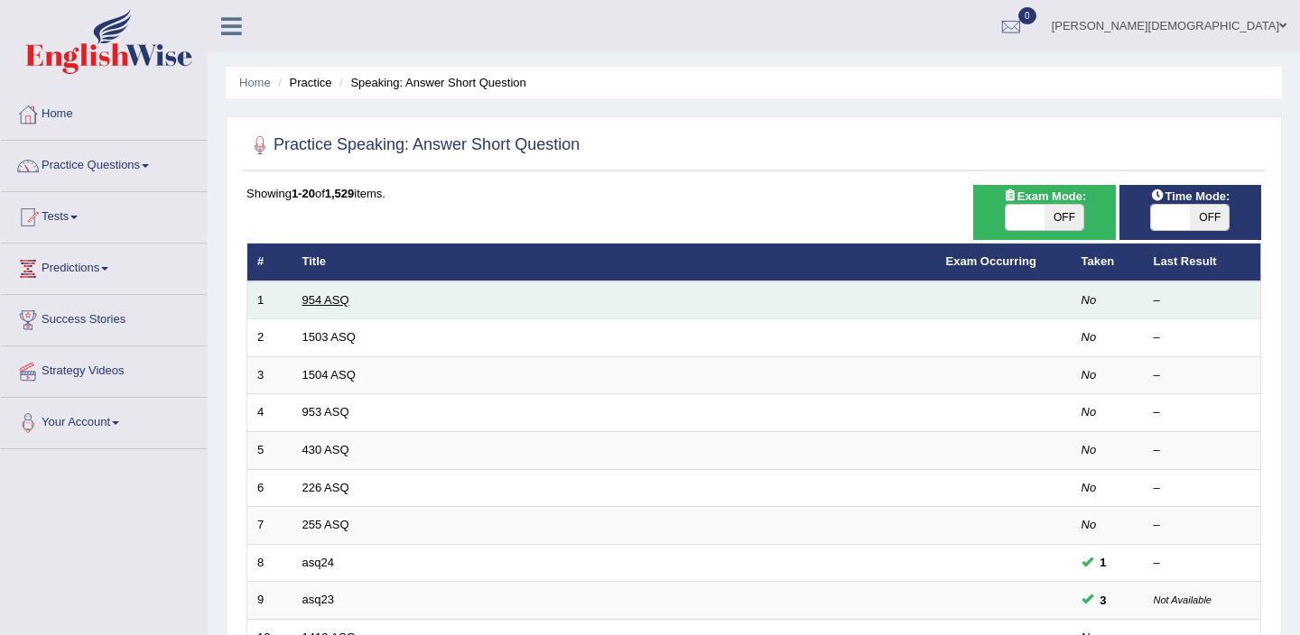
click at [311, 298] on link "954 ASQ" at bounding box center [325, 300] width 47 height 14
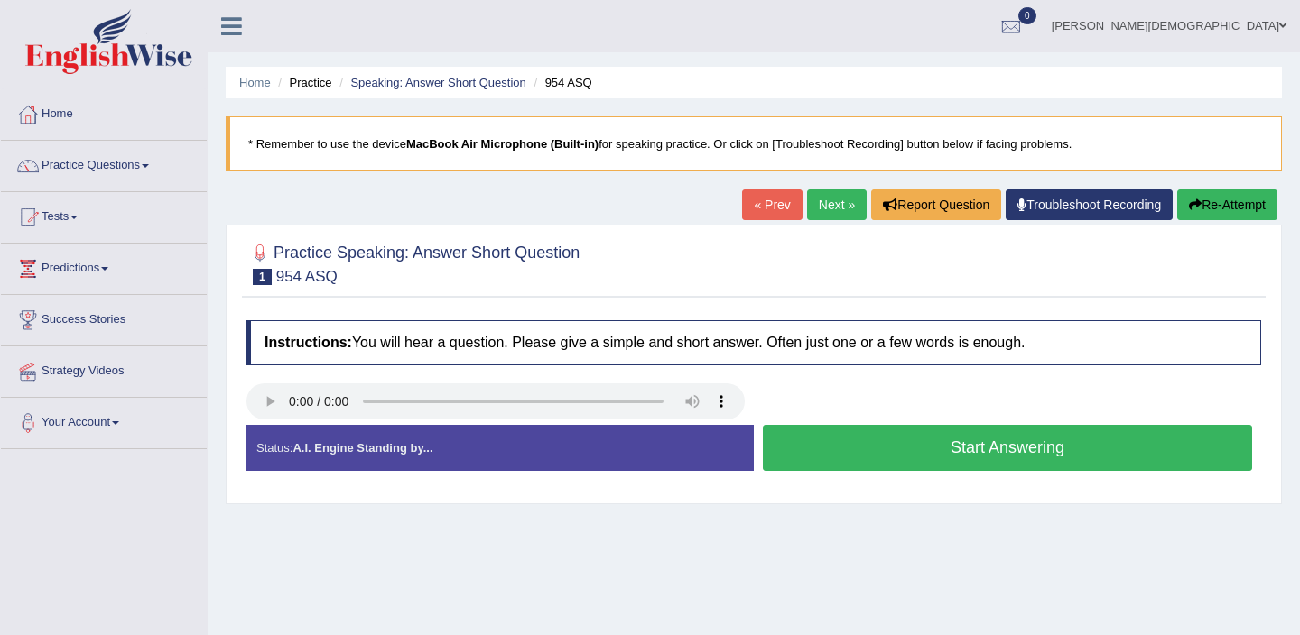
click at [879, 457] on button "Start Answering" at bounding box center [1007, 448] width 489 height 46
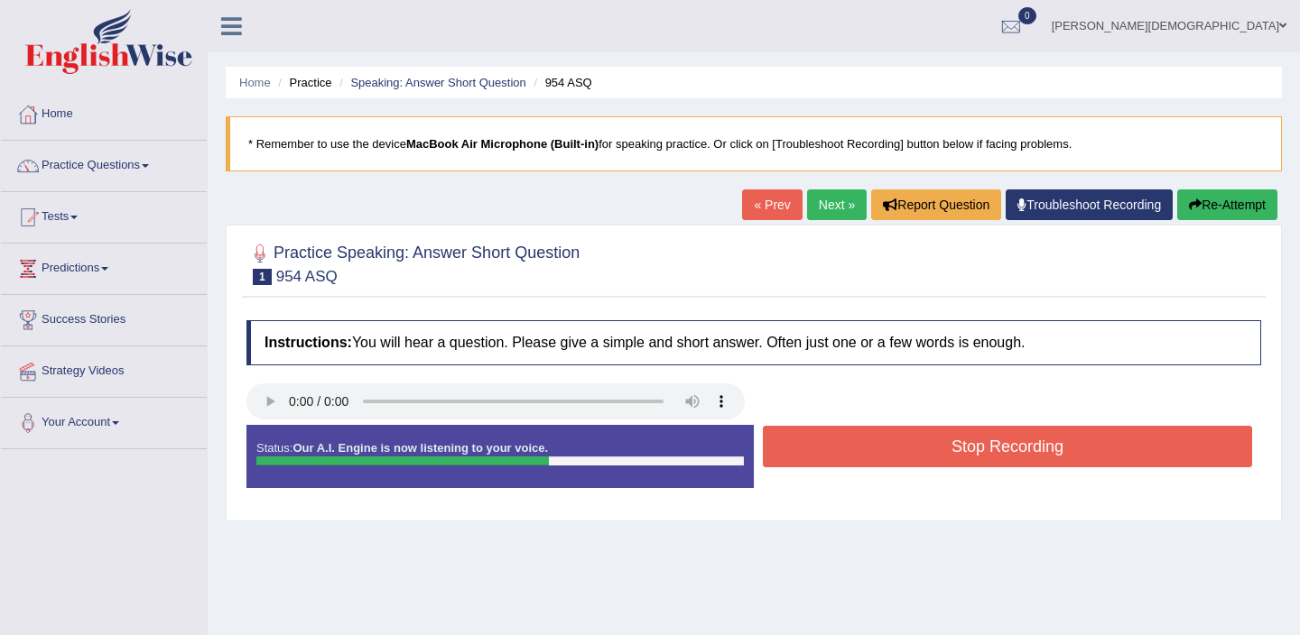
click at [879, 457] on button "Stop Recording" at bounding box center [1007, 447] width 489 height 42
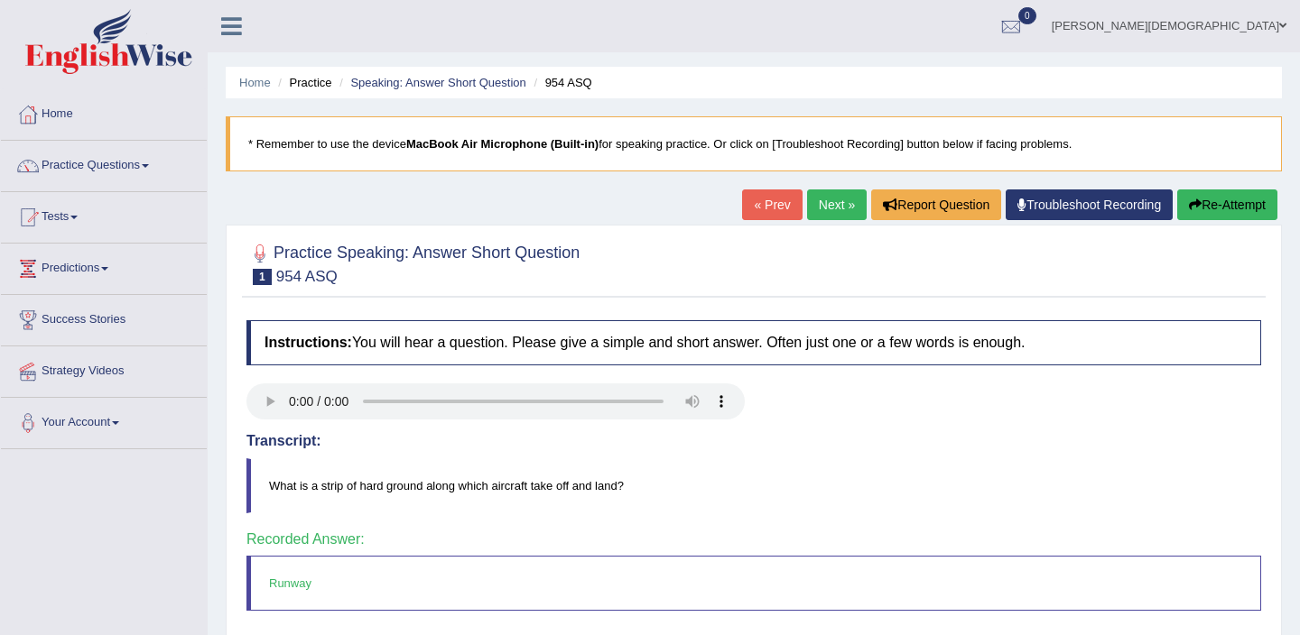
click at [827, 209] on link "Next »" at bounding box center [837, 205] width 60 height 31
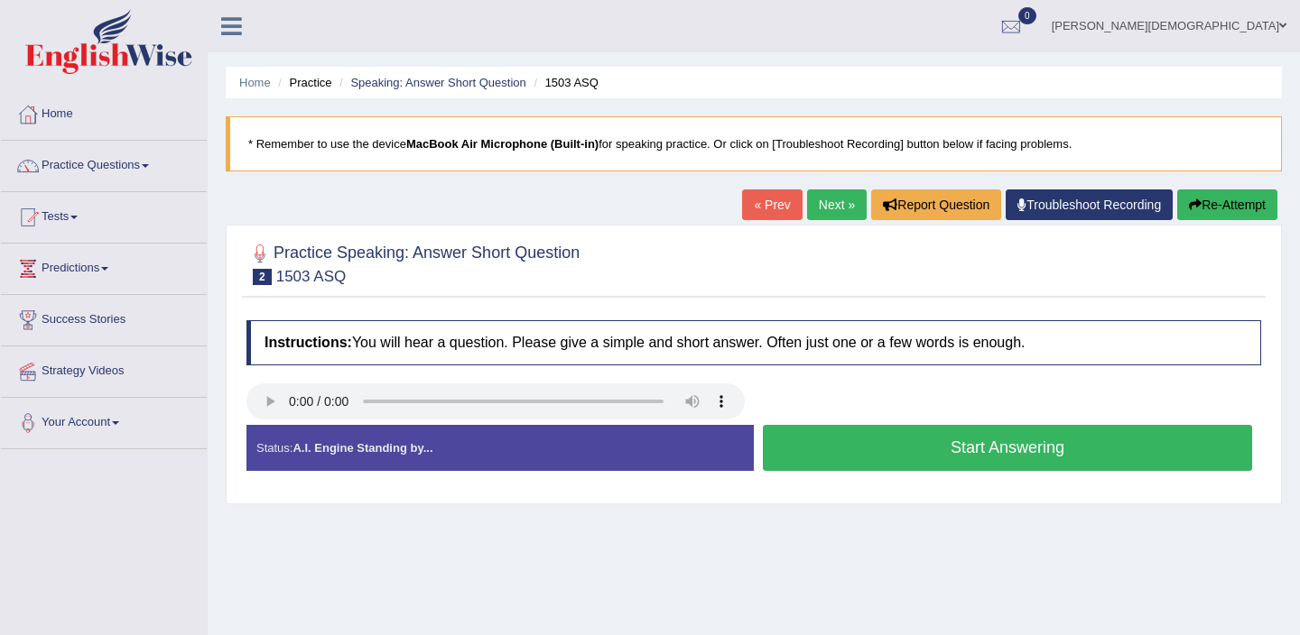
click at [842, 444] on button "Start Answering" at bounding box center [1007, 448] width 489 height 46
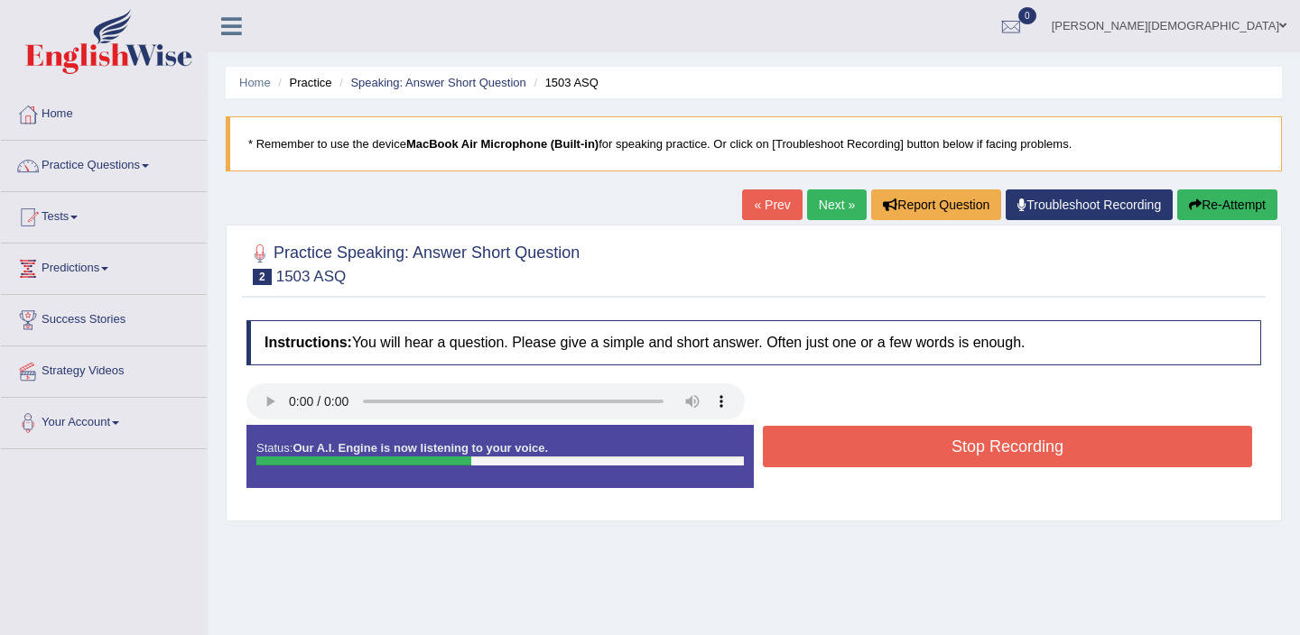
click at [842, 444] on button "Stop Recording" at bounding box center [1007, 447] width 489 height 42
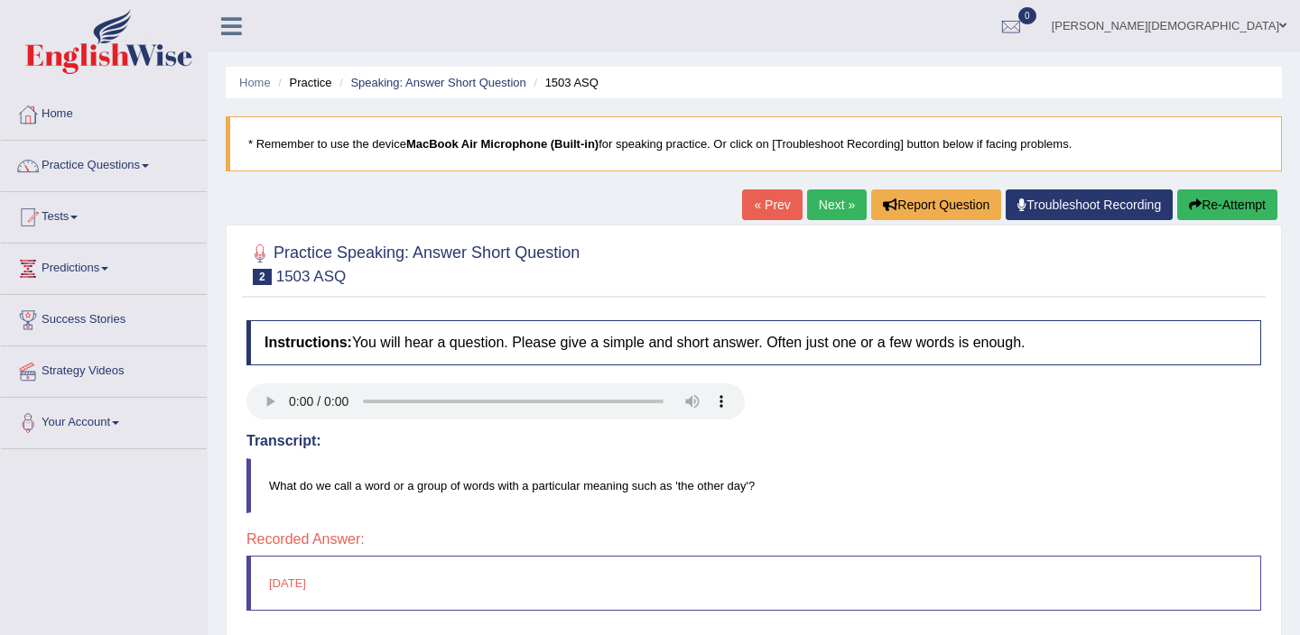
click at [824, 198] on link "Next »" at bounding box center [837, 205] width 60 height 31
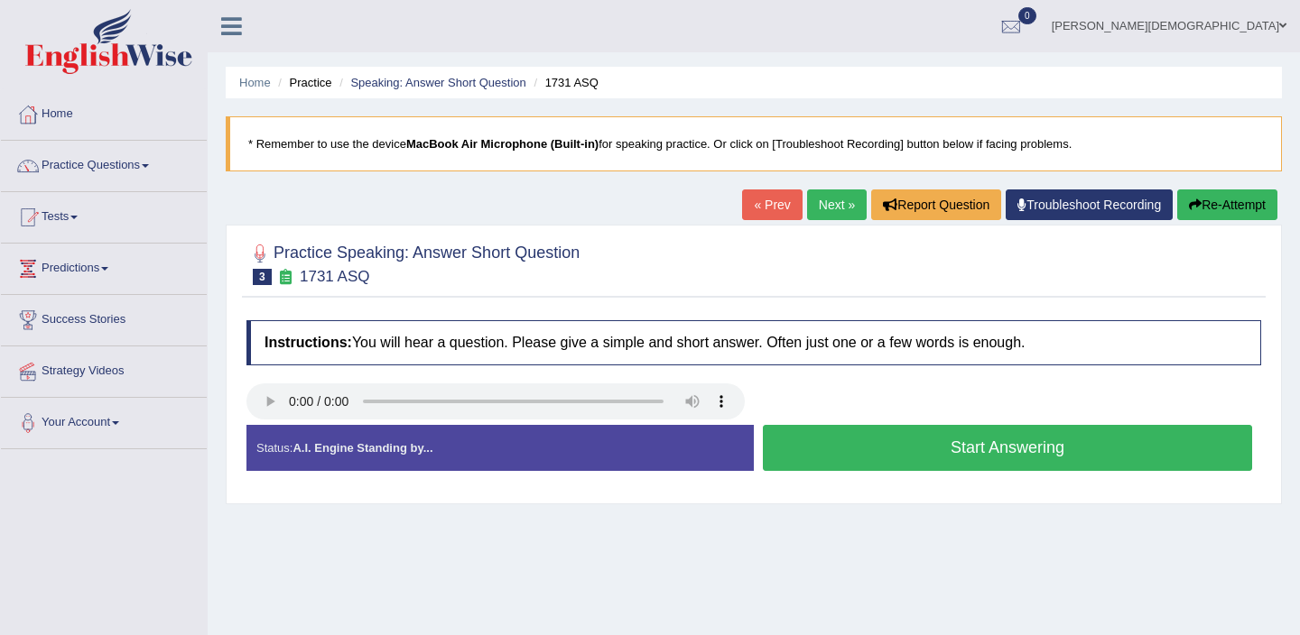
click at [906, 441] on button "Start Answering" at bounding box center [1007, 448] width 489 height 46
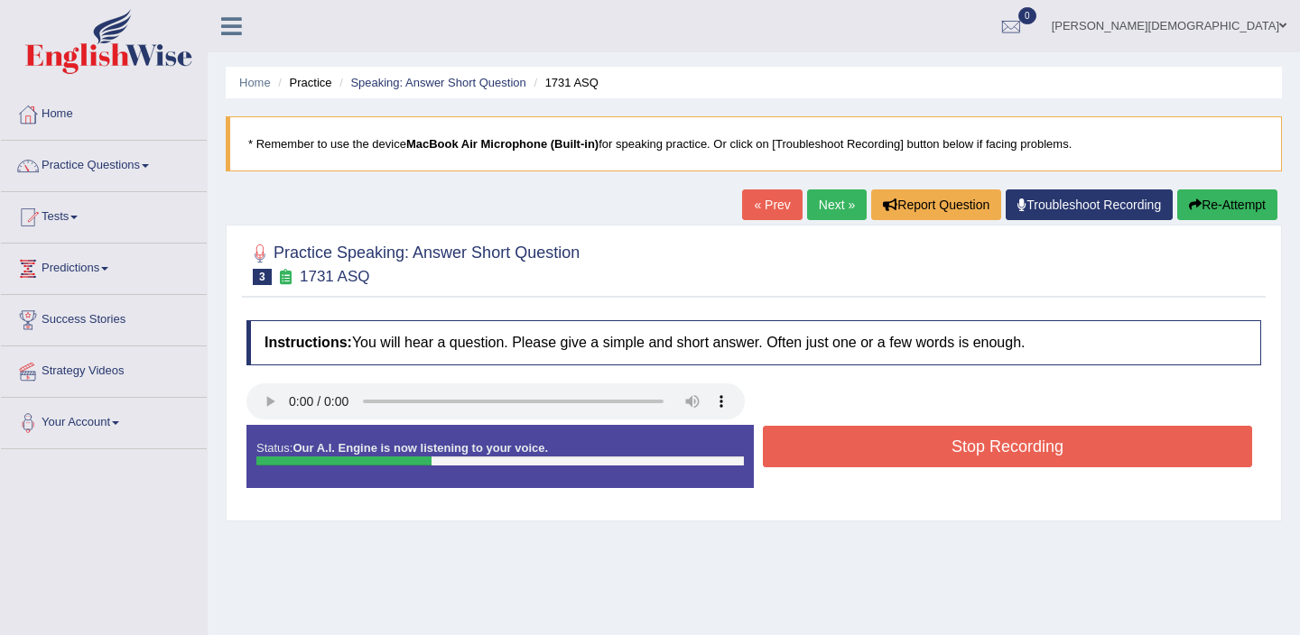
click at [906, 441] on button "Stop Recording" at bounding box center [1007, 447] width 489 height 42
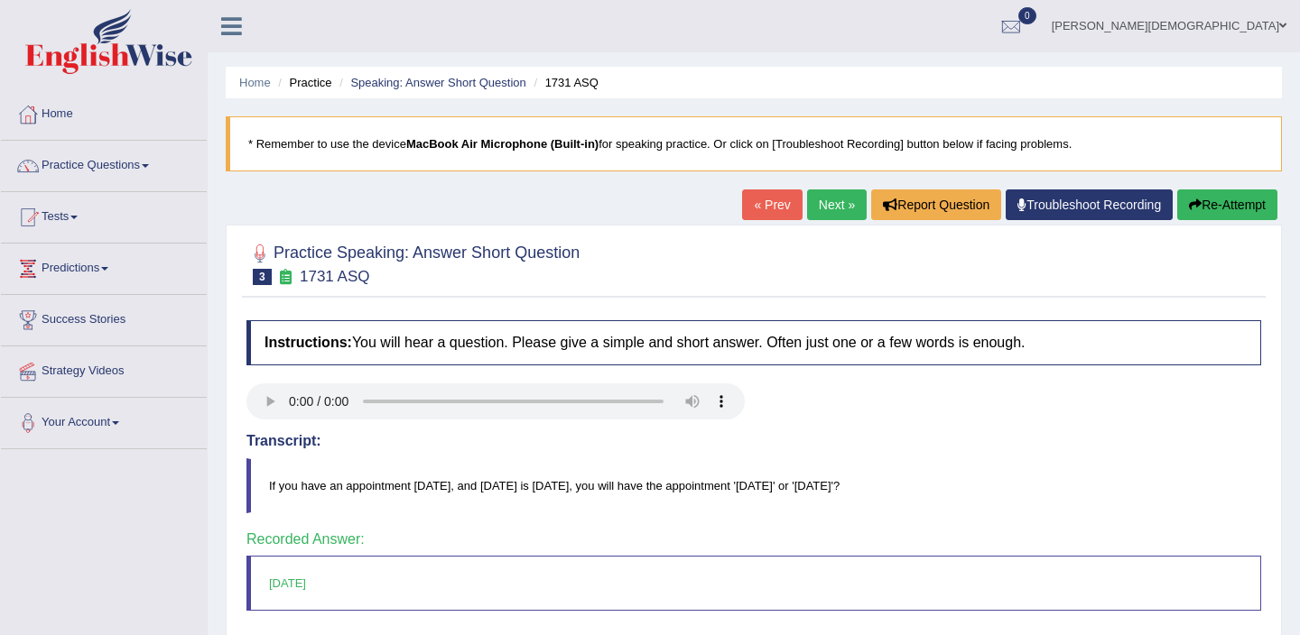
click at [828, 202] on link "Next »" at bounding box center [837, 205] width 60 height 31
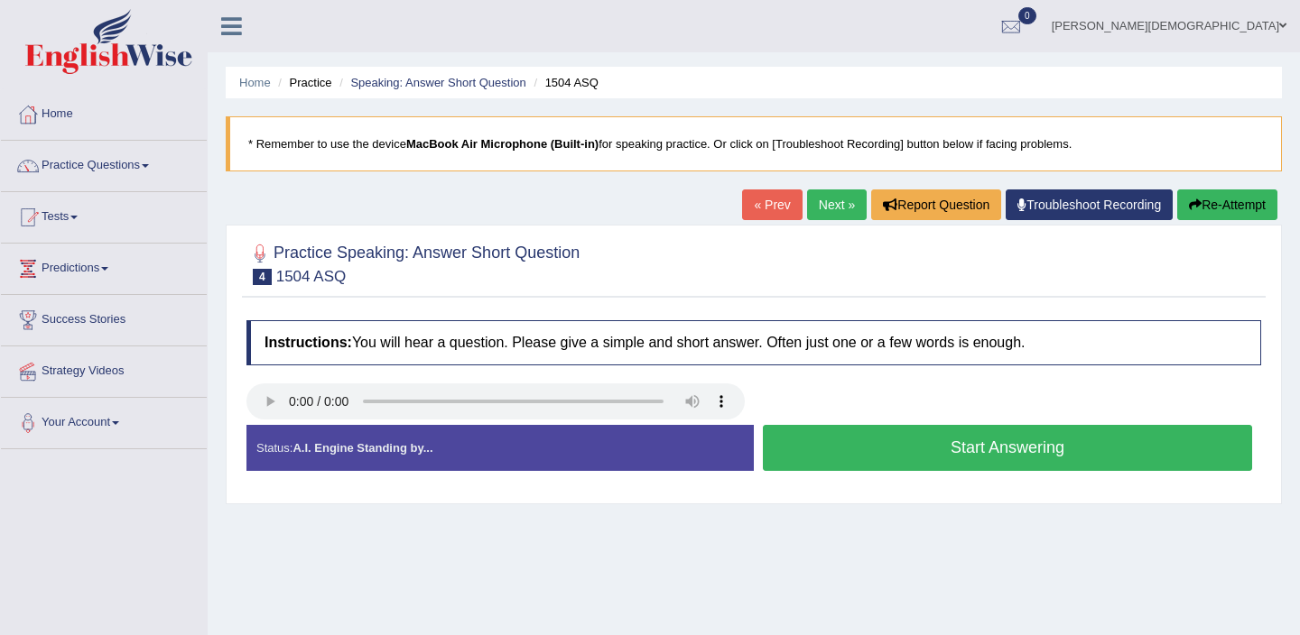
click at [831, 443] on button "Start Answering" at bounding box center [1007, 448] width 489 height 46
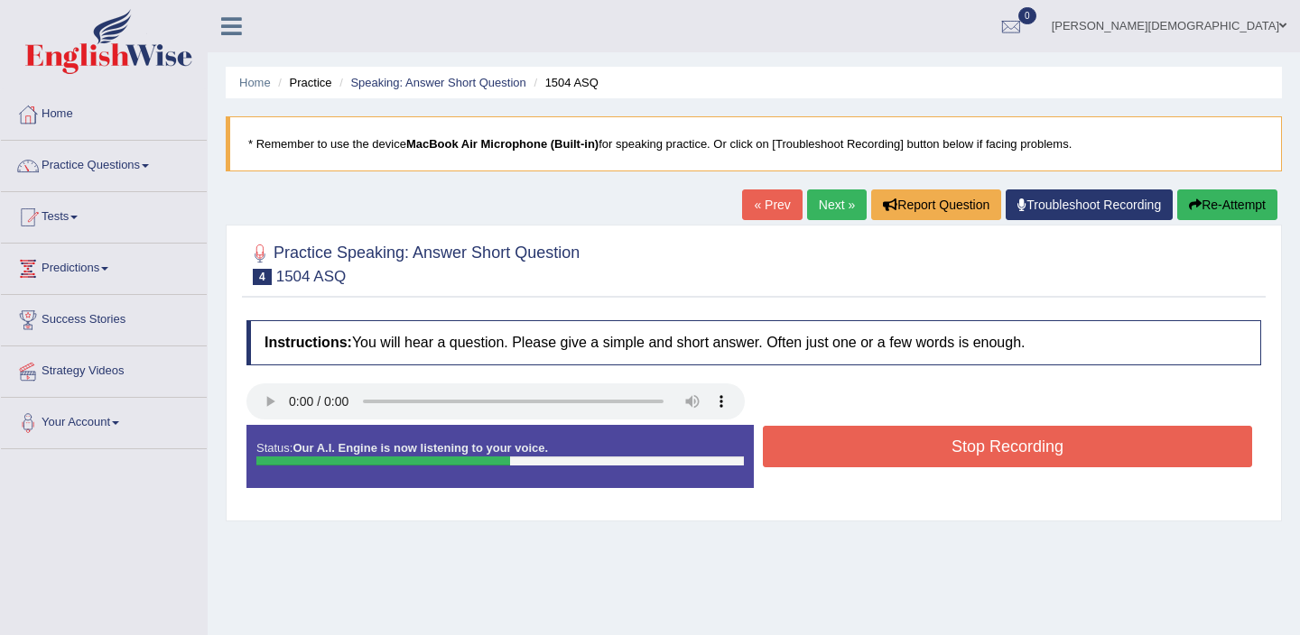
click at [831, 443] on button "Stop Recording" at bounding box center [1007, 447] width 489 height 42
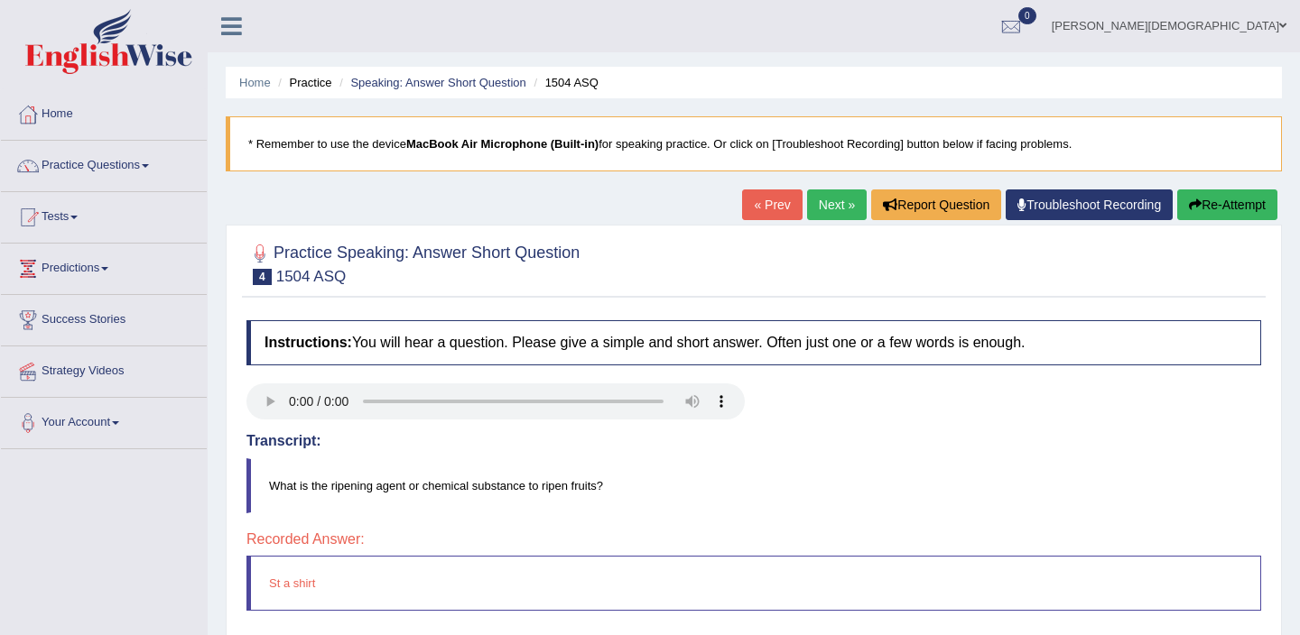
click at [826, 209] on link "Next »" at bounding box center [837, 205] width 60 height 31
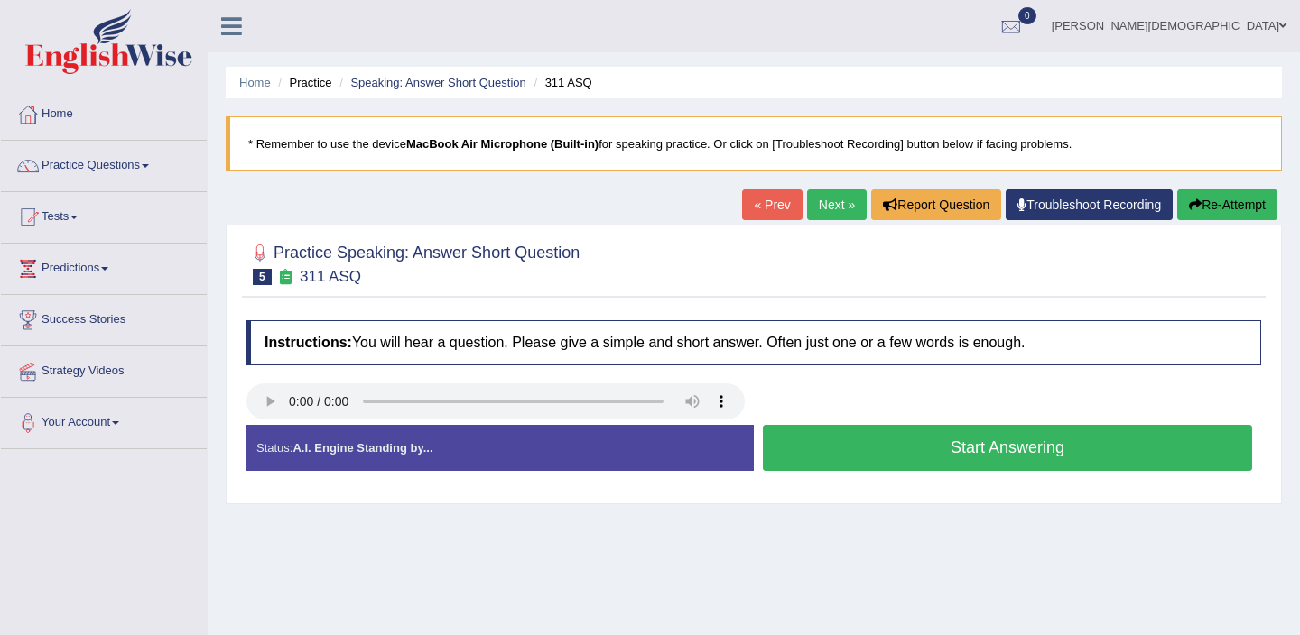
click at [895, 437] on button "Start Answering" at bounding box center [1007, 448] width 489 height 46
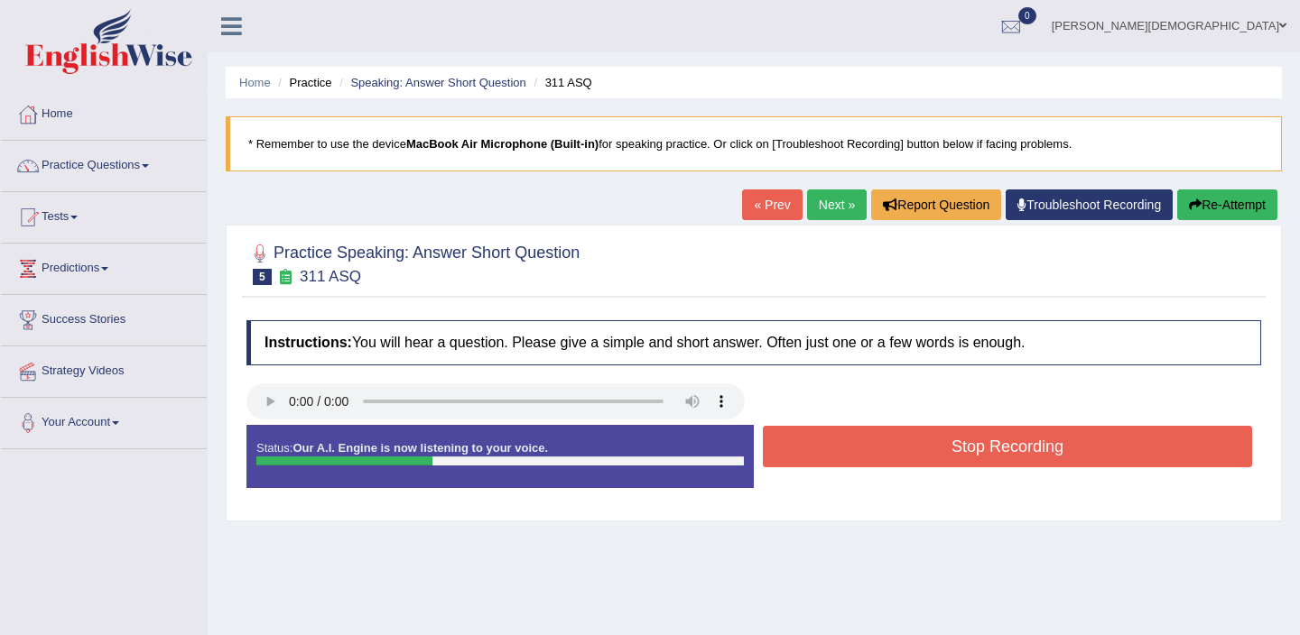
click at [895, 437] on button "Stop Recording" at bounding box center [1007, 447] width 489 height 42
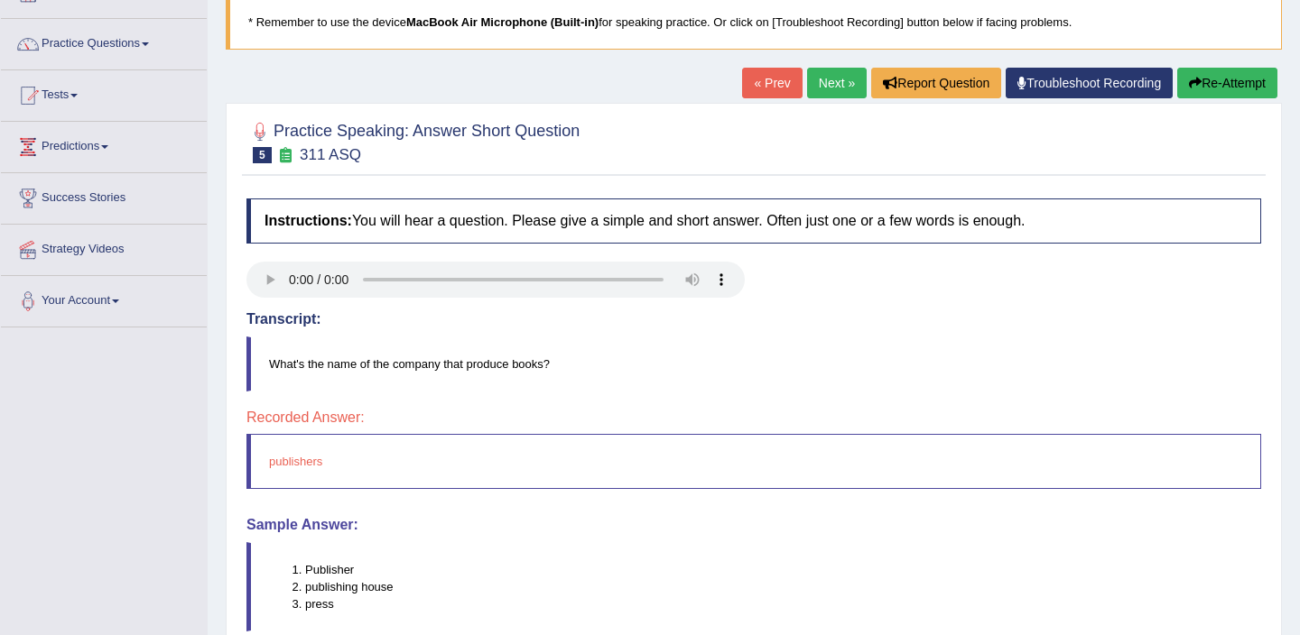
scroll to position [106, 0]
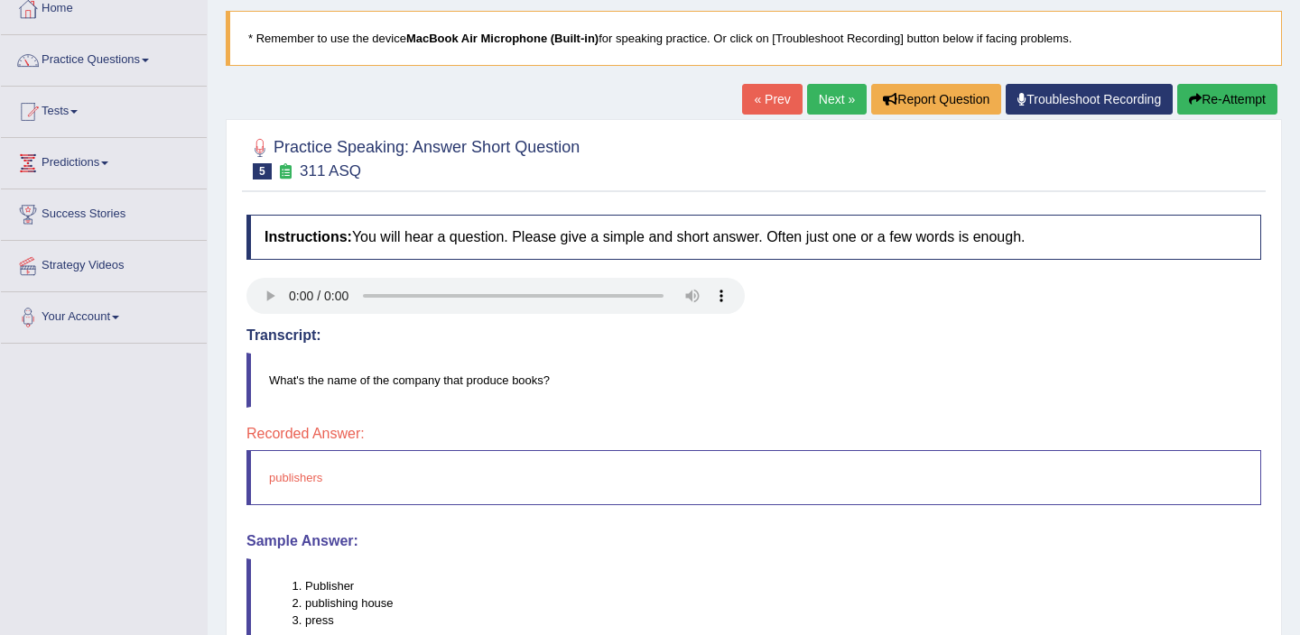
click at [827, 93] on link "Next »" at bounding box center [837, 99] width 60 height 31
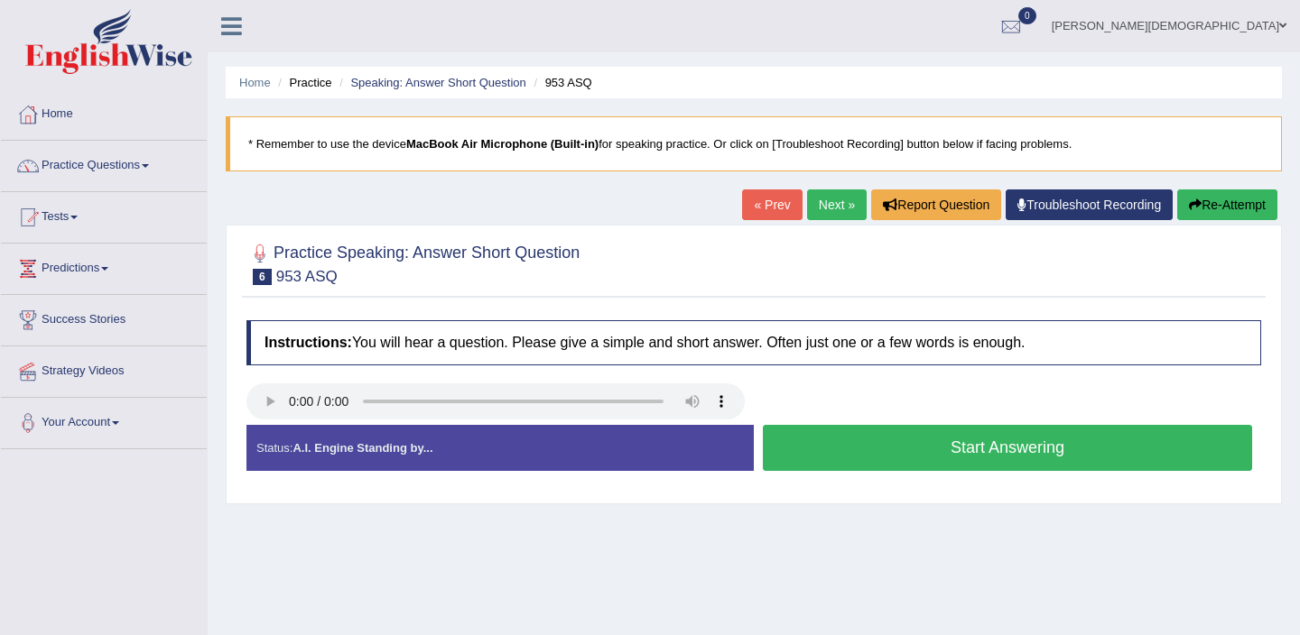
click at [940, 459] on button "Start Answering" at bounding box center [1007, 448] width 489 height 46
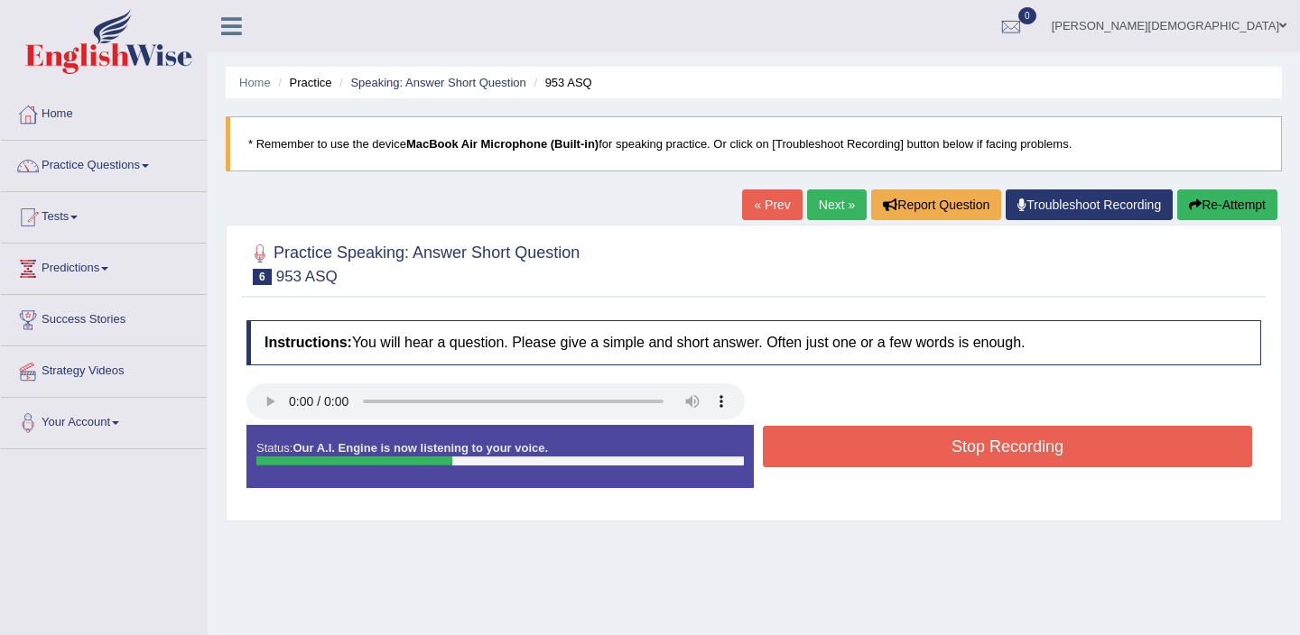
click at [940, 459] on button "Stop Recording" at bounding box center [1007, 447] width 489 height 42
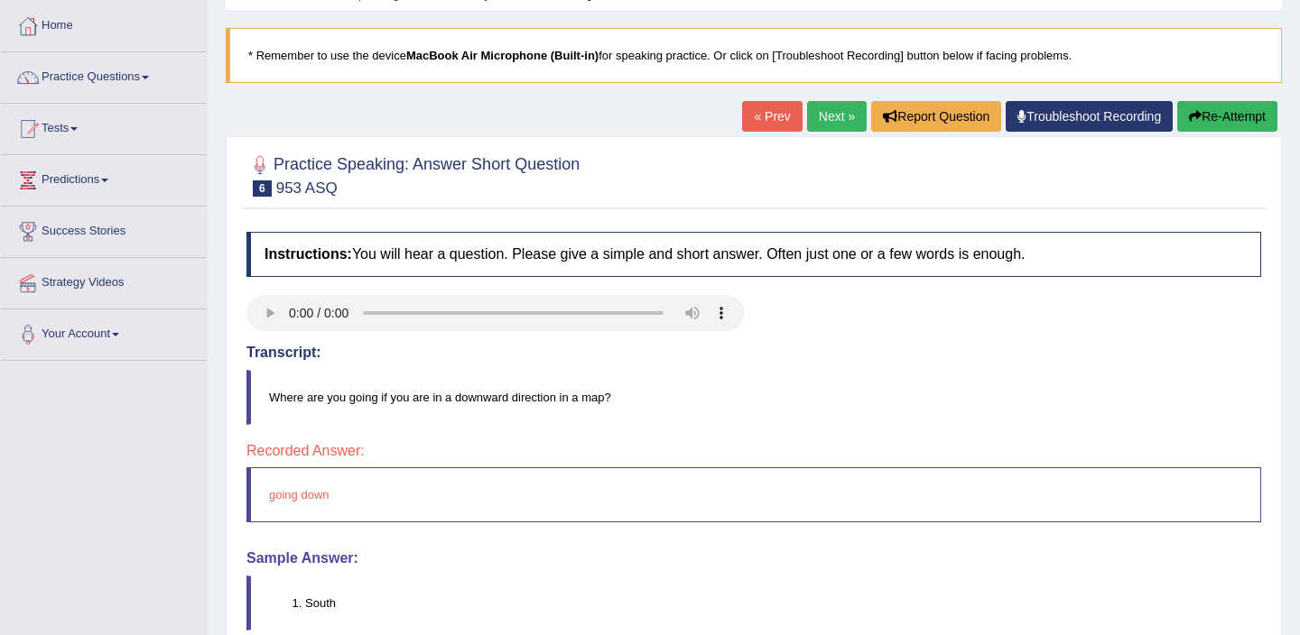
scroll to position [79, 0]
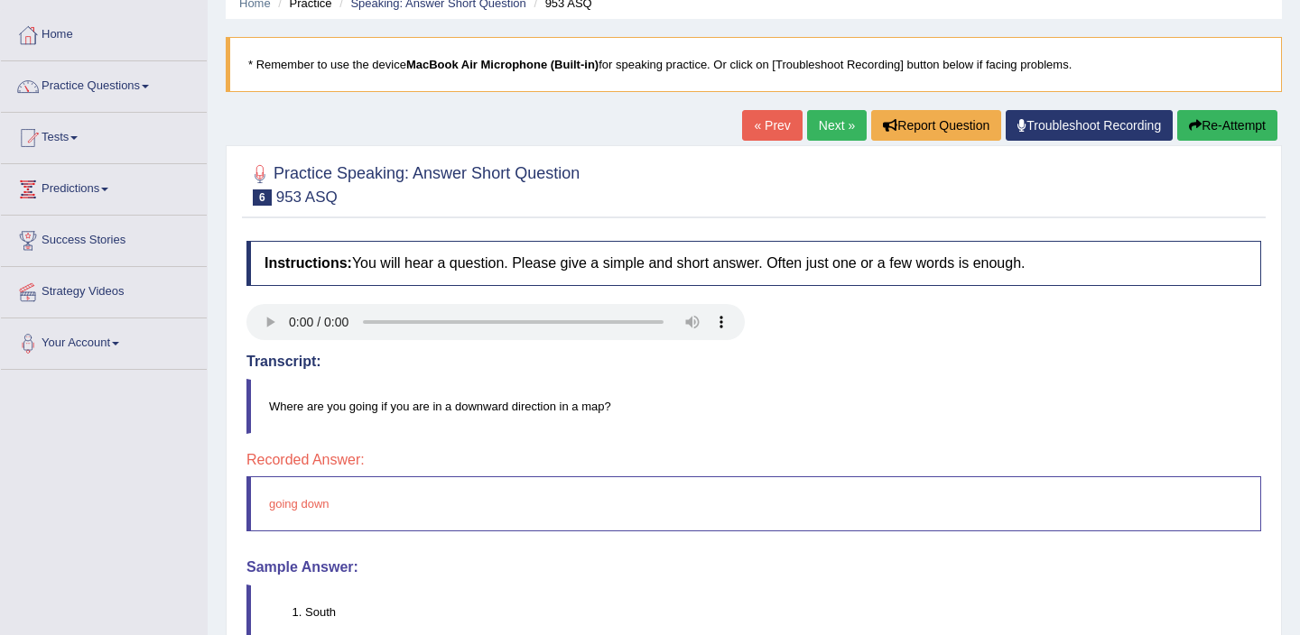
click at [829, 123] on link "Next »" at bounding box center [837, 125] width 60 height 31
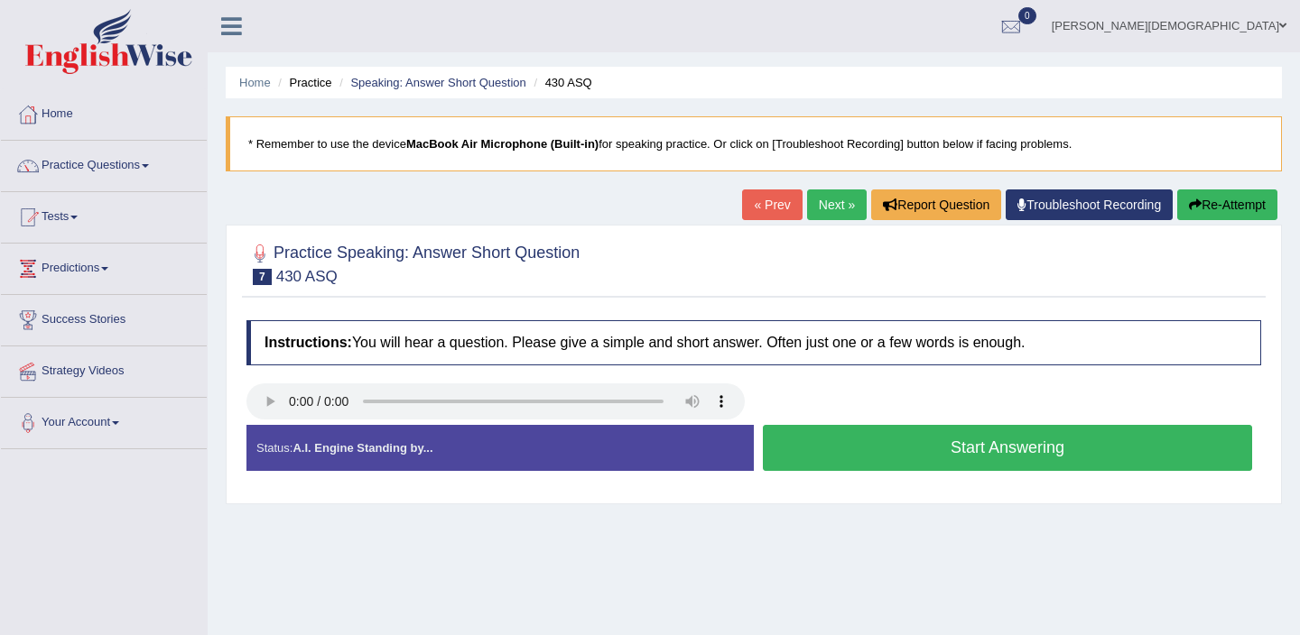
click at [1005, 454] on button "Start Answering" at bounding box center [1007, 448] width 489 height 46
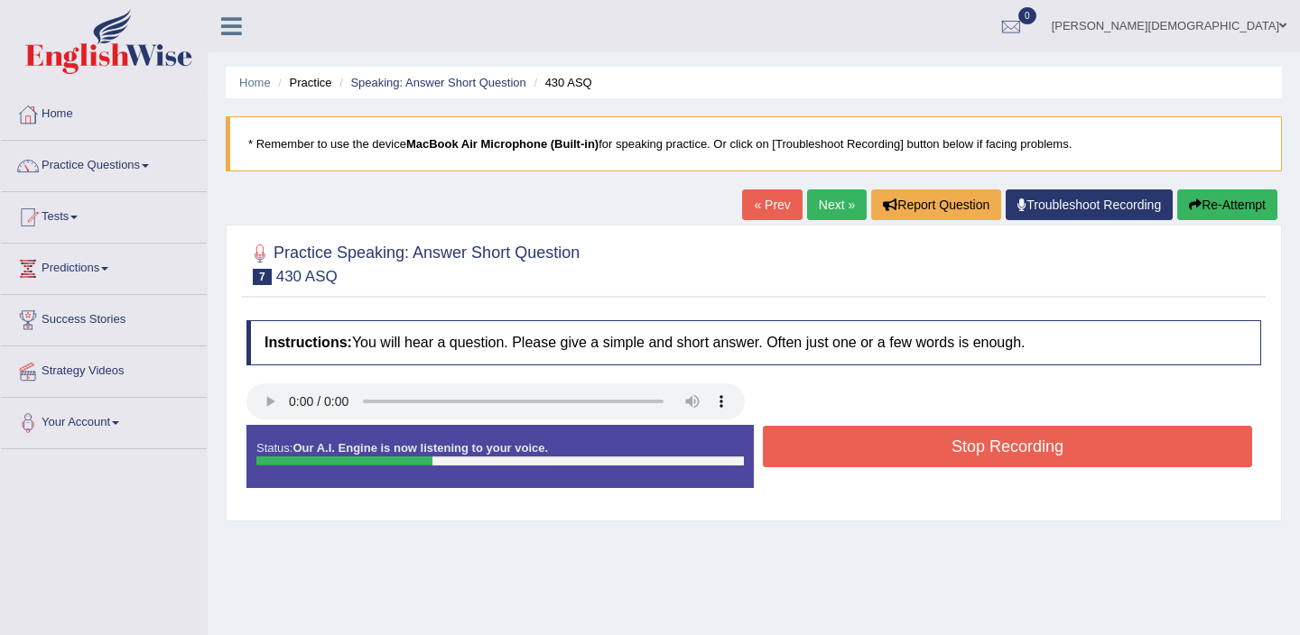
click at [1005, 454] on button "Stop Recording" at bounding box center [1007, 447] width 489 height 42
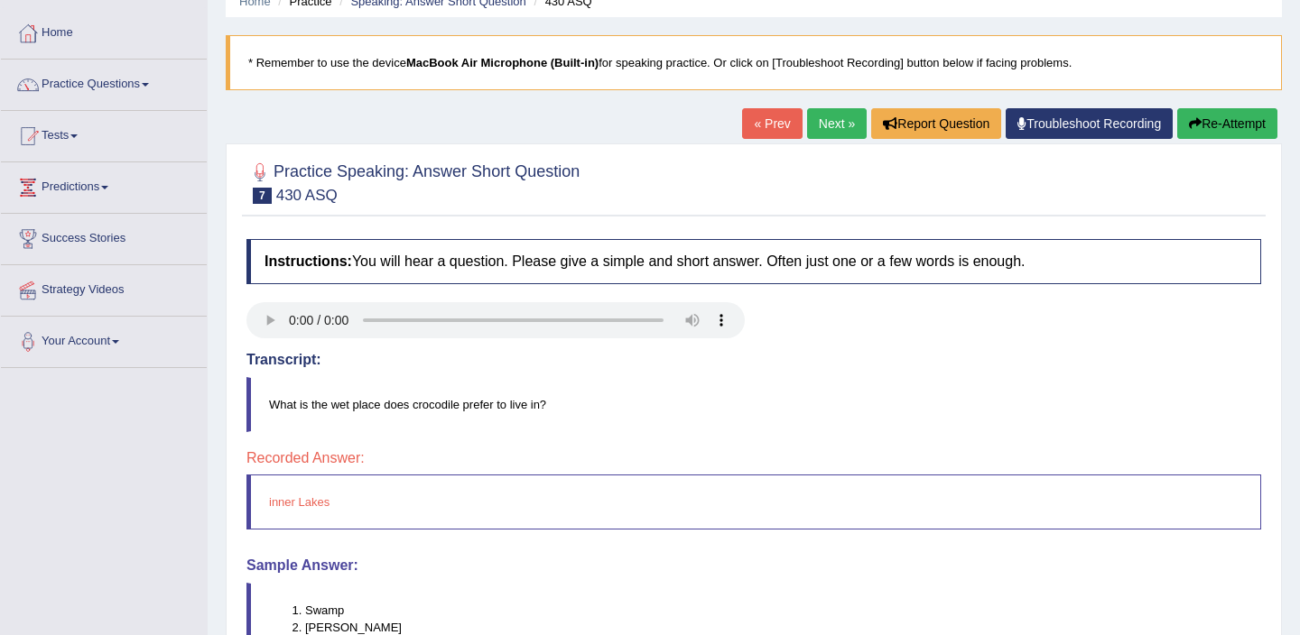
scroll to position [80, 0]
click at [126, 87] on link "Practice Questions" at bounding box center [104, 82] width 206 height 45
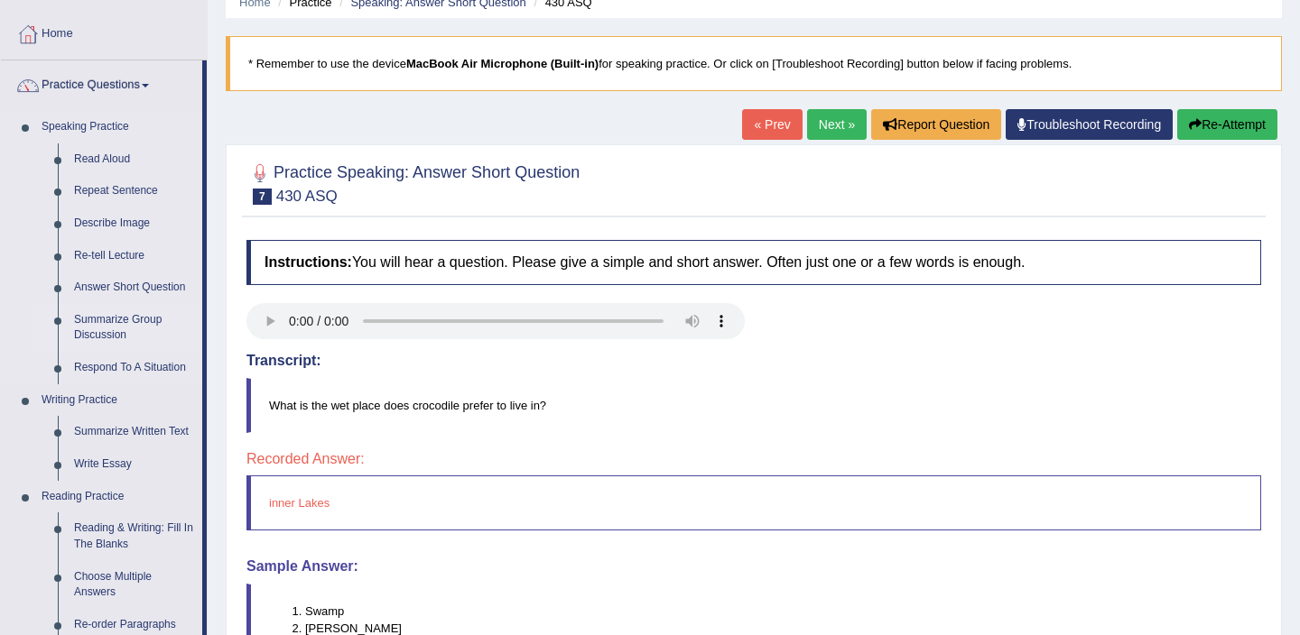
click at [117, 320] on link "Summarize Group Discussion" at bounding box center [134, 328] width 136 height 48
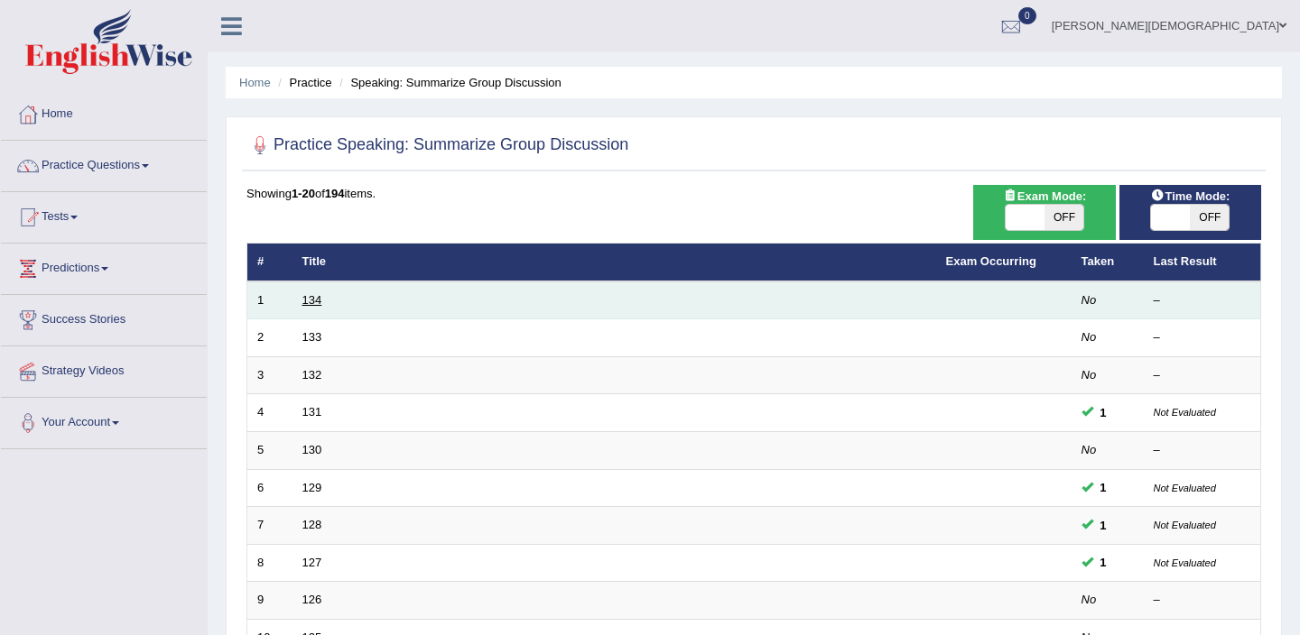
click at [313, 301] on link "134" at bounding box center [312, 300] width 20 height 14
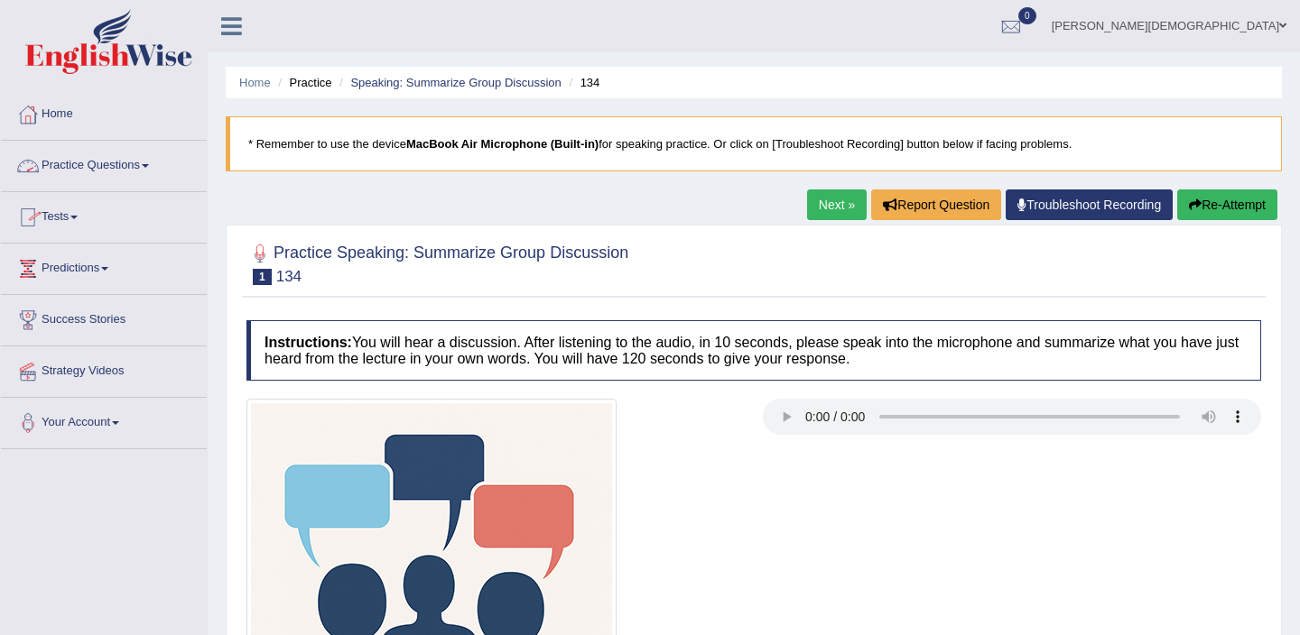
click at [118, 162] on link "Practice Questions" at bounding box center [104, 163] width 206 height 45
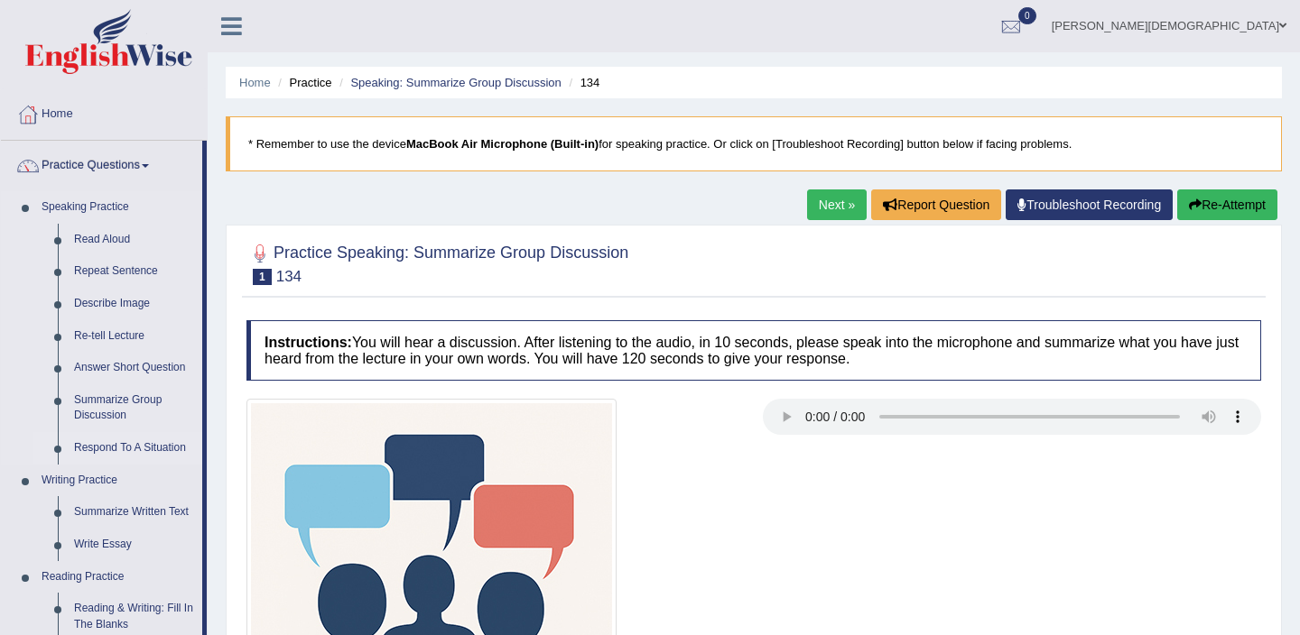
click at [130, 446] on link "Respond To A Situation" at bounding box center [134, 448] width 136 height 32
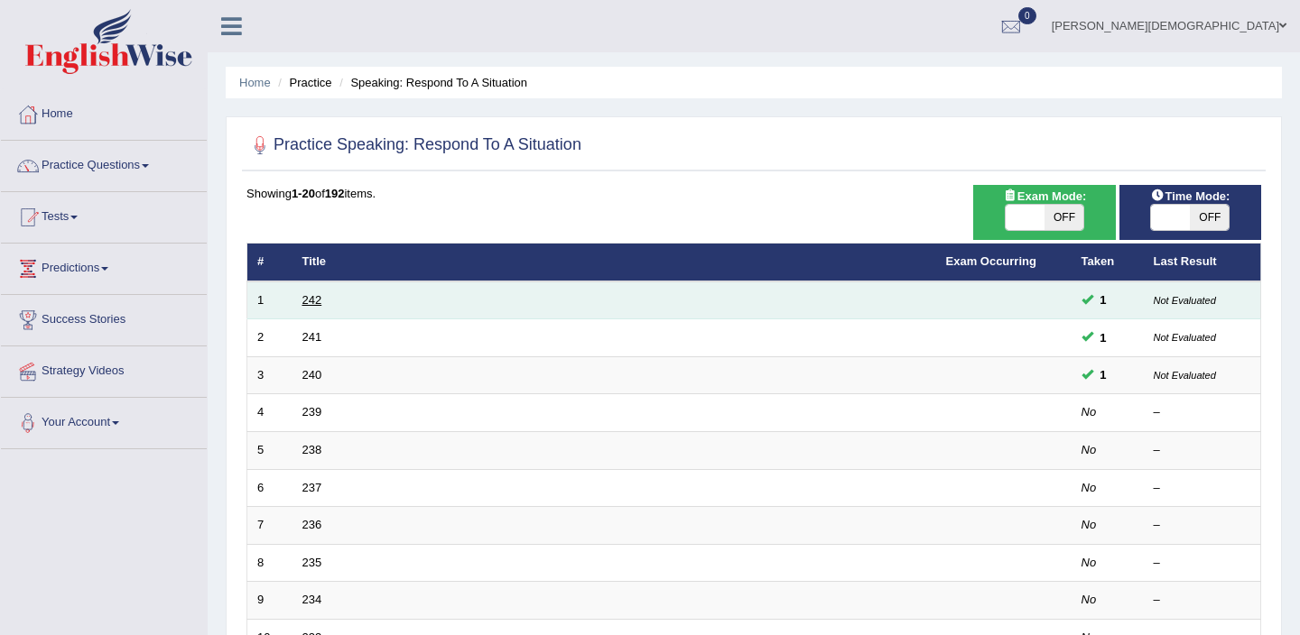
click at [303, 299] on link "242" at bounding box center [312, 300] width 20 height 14
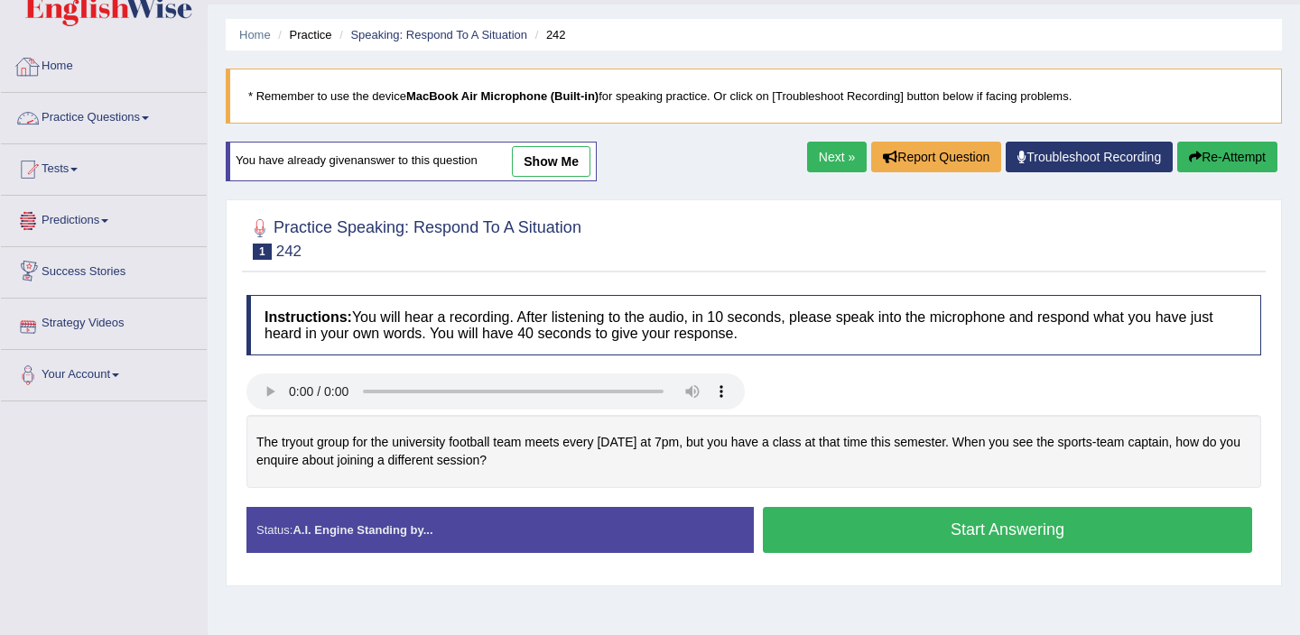
scroll to position [44, 0]
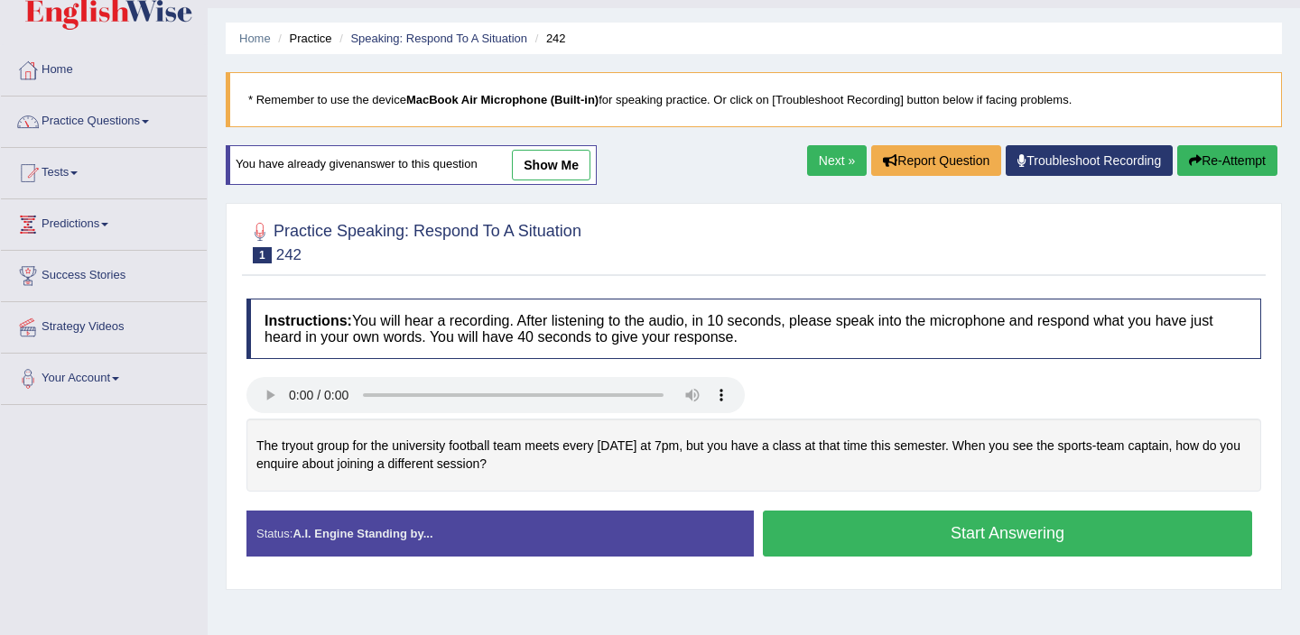
click at [144, 122] on link "Practice Questions" at bounding box center [104, 119] width 206 height 45
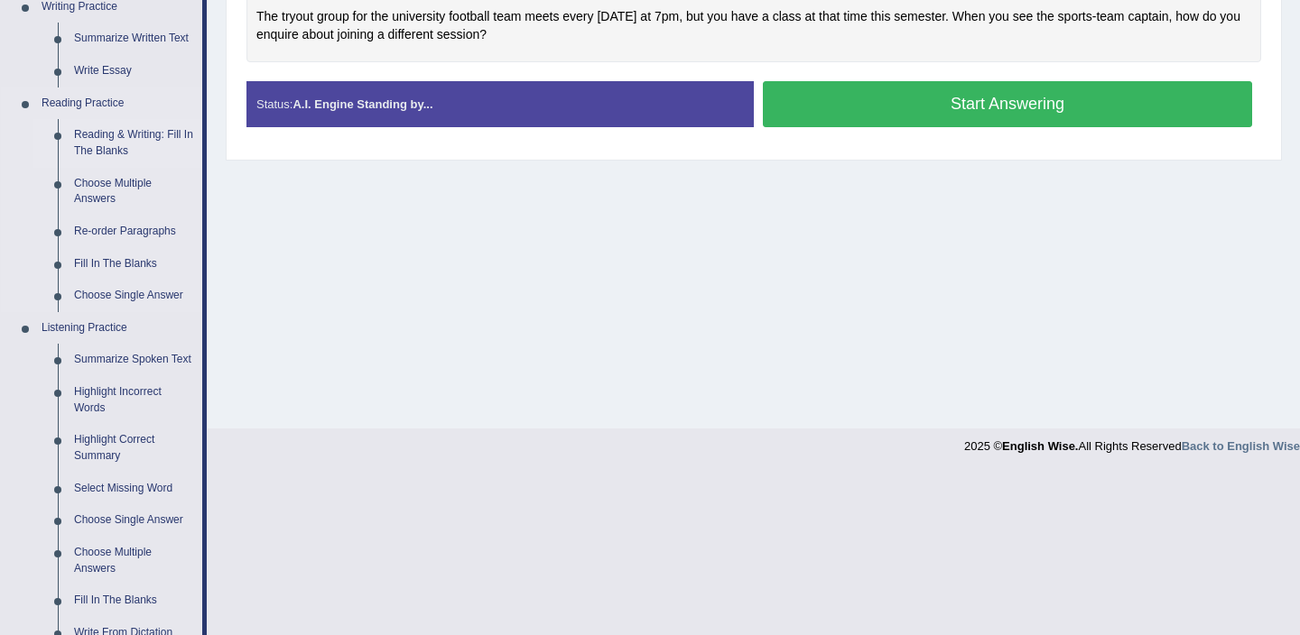
scroll to position [472, 0]
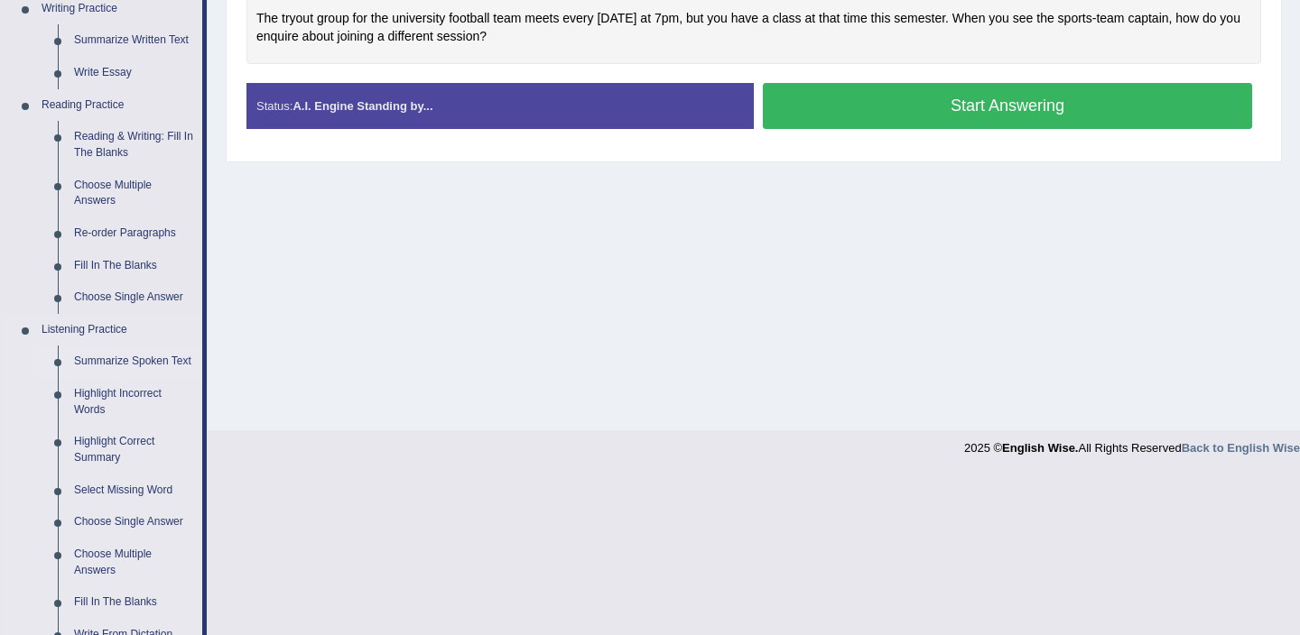
click at [108, 363] on link "Summarize Spoken Text" at bounding box center [134, 362] width 136 height 32
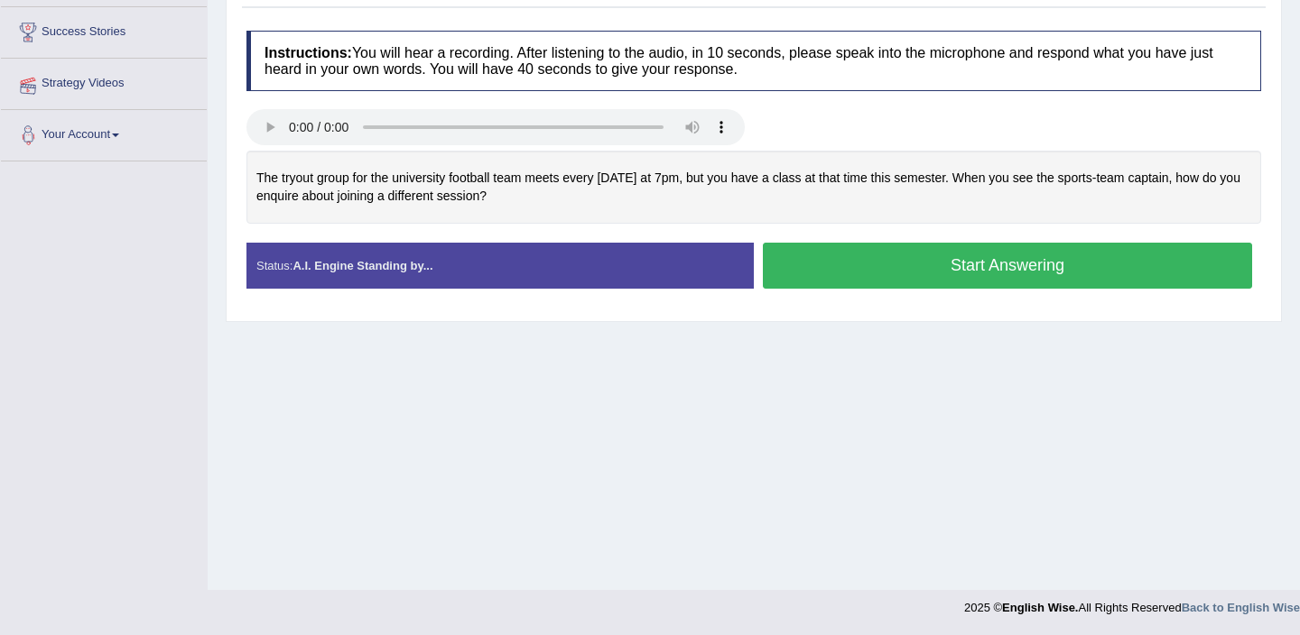
scroll to position [312, 0]
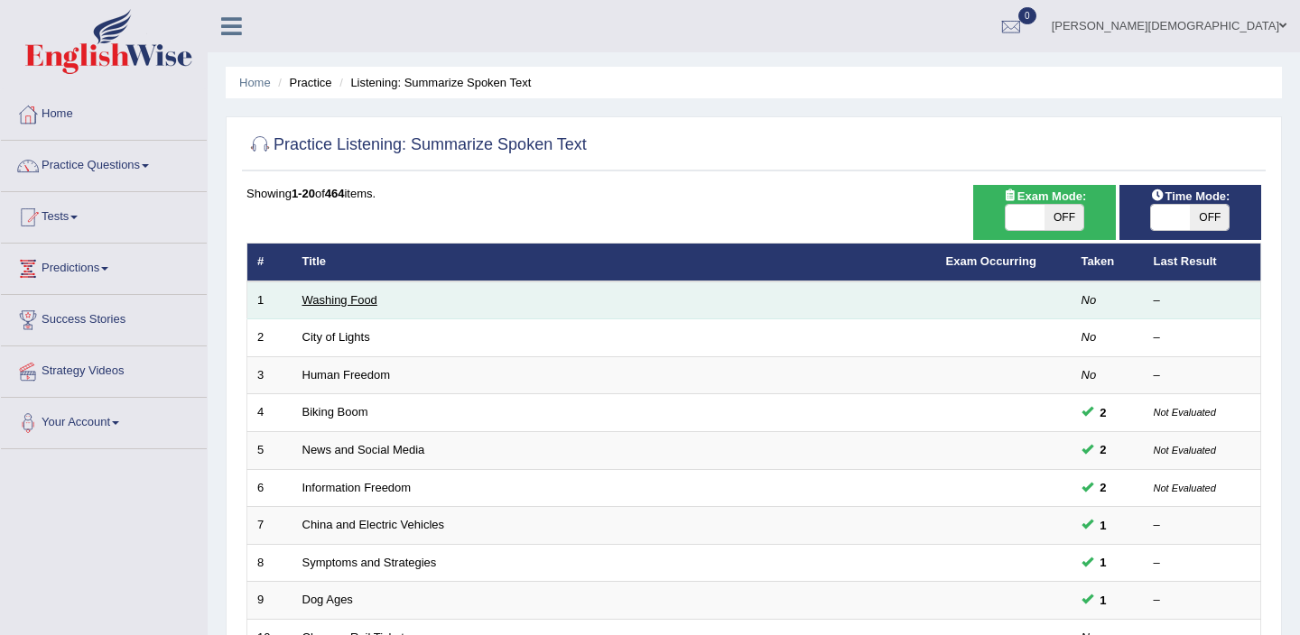
click at [332, 302] on link "Washing Food" at bounding box center [339, 300] width 75 height 14
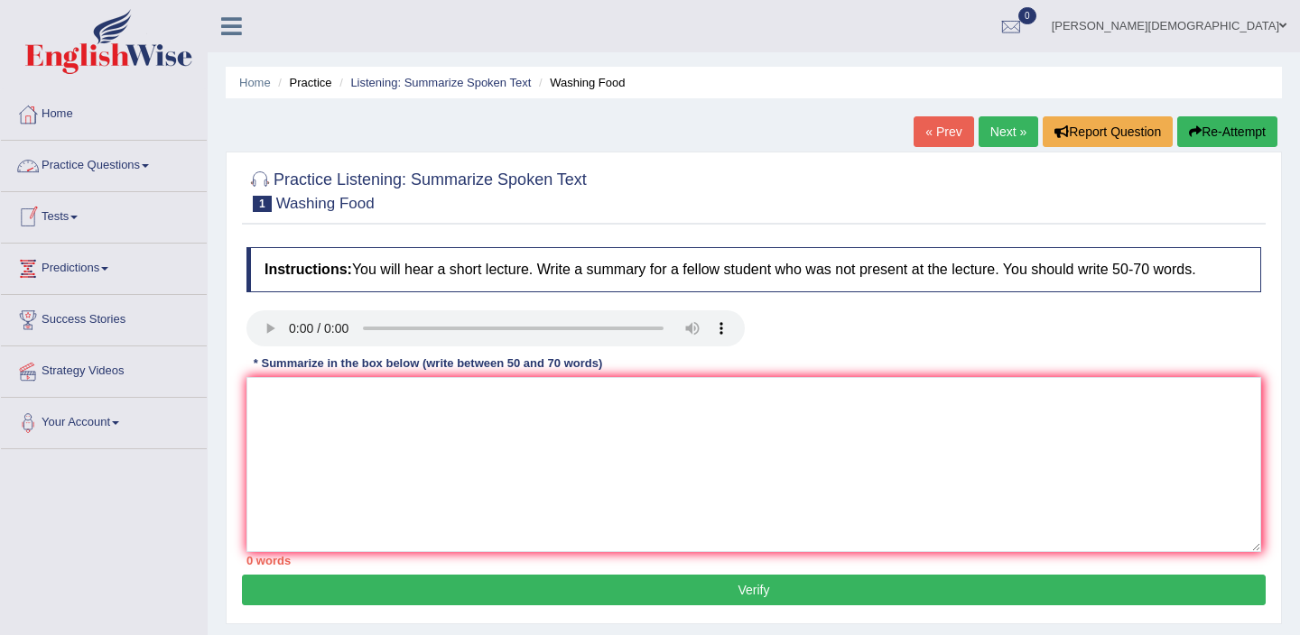
click at [153, 162] on link "Practice Questions" at bounding box center [104, 163] width 206 height 45
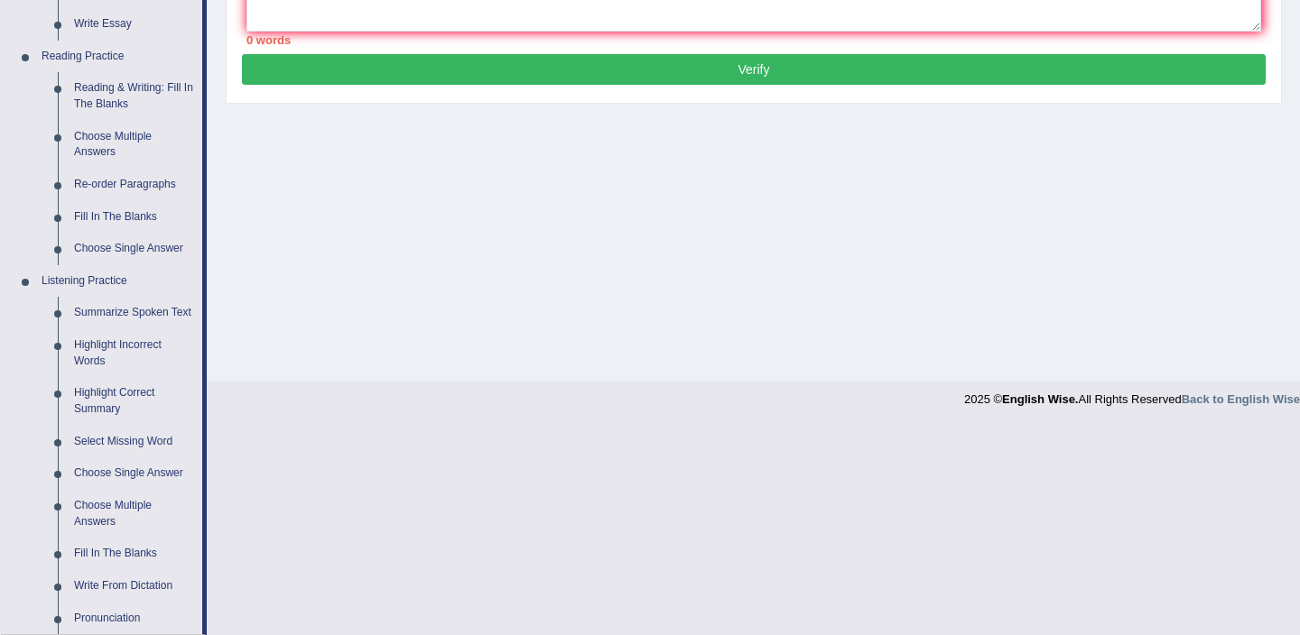
scroll to position [520, 0]
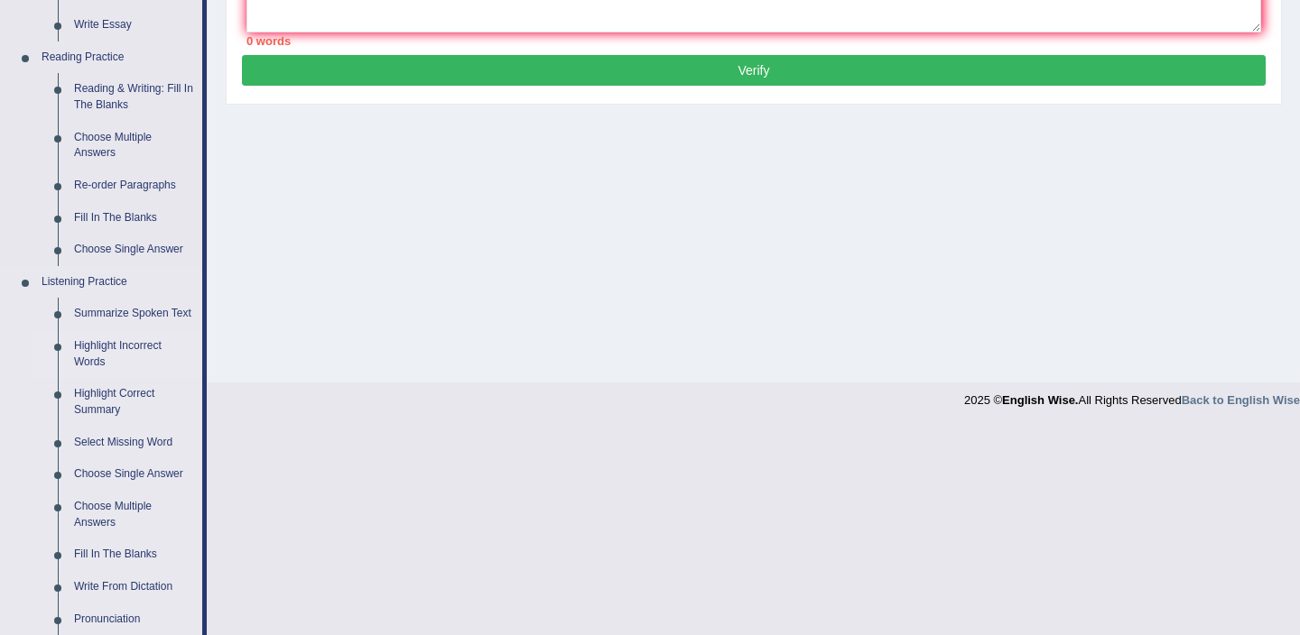
click at [103, 359] on link "Highlight Incorrect Words" at bounding box center [134, 354] width 136 height 48
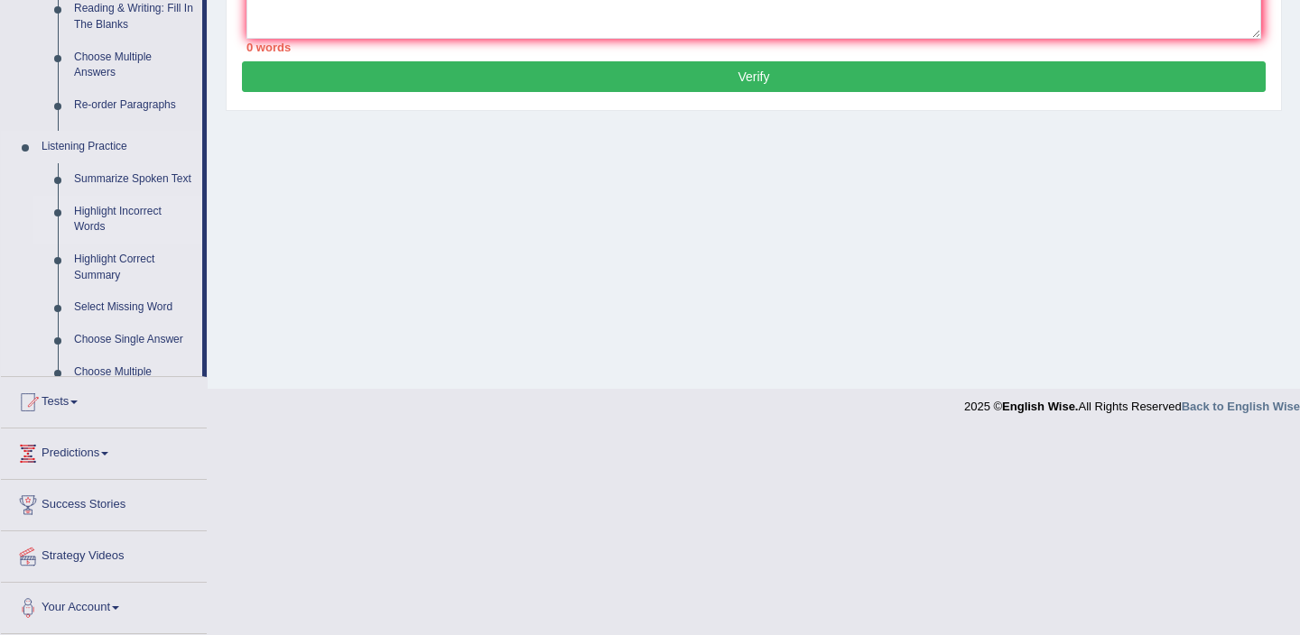
scroll to position [312, 0]
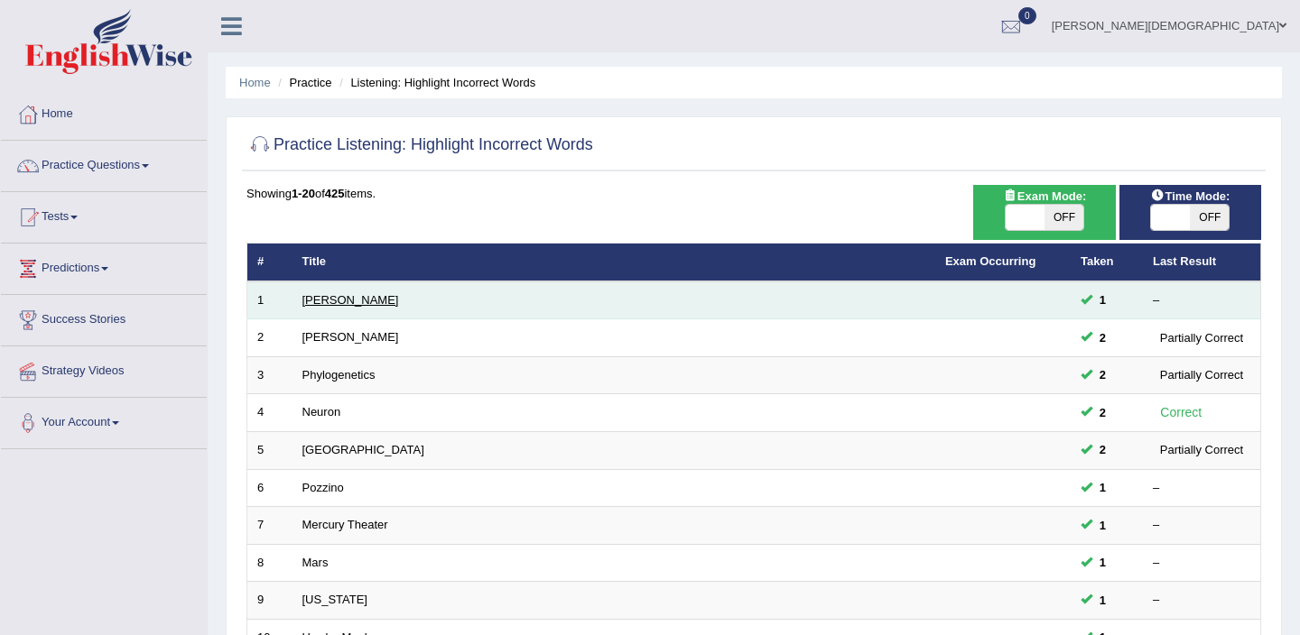
click at [312, 296] on link "[PERSON_NAME]" at bounding box center [350, 300] width 97 height 14
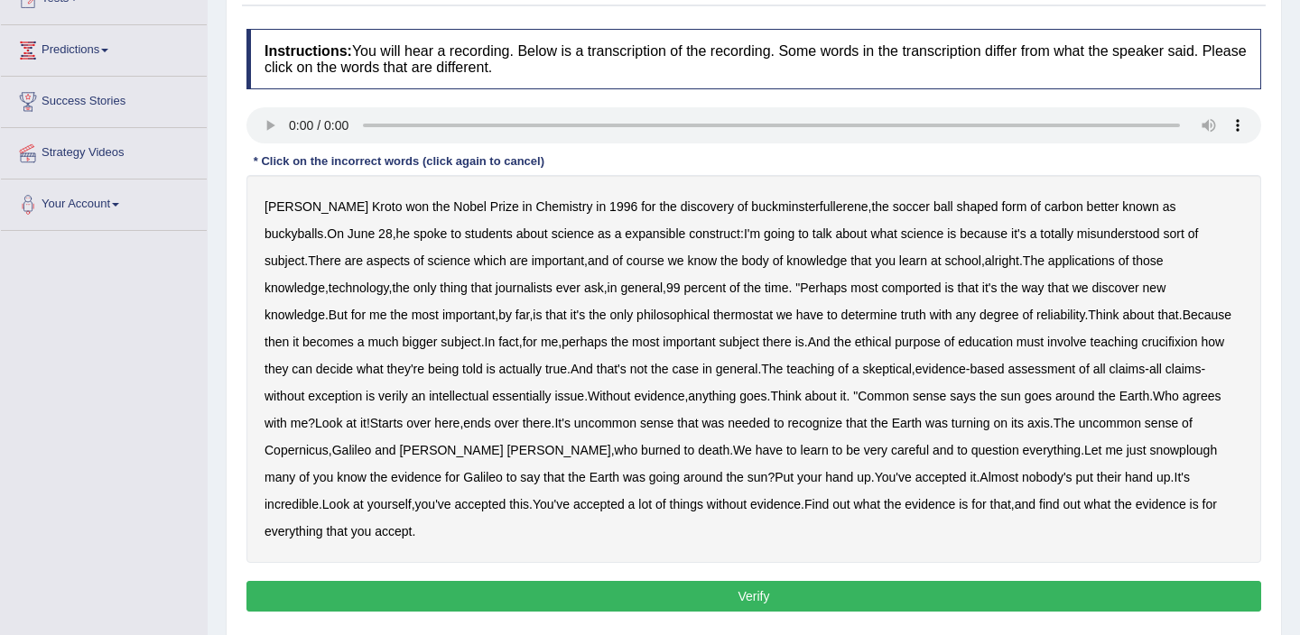
scroll to position [216, 0]
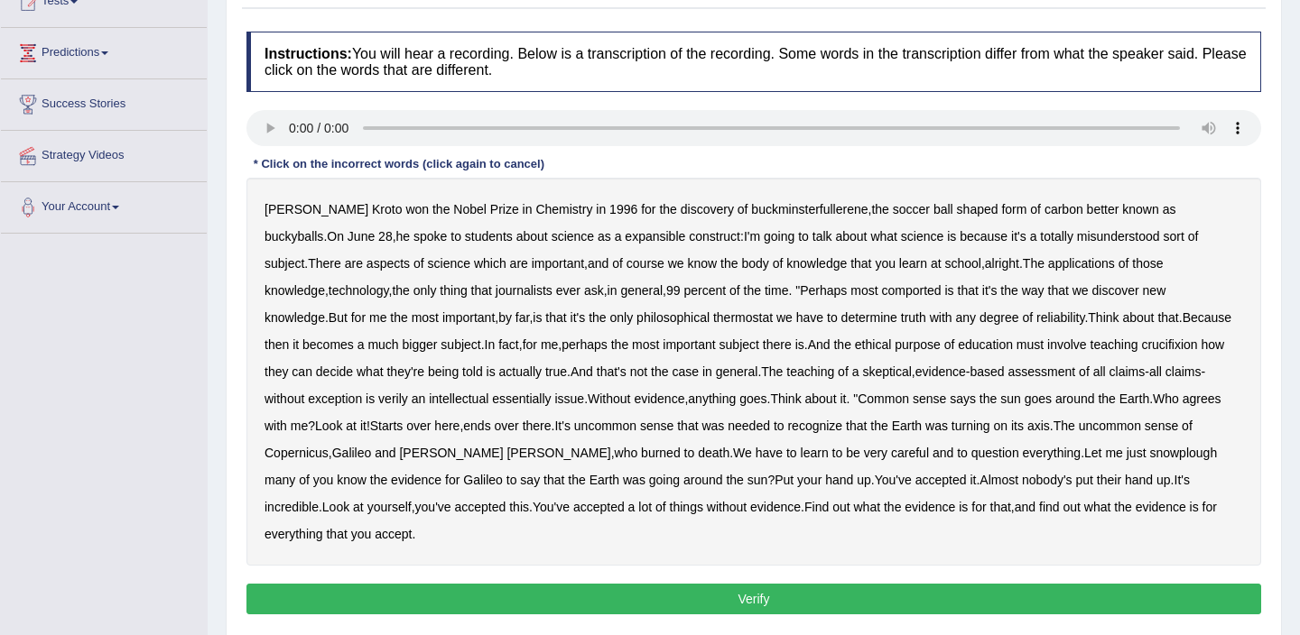
click at [625, 237] on b "expansible" at bounding box center [655, 236] width 60 height 14
click at [800, 293] on b "Perhaps" at bounding box center [823, 290] width 47 height 14
click at [713, 319] on b "thermostat" at bounding box center [743, 318] width 60 height 14
click at [1088, 318] on b "Think" at bounding box center [1103, 318] width 31 height 14
click at [1141, 350] on b "crucifixion" at bounding box center [1169, 345] width 56 height 14
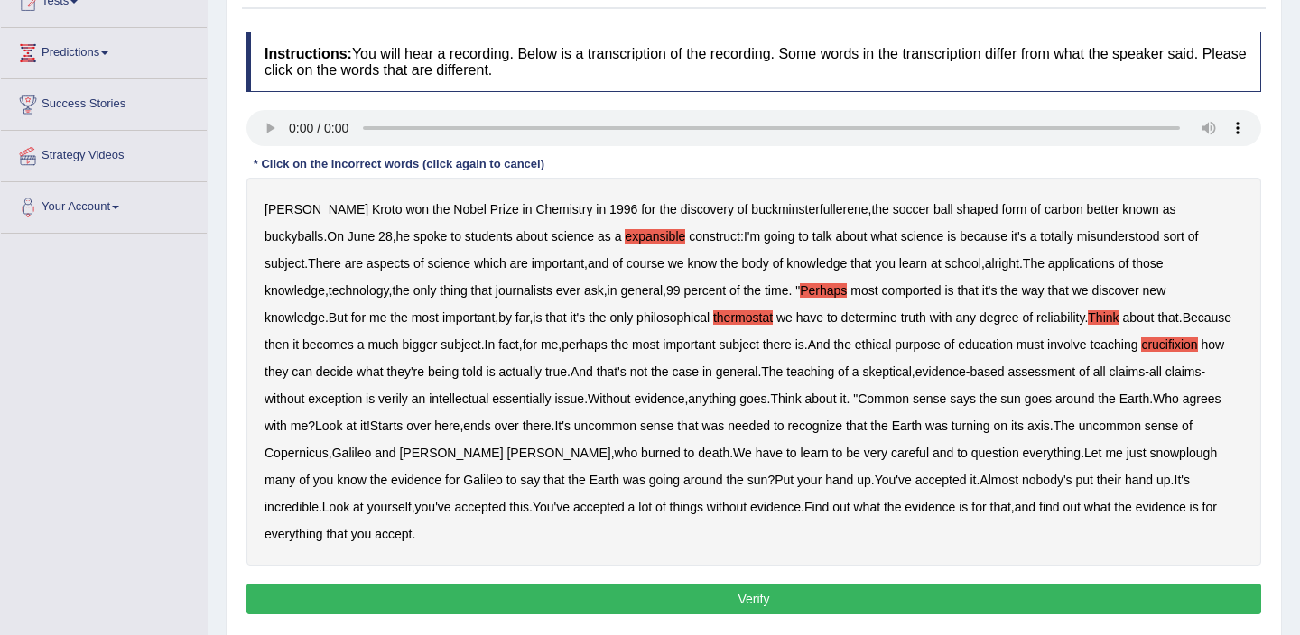
click at [786, 369] on b "teaching" at bounding box center [810, 372] width 48 height 14
click at [429, 400] on b "intellectual" at bounding box center [459, 399] width 60 height 14
click at [378, 401] on b "verily" at bounding box center [393, 399] width 30 height 14
click at [801, 450] on b "learn" at bounding box center [815, 453] width 28 height 14
click at [1149, 455] on b "snowplough" at bounding box center [1183, 453] width 68 height 14
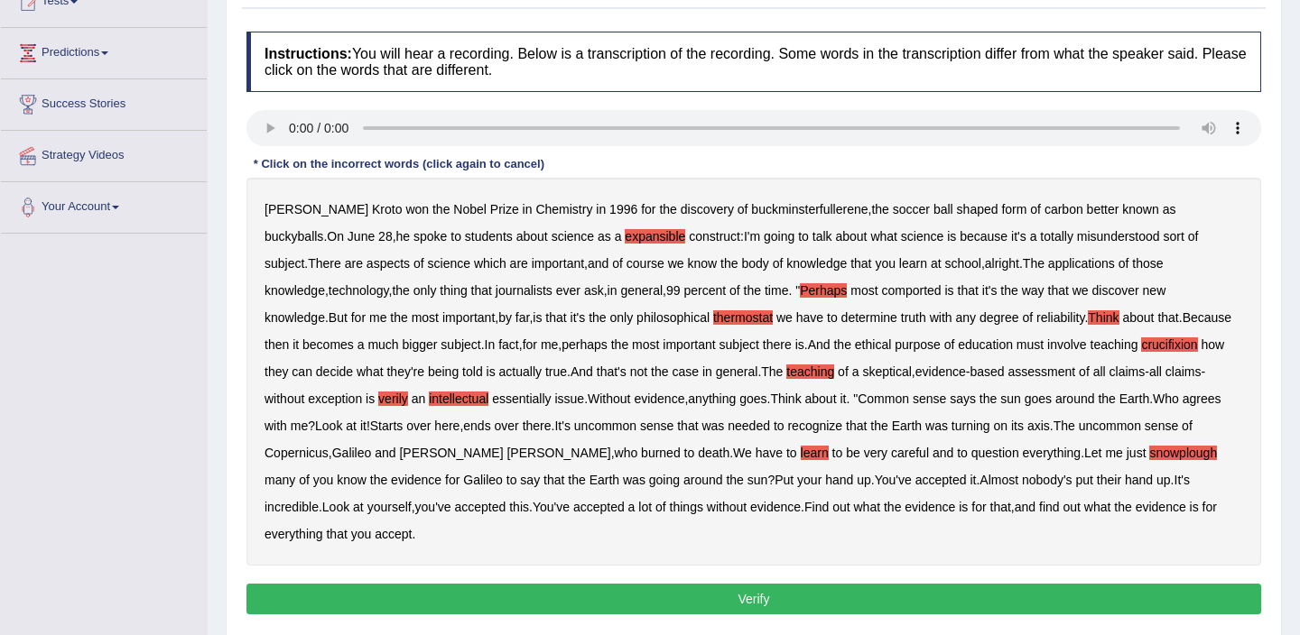
click at [1156, 480] on b "up" at bounding box center [1163, 480] width 14 height 14
click at [809, 584] on button "Verify" at bounding box center [753, 599] width 1015 height 31
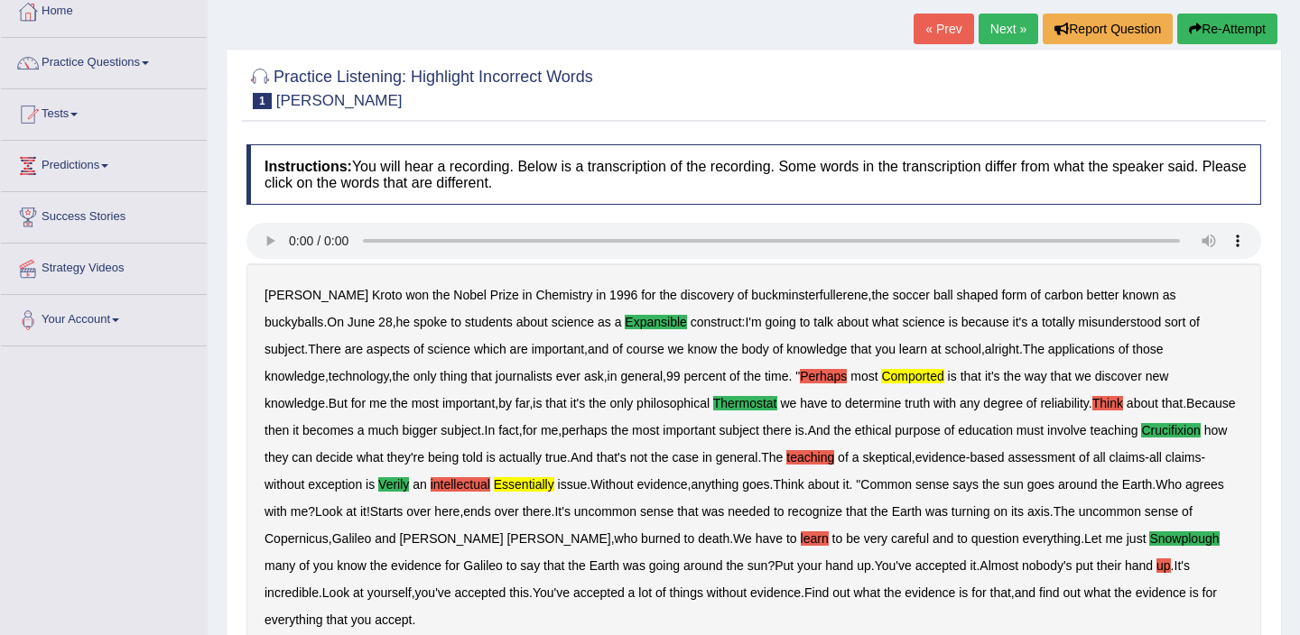
scroll to position [105, 0]
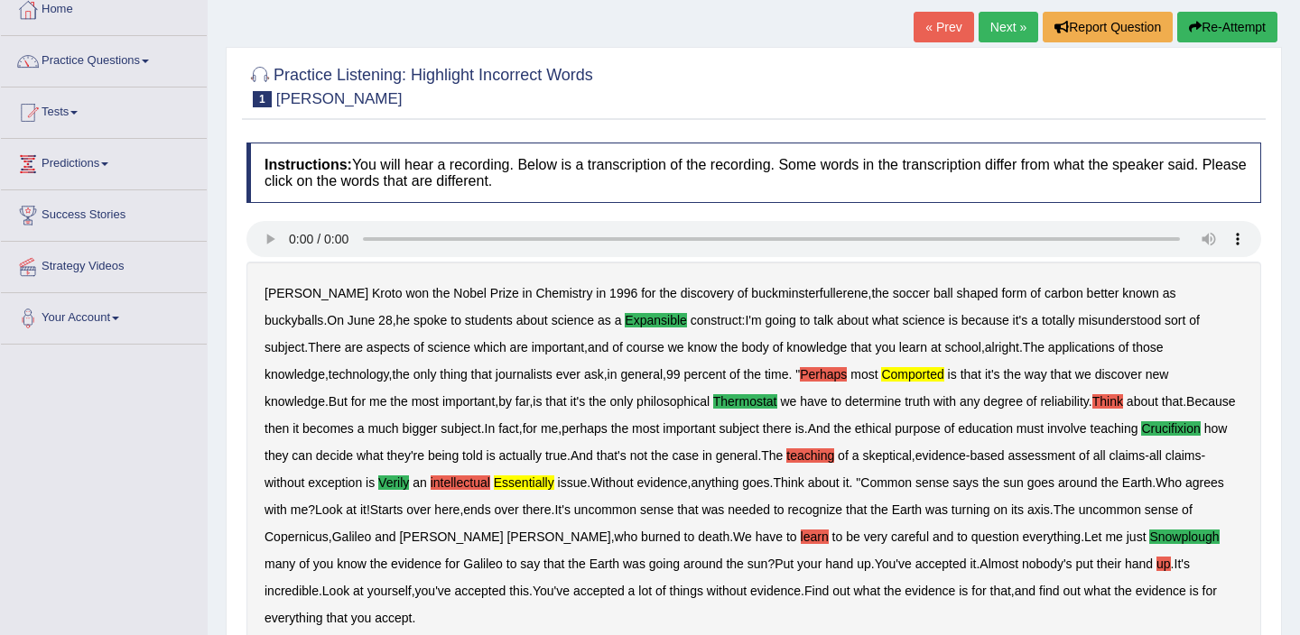
click at [994, 29] on link "Next »" at bounding box center [1008, 27] width 60 height 31
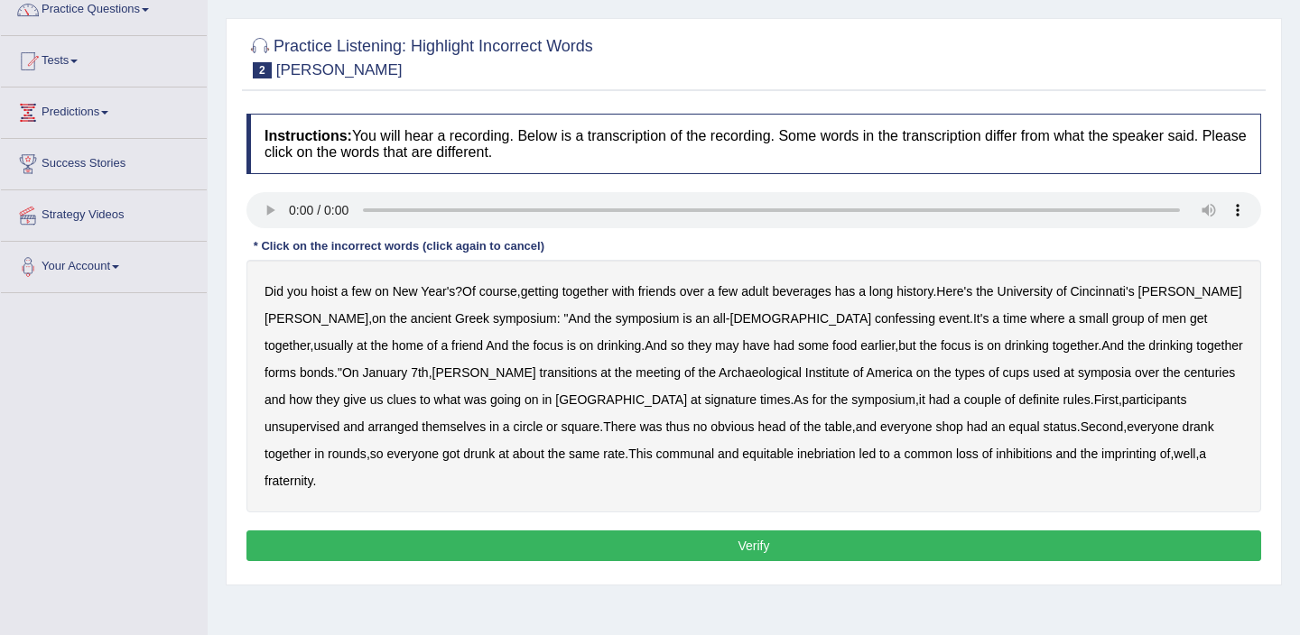
scroll to position [187, 0]
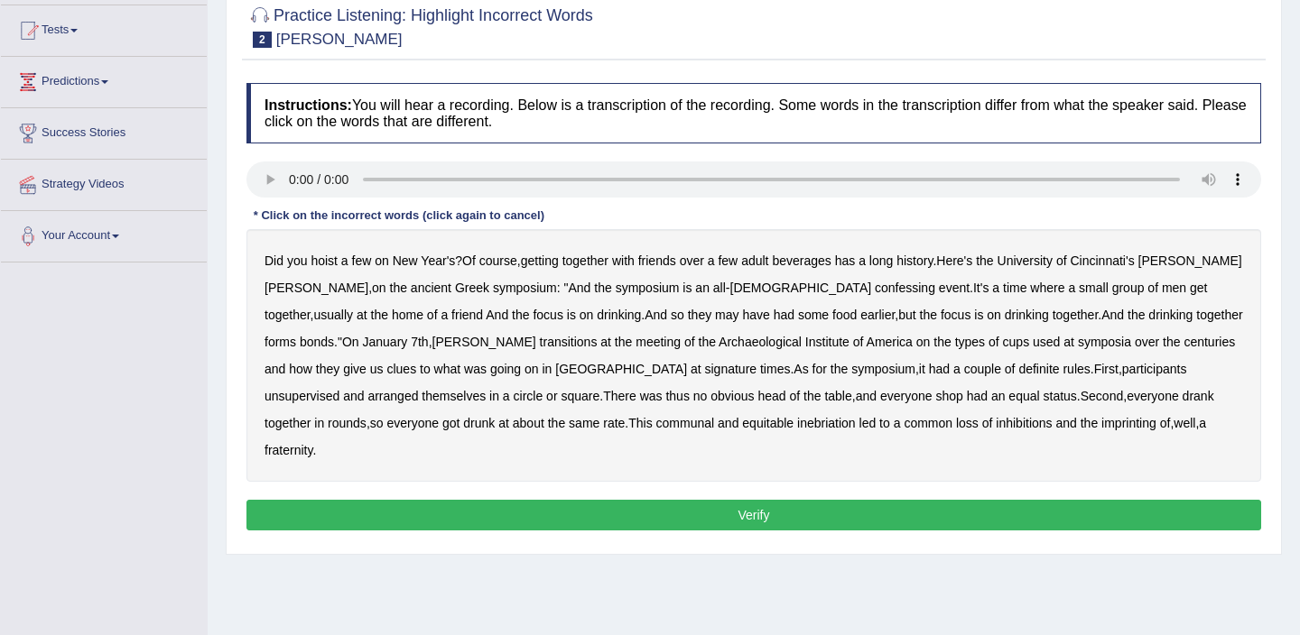
click at [705, 500] on button "Verify" at bounding box center [753, 515] width 1015 height 31
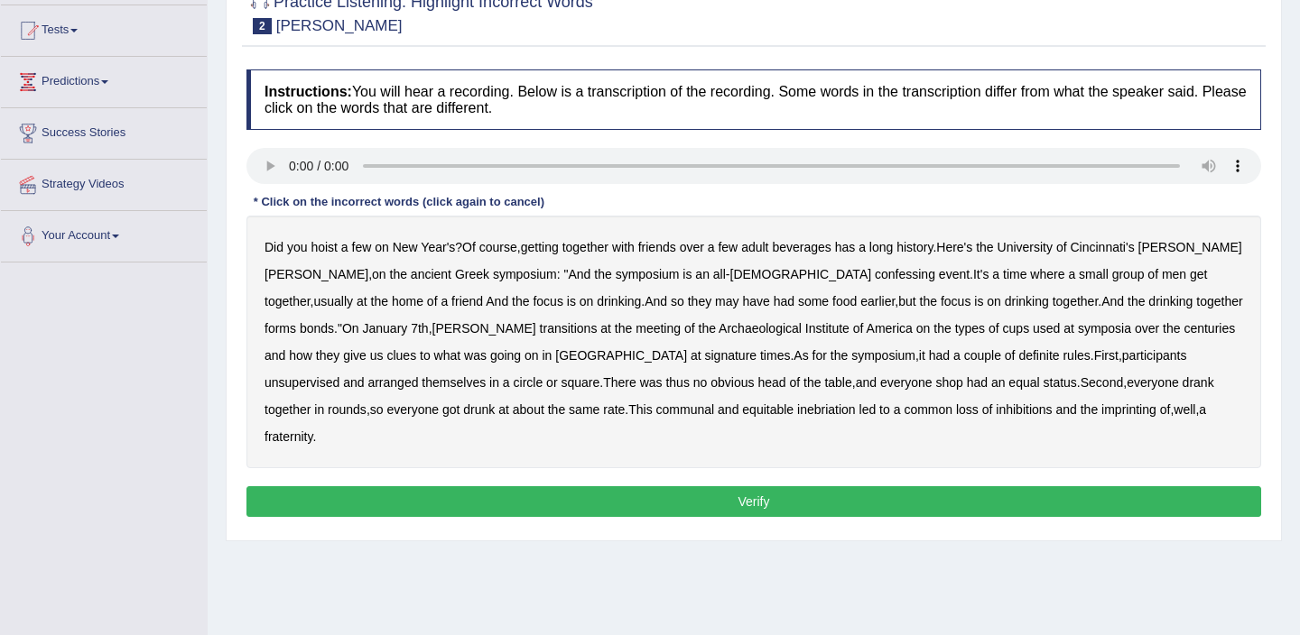
click at [695, 275] on b "an" at bounding box center [702, 274] width 14 height 14
click at [555, 356] on b "Greece" at bounding box center [621, 355] width 132 height 14
click at [705, 358] on b "signature" at bounding box center [731, 355] width 52 height 14
click at [765, 487] on button "Verify" at bounding box center [753, 502] width 1015 height 31
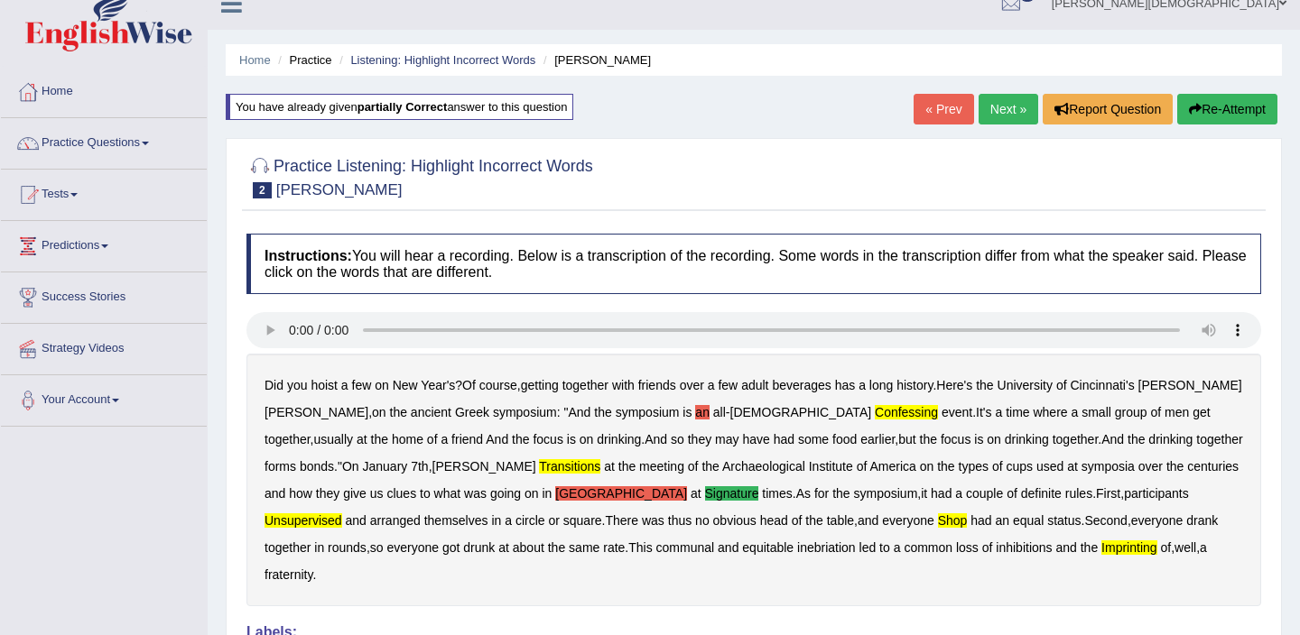
scroll to position [23, 0]
click at [1003, 109] on link "Next »" at bounding box center [1008, 108] width 60 height 31
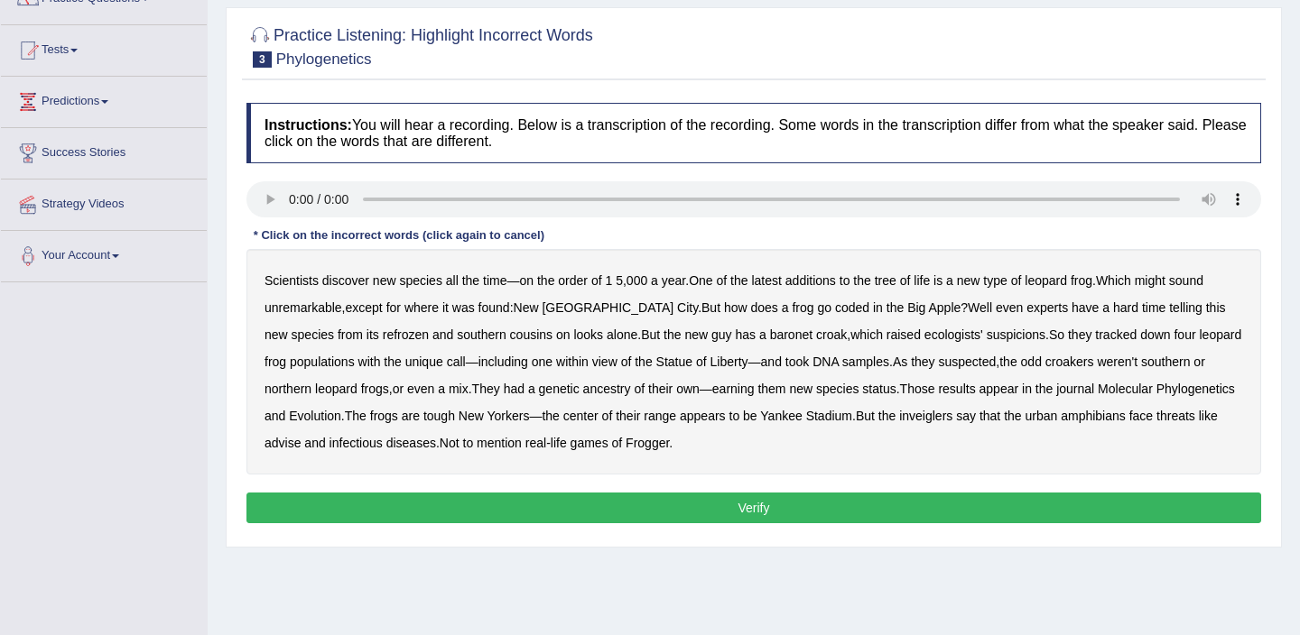
scroll to position [170, 0]
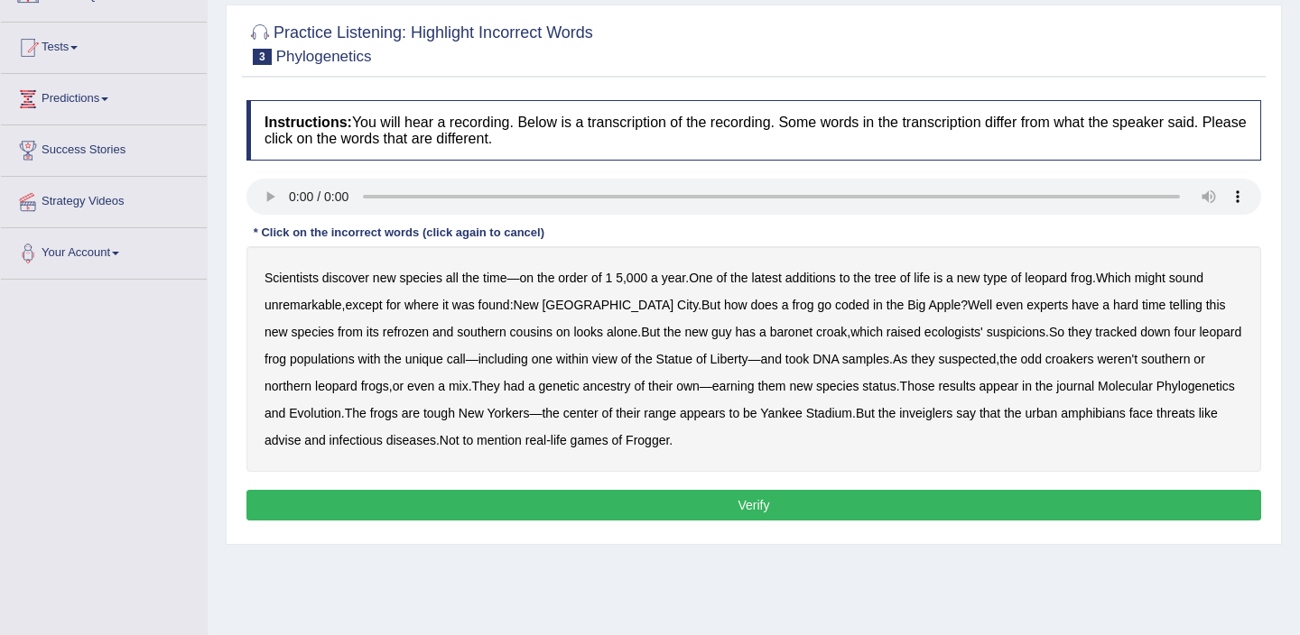
click at [672, 278] on b "year" at bounding box center [673, 278] width 23 height 14
click at [672, 274] on b "year" at bounding box center [673, 278] width 23 height 14
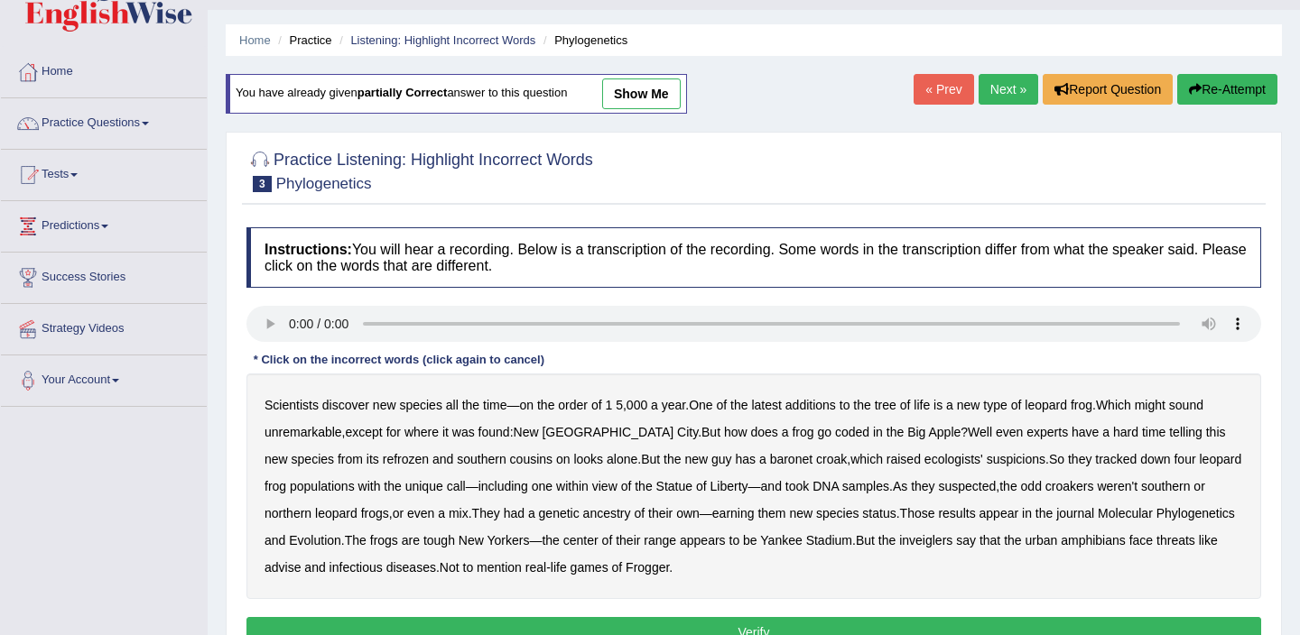
scroll to position [31, 0]
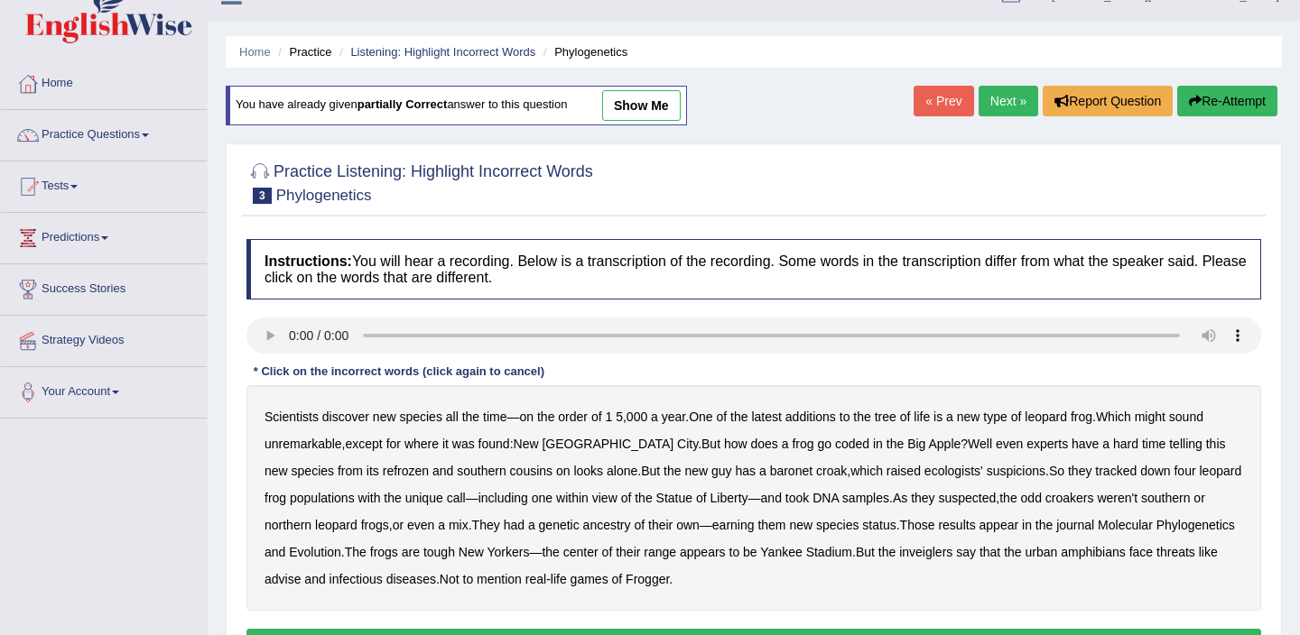
click at [1228, 104] on button "Re-Attempt" at bounding box center [1227, 101] width 100 height 31
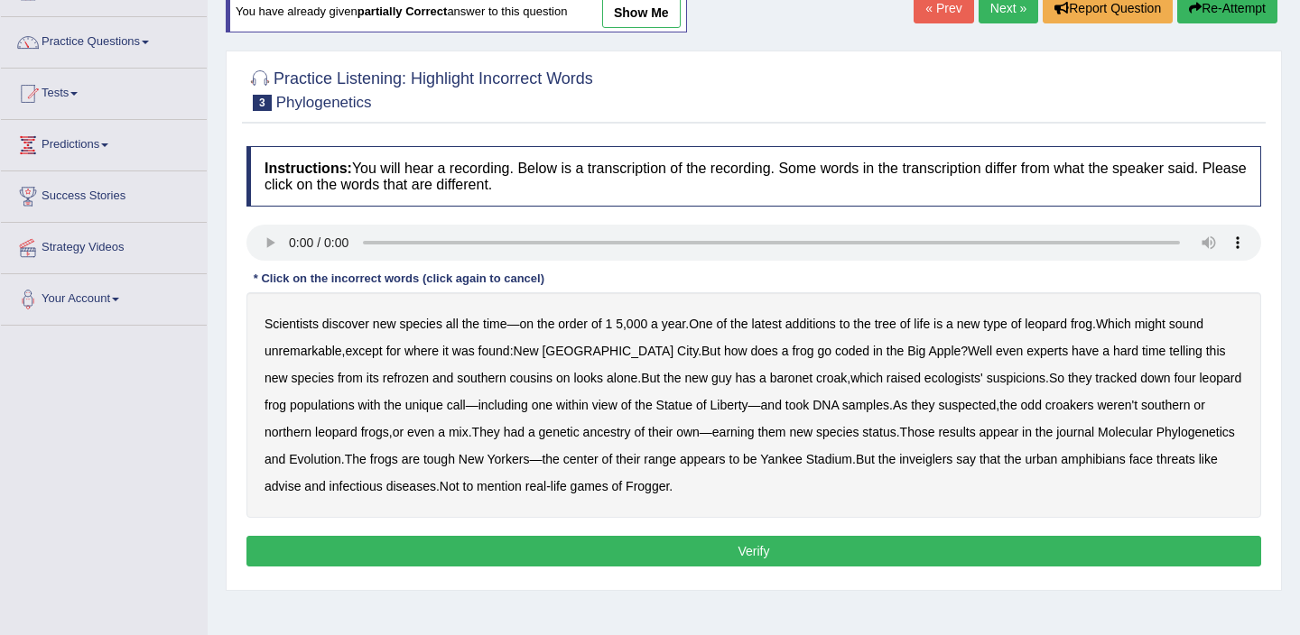
scroll to position [132, 0]
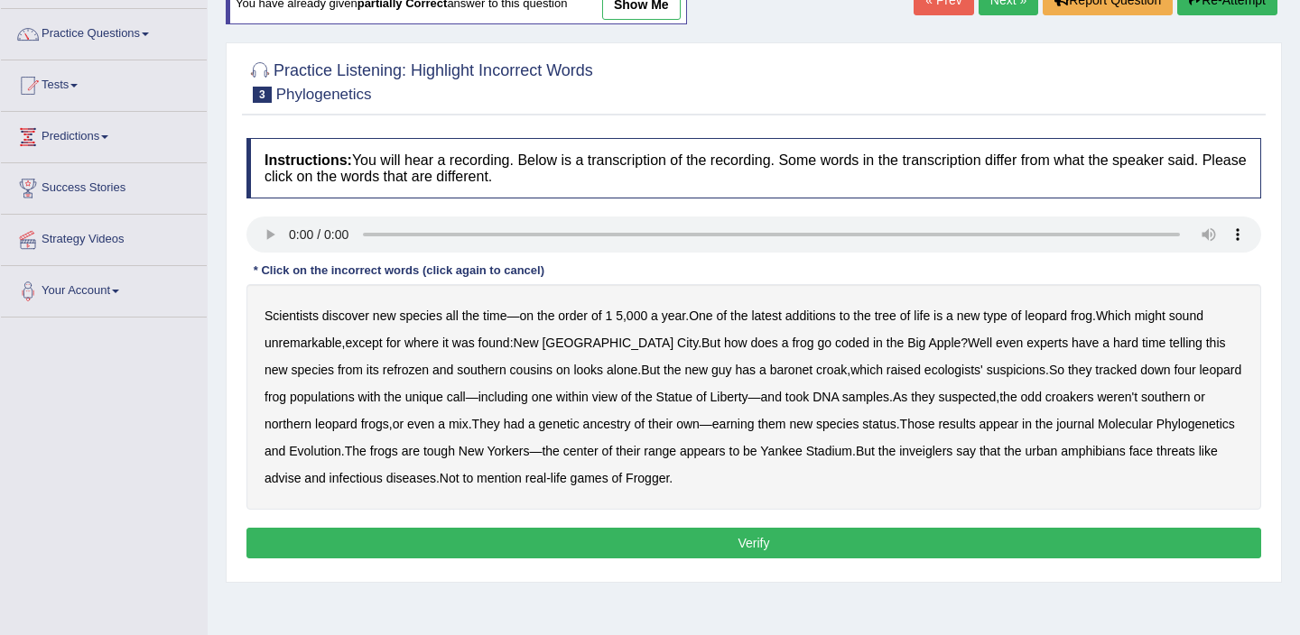
click at [835, 344] on b "coded" at bounding box center [852, 343] width 34 height 14
drag, startPoint x: 1113, startPoint y: 400, endPoint x: 548, endPoint y: 417, distance: 565.3
click at [550, 417] on div "Scientists discover new species all the time — on the order of 1 5 , 000 a year…" at bounding box center [753, 397] width 1015 height 226
click at [726, 453] on b "appears" at bounding box center [703, 451] width 46 height 14
click at [1126, 452] on b "amphibians" at bounding box center [1093, 451] width 65 height 14
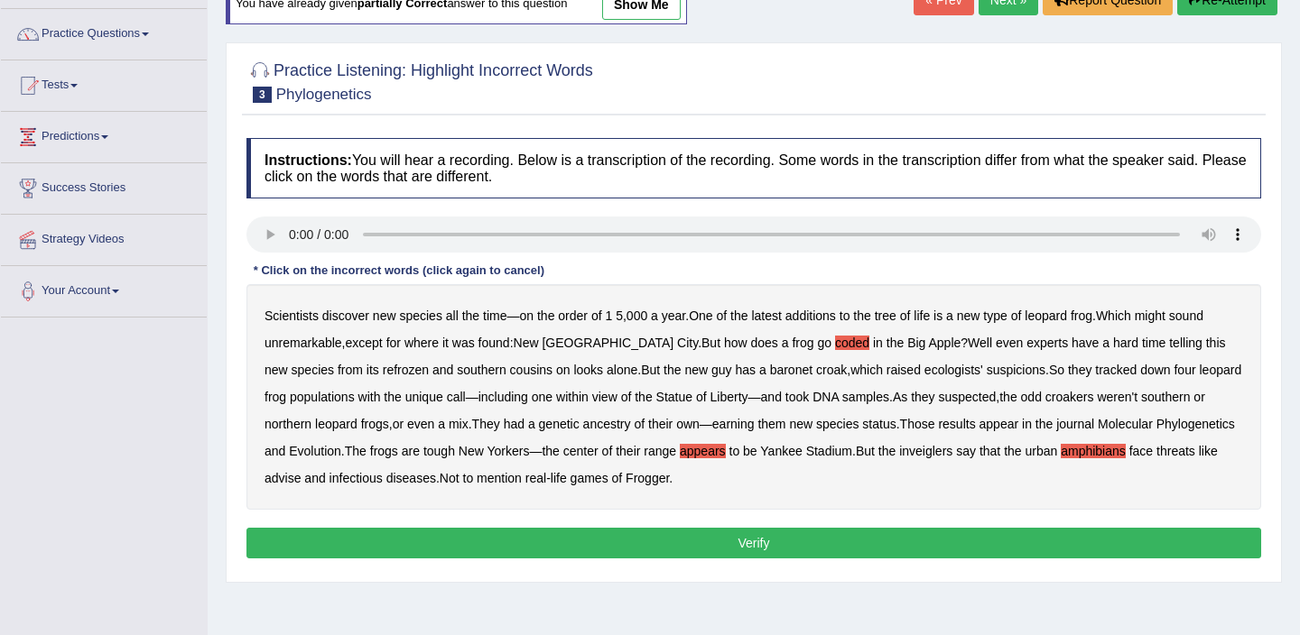
click at [612, 544] on button "Verify" at bounding box center [753, 543] width 1015 height 31
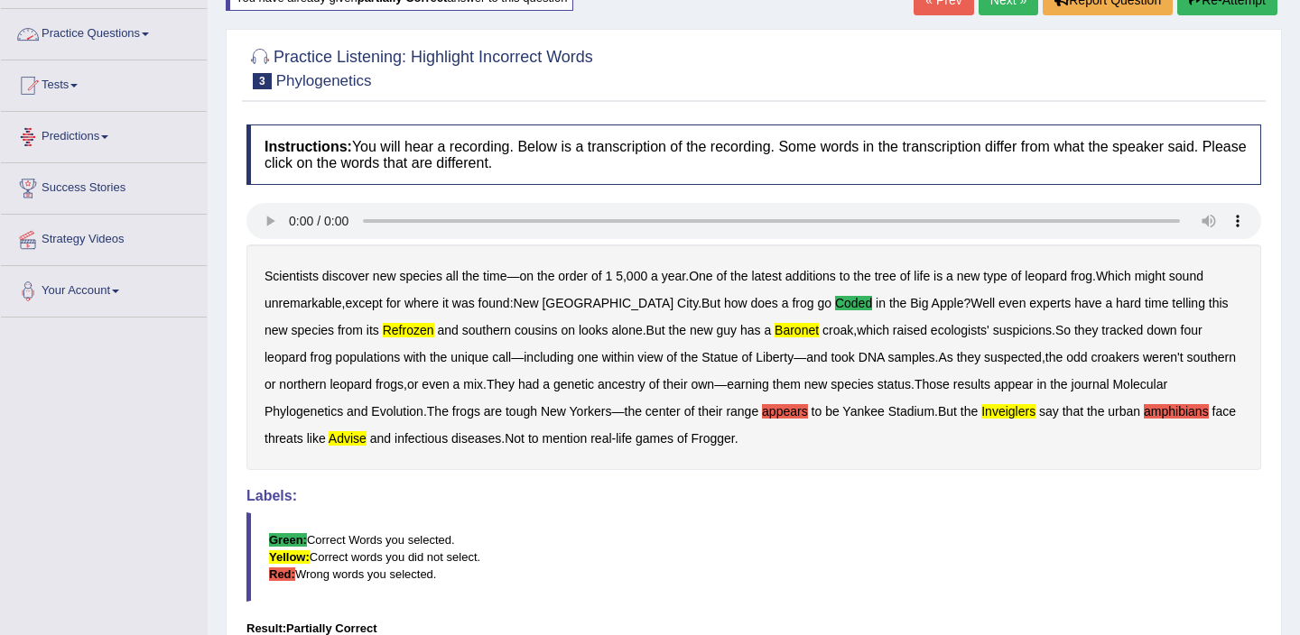
click at [149, 37] on link "Practice Questions" at bounding box center [104, 31] width 206 height 45
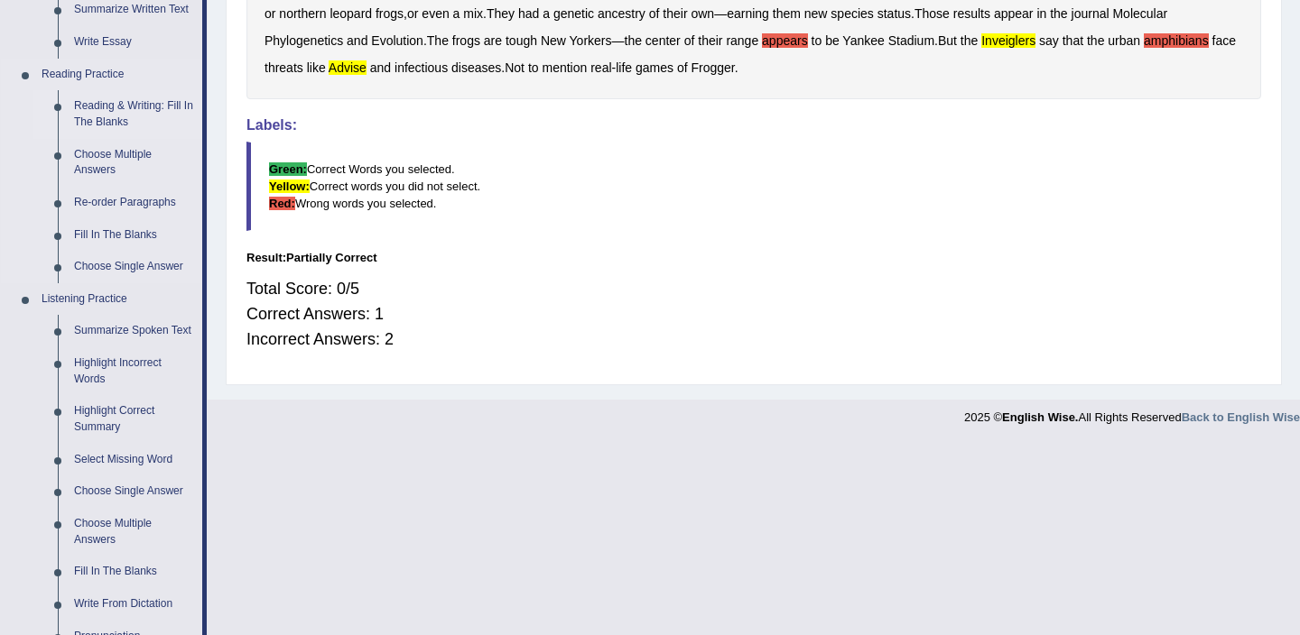
scroll to position [520, 0]
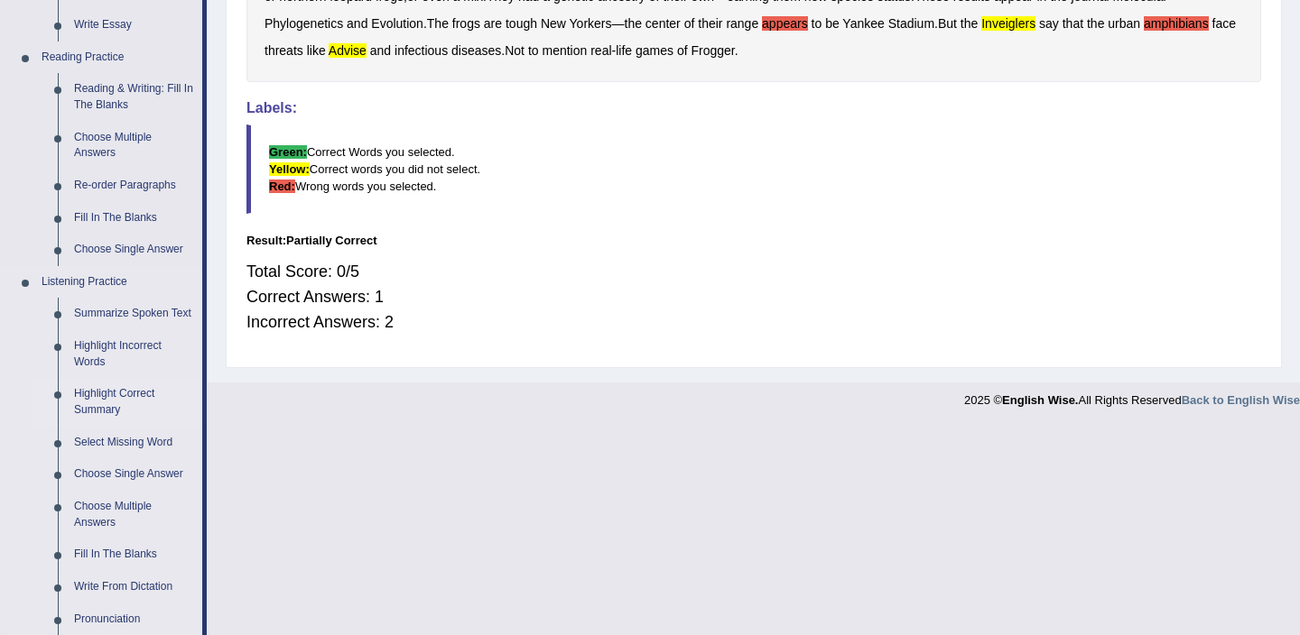
click at [104, 419] on link "Highlight Correct Summary" at bounding box center [134, 402] width 136 height 48
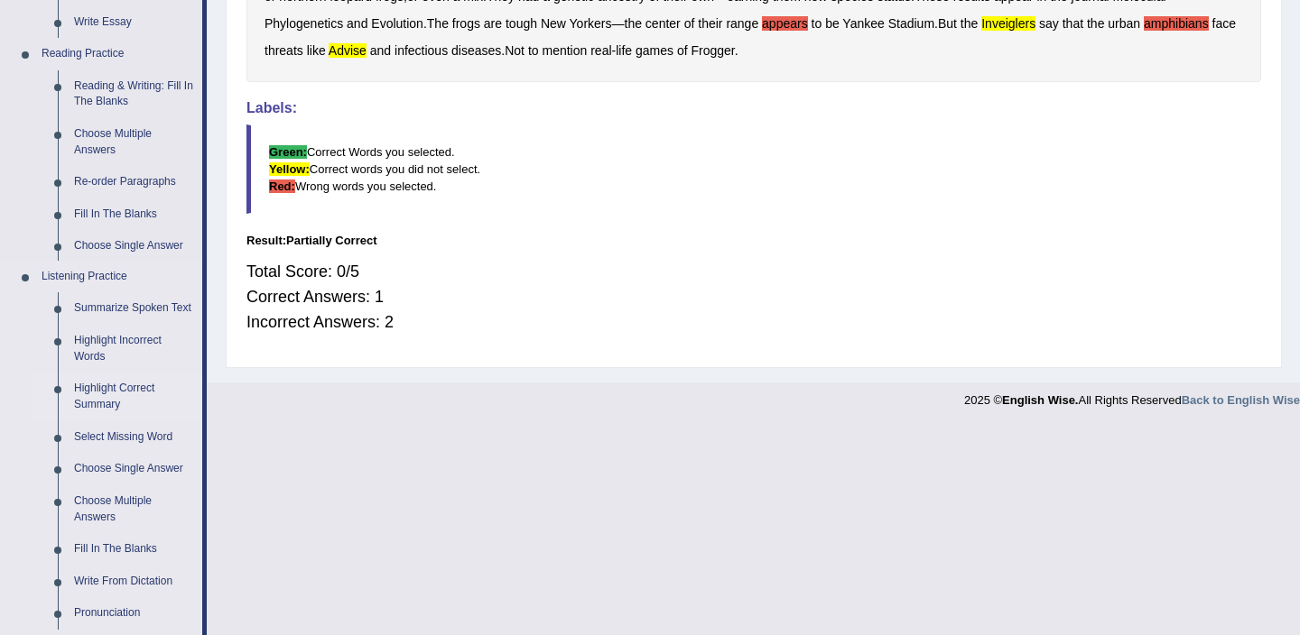
scroll to position [312, 0]
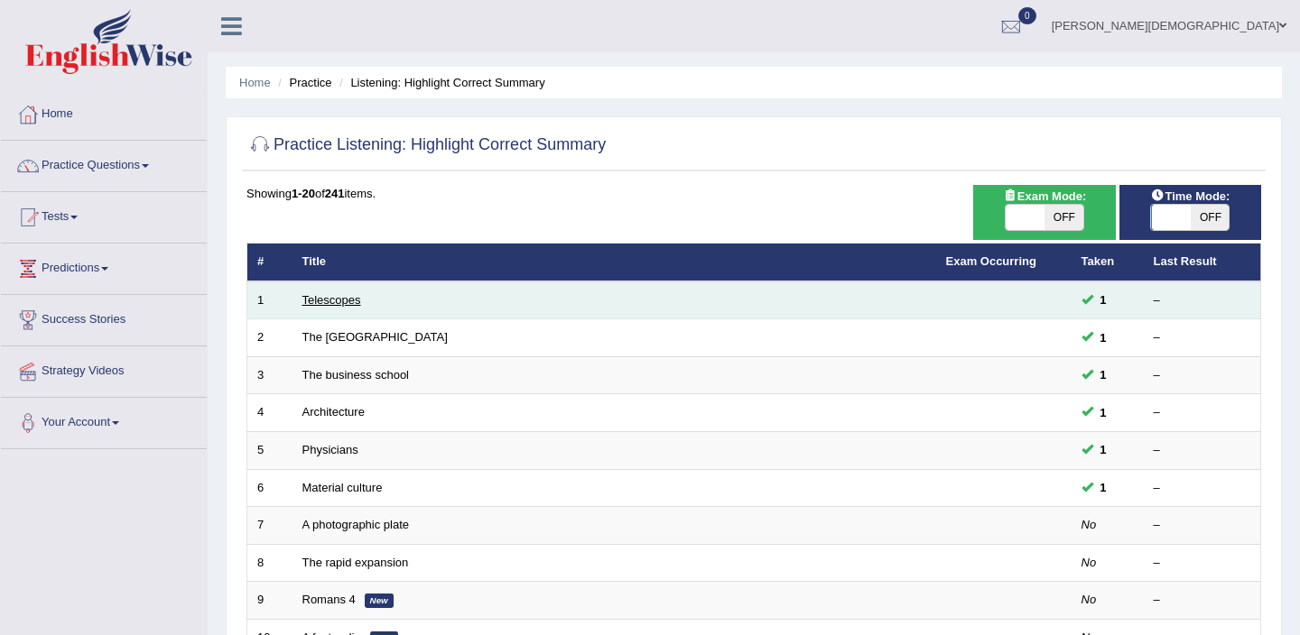
click at [354, 299] on link "Telescopes" at bounding box center [331, 300] width 59 height 14
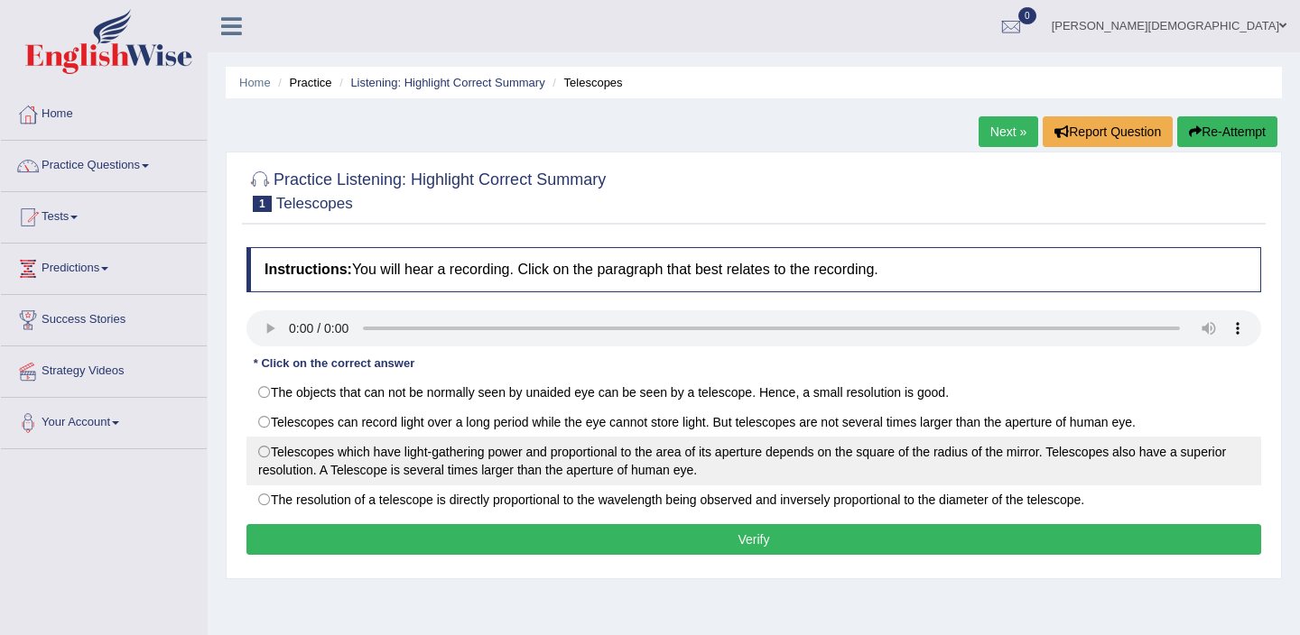
click at [265, 453] on label "Telescopes which have light-gathering power and proportional to the area of its…" at bounding box center [753, 461] width 1015 height 49
radio input "true"
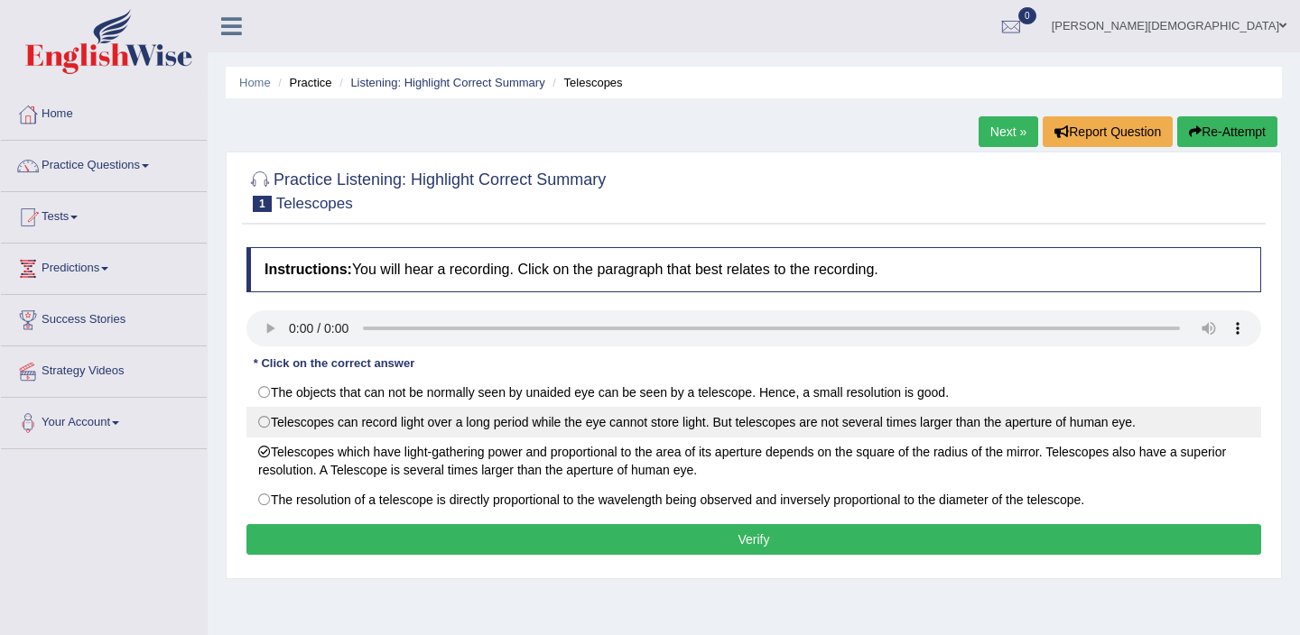
click at [266, 422] on label "Telescopes can record light over a long period while the eye cannot store light…" at bounding box center [753, 422] width 1015 height 31
radio input "true"
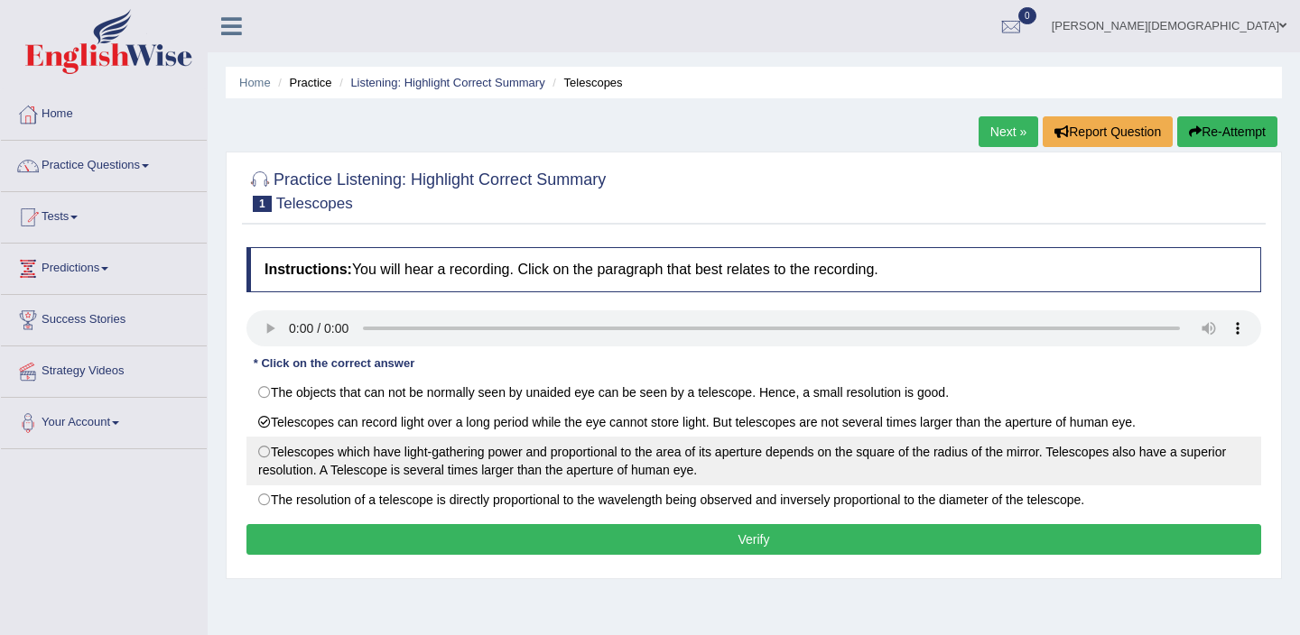
click at [261, 453] on label "Telescopes which have light-gathering power and proportional to the area of its…" at bounding box center [753, 461] width 1015 height 49
radio input "true"
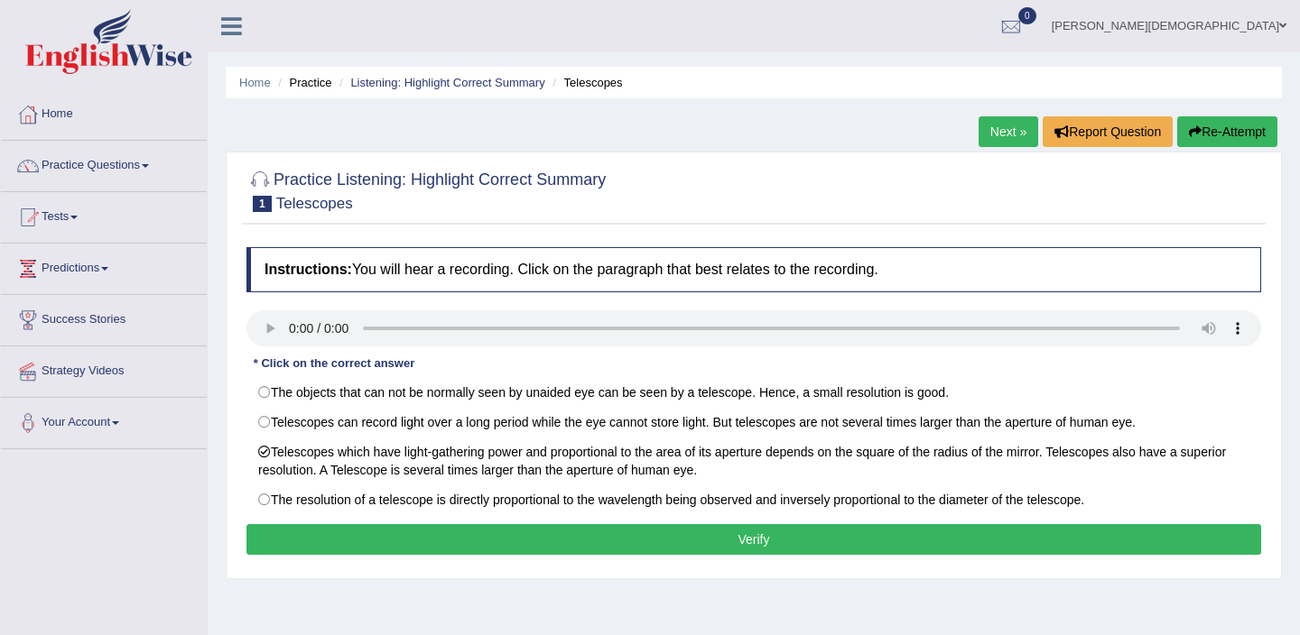
click at [496, 543] on button "Verify" at bounding box center [753, 539] width 1015 height 31
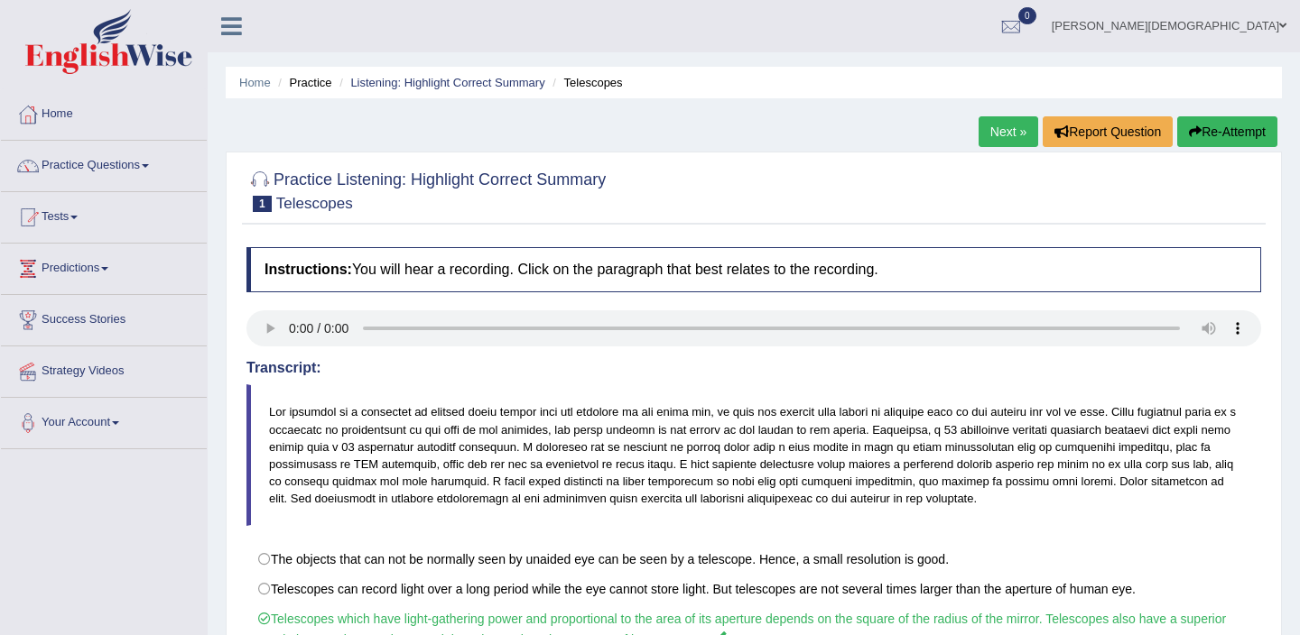
click at [997, 126] on link "Next »" at bounding box center [1008, 131] width 60 height 31
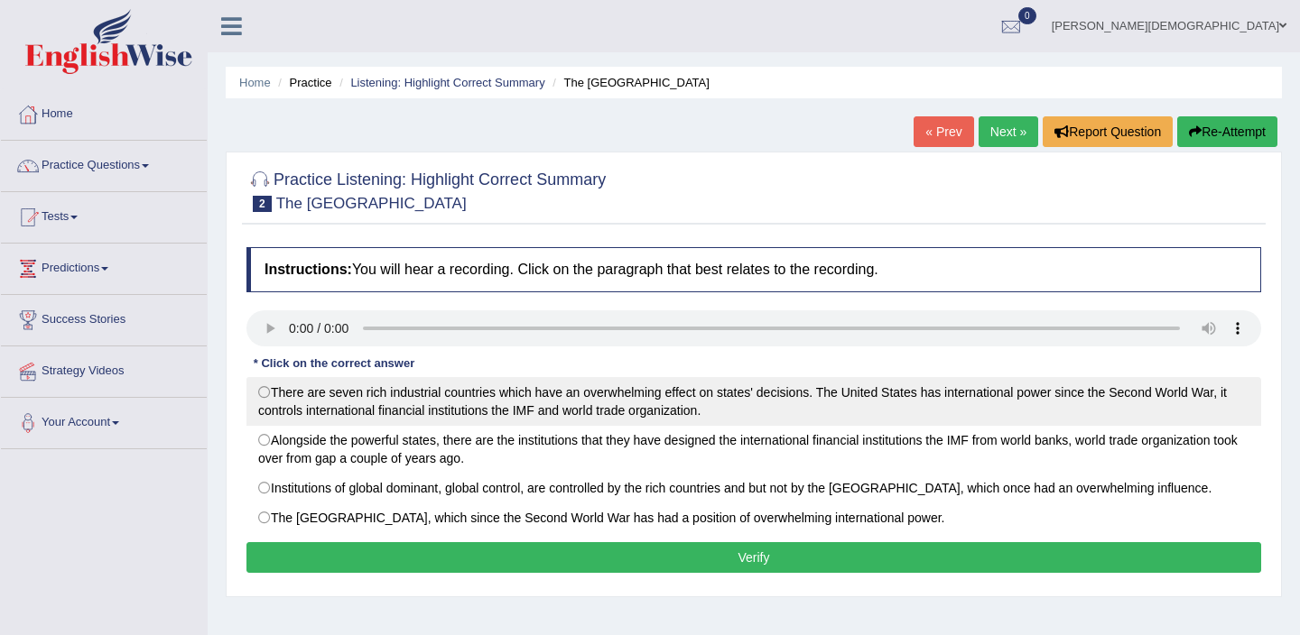
click at [264, 394] on label "There are seven rich industrial countries which have an overwhelming effect on …" at bounding box center [753, 401] width 1015 height 49
radio input "true"
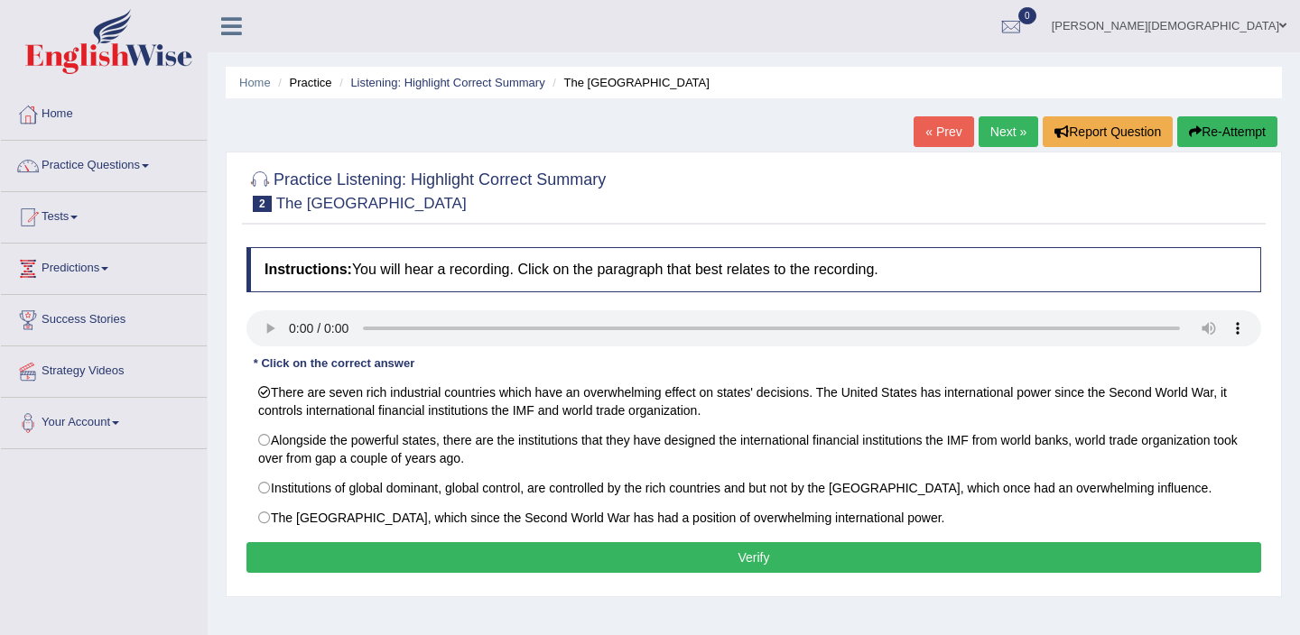
click at [431, 562] on button "Verify" at bounding box center [753, 558] width 1015 height 31
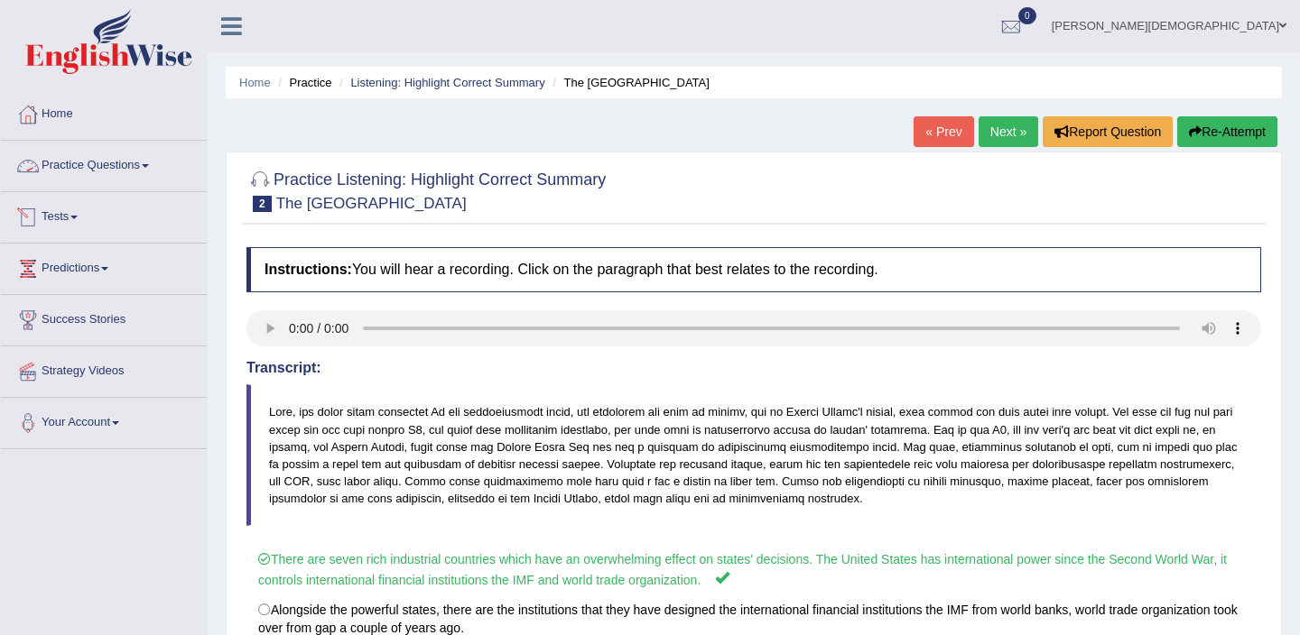
click at [148, 165] on link "Practice Questions" at bounding box center [104, 163] width 206 height 45
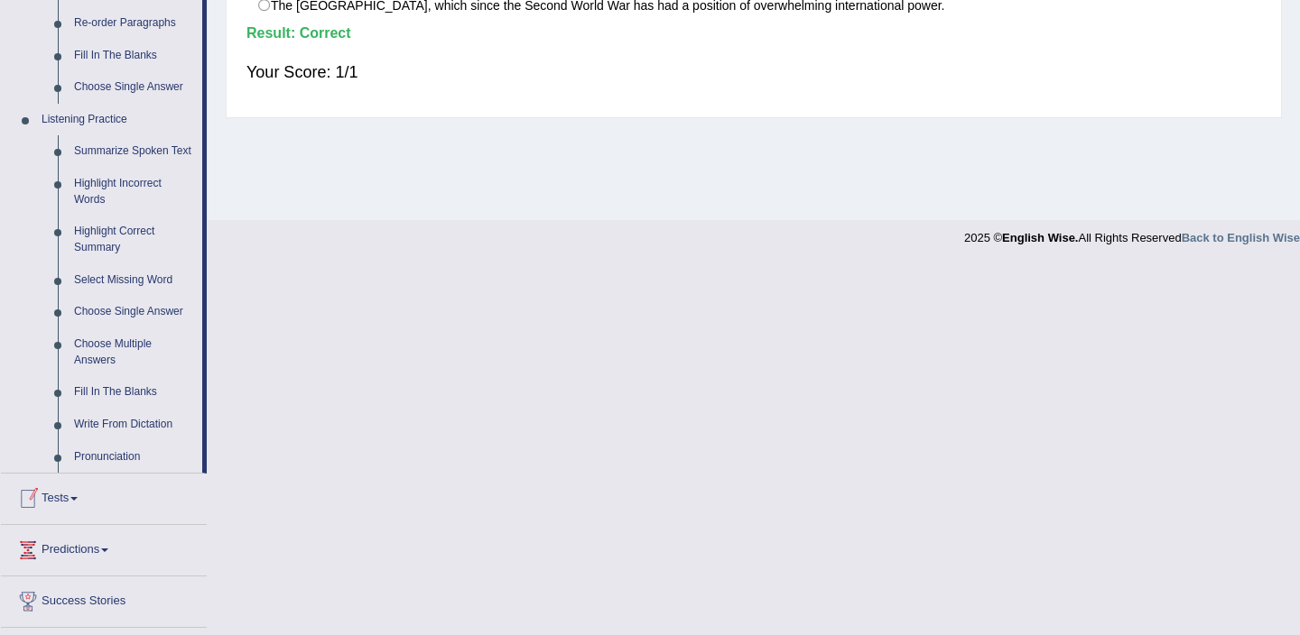
scroll to position [670, 0]
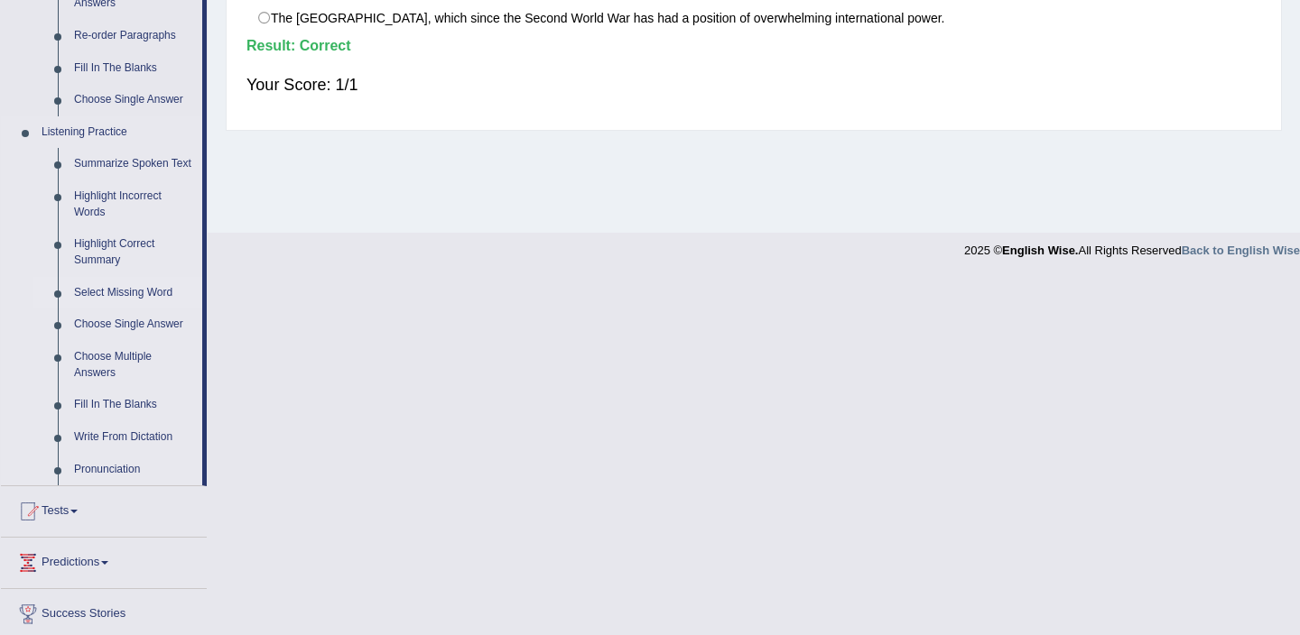
click at [118, 310] on link "Select Missing Word" at bounding box center [134, 293] width 136 height 32
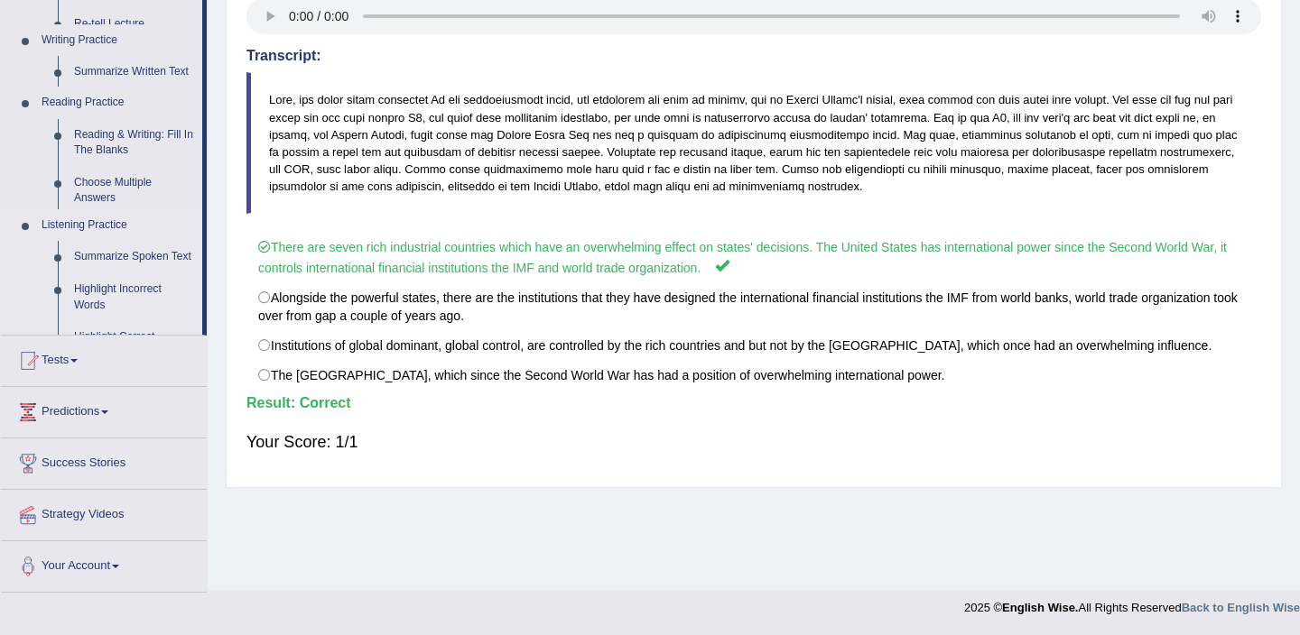
scroll to position [312, 0]
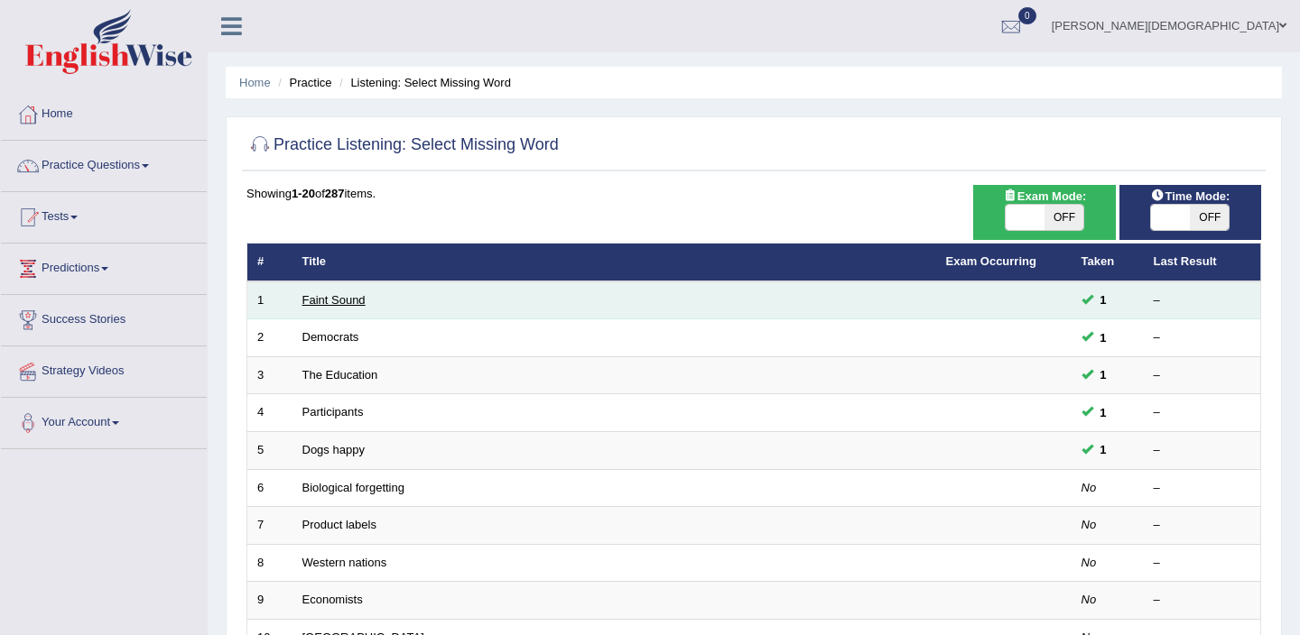
click at [338, 299] on link "Faint Sound" at bounding box center [333, 300] width 63 height 14
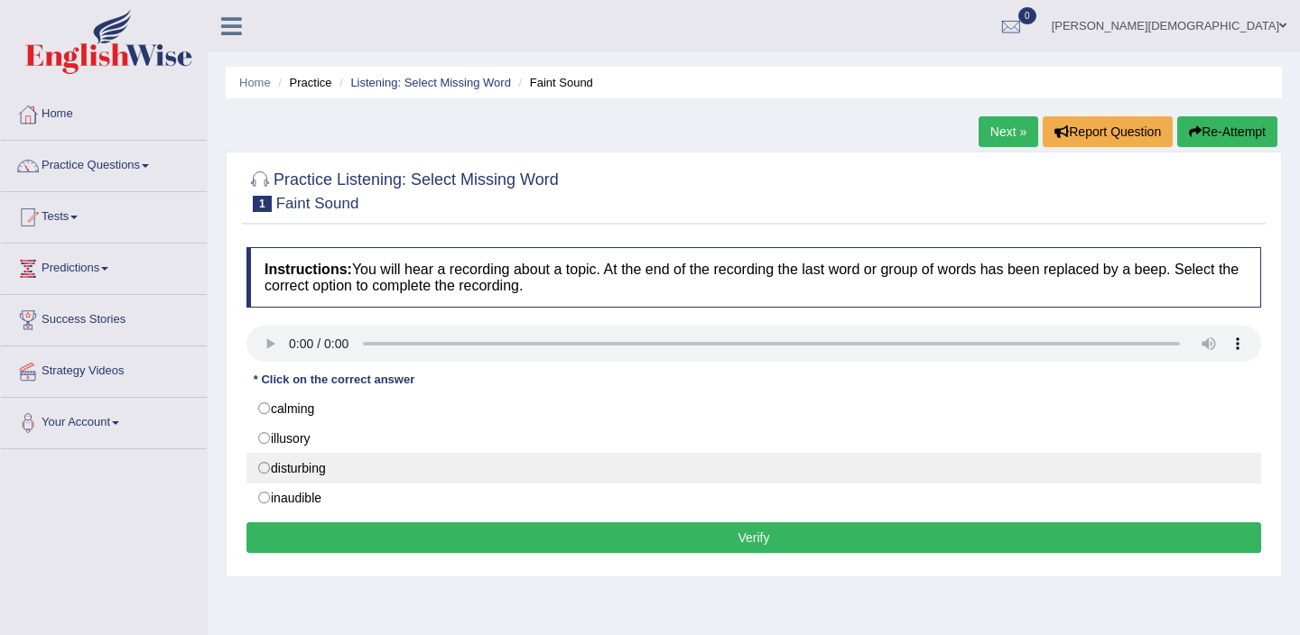
click at [264, 468] on label "disturbing" at bounding box center [753, 468] width 1015 height 31
radio input "true"
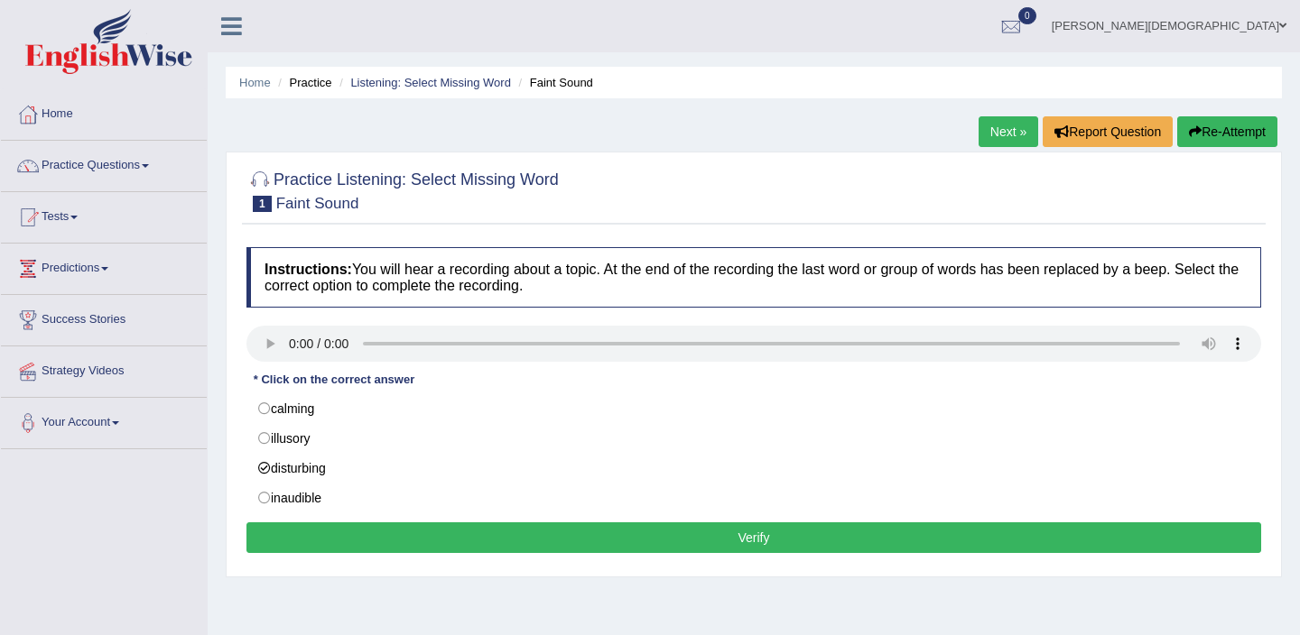
click at [707, 540] on button "Verify" at bounding box center [753, 538] width 1015 height 31
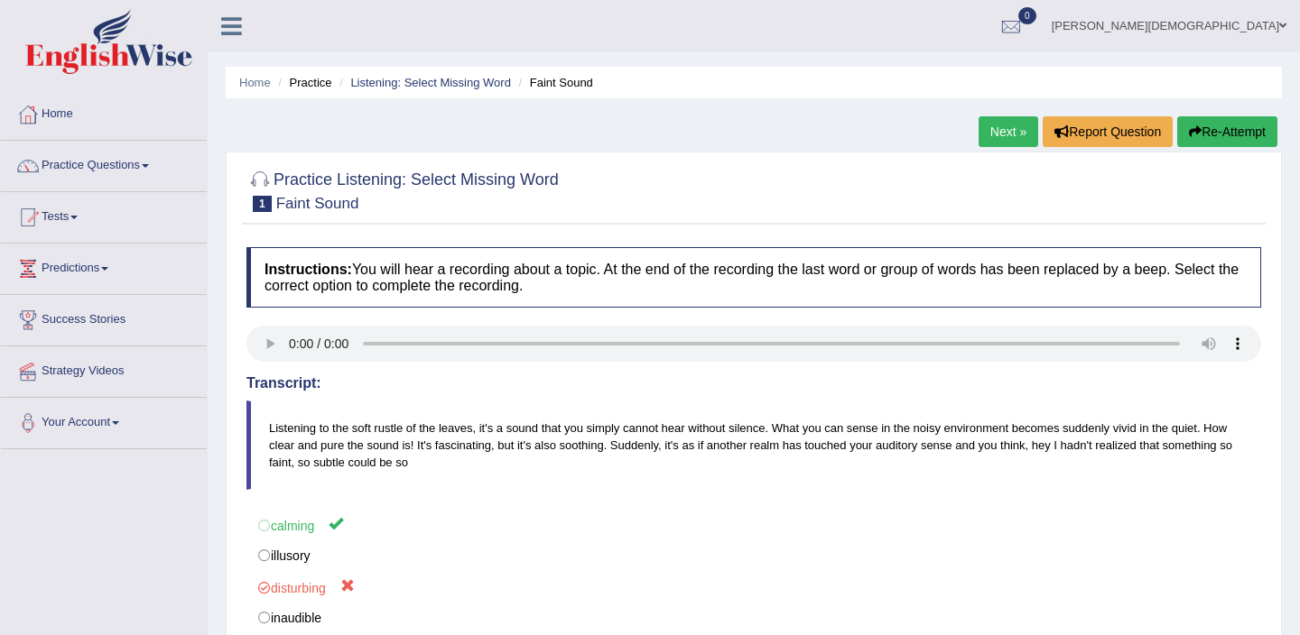
click at [1000, 130] on link "Next »" at bounding box center [1008, 131] width 60 height 31
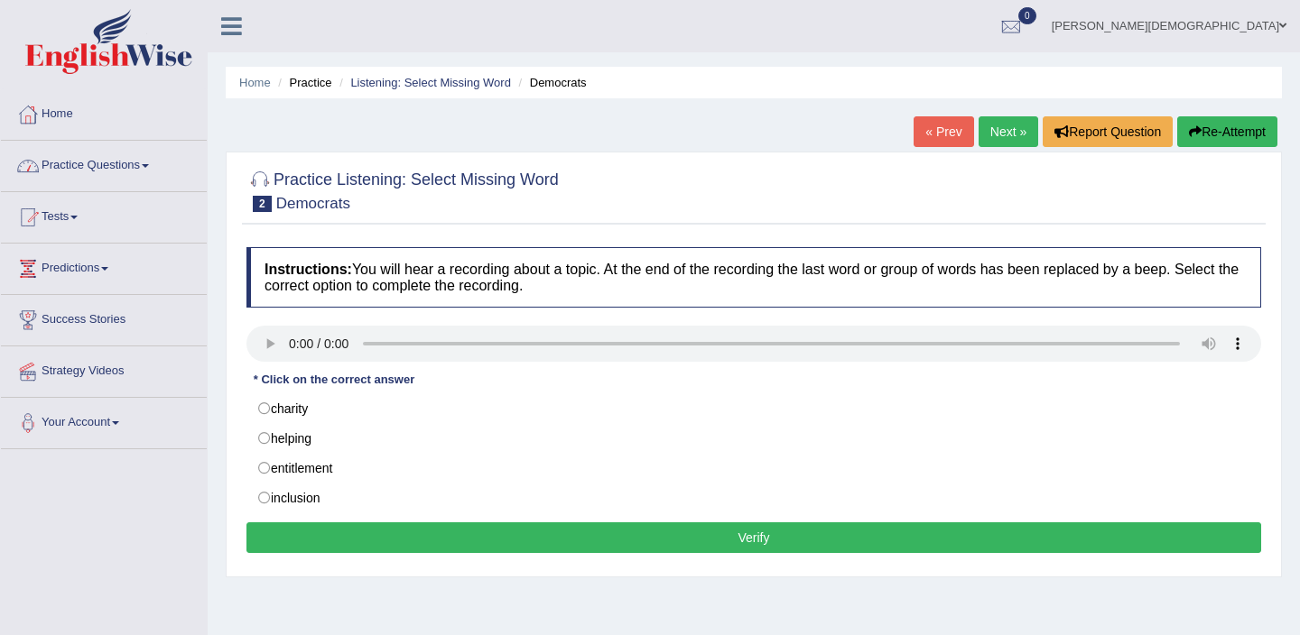
click at [149, 166] on span at bounding box center [145, 166] width 7 height 4
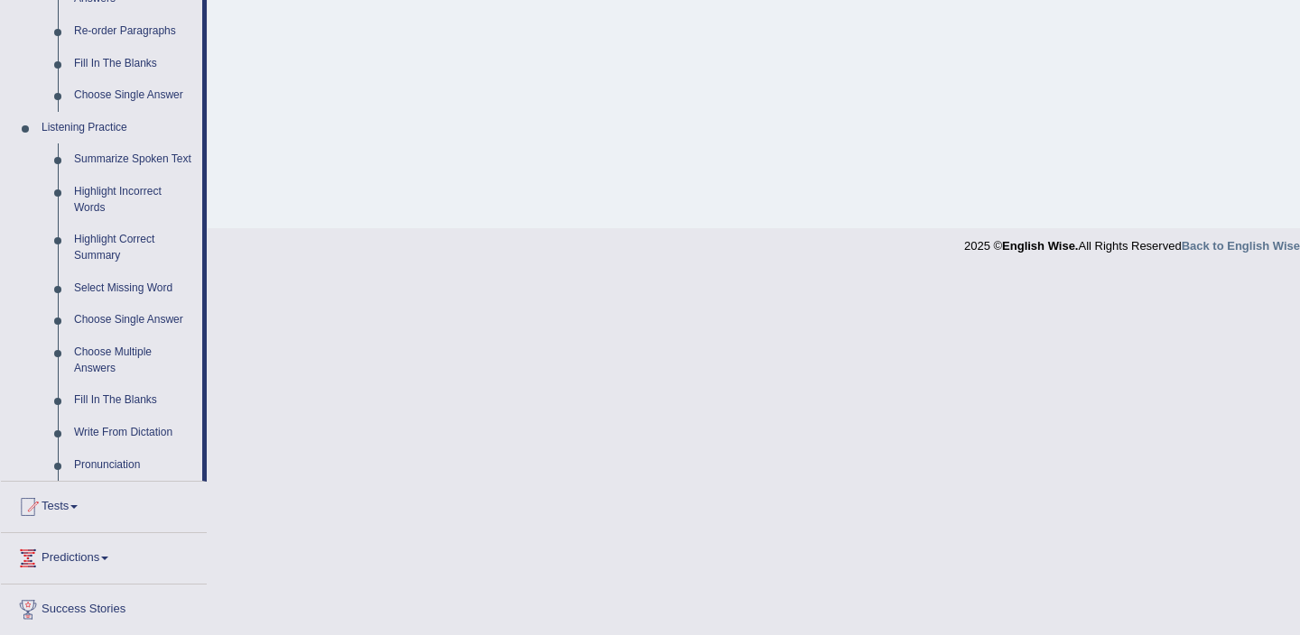
scroll to position [679, 0]
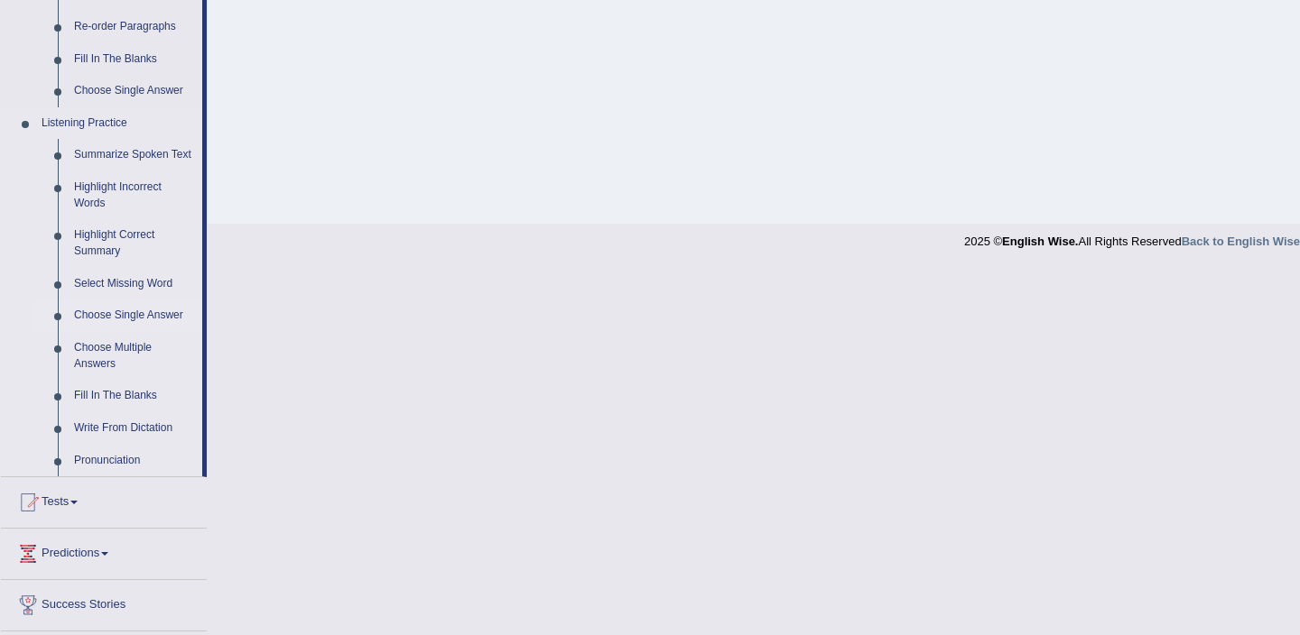
click at [134, 332] on link "Choose Single Answer" at bounding box center [134, 316] width 136 height 32
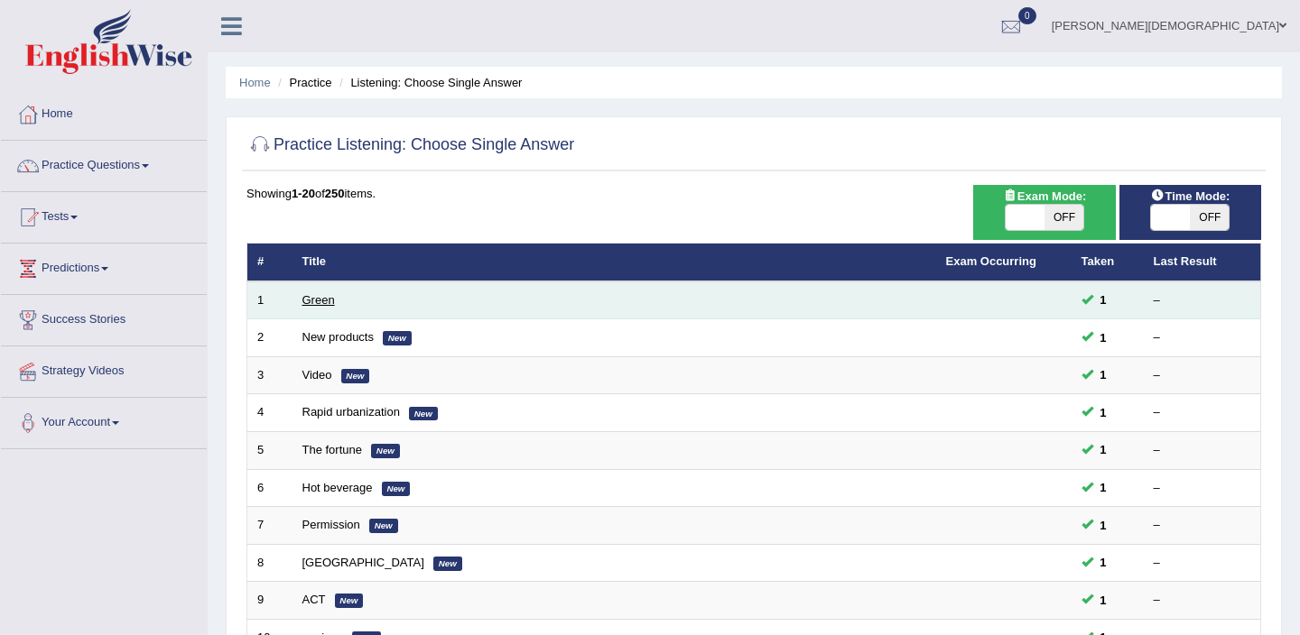
click at [321, 303] on link "Green" at bounding box center [318, 300] width 32 height 14
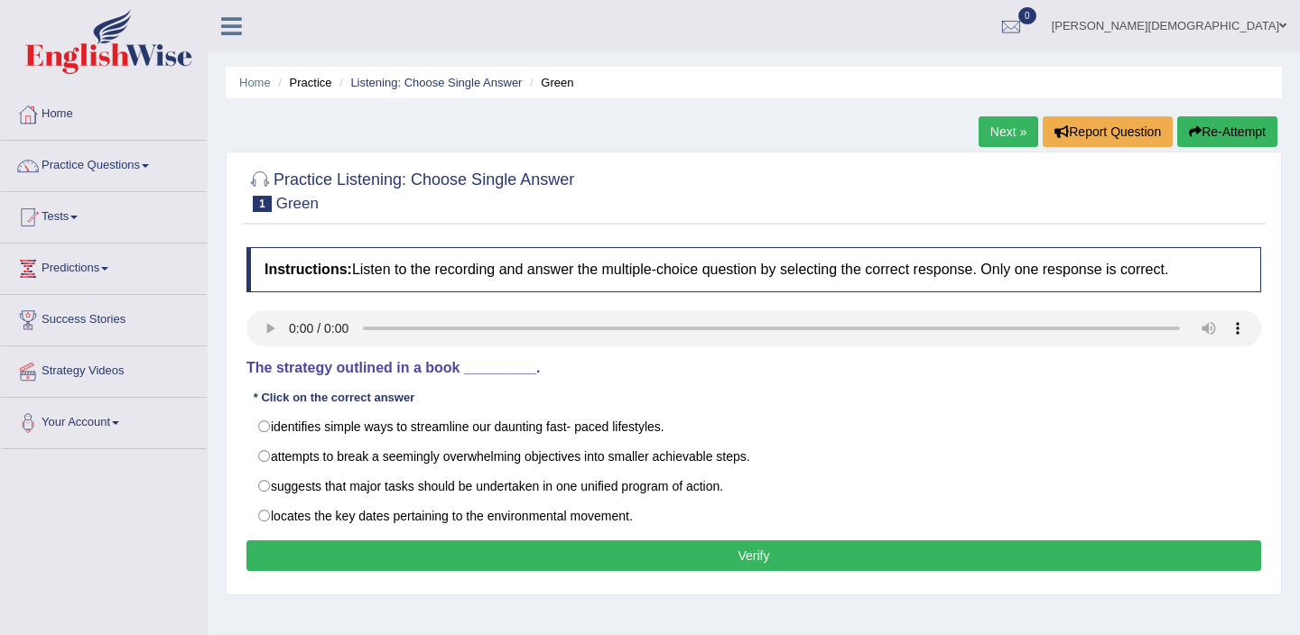
scroll to position [48, 0]
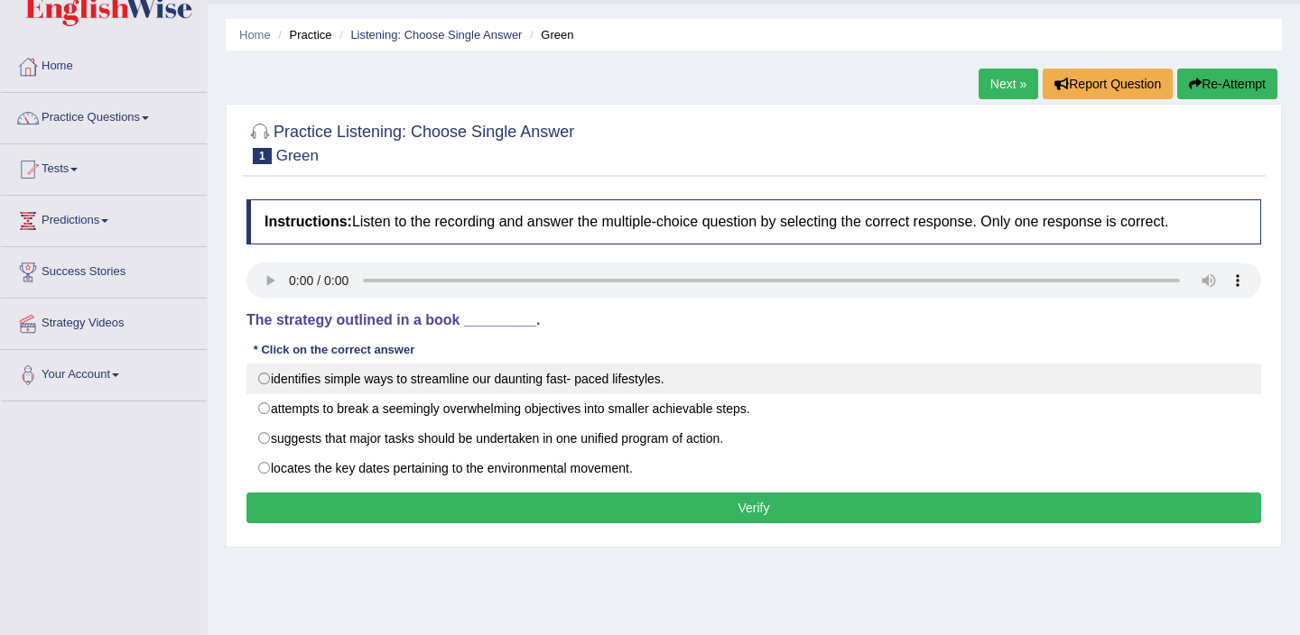
click at [264, 378] on label "identifies simple ways to streamline our daunting fast- paced lifestyles." at bounding box center [753, 379] width 1015 height 31
radio input "true"
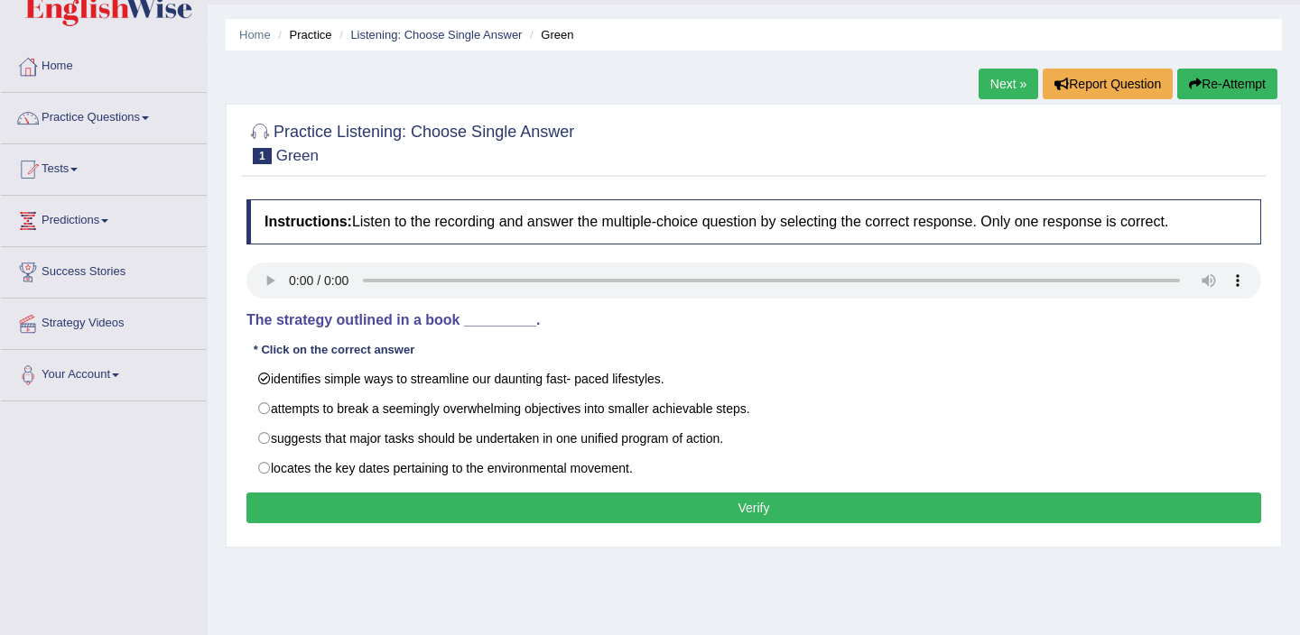
click at [424, 502] on button "Verify" at bounding box center [753, 508] width 1015 height 31
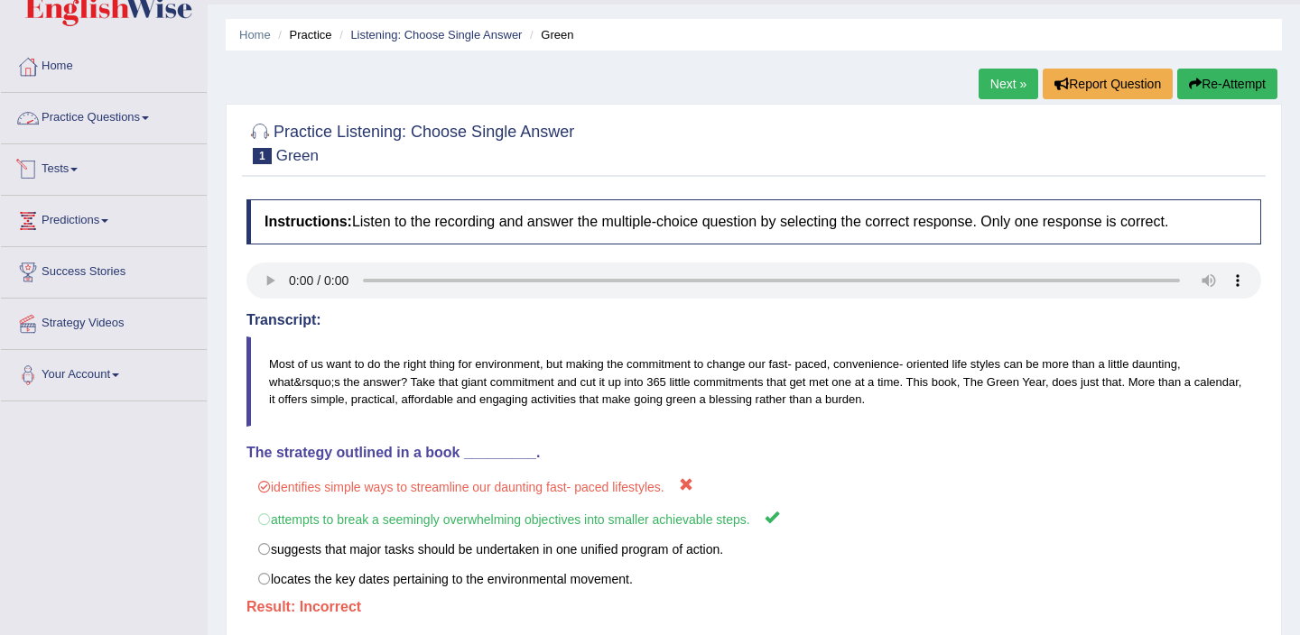
click at [168, 116] on link "Practice Questions" at bounding box center [104, 115] width 206 height 45
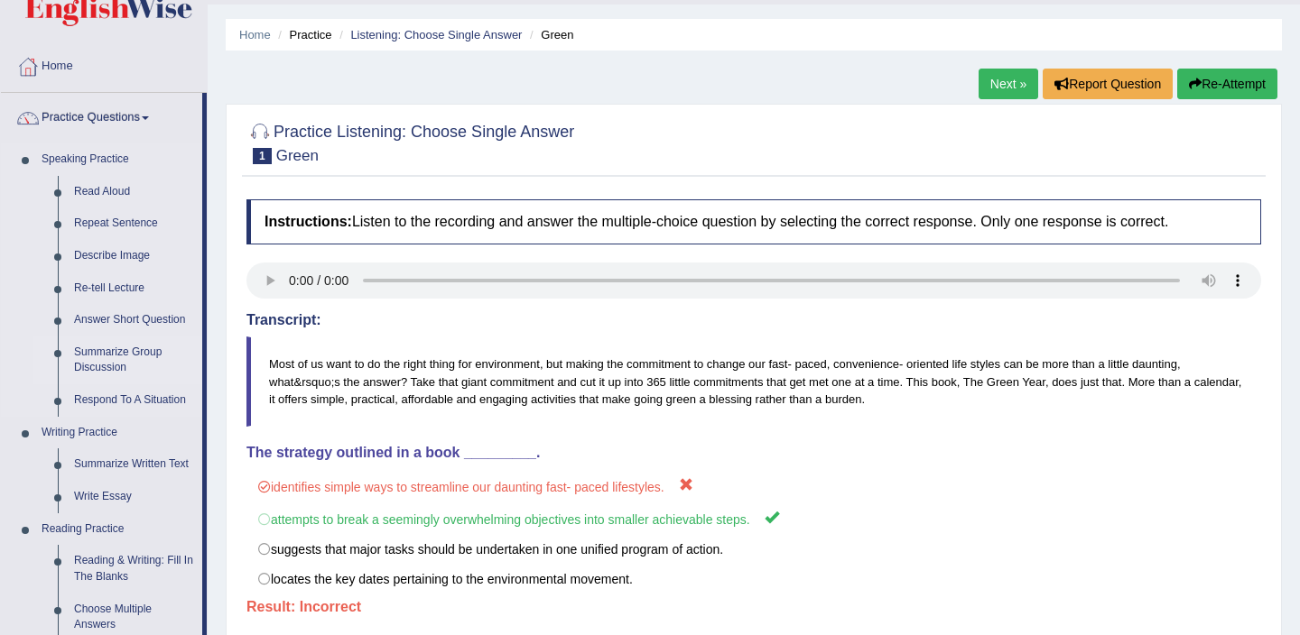
scroll to position [795, 0]
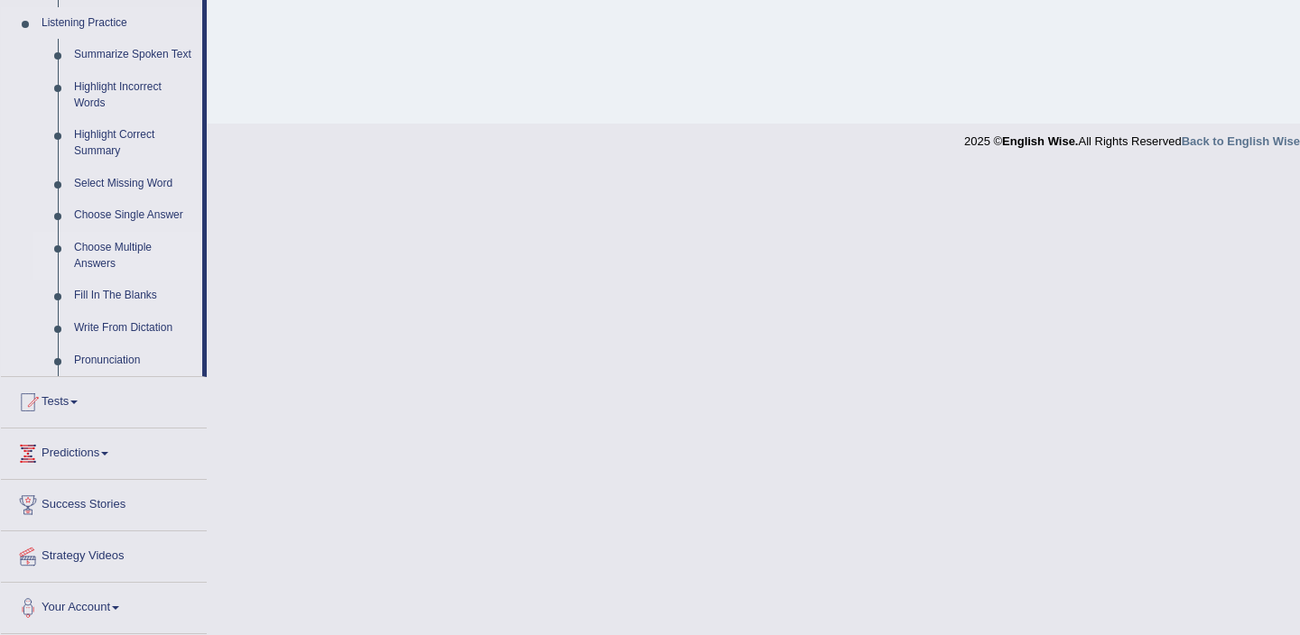
click at [98, 259] on link "Choose Multiple Answers" at bounding box center [134, 256] width 136 height 48
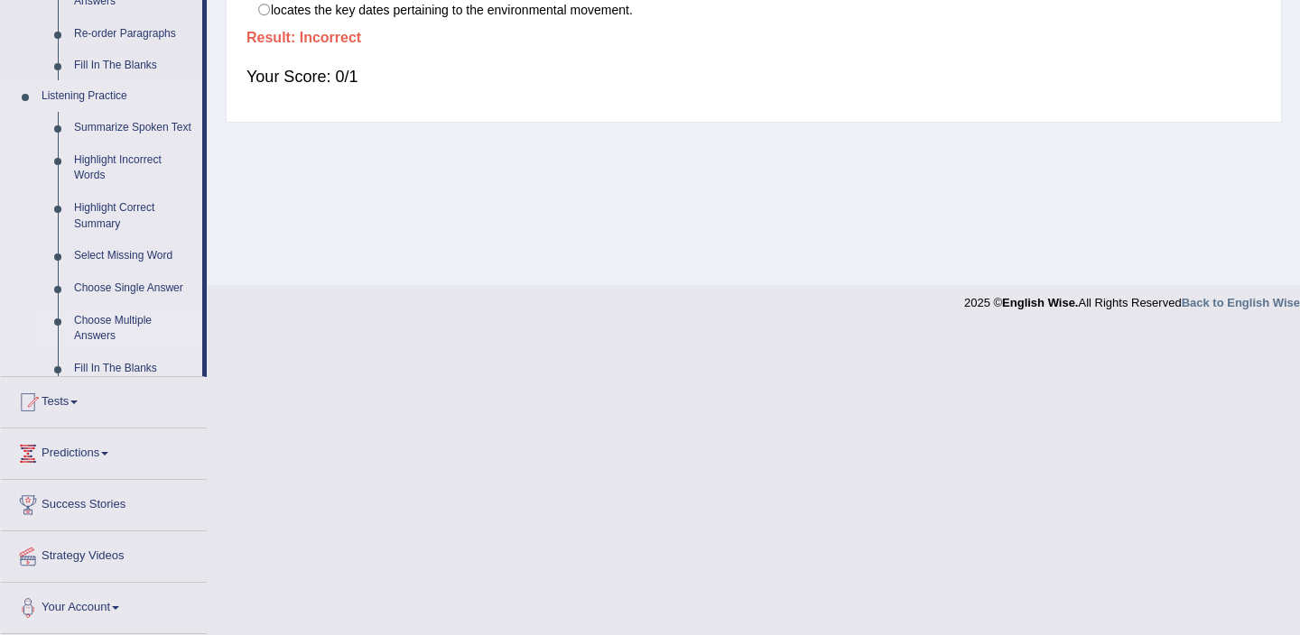
scroll to position [312, 0]
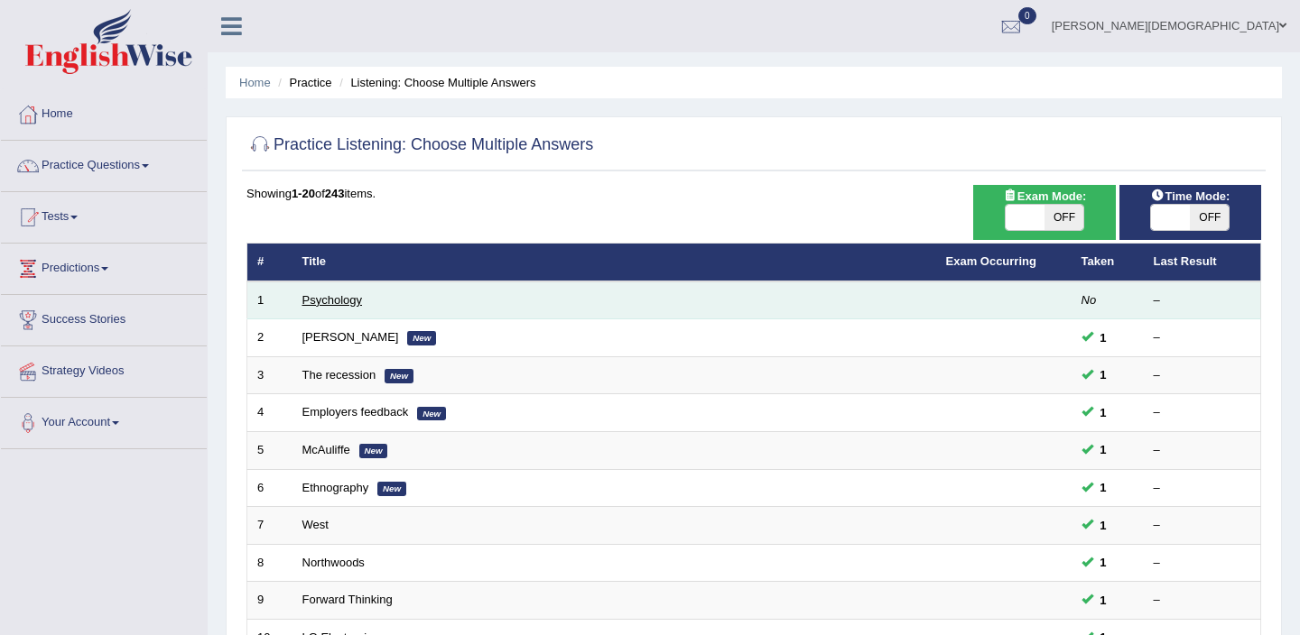
click at [329, 301] on link "Psychology" at bounding box center [332, 300] width 60 height 14
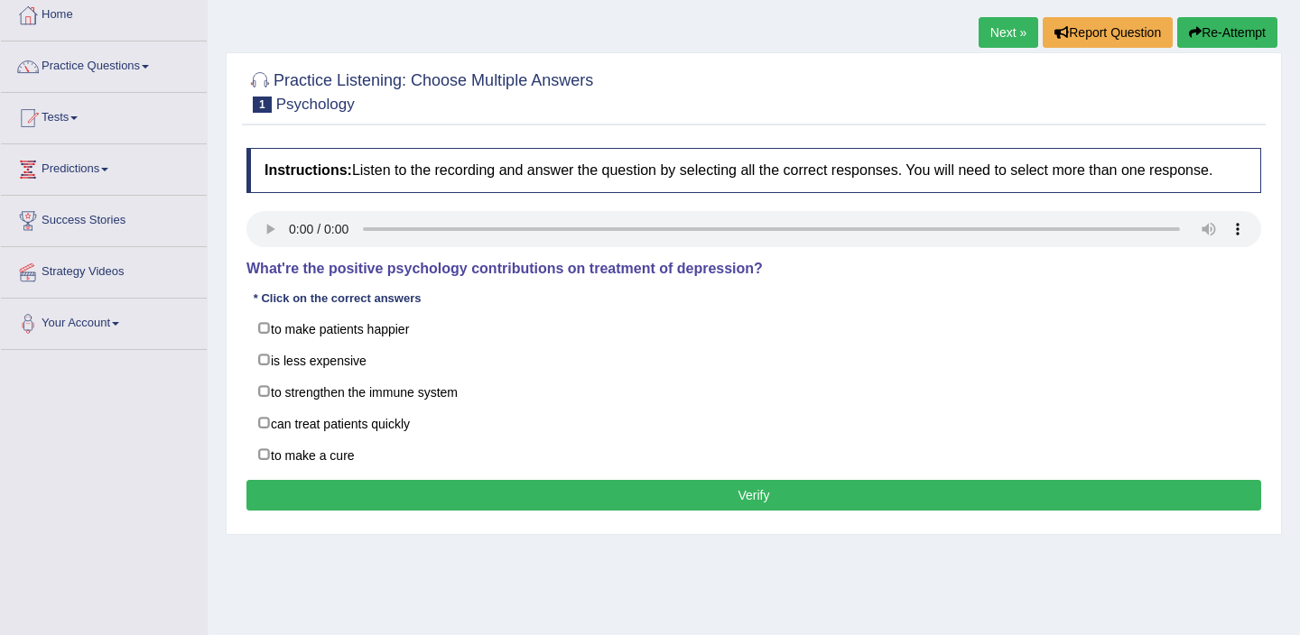
scroll to position [100, 0]
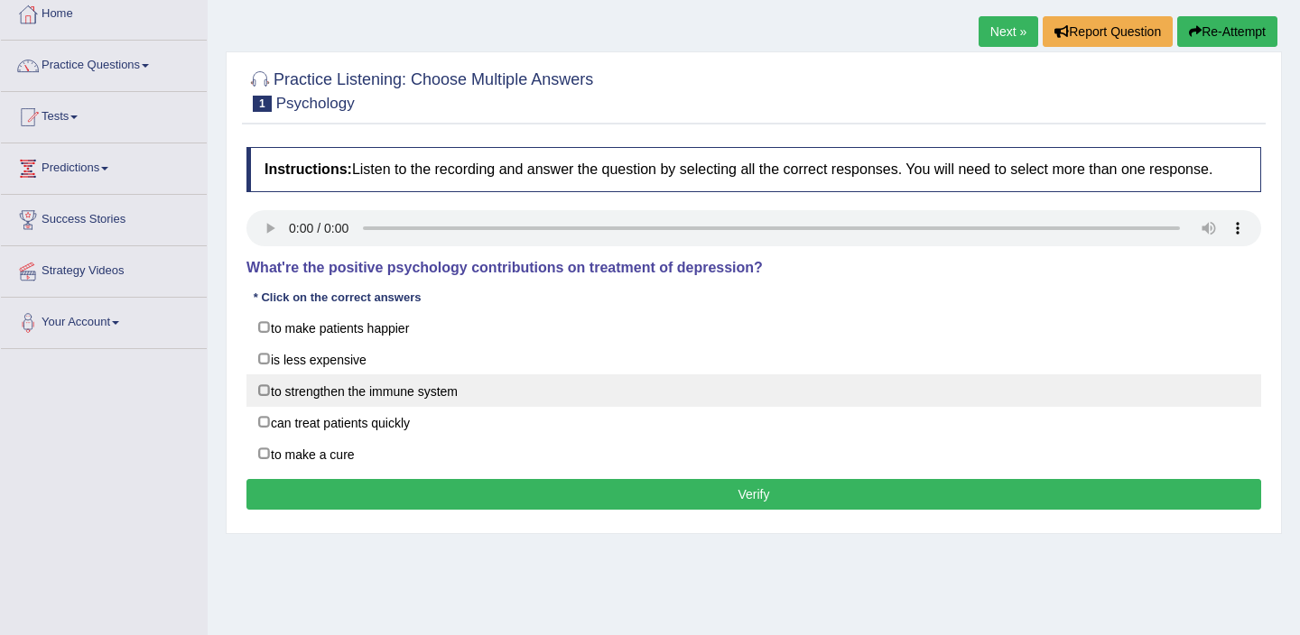
click at [264, 405] on label "to strengthen the immune system" at bounding box center [753, 391] width 1015 height 32
checkbox input "true"
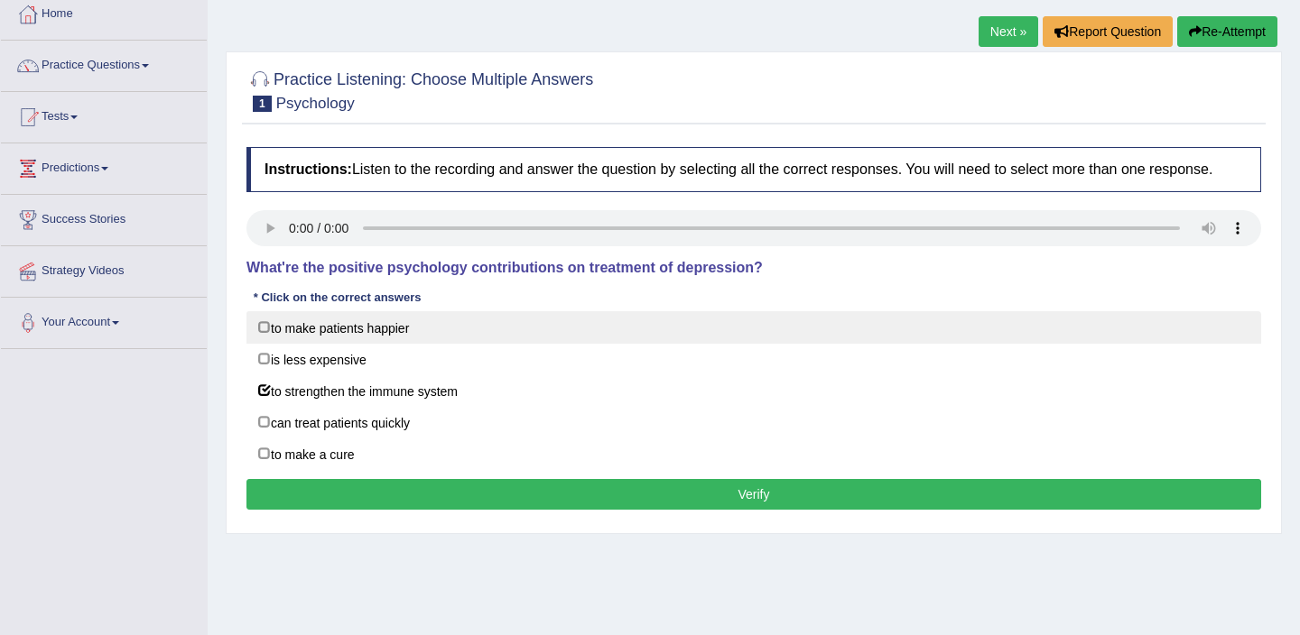
click at [264, 344] on label "to make patients happier" at bounding box center [753, 327] width 1015 height 32
checkbox input "true"
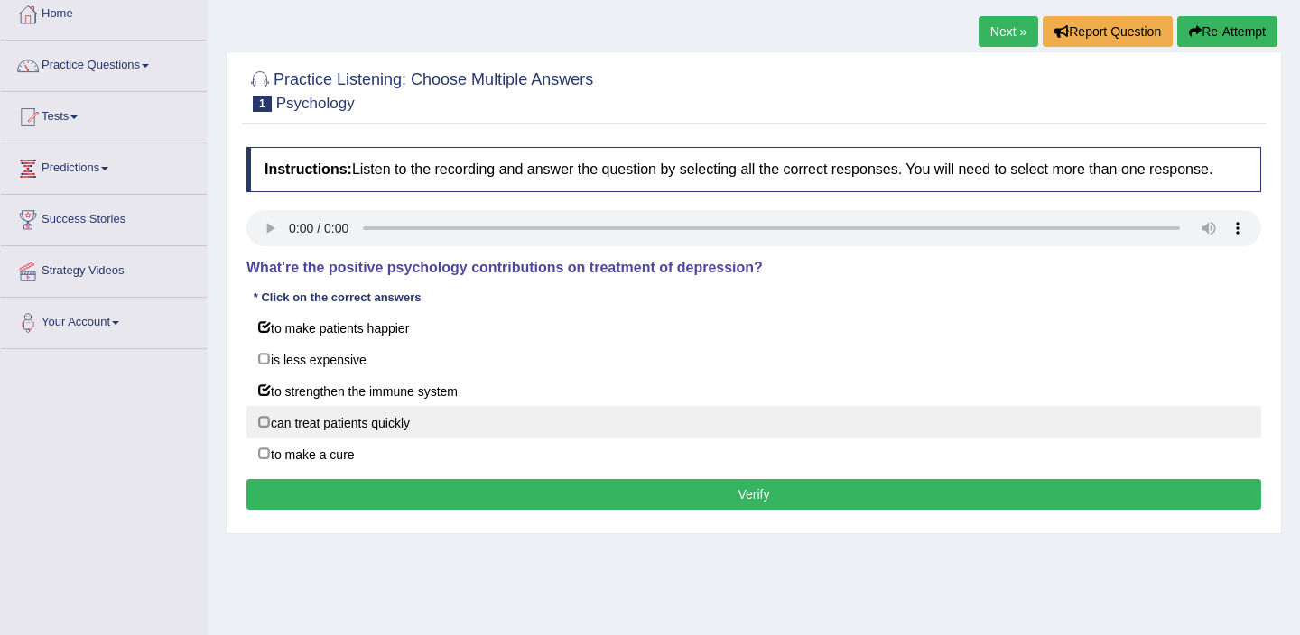
click at [264, 439] on label "can treat patients quickly" at bounding box center [753, 422] width 1015 height 32
checkbox input "true"
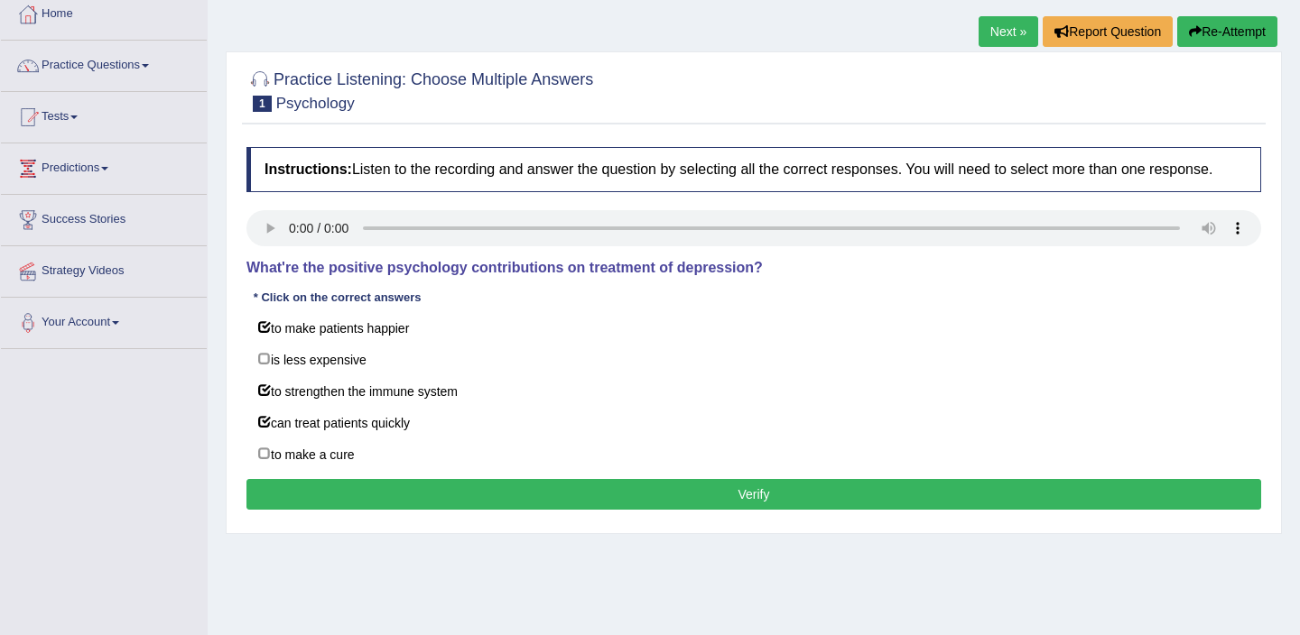
click at [441, 507] on button "Verify" at bounding box center [753, 494] width 1015 height 31
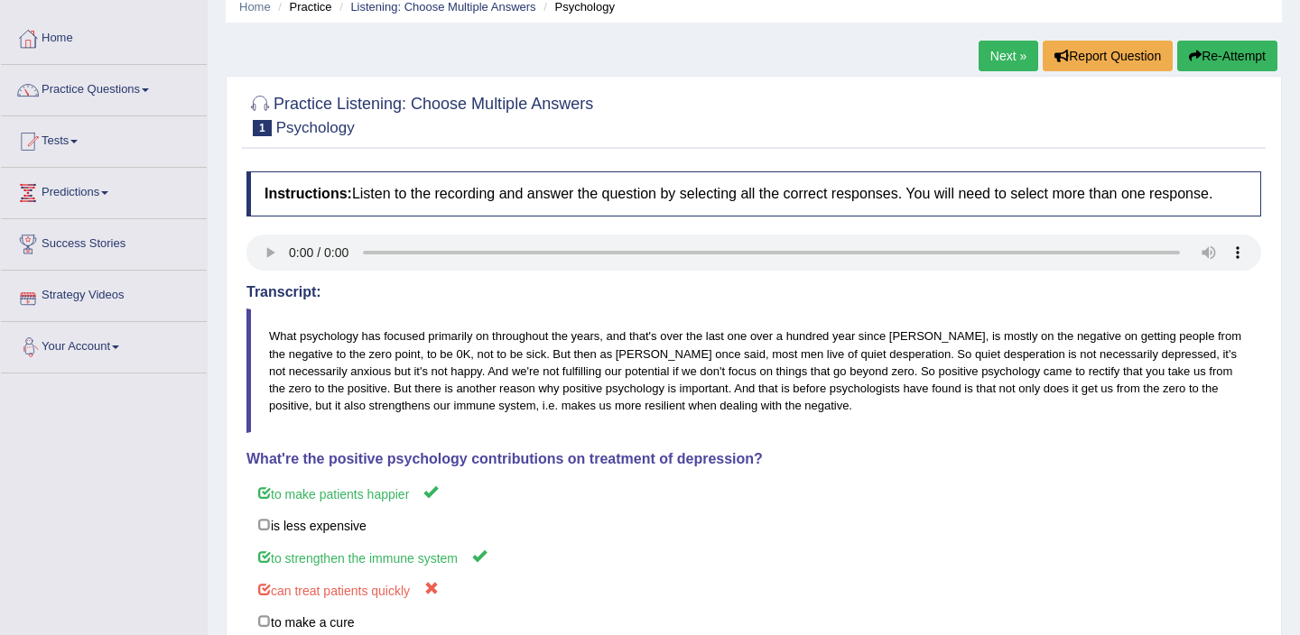
scroll to position [0, 0]
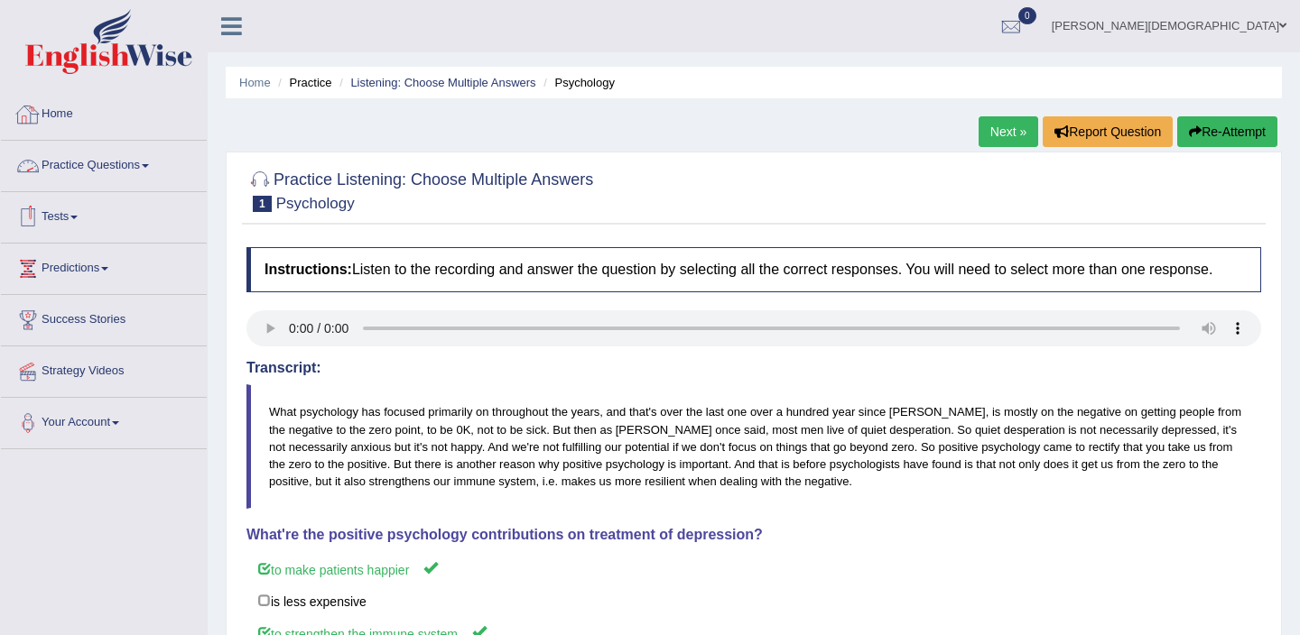
click at [149, 165] on link "Practice Questions" at bounding box center [104, 163] width 206 height 45
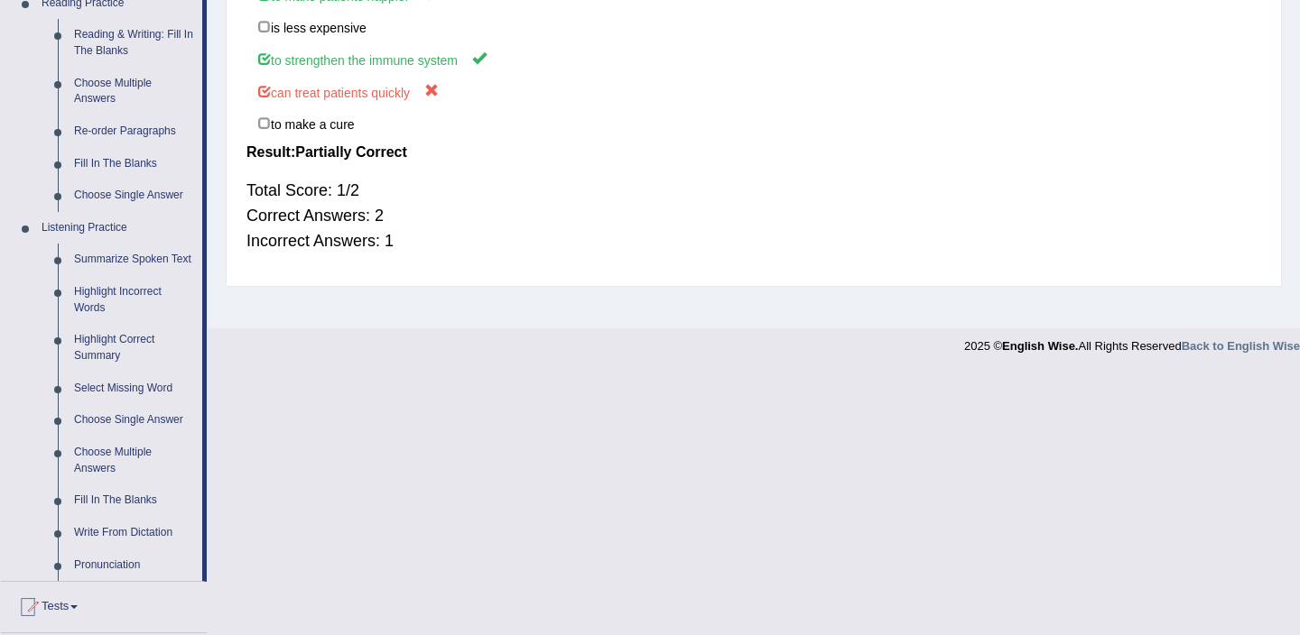
scroll to position [795, 0]
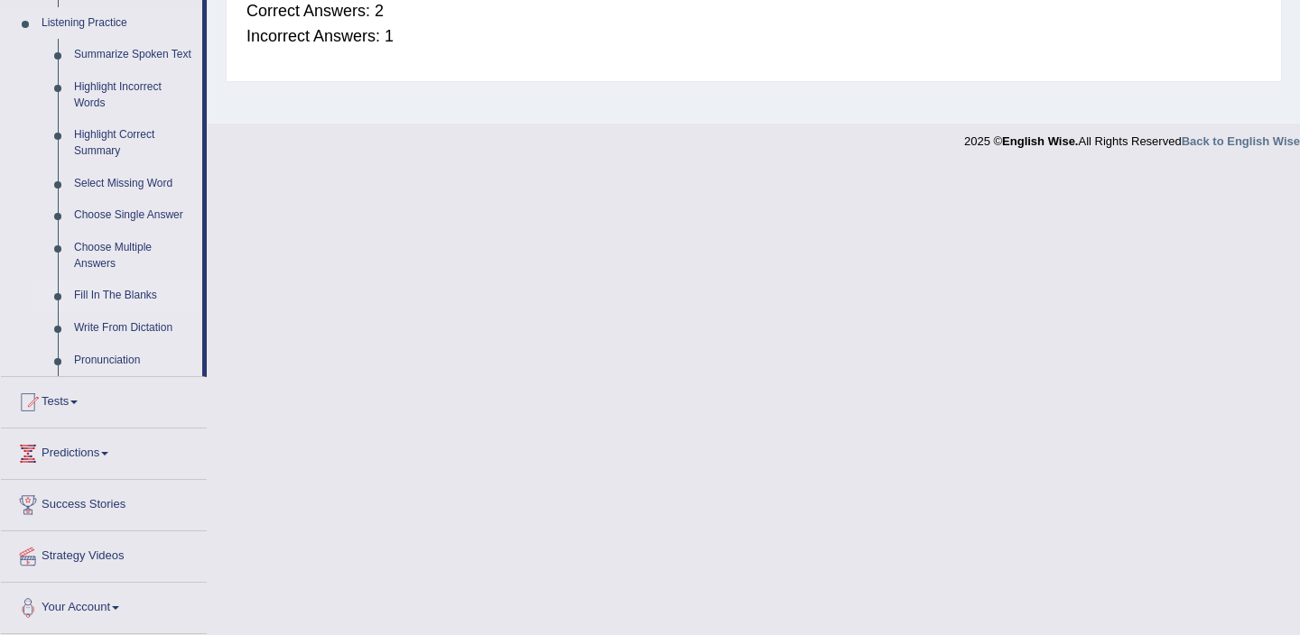
click at [114, 293] on link "Fill In The Blanks" at bounding box center [134, 296] width 136 height 32
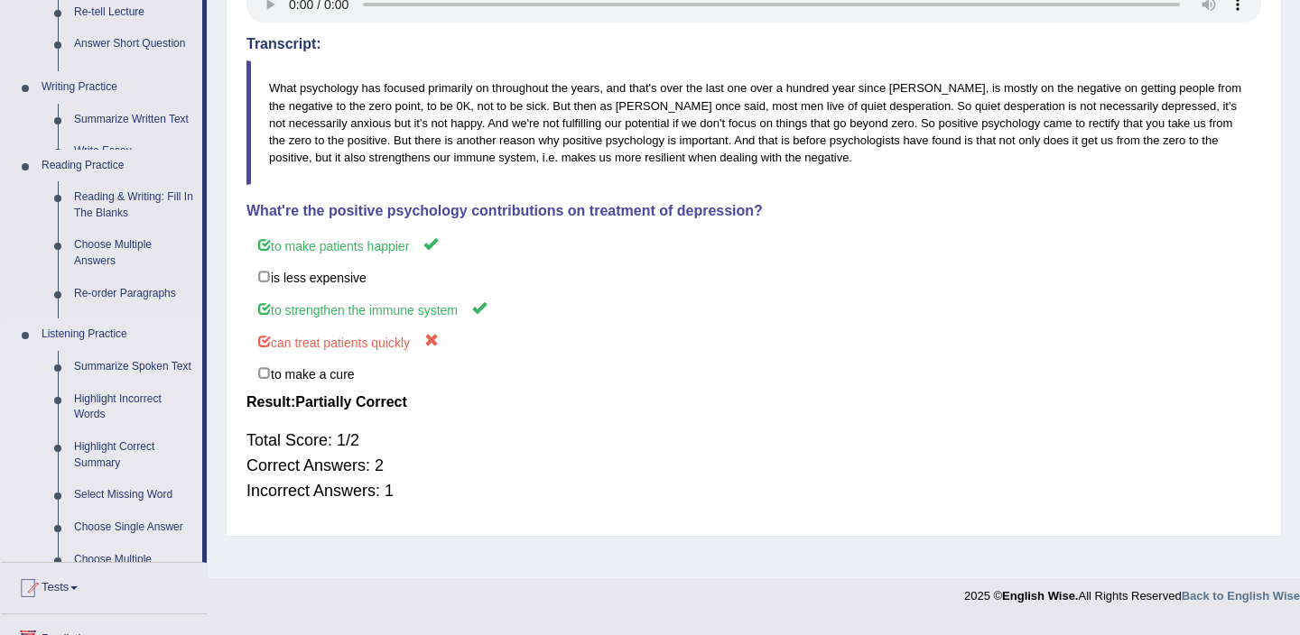
scroll to position [312, 0]
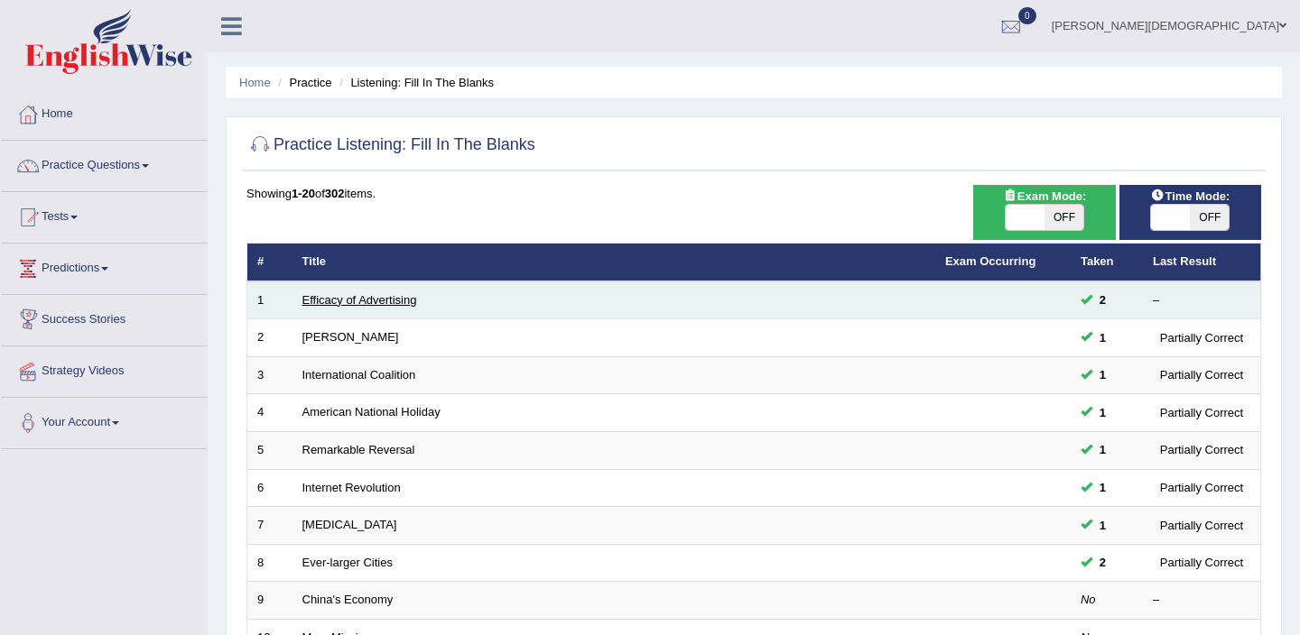
click at [341, 306] on link "Efficacy of Advertising" at bounding box center [359, 300] width 115 height 14
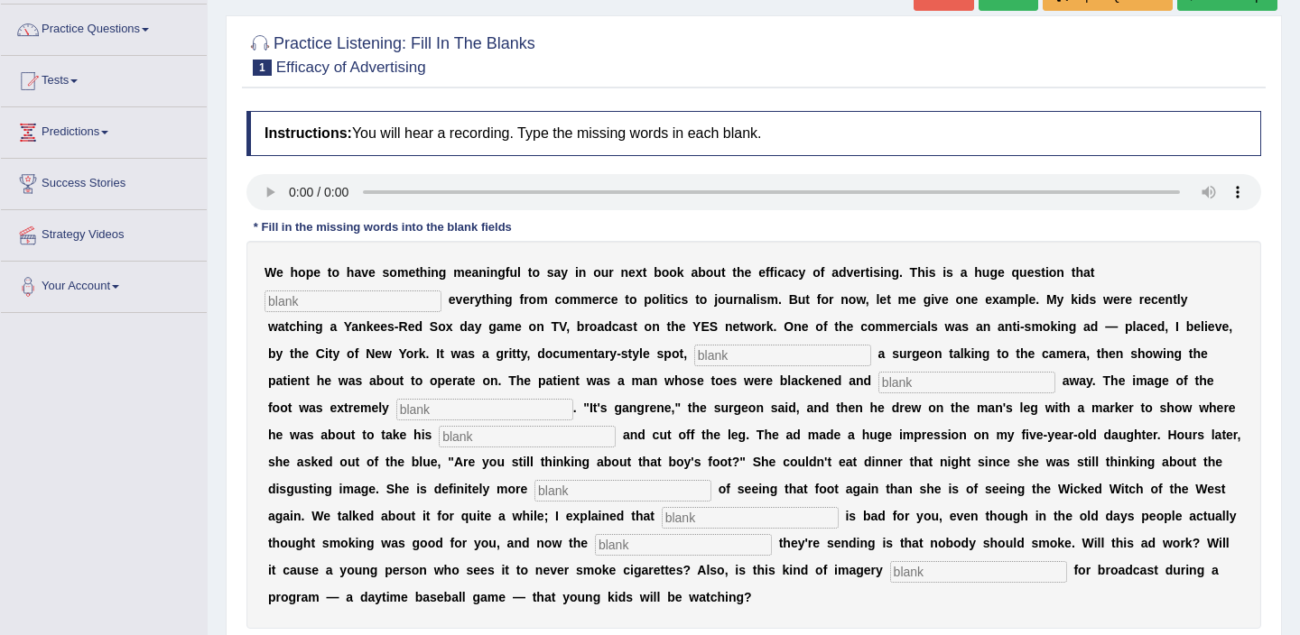
scroll to position [139, 0]
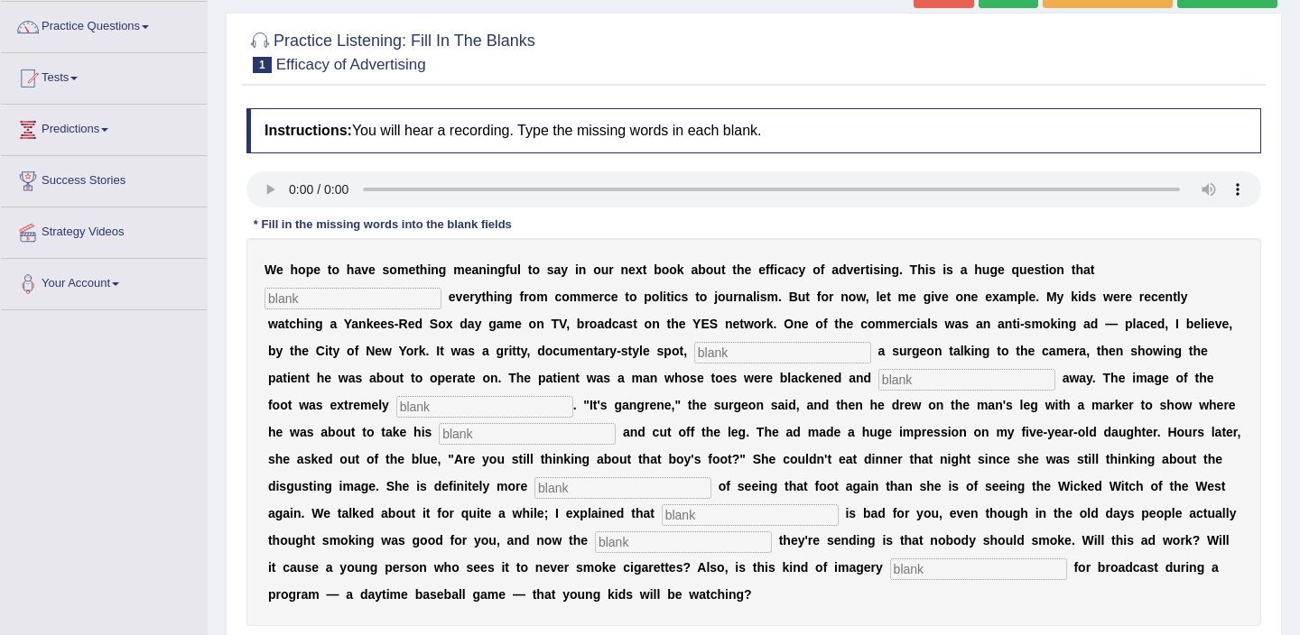
click at [281, 298] on input "text" at bounding box center [352, 299] width 177 height 22
type input "inpact"
click at [694, 355] on input "text" at bounding box center [782, 353] width 177 height 22
click at [694, 355] on input "fewaturing" at bounding box center [782, 353] width 177 height 22
type input "featuring"
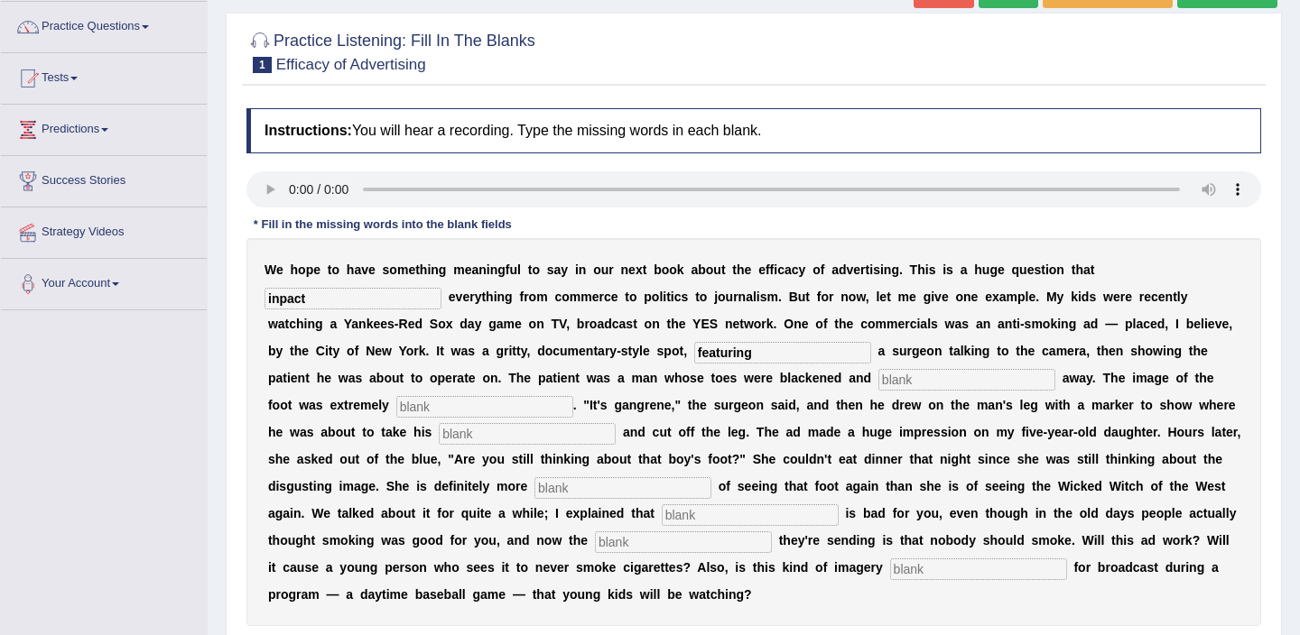
click at [396, 413] on input "text" at bounding box center [484, 407] width 177 height 22
type input "discosting"
click at [439, 431] on input "text" at bounding box center [527, 434] width 177 height 22
type input "hack"
click at [534, 489] on input "text" at bounding box center [622, 489] width 177 height 22
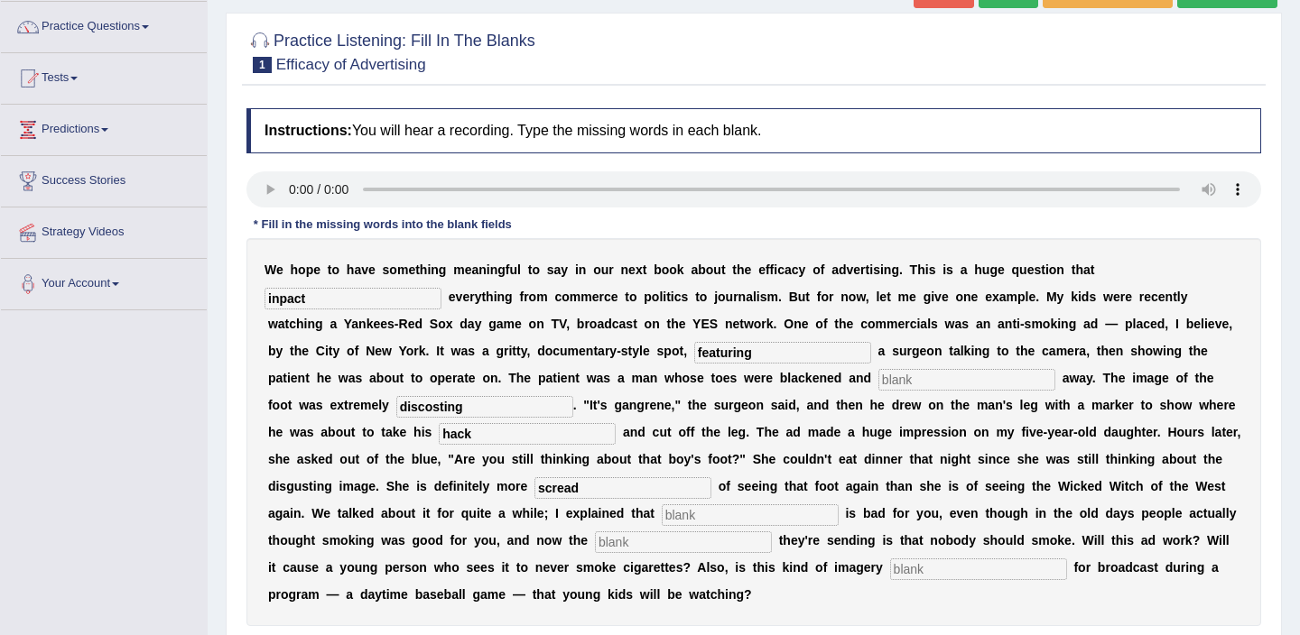
type input "scread"
click at [662, 522] on input "text" at bounding box center [750, 516] width 177 height 22
type input "smoking"
click at [595, 546] on input "text" at bounding box center [683, 543] width 177 height 22
type input "massage"
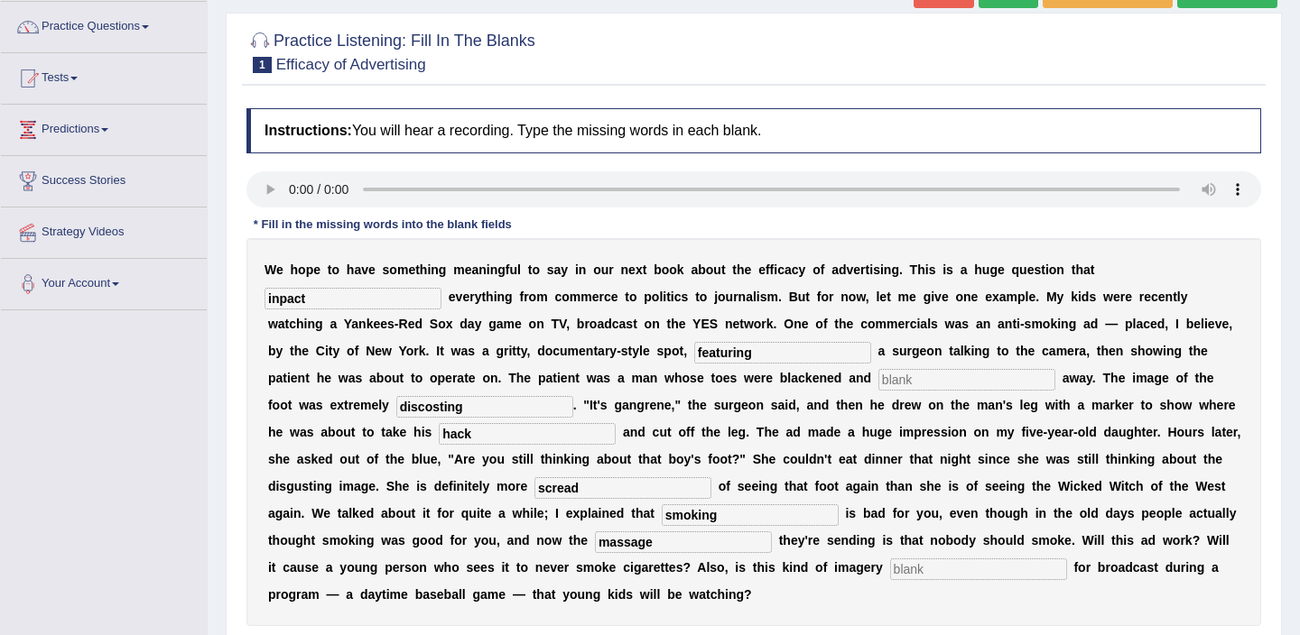
click at [890, 567] on input "text" at bounding box center [978, 570] width 177 height 22
type input "o"
type input "p"
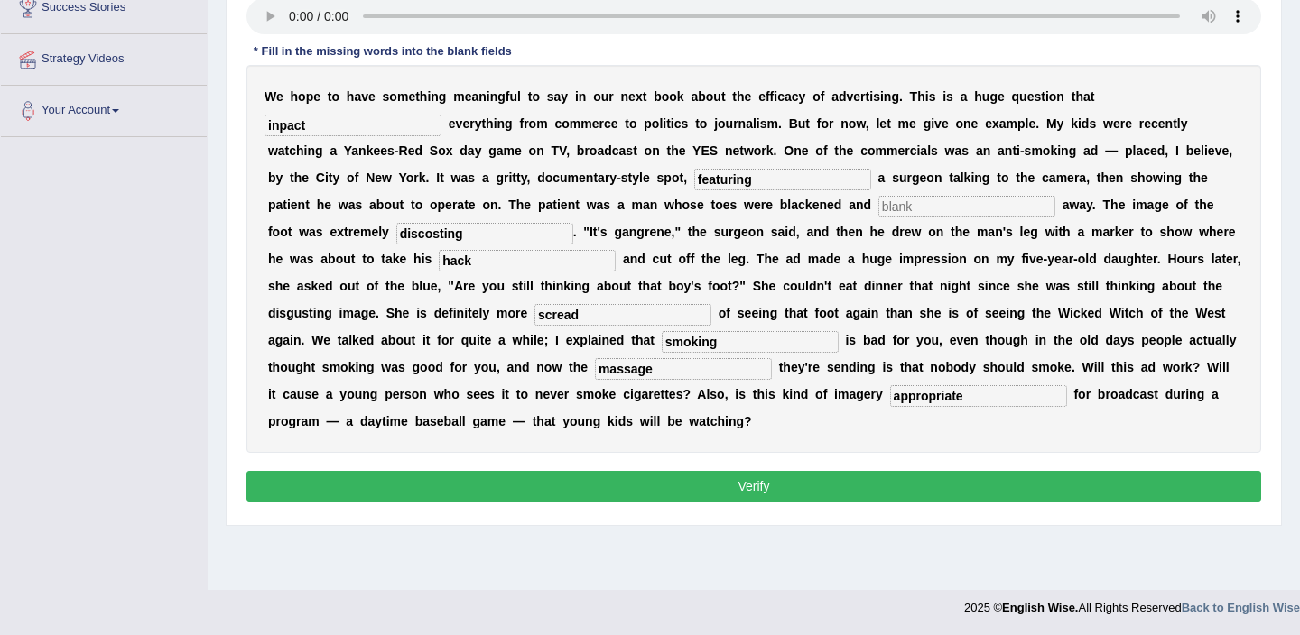
scroll to position [311, 0]
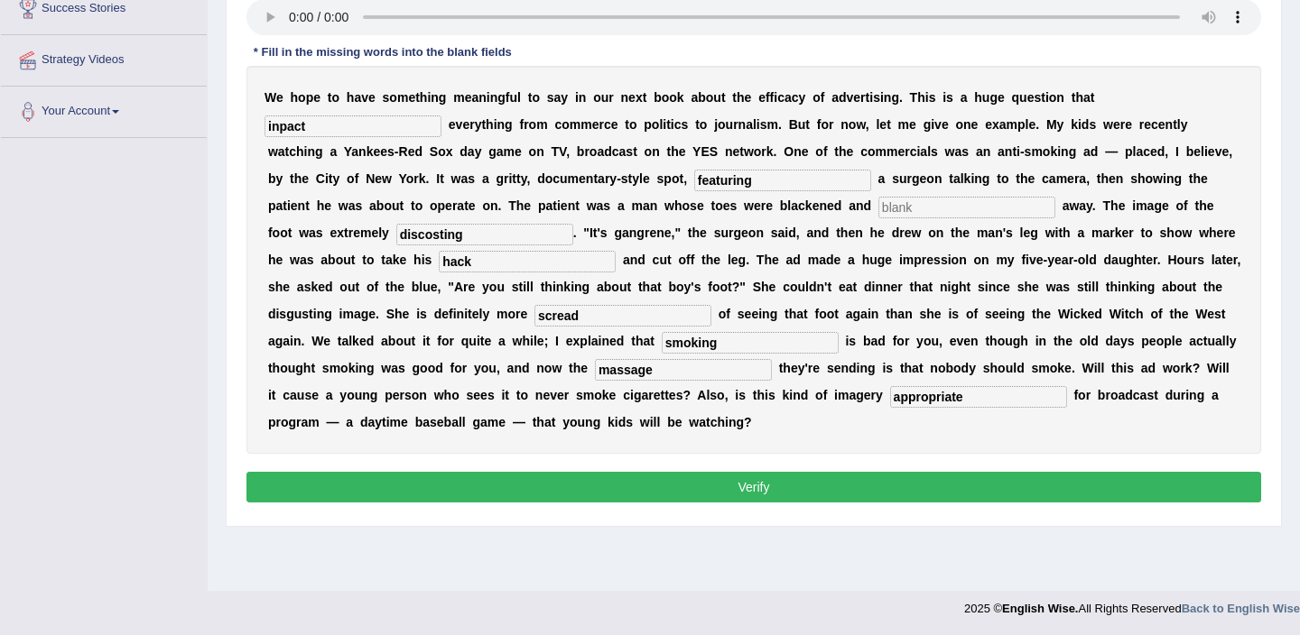
type input "appropriate"
click at [816, 498] on button "Verify" at bounding box center [753, 487] width 1015 height 31
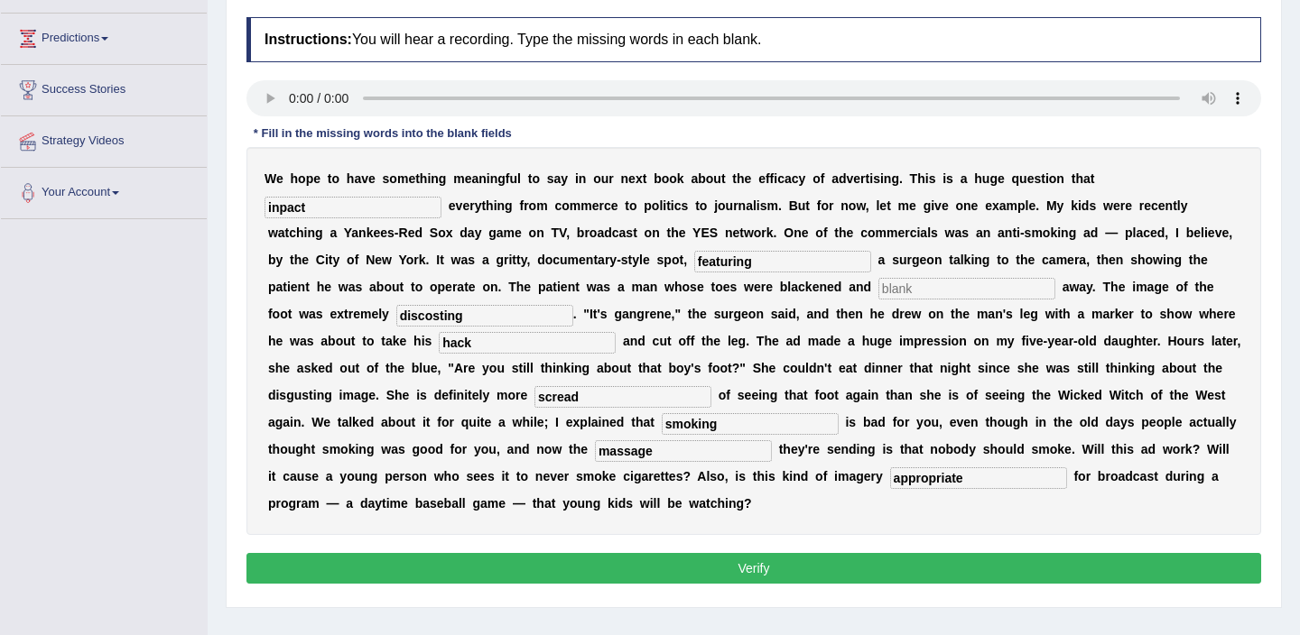
scroll to position [227, 0]
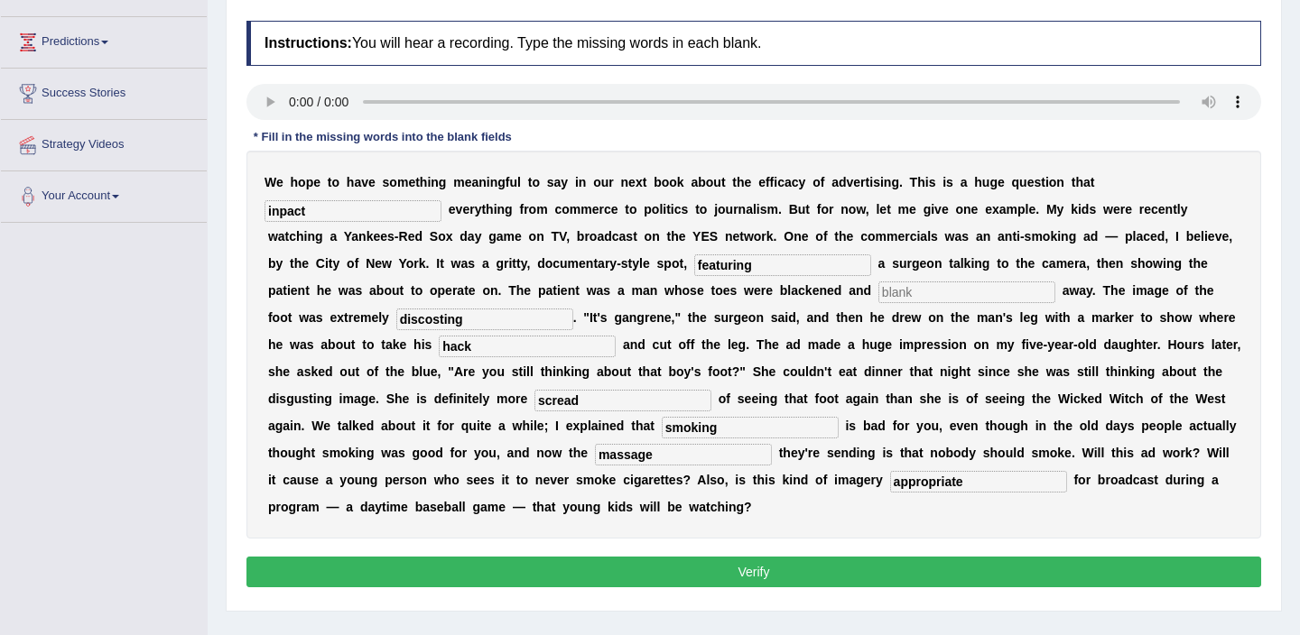
click at [396, 320] on input "discosting" at bounding box center [484, 320] width 177 height 22
type input "disguisting"
click at [878, 293] on input "text" at bounding box center [966, 293] width 177 height 22
type input "run"
click at [774, 574] on button "Verify" at bounding box center [753, 572] width 1015 height 31
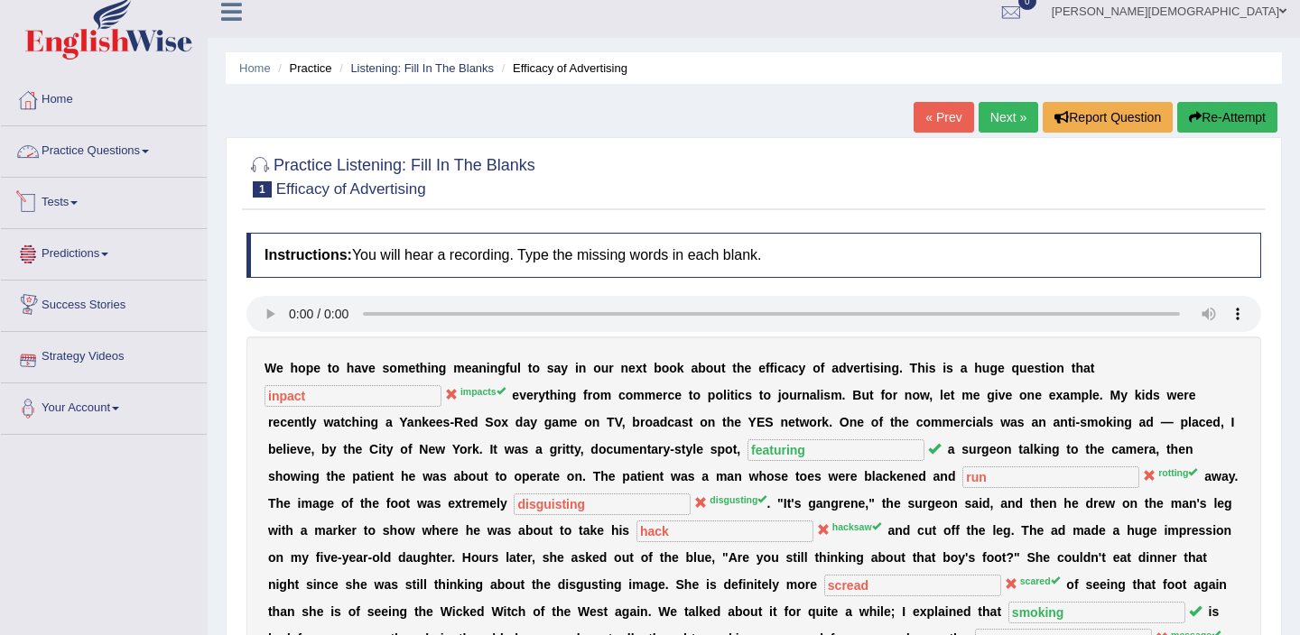
scroll to position [10, 0]
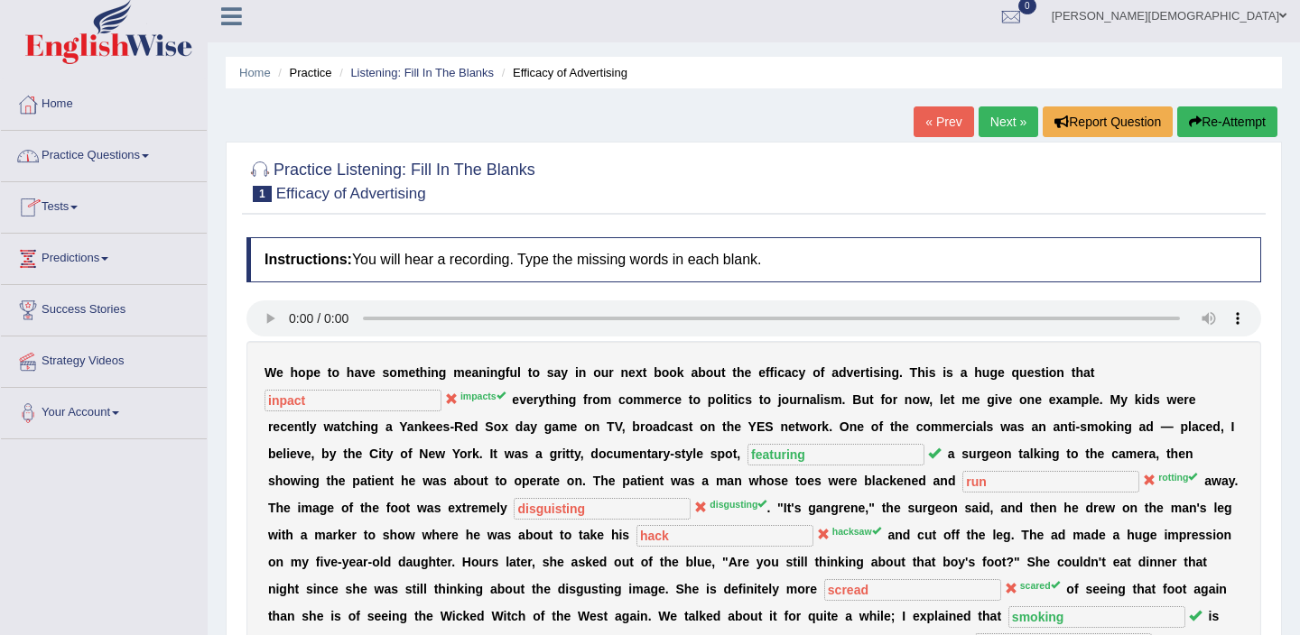
click at [159, 158] on link "Practice Questions" at bounding box center [104, 153] width 206 height 45
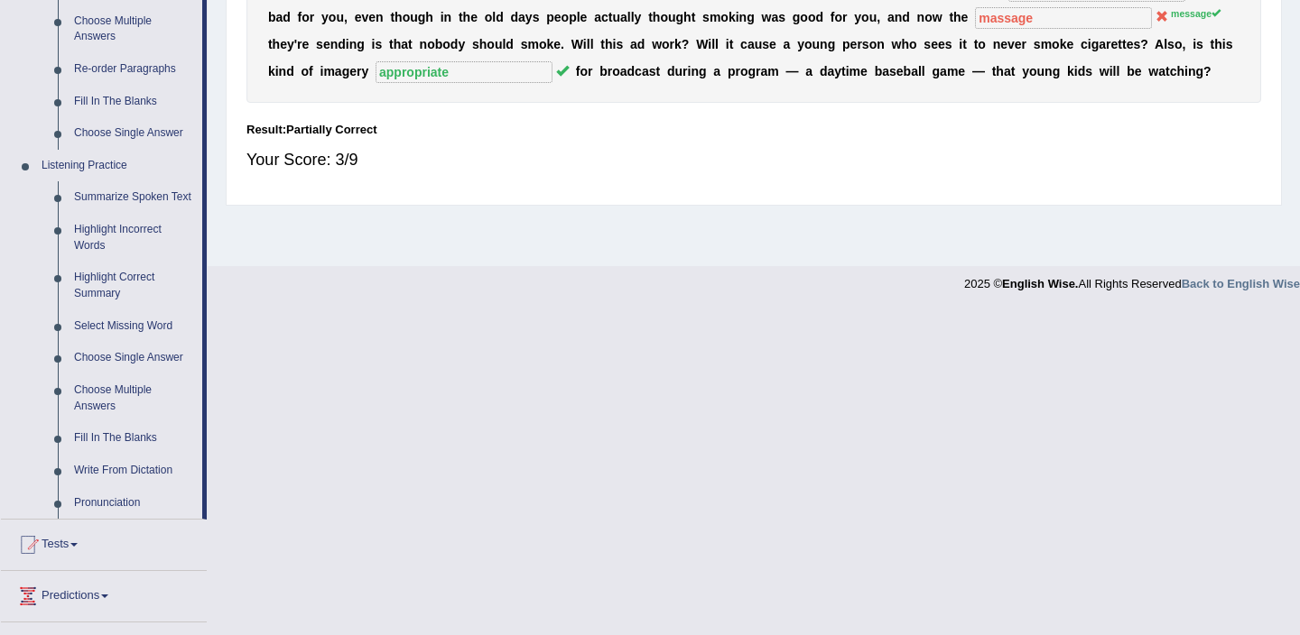
scroll to position [795, 0]
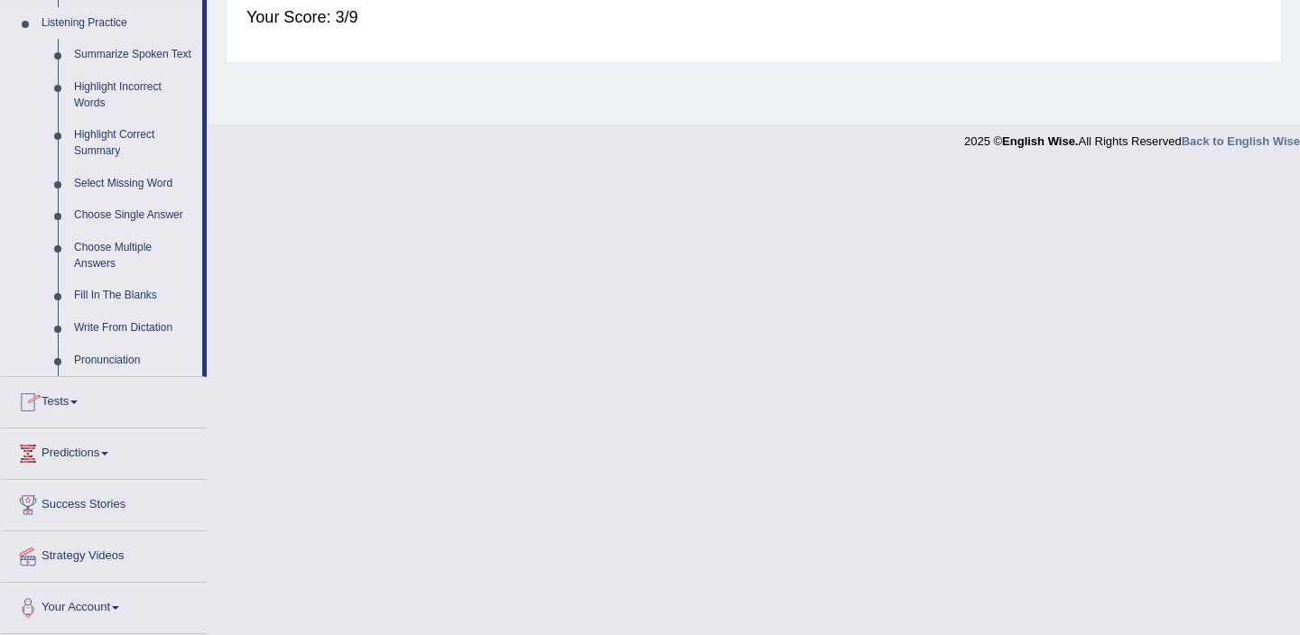
click at [116, 327] on link "Write From Dictation" at bounding box center [134, 328] width 136 height 32
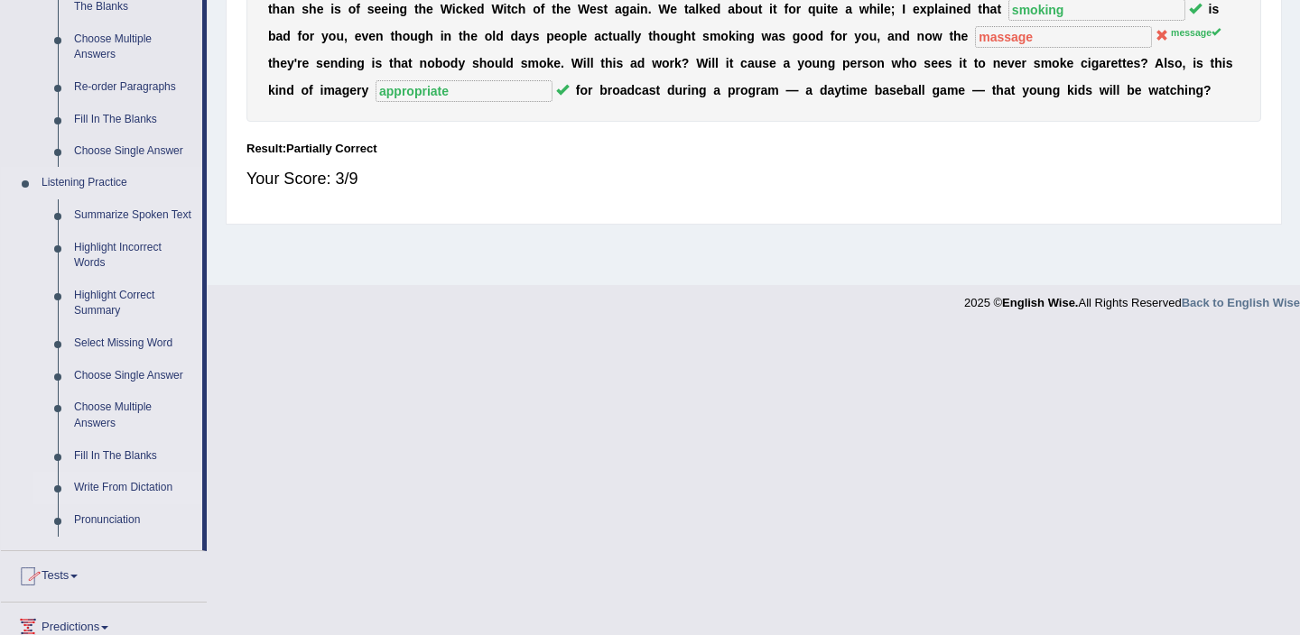
scroll to position [312, 0]
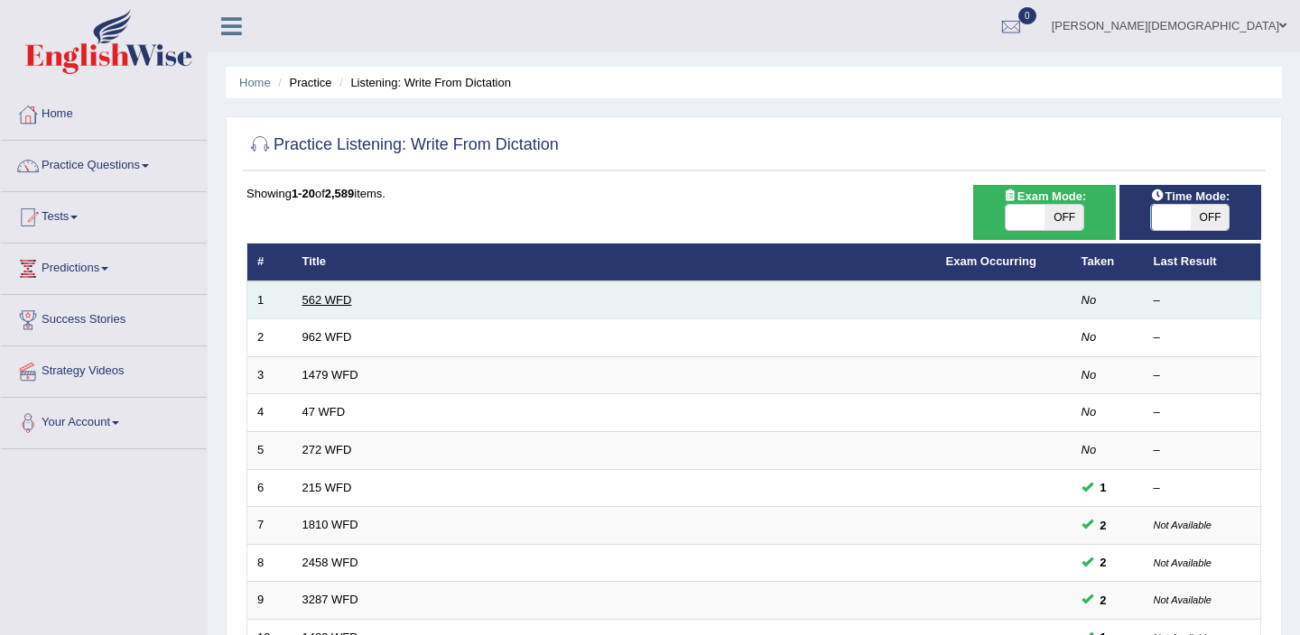
click at [315, 301] on link "562 WFD" at bounding box center [327, 300] width 50 height 14
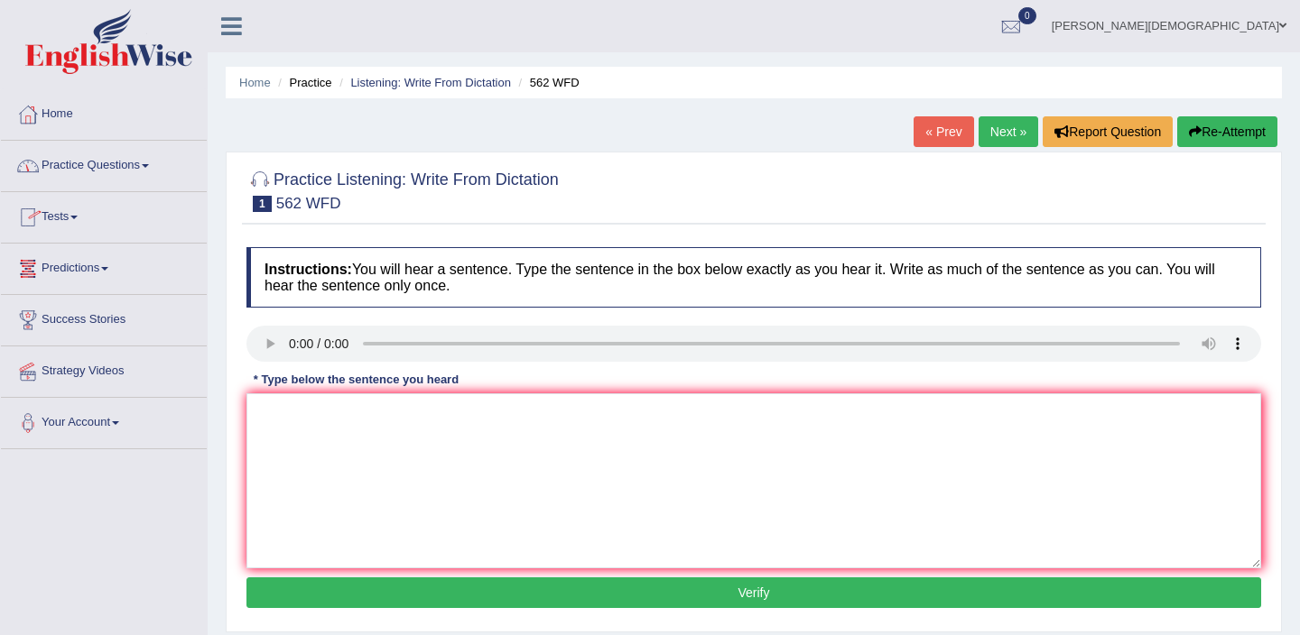
click at [1006, 128] on link "Next »" at bounding box center [1008, 131] width 60 height 31
click at [280, 422] on textarea at bounding box center [753, 481] width 1015 height 175
type textarea "if you have any questions about the exam please raise ypur hand"
click at [416, 607] on button "Verify" at bounding box center [753, 593] width 1015 height 31
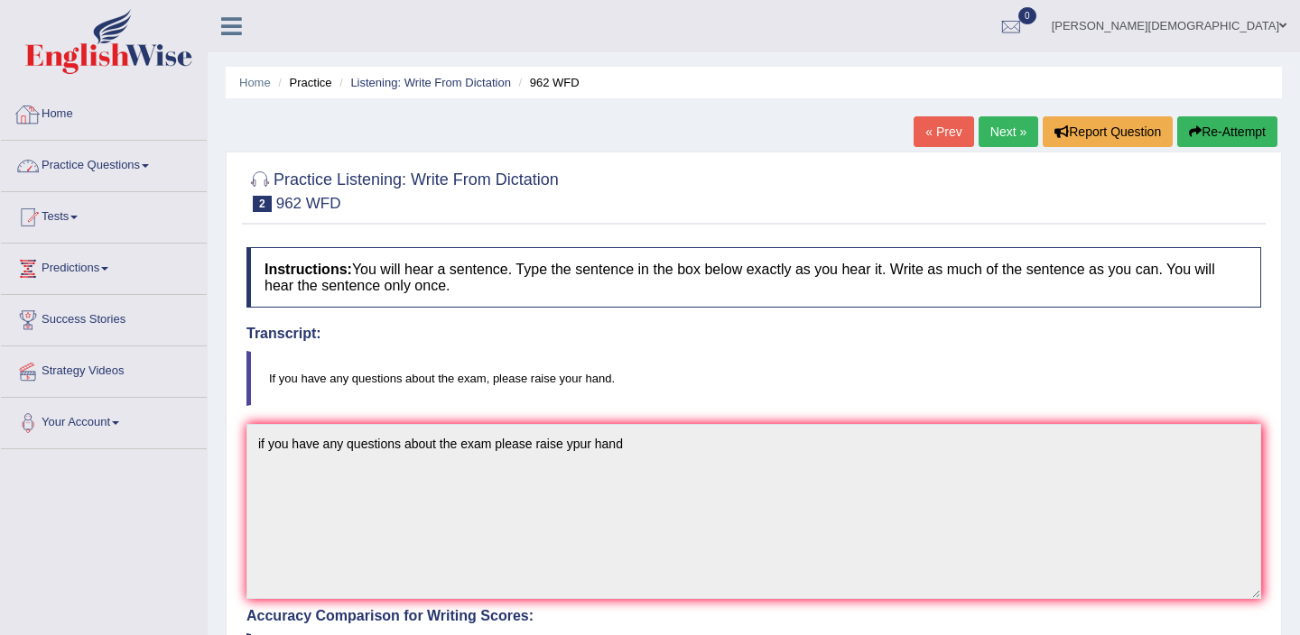
click at [92, 170] on link "Practice Questions" at bounding box center [104, 163] width 206 height 45
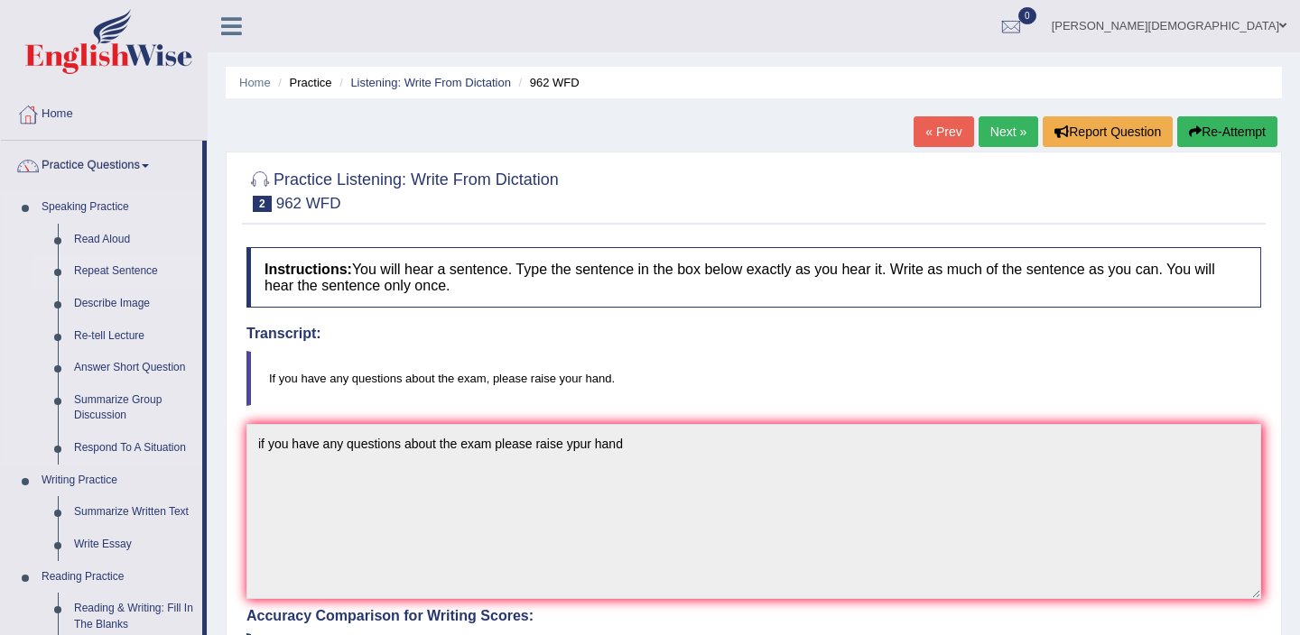
scroll to position [795, 0]
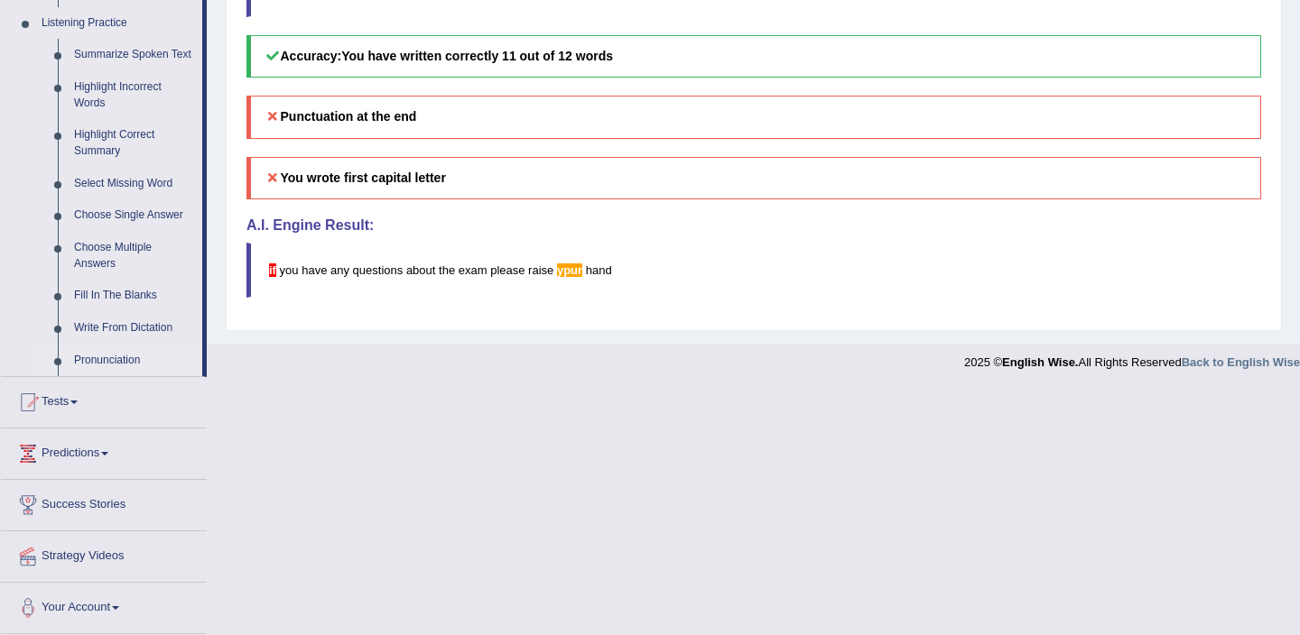
click at [116, 363] on link "Pronunciation" at bounding box center [134, 361] width 136 height 32
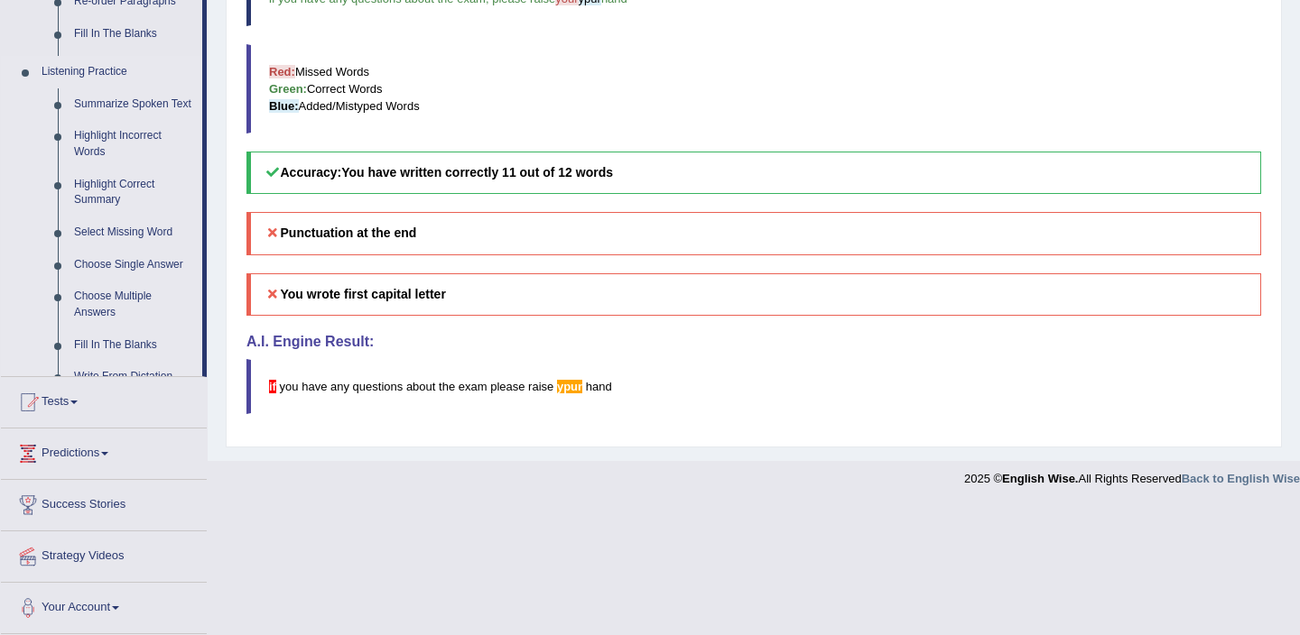
scroll to position [561, 0]
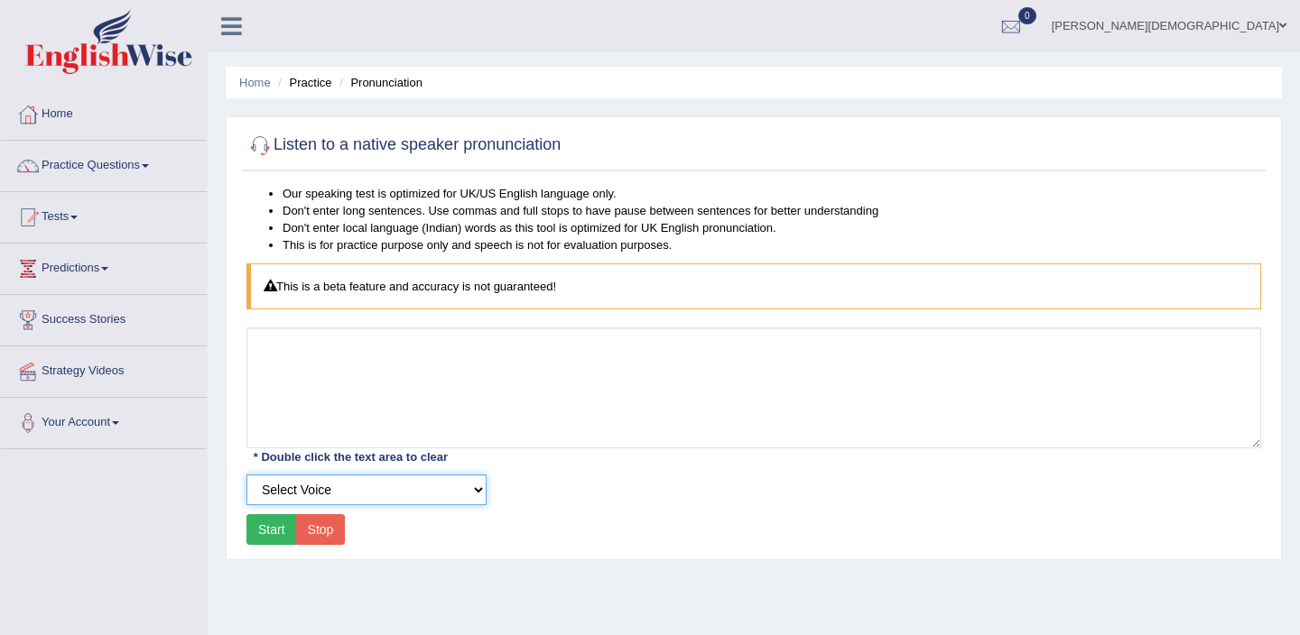
click at [435, 484] on select "Select Voice UK English [DEMOGRAPHIC_DATA] UK English [DEMOGRAPHIC_DATA]" at bounding box center [366, 490] width 240 height 31
select select "193"
click at [246, 475] on select "Select Voice UK English [DEMOGRAPHIC_DATA] UK English [DEMOGRAPHIC_DATA]" at bounding box center [366, 490] width 240 height 31
click at [274, 529] on button "Start" at bounding box center [271, 530] width 51 height 31
click at [275, 530] on button "Start" at bounding box center [271, 530] width 51 height 31
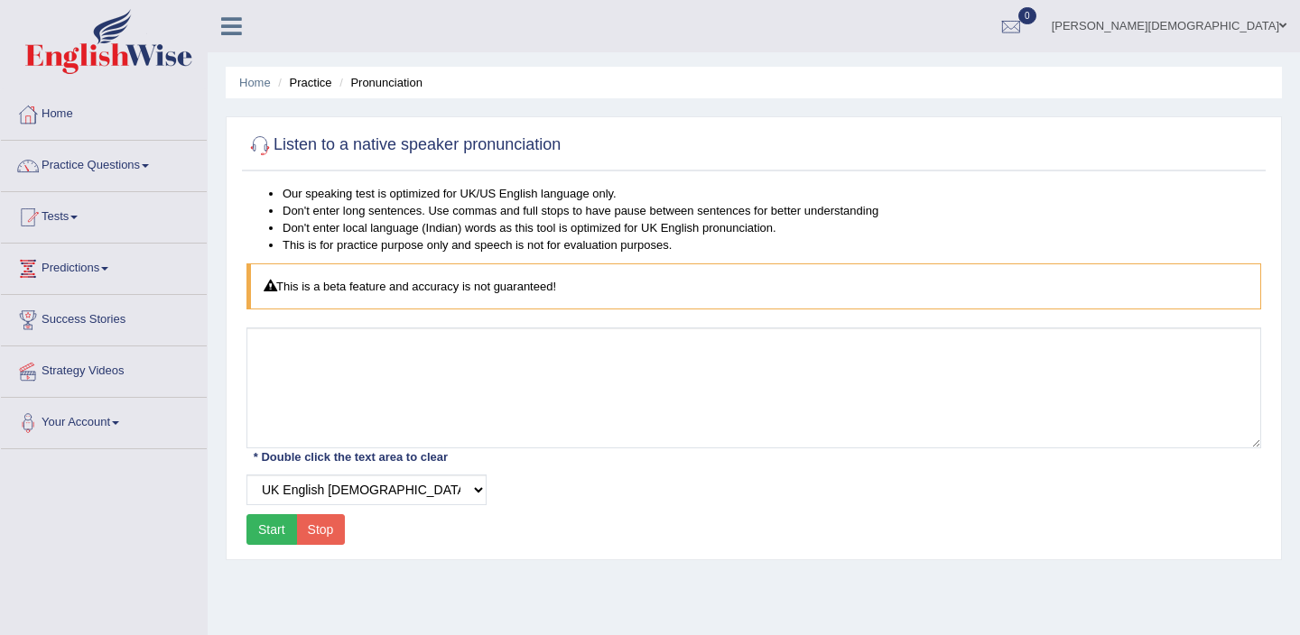
click at [275, 530] on button "Start" at bounding box center [271, 530] width 51 height 31
click at [144, 170] on link "Practice Questions" at bounding box center [104, 163] width 206 height 45
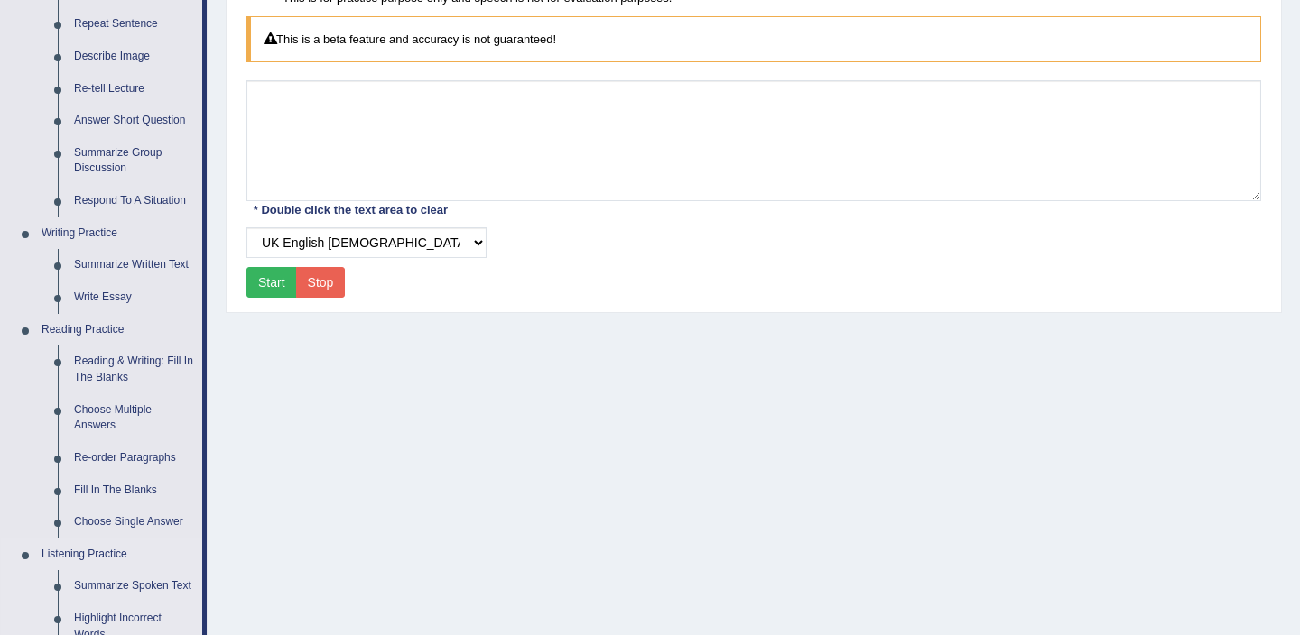
scroll to position [251, 0]
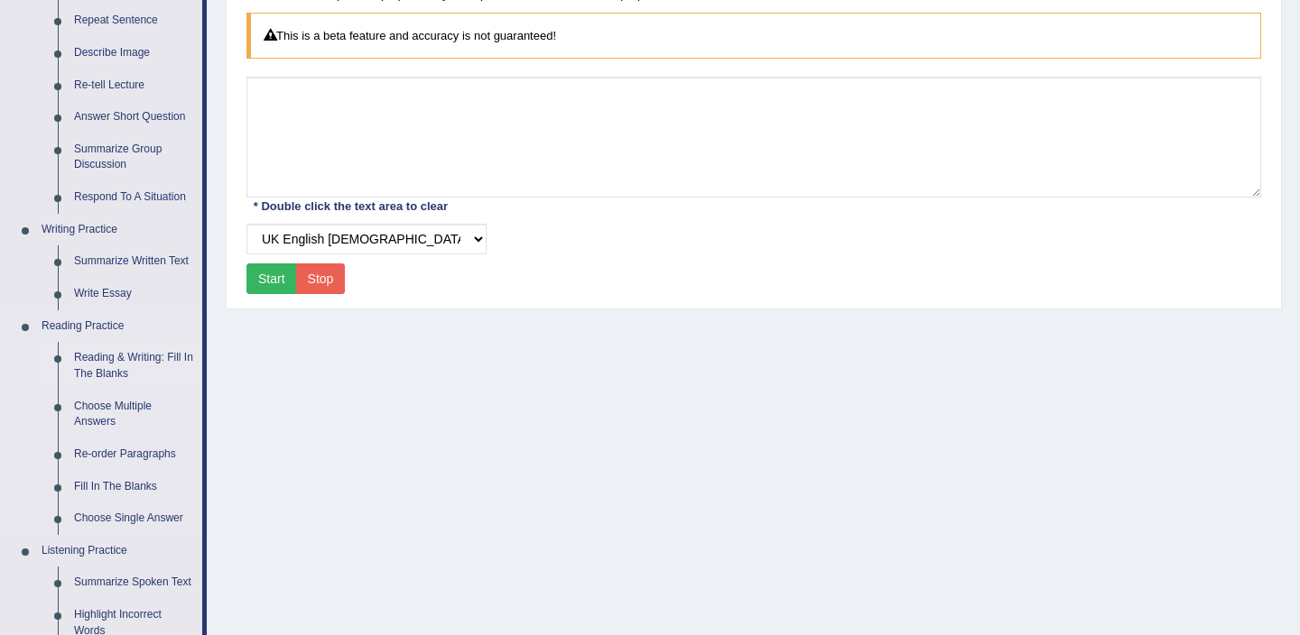
click at [99, 358] on link "Reading & Writing: Fill In The Blanks" at bounding box center [134, 366] width 136 height 48
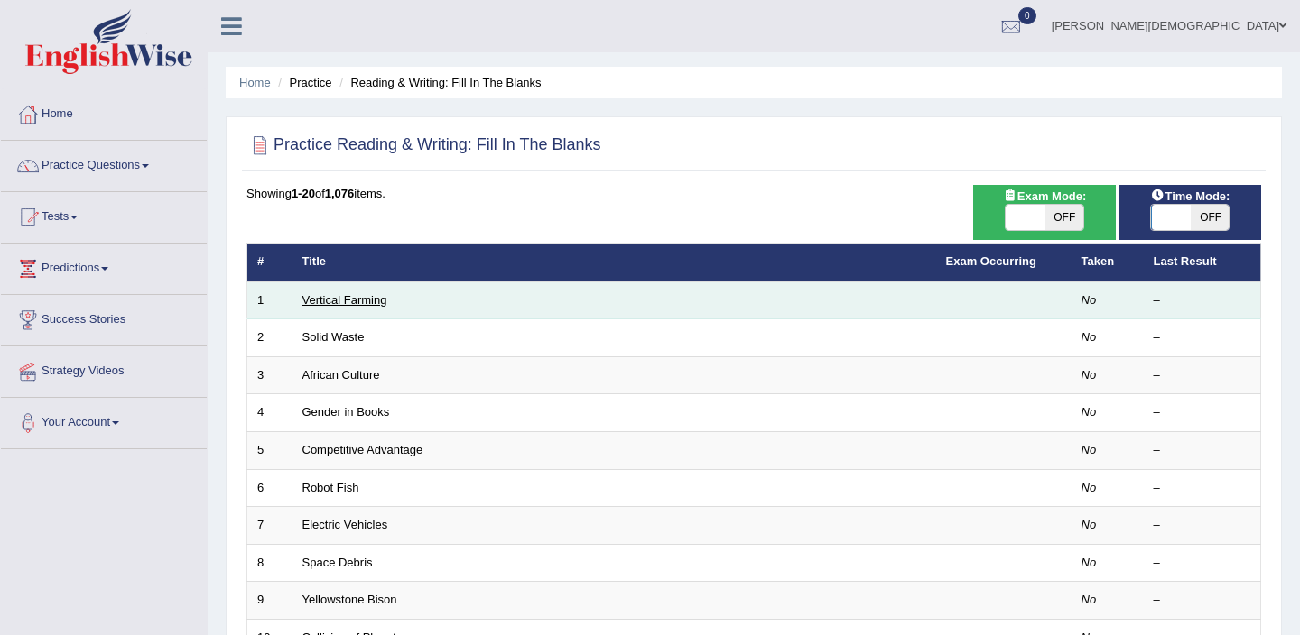
click at [337, 303] on link "Vertical Farming" at bounding box center [344, 300] width 85 height 14
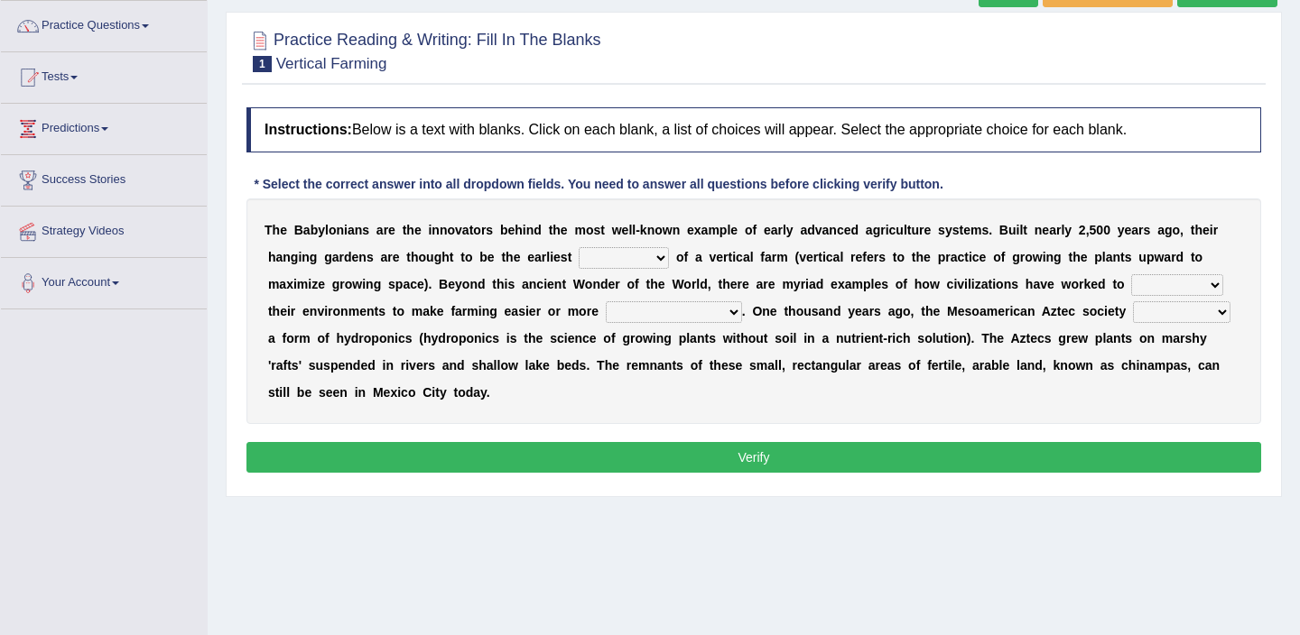
scroll to position [129, 0]
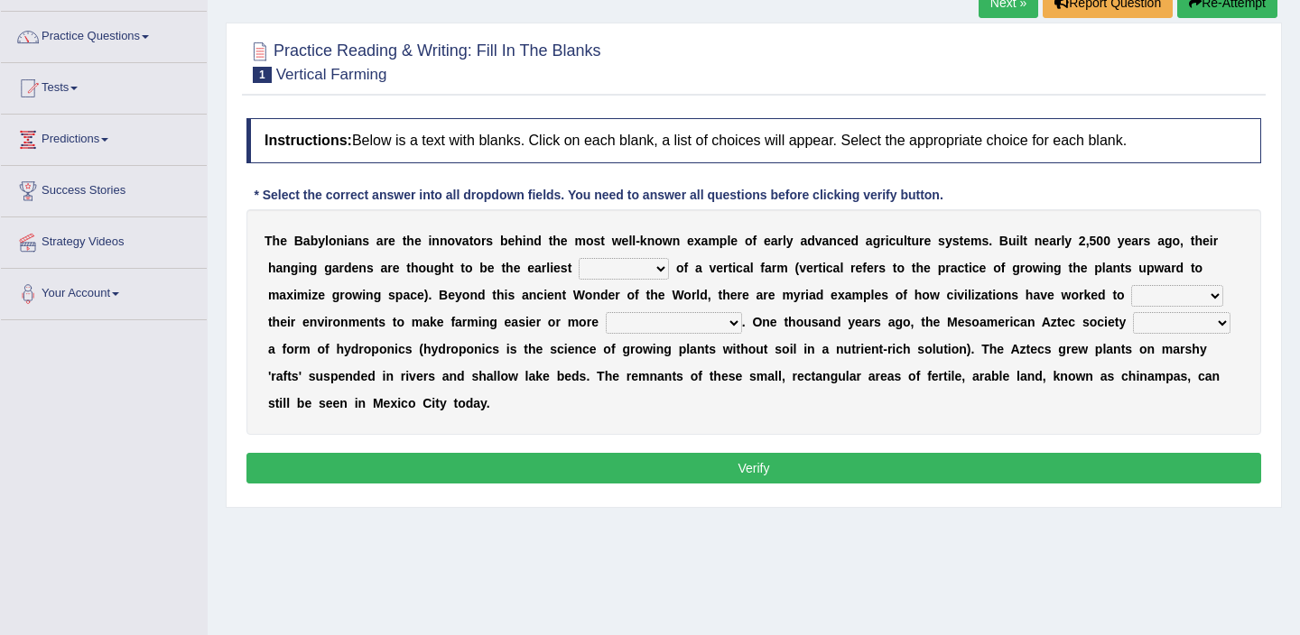
click at [660, 269] on select "prototype failure discredit protocol" at bounding box center [624, 269] width 90 height 22
select select "discredit"
click at [579, 258] on select "prototype failure discredit protocol" at bounding box center [624, 269] width 90 height 22
click at [735, 320] on select "productive constructive connective counterproductive" at bounding box center [674, 323] width 136 height 22
select select "productive"
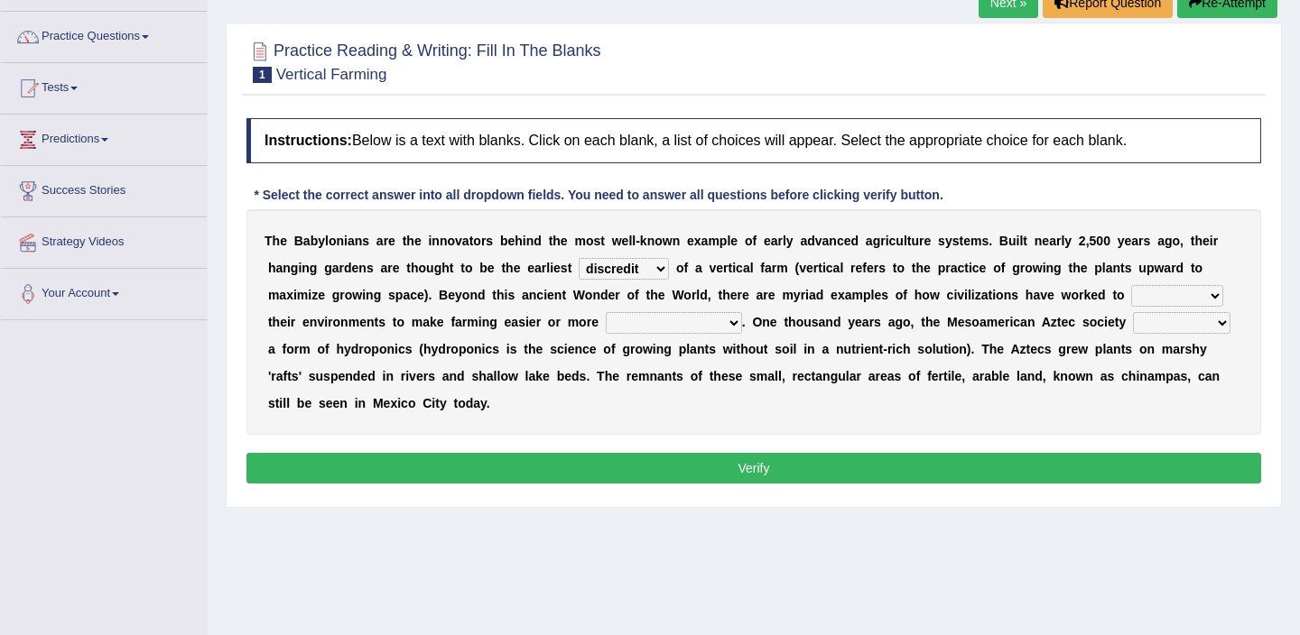
click at [606, 312] on select "productive constructive connective counterproductive" at bounding box center [674, 323] width 136 height 22
click at [1214, 287] on select "manipulate escape respect disarrange" at bounding box center [1177, 296] width 92 height 22
select select "respect"
click at [1131, 285] on select "manipulate escape respect disarrange" at bounding box center [1177, 296] width 92 height 22
click at [1223, 329] on select "domineered volunteered pioneered engineered" at bounding box center [1181, 323] width 97 height 22
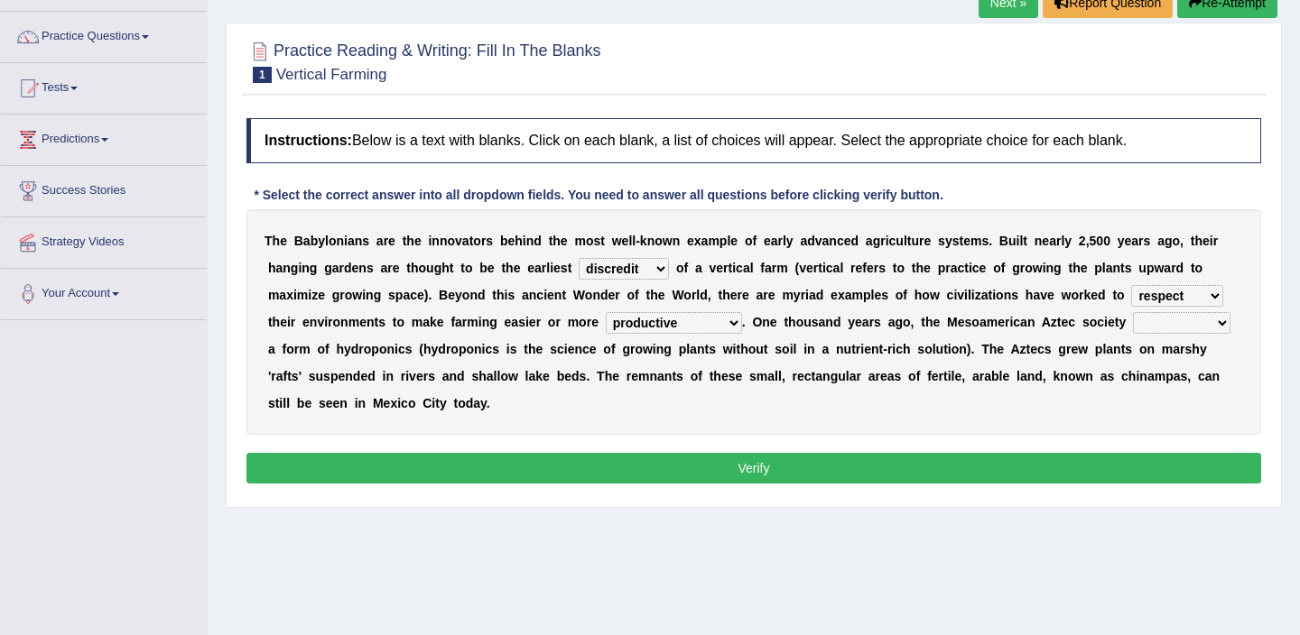
select select "pioneered"
click at [1135, 312] on select "domineered volunteered pioneered engineered" at bounding box center [1181, 323] width 97 height 22
click at [796, 468] on button "Verify" at bounding box center [753, 468] width 1015 height 31
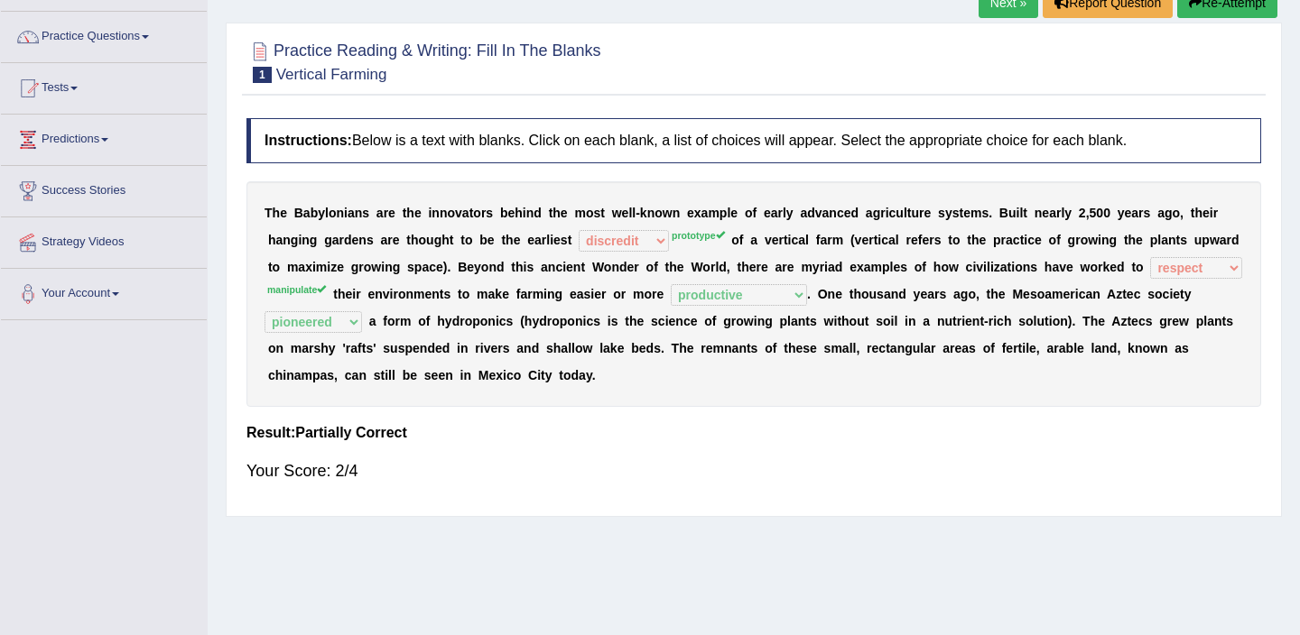
click at [1220, 1] on button "Re-Attempt" at bounding box center [1227, 2] width 100 height 31
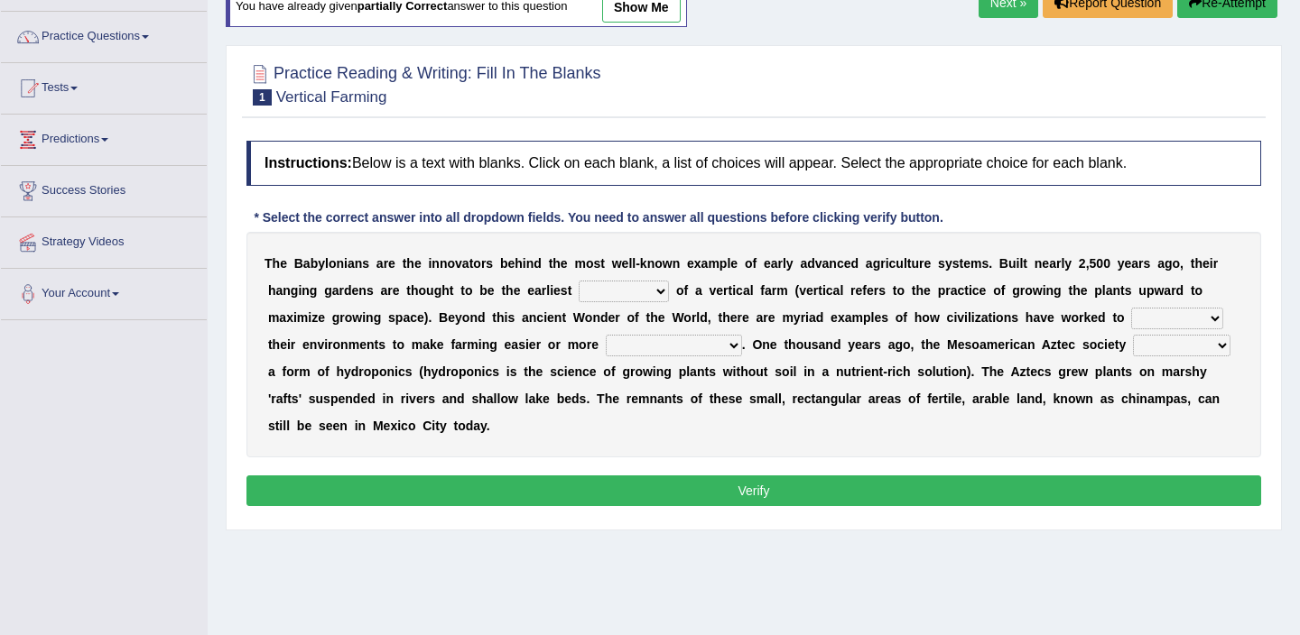
click at [660, 288] on select "prototype failure discredit protocol" at bounding box center [624, 292] width 90 height 22
select select "prototype"
click at [579, 281] on select "prototype failure discredit protocol" at bounding box center [624, 292] width 90 height 22
click at [1217, 319] on select "manipulate escape respect disarrange" at bounding box center [1177, 319] width 92 height 22
